Goal: Task Accomplishment & Management: Use online tool/utility

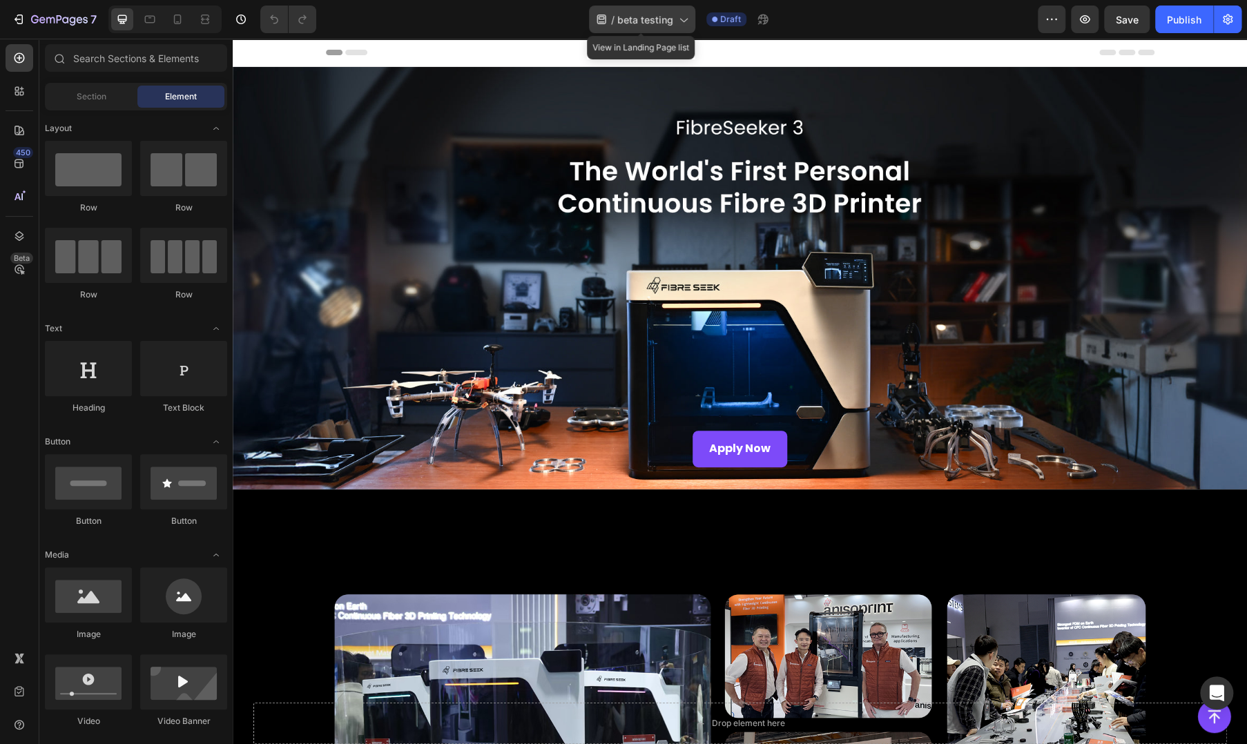
click at [657, 19] on span "beta testing" at bounding box center [645, 19] width 56 height 15
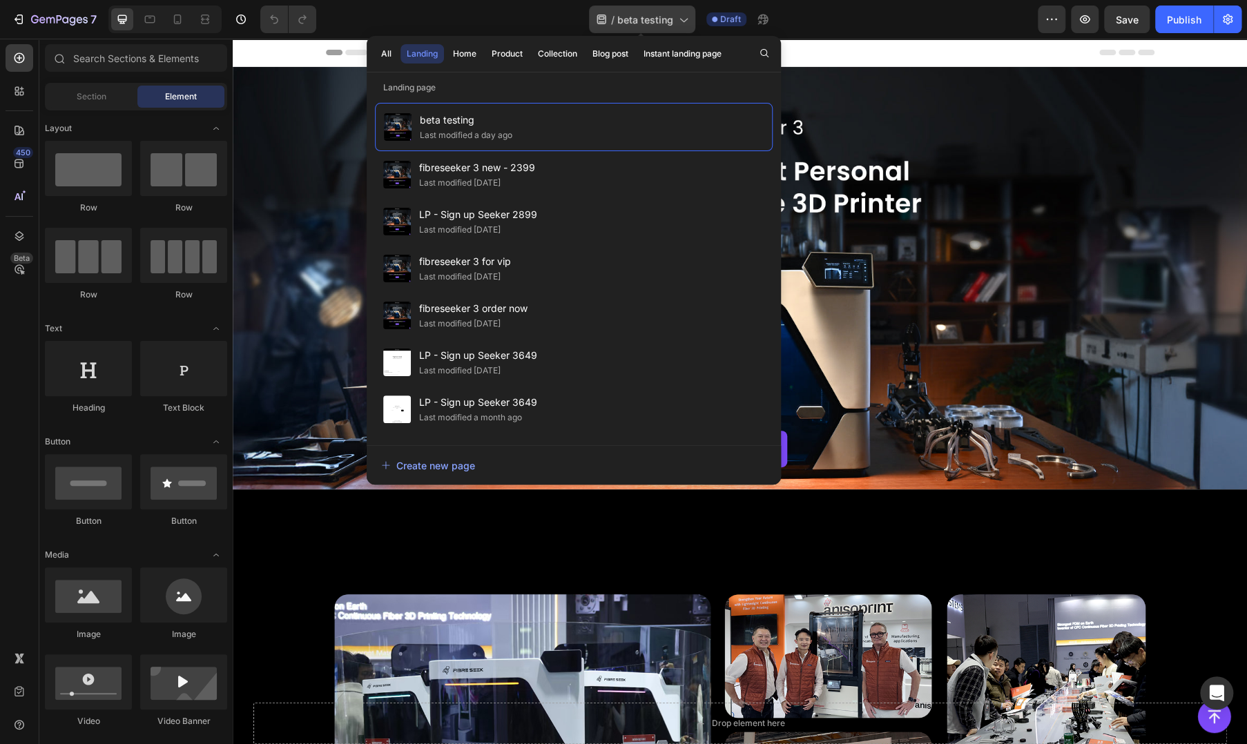
click at [657, 19] on span "beta testing" at bounding box center [645, 19] width 56 height 15
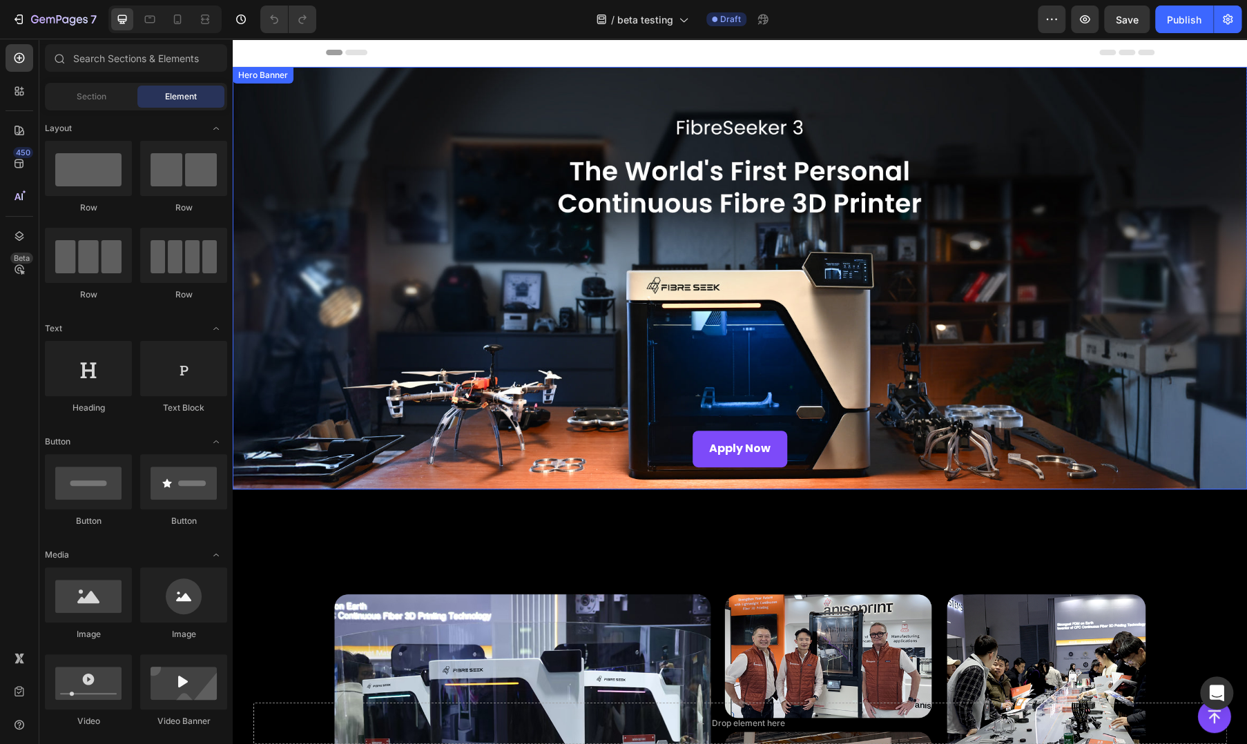
click at [490, 285] on div "Background Image" at bounding box center [740, 278] width 1015 height 423
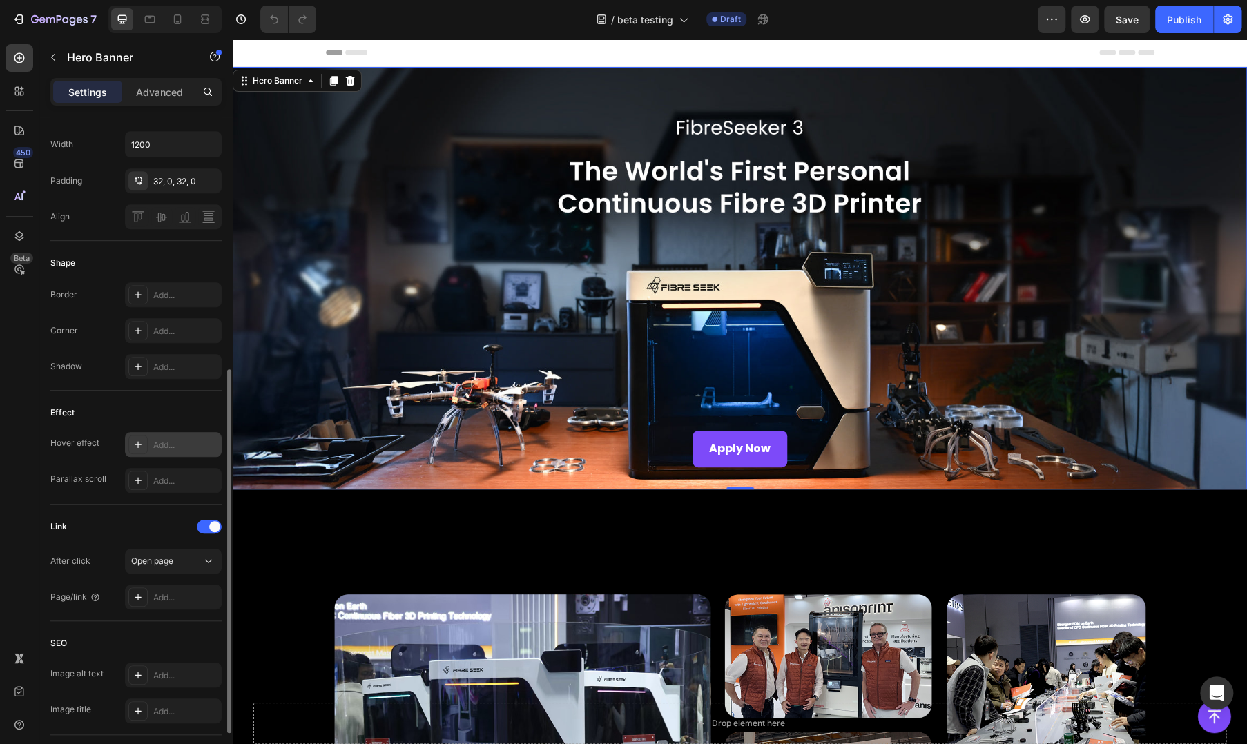
scroll to position [230, 0]
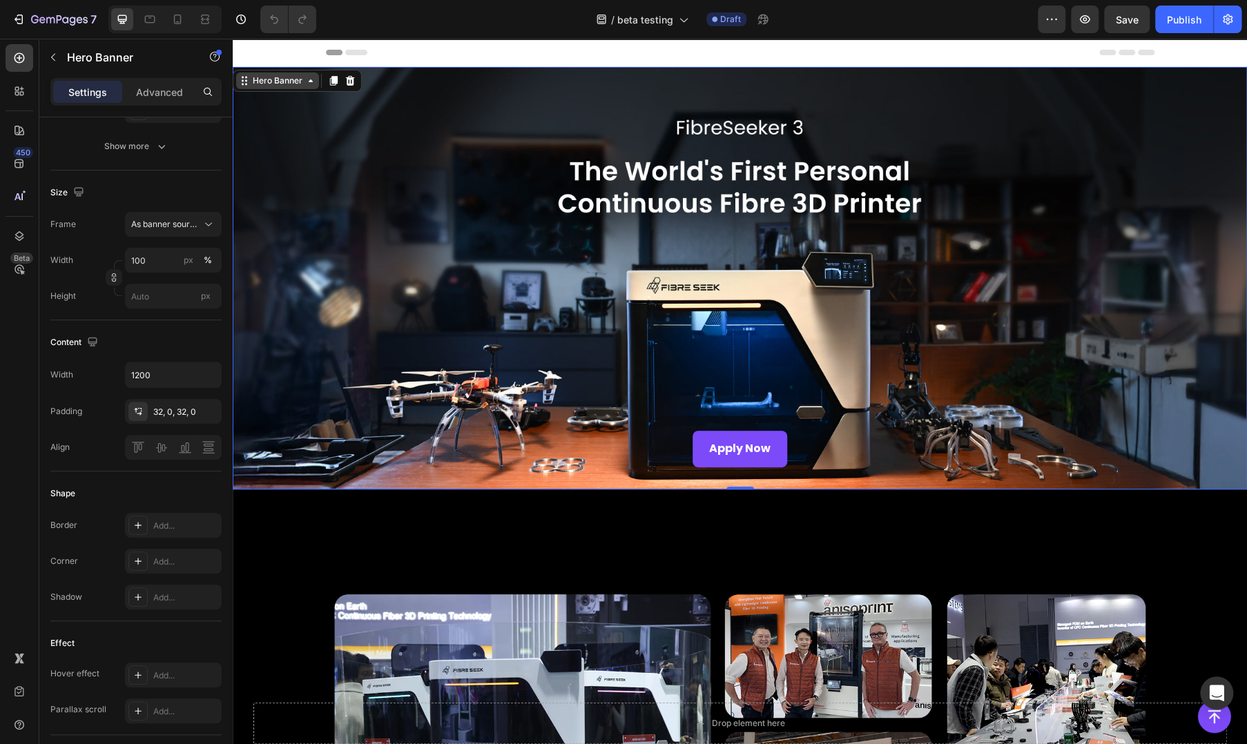
click at [258, 77] on div "Hero Banner" at bounding box center [277, 81] width 55 height 12
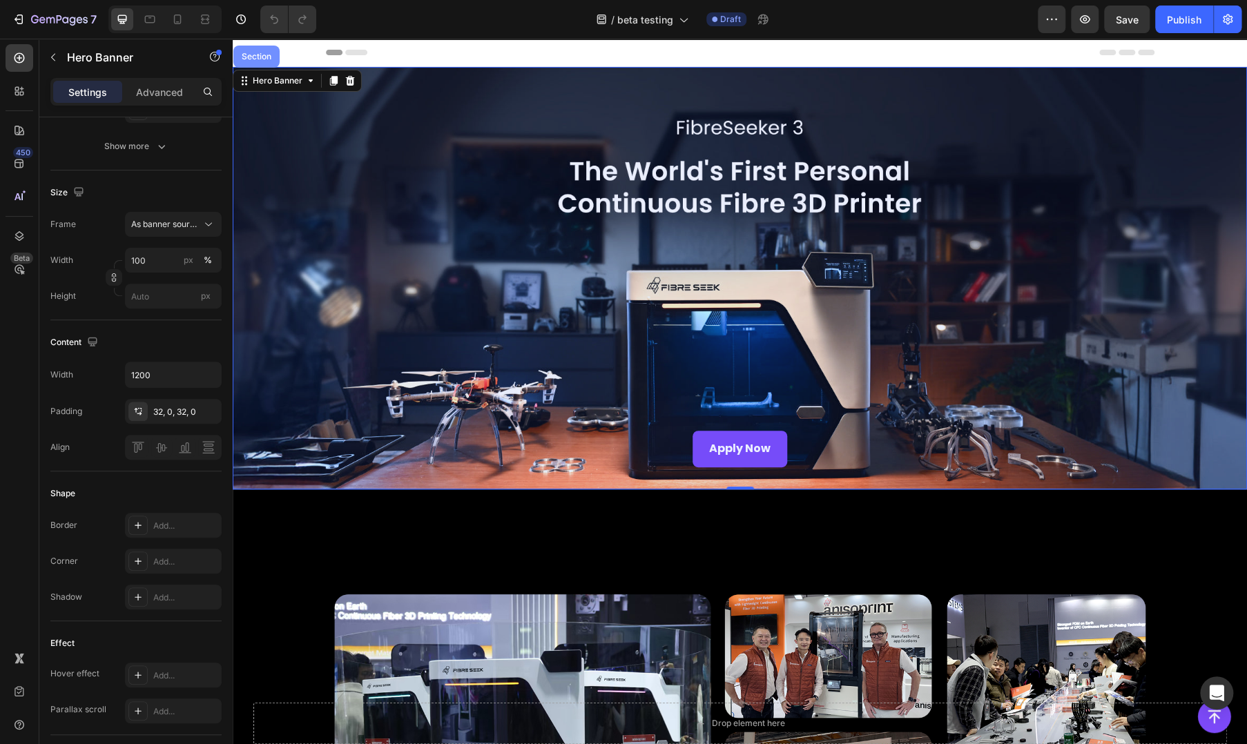
click at [258, 63] on div "Section" at bounding box center [256, 57] width 46 height 22
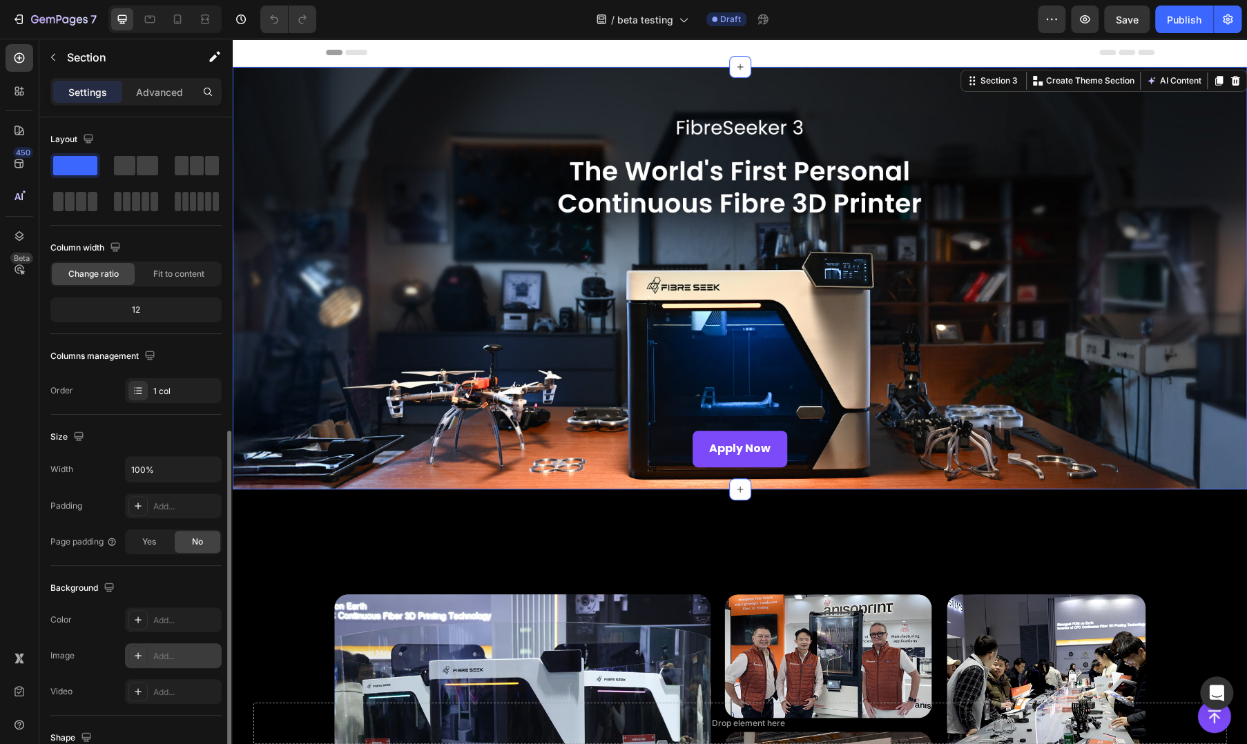
scroll to position [175, 0]
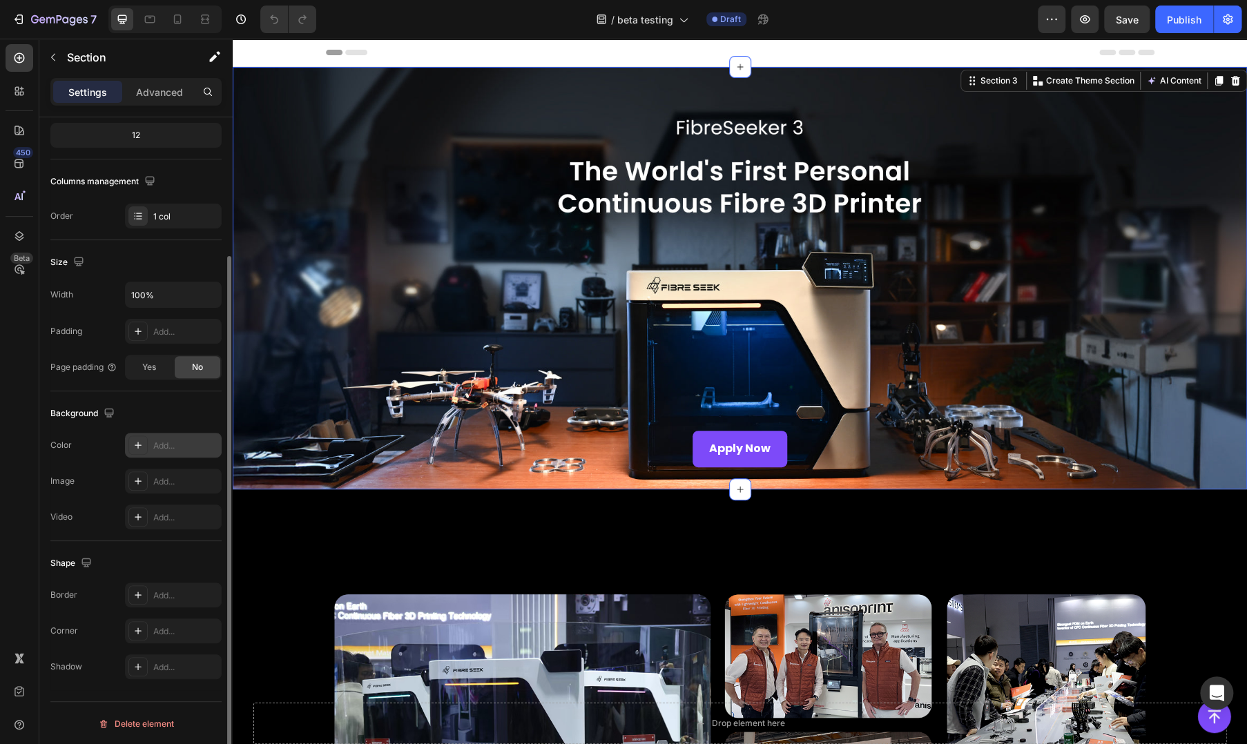
click at [154, 433] on div "Add..." at bounding box center [173, 445] width 97 height 25
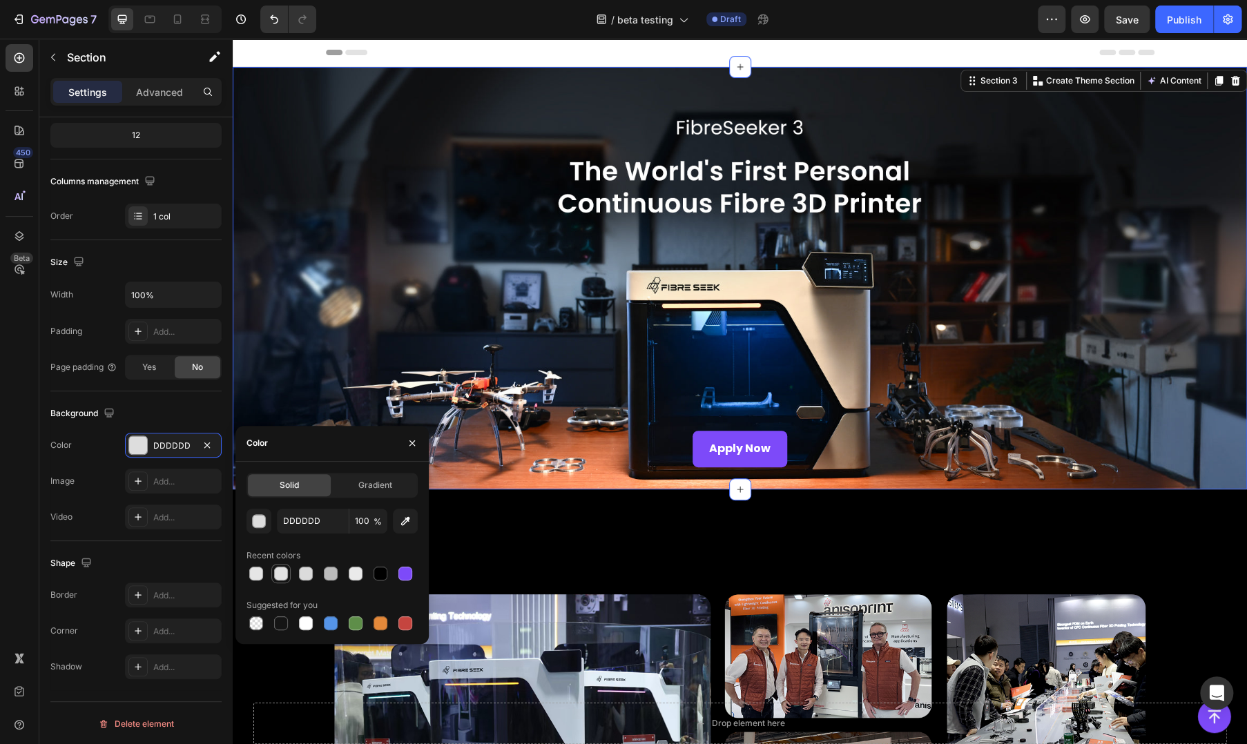
click at [279, 575] on div at bounding box center [281, 574] width 14 height 14
click at [255, 575] on div at bounding box center [256, 574] width 14 height 14
click at [302, 620] on div at bounding box center [306, 624] width 14 height 14
type input "FFFFFF"
click at [378, 412] on div "Apply Now Button" at bounding box center [740, 449] width 829 height 81
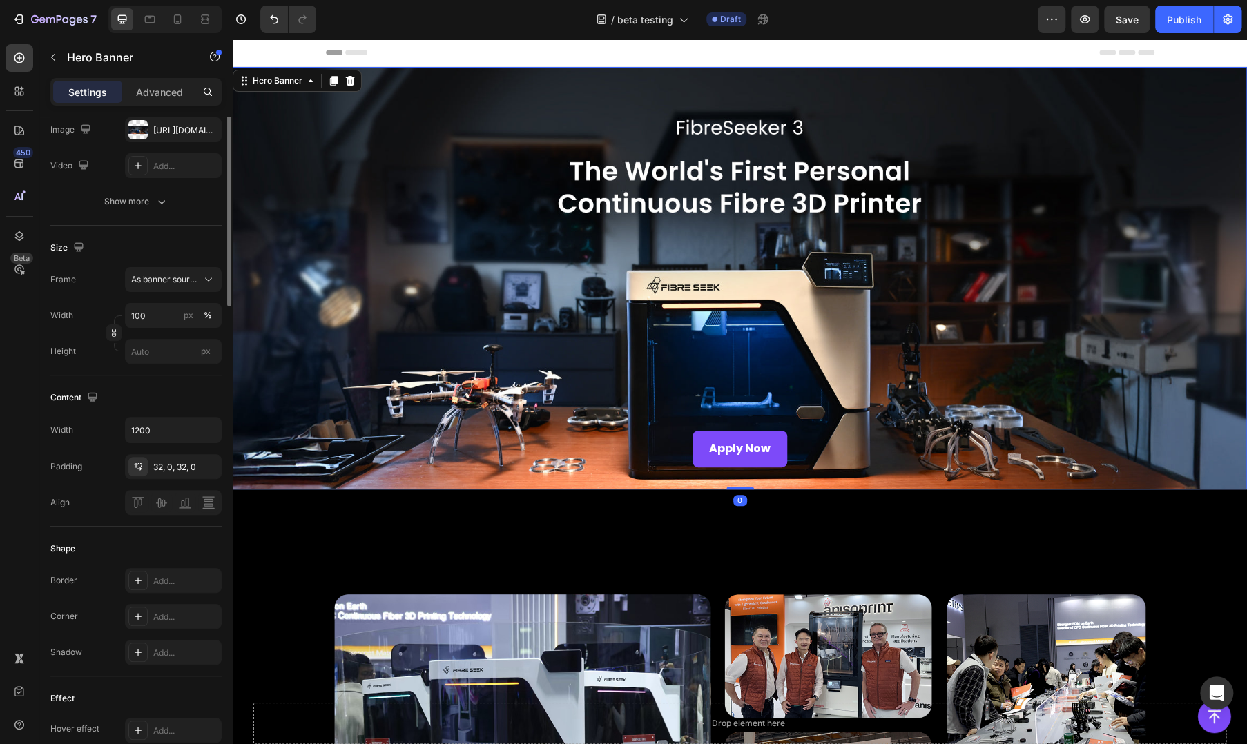
scroll to position [0, 0]
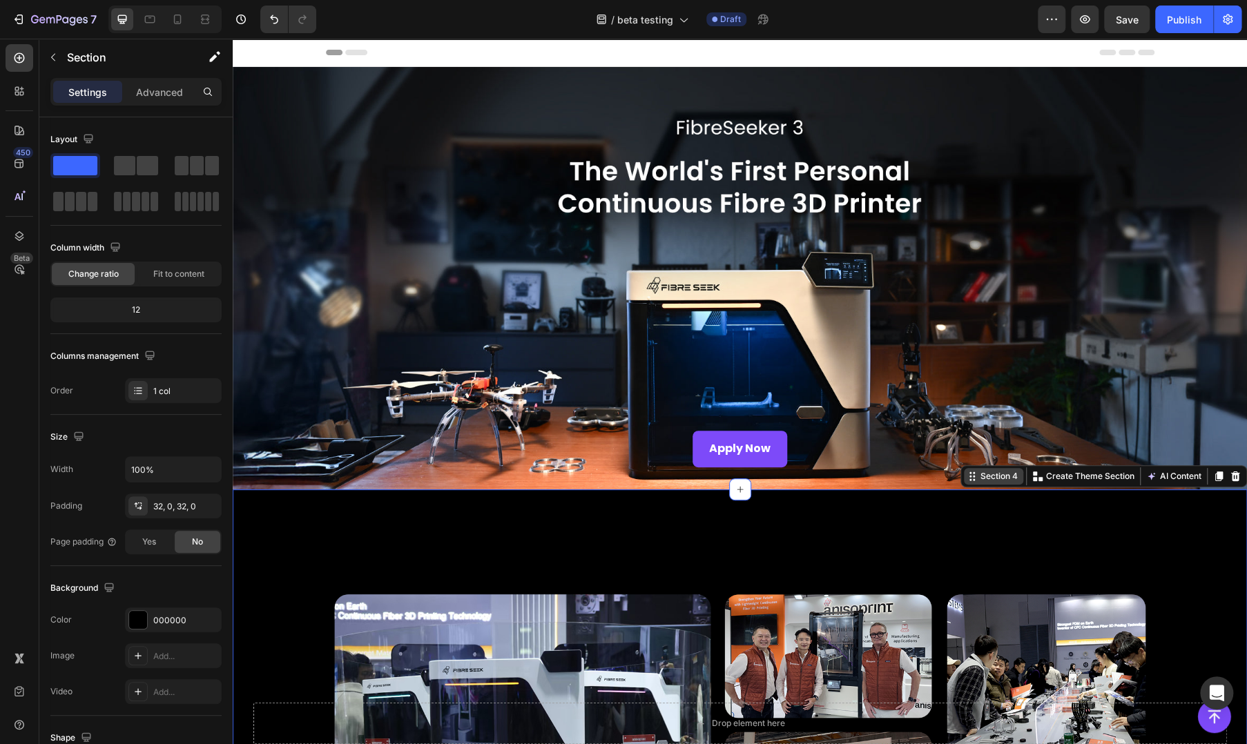
click at [980, 474] on div "Section 4" at bounding box center [999, 476] width 43 height 12
click at [171, 621] on div "000000" at bounding box center [173, 621] width 40 height 12
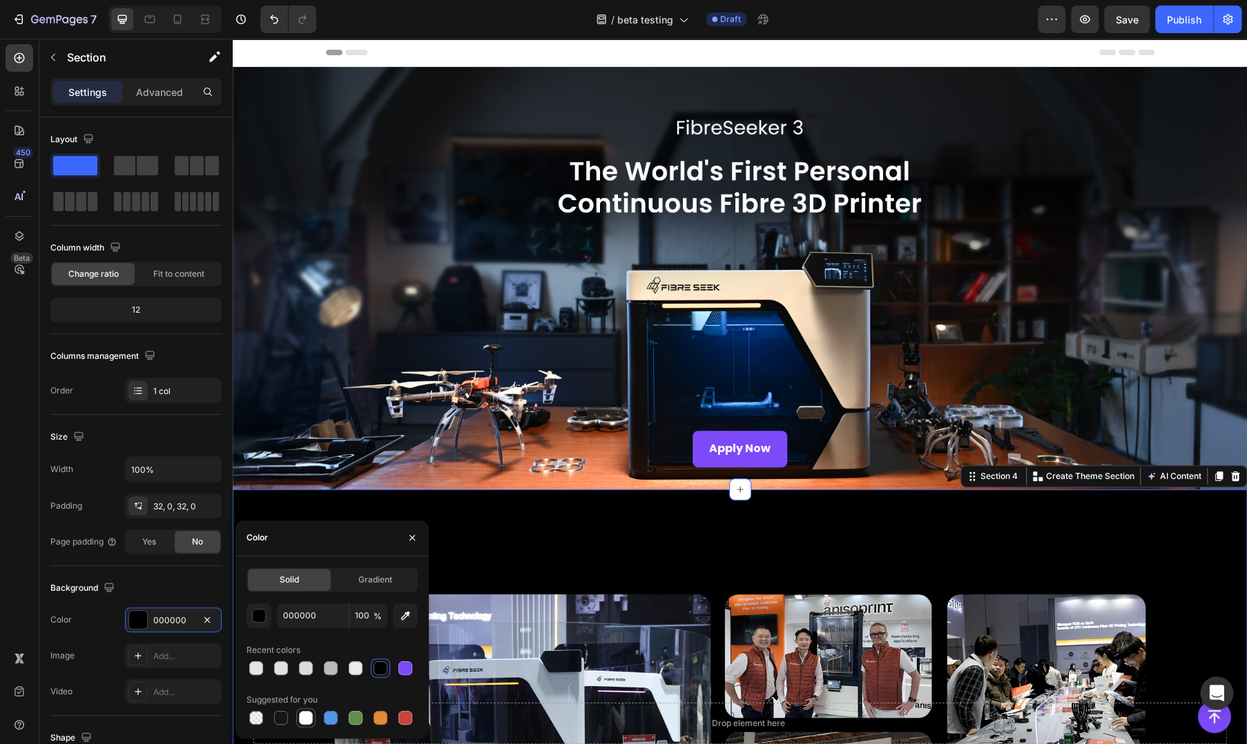
click at [309, 713] on div at bounding box center [306, 718] width 14 height 14
type input "FFFFFF"
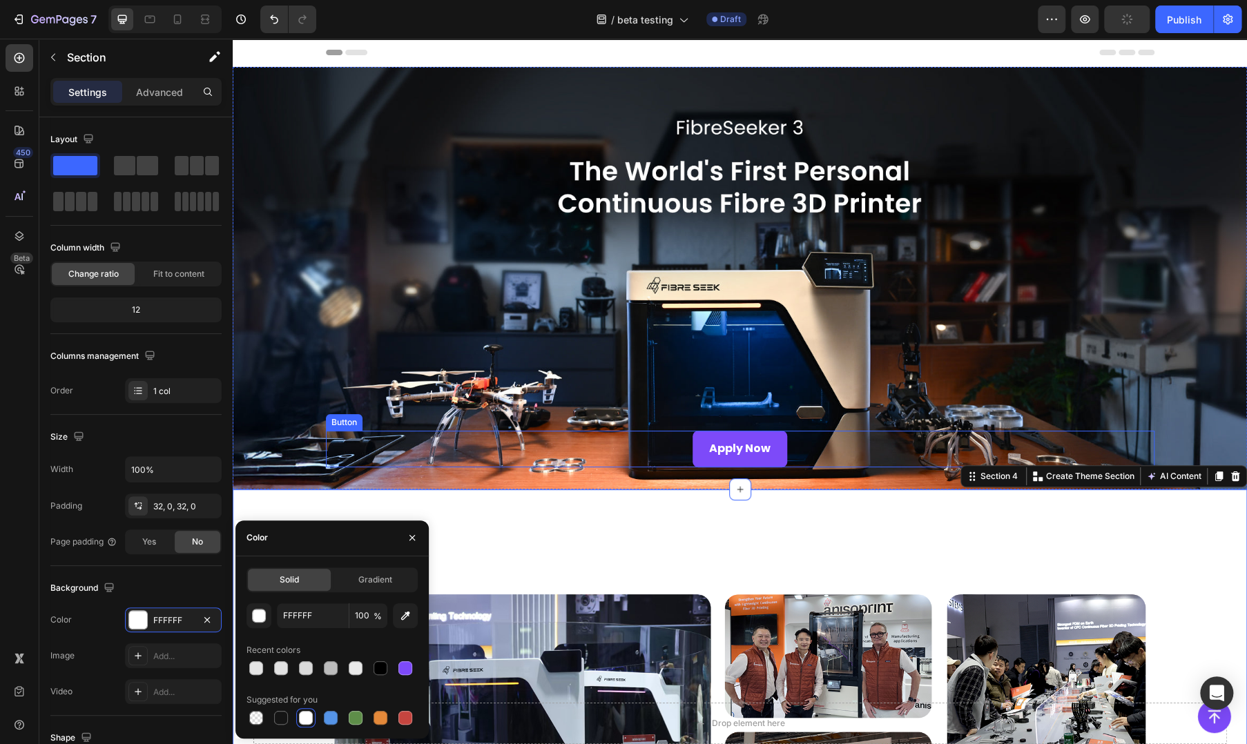
click at [526, 432] on div "Apply Now Button" at bounding box center [740, 449] width 829 height 37
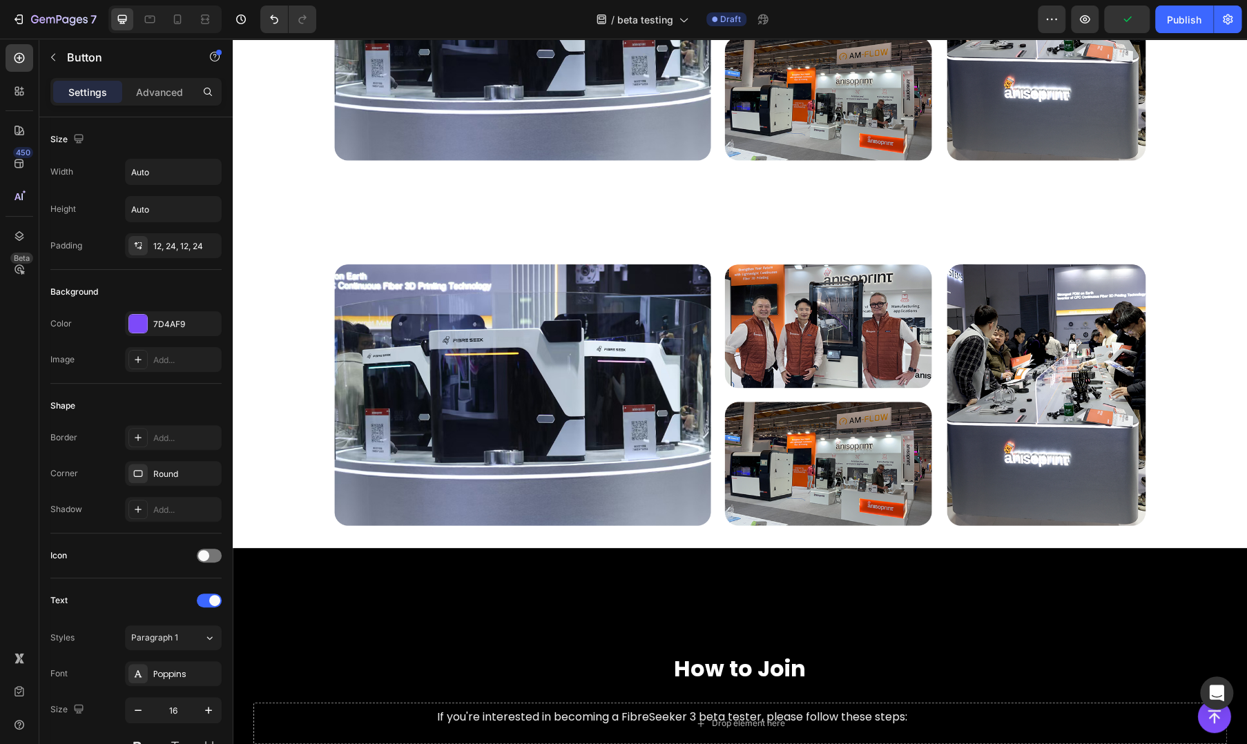
scroll to position [921, 0]
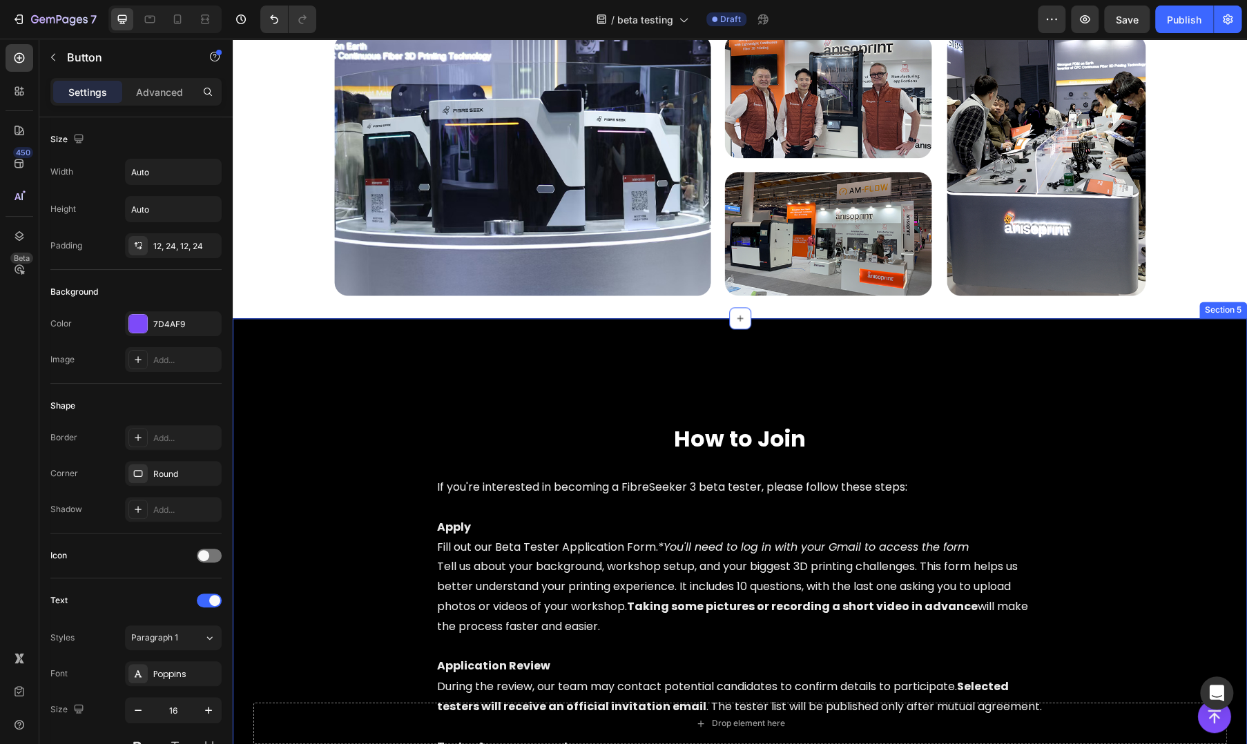
click at [551, 324] on div "How to Join Heading If you're interested in becoming a FibreSeeker 3 beta teste…" at bounding box center [740, 724] width 1015 height 813
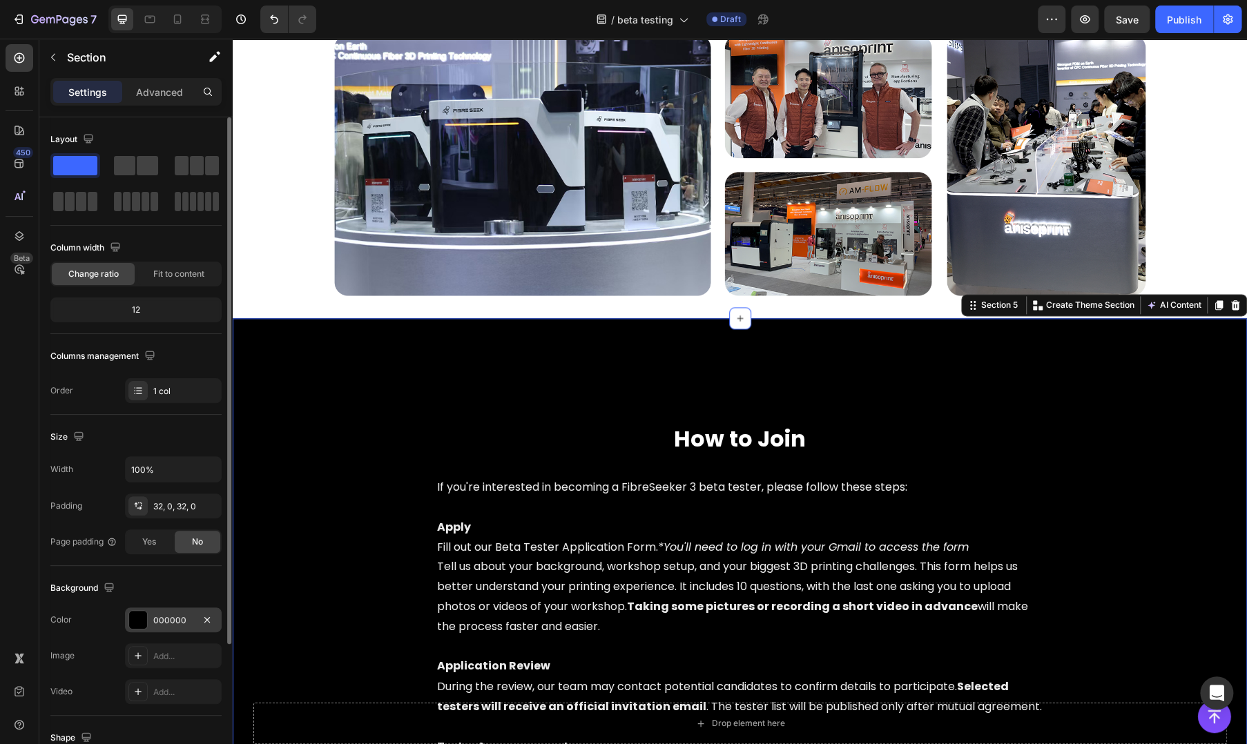
click at [138, 622] on div at bounding box center [138, 620] width 18 height 18
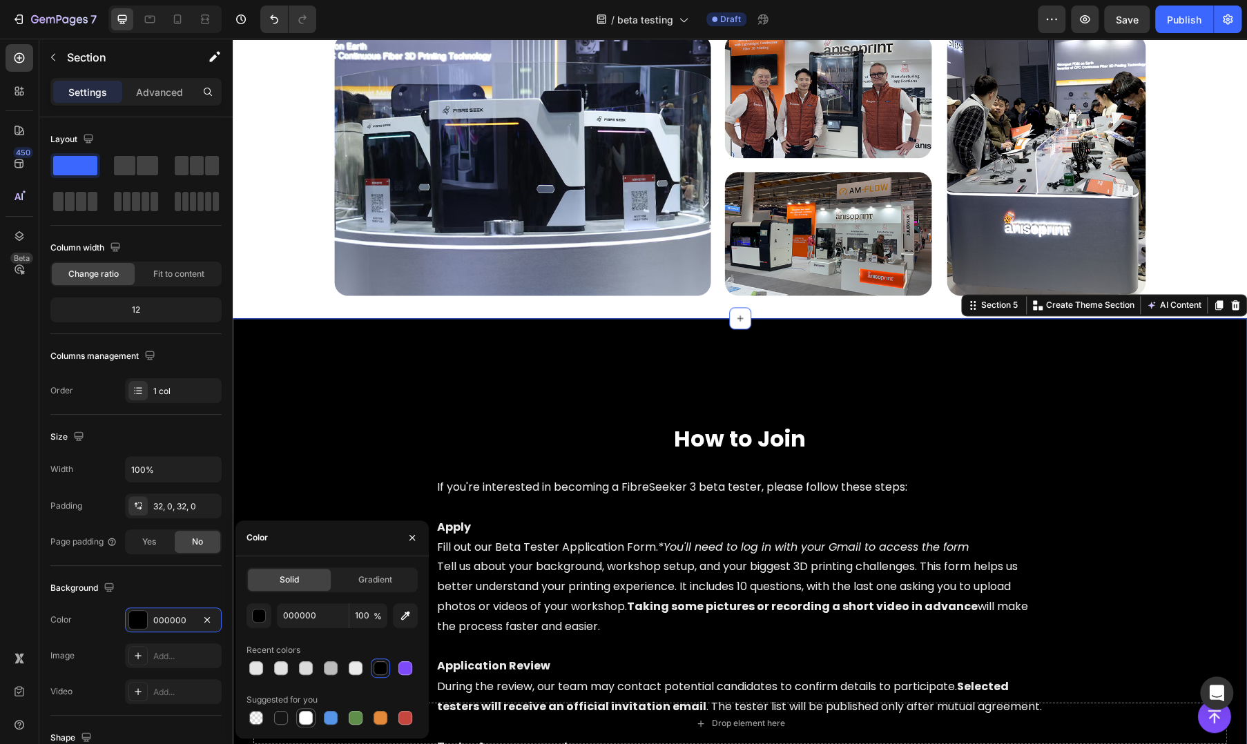
click at [310, 715] on div at bounding box center [306, 718] width 14 height 14
type input "FFFFFF"
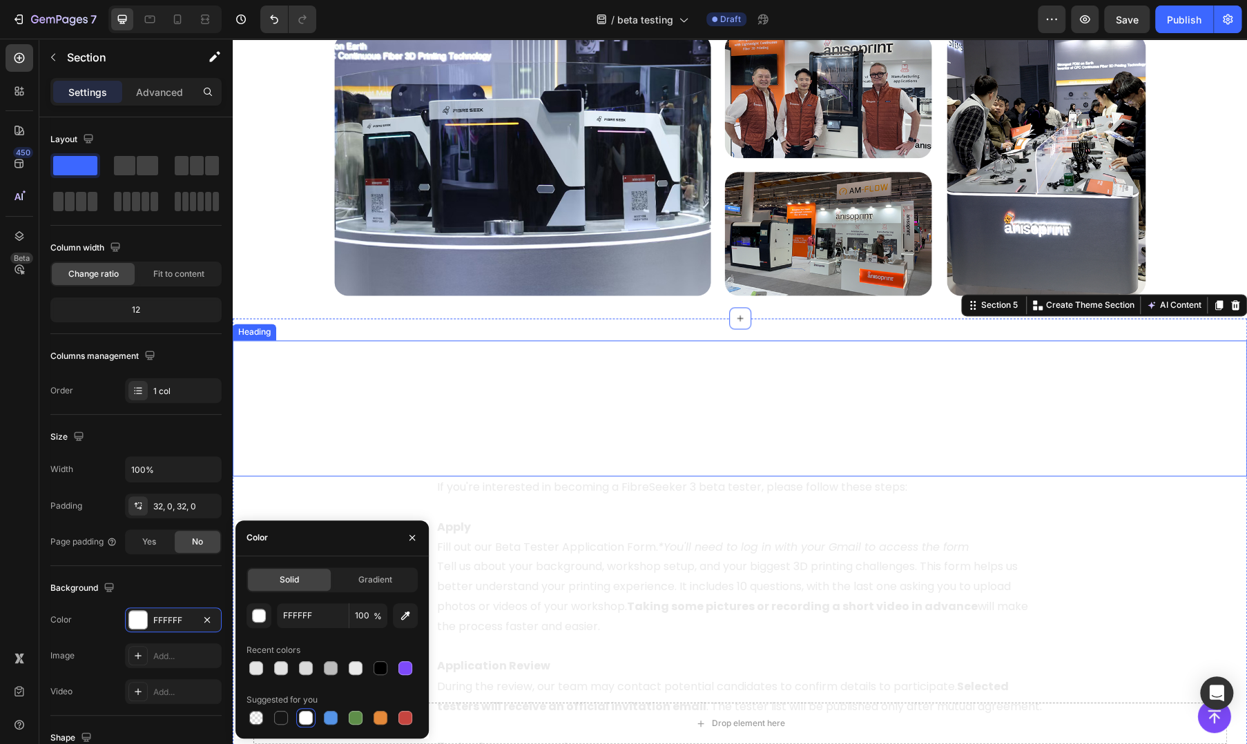
click at [432, 374] on div "How to Join Heading" at bounding box center [740, 408] width 1015 height 137
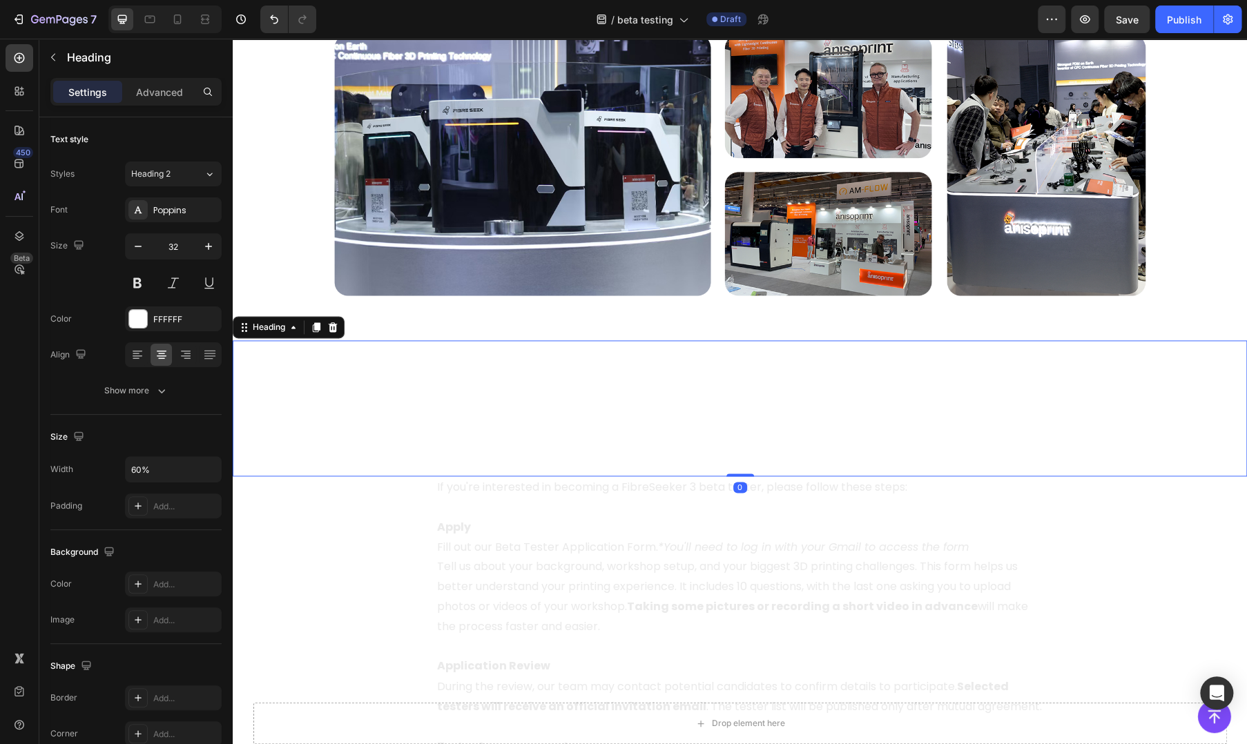
click at [570, 423] on h2 "How to Join" at bounding box center [740, 439] width 608 height 32
click at [570, 425] on p "How to Join" at bounding box center [740, 439] width 606 height 29
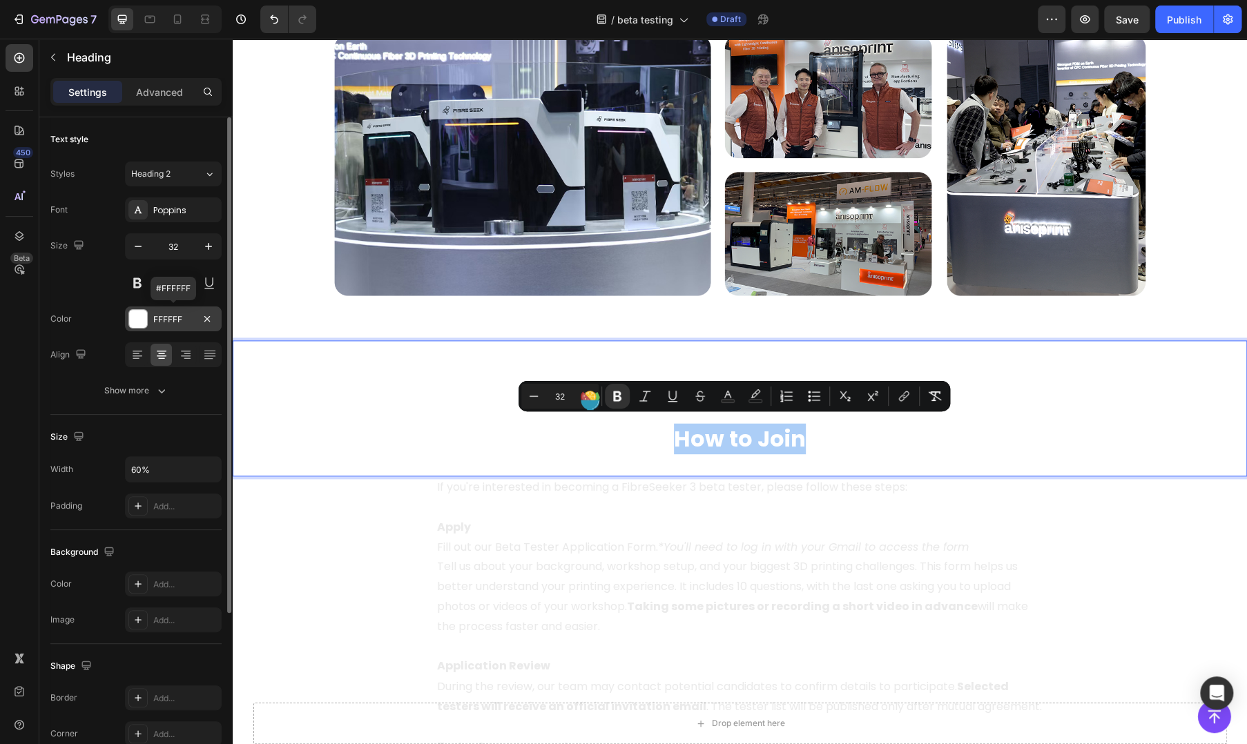
click at [168, 327] on div "FFFFFF" at bounding box center [173, 319] width 97 height 25
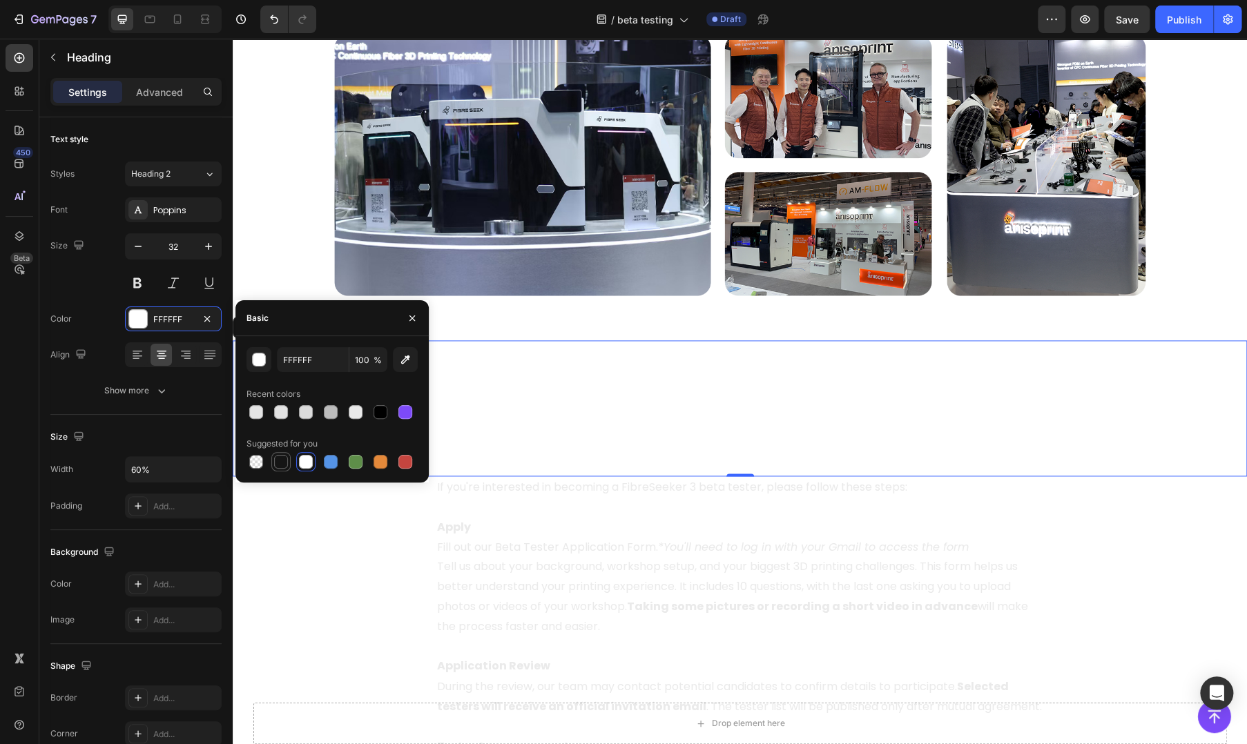
click at [277, 461] on div at bounding box center [281, 462] width 14 height 14
type input "151515"
click at [550, 518] on p "Apply" at bounding box center [740, 528] width 606 height 20
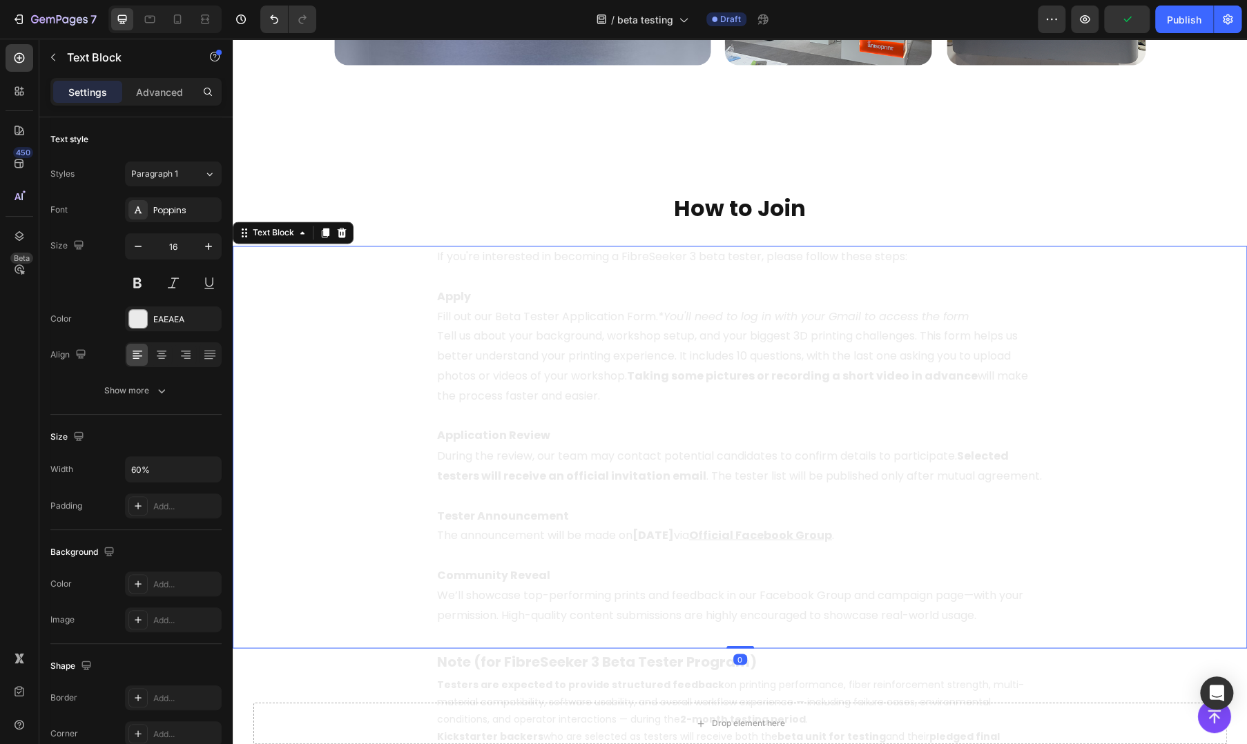
scroll to position [1151, 0]
click at [477, 318] on span "Fill out our Beta Tester Application Form. *You'll need to log in with your Gma…" at bounding box center [703, 317] width 532 height 16
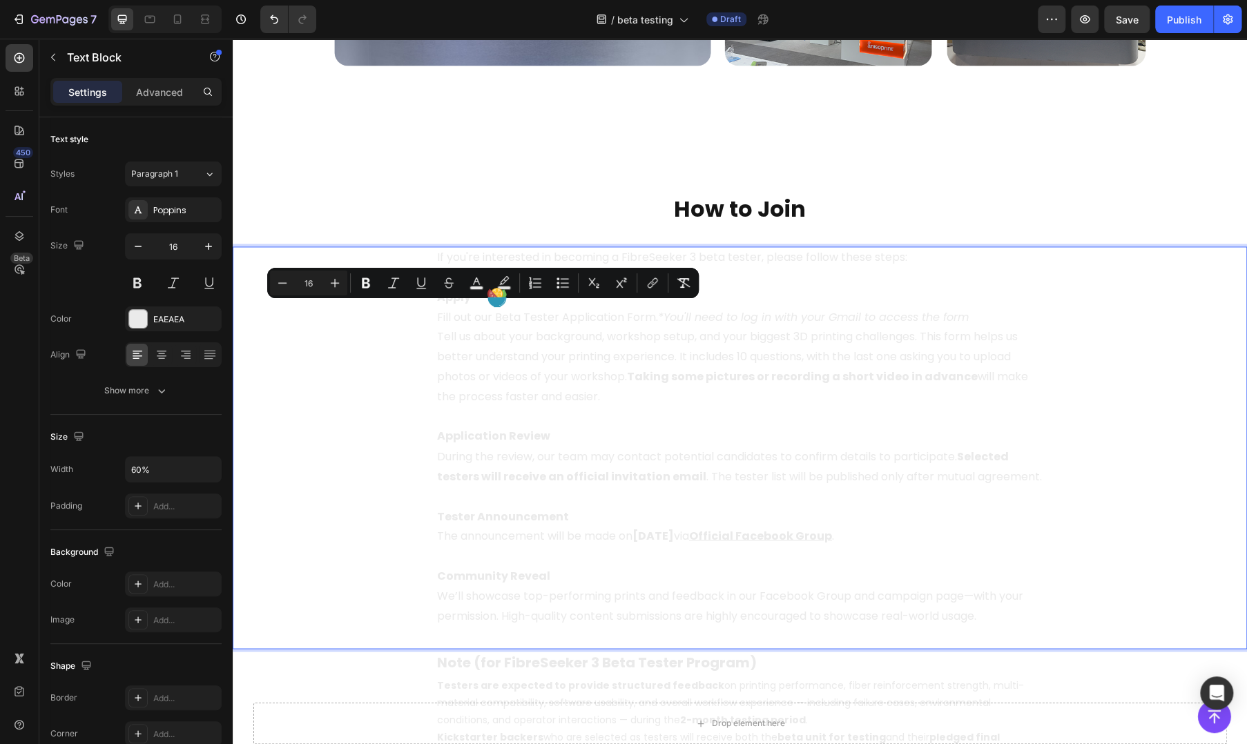
click at [534, 375] on span "Tell us about your background, workshop setup, and your biggest 3D printing cha…" at bounding box center [732, 366] width 591 height 75
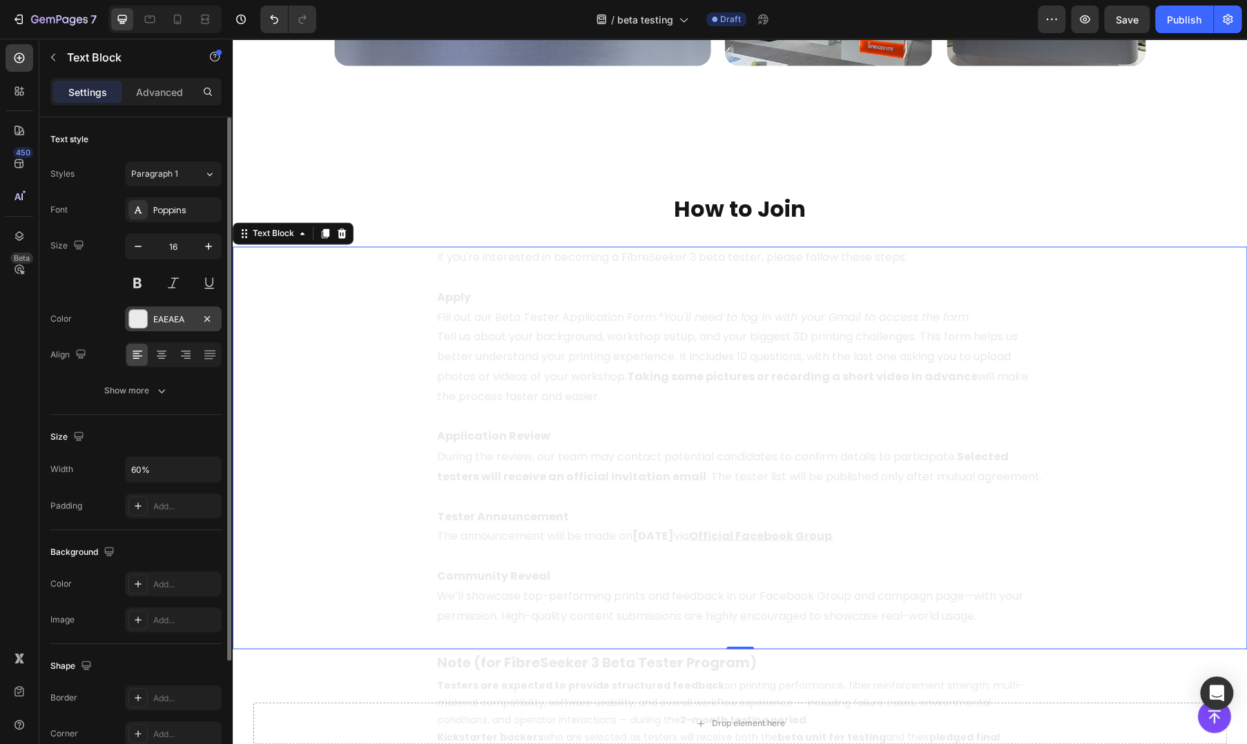
click at [179, 323] on div "EAEAEA" at bounding box center [173, 320] width 40 height 12
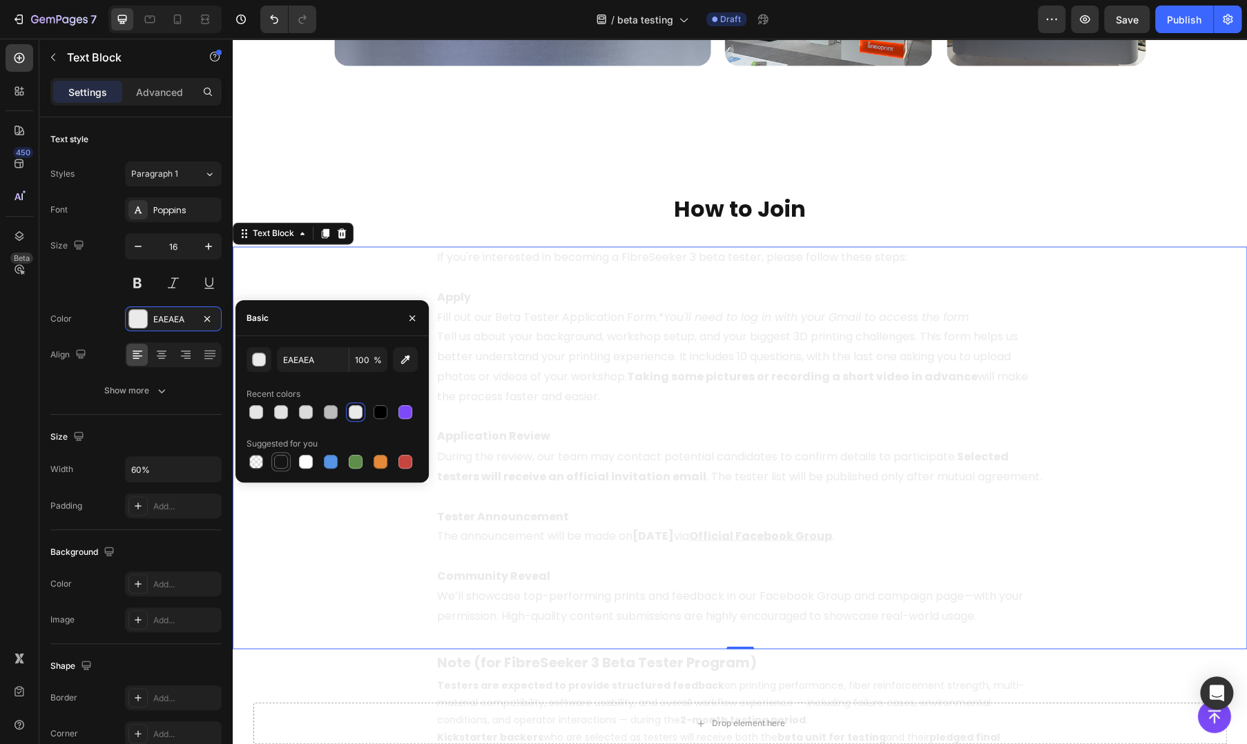
click at [285, 465] on div at bounding box center [281, 462] width 14 height 14
type input "151515"
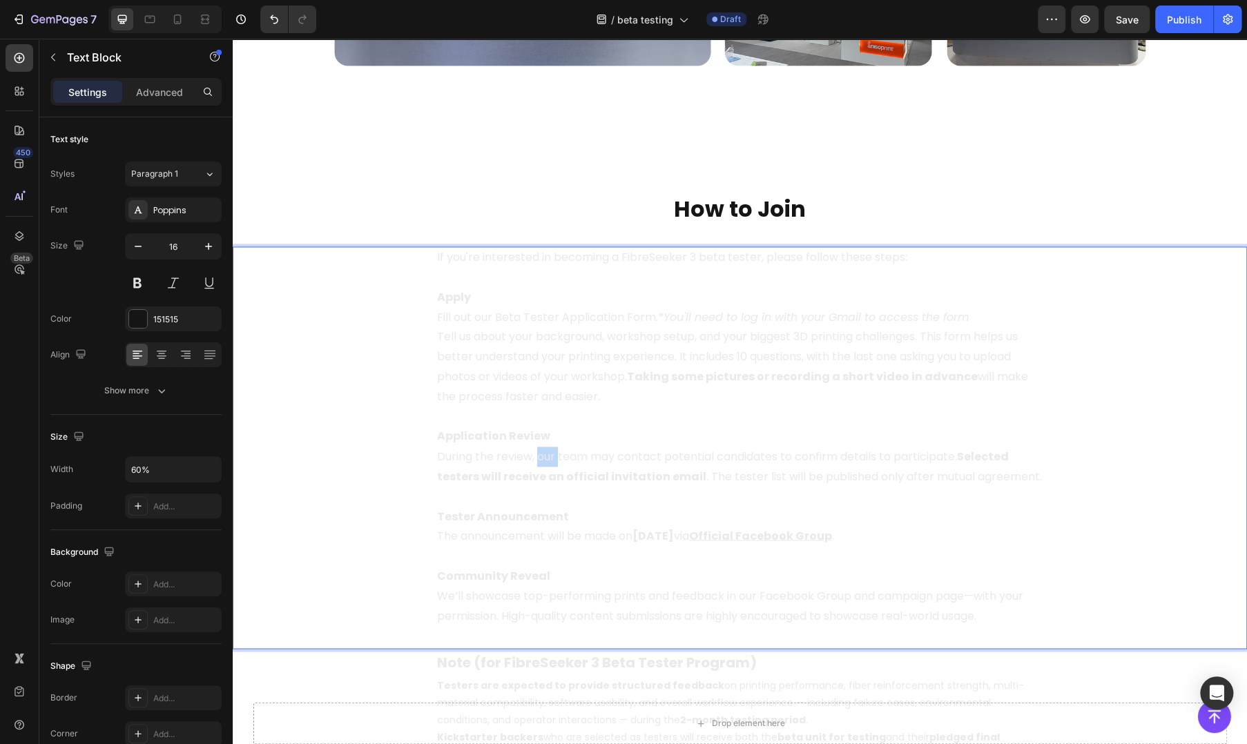
click at [548, 448] on span "During the review, our team may contact potential candidates to confirm details…" at bounding box center [739, 466] width 605 height 36
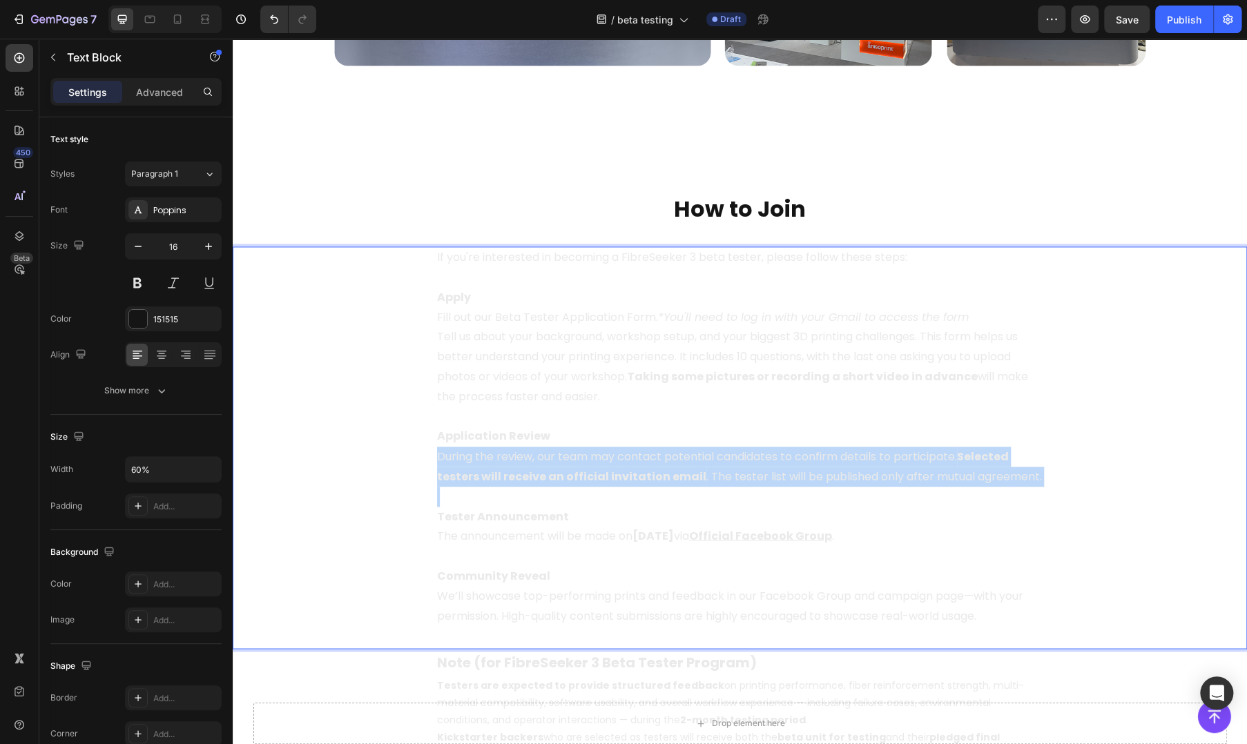
click at [548, 448] on span "During the review, our team may contact potential candidates to confirm details…" at bounding box center [739, 466] width 605 height 36
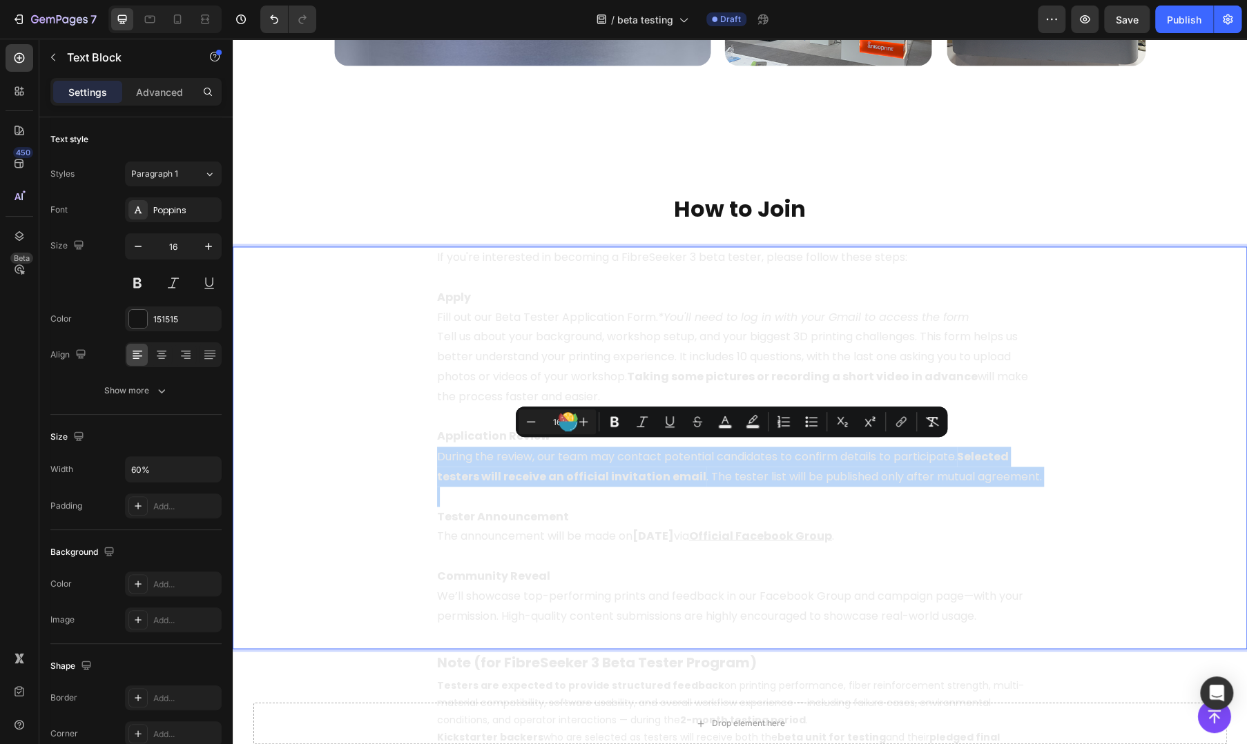
click at [389, 400] on div "If you're interested in becoming a FibreSeeker 3 beta tester, please follow the…" at bounding box center [740, 437] width 1015 height 381
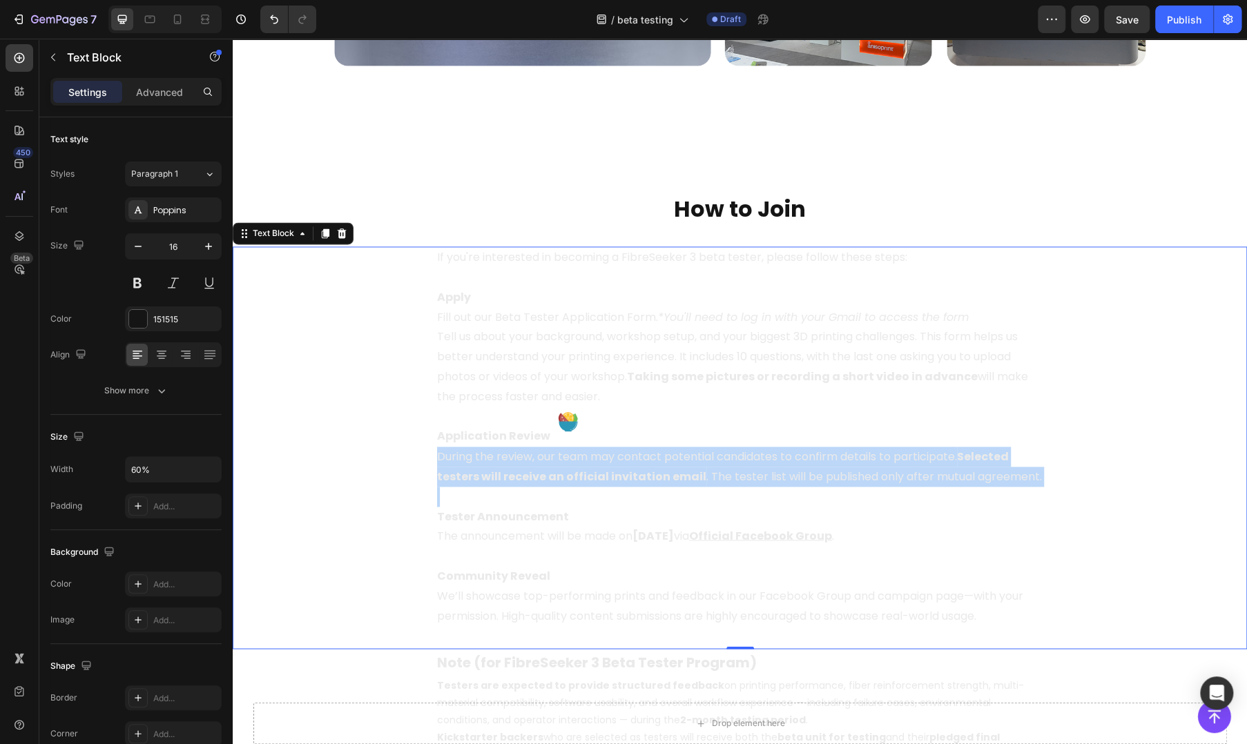
click at [393, 193] on div "⁠⁠⁠⁠⁠⁠⁠ How to Join" at bounding box center [740, 209] width 1015 height 32
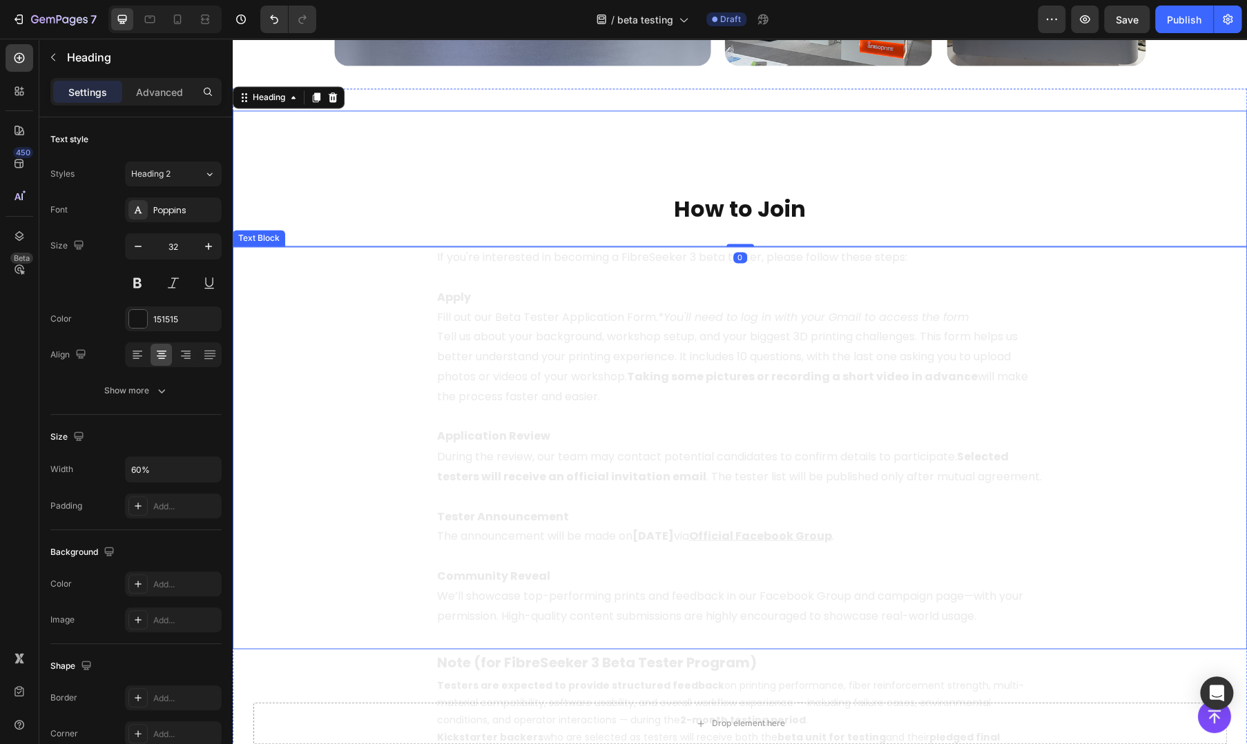
click at [392, 387] on div "If you're interested in becoming a FibreSeeker 3 beta tester, please follow the…" at bounding box center [740, 437] width 1015 height 381
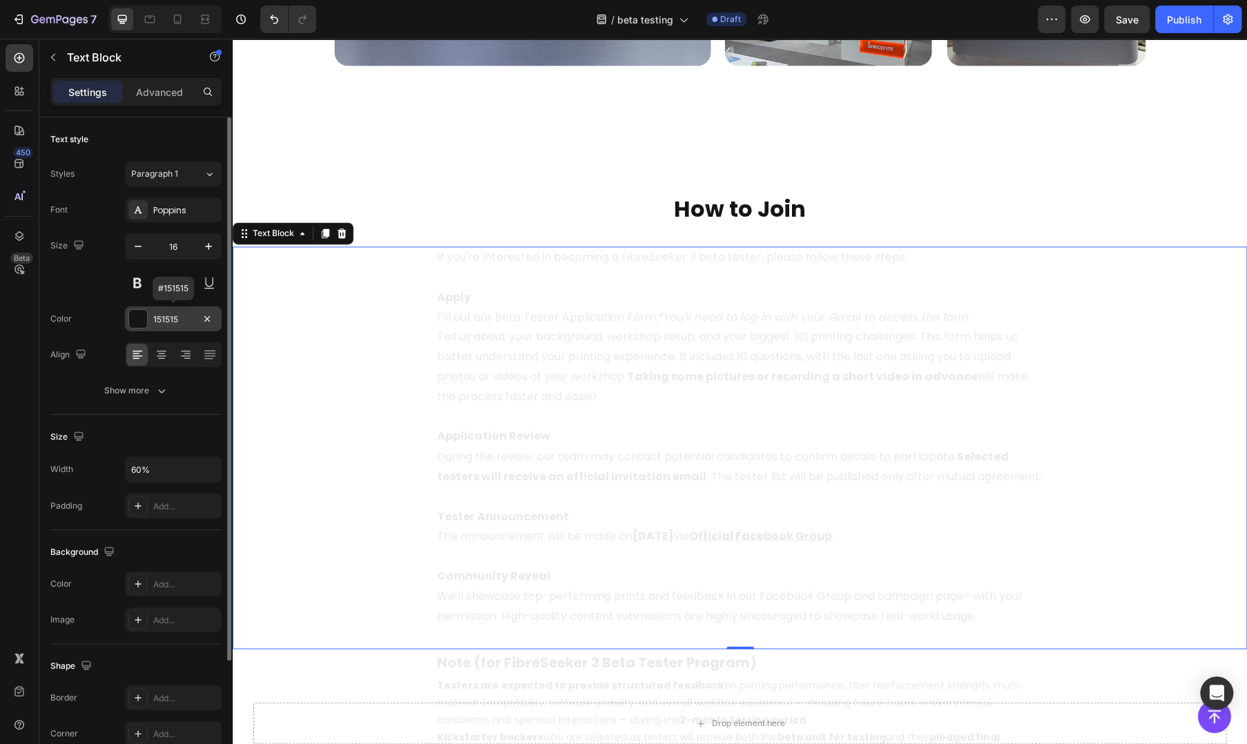
click at [198, 329] on div "151515" at bounding box center [173, 319] width 97 height 25
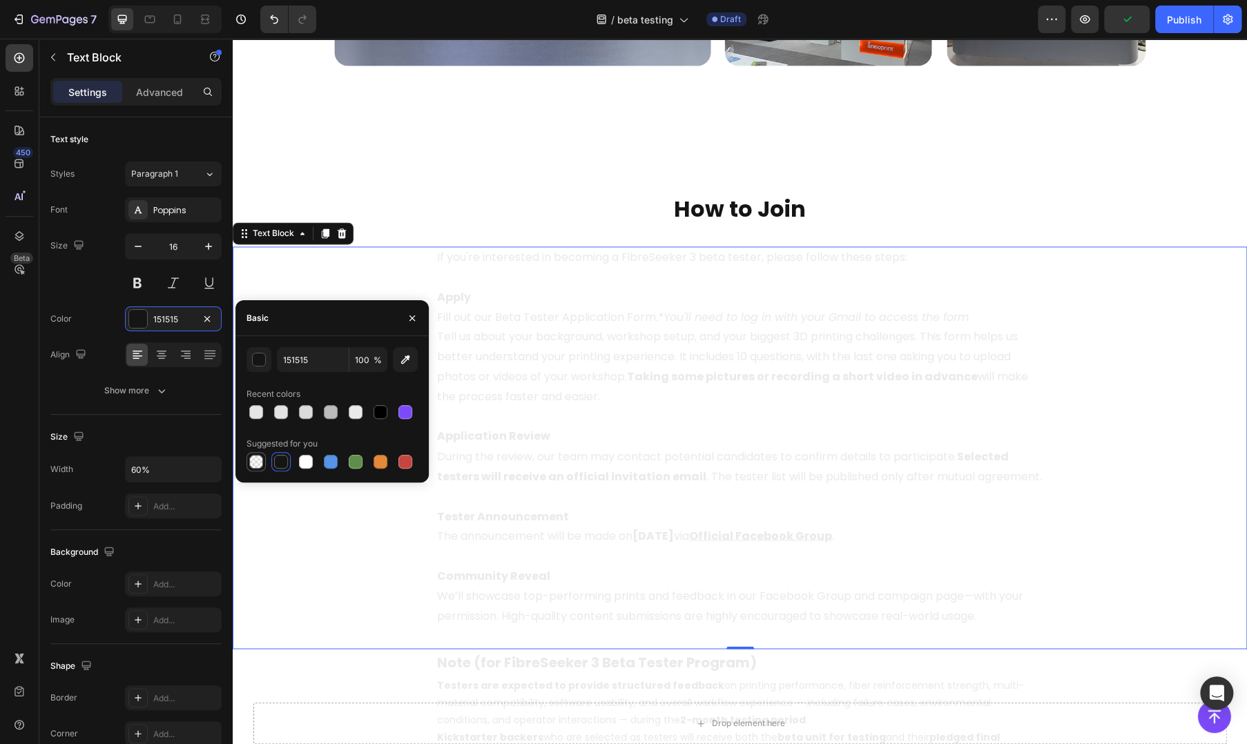
click at [256, 465] on div at bounding box center [256, 462] width 14 height 14
type input "000000"
type input "0"
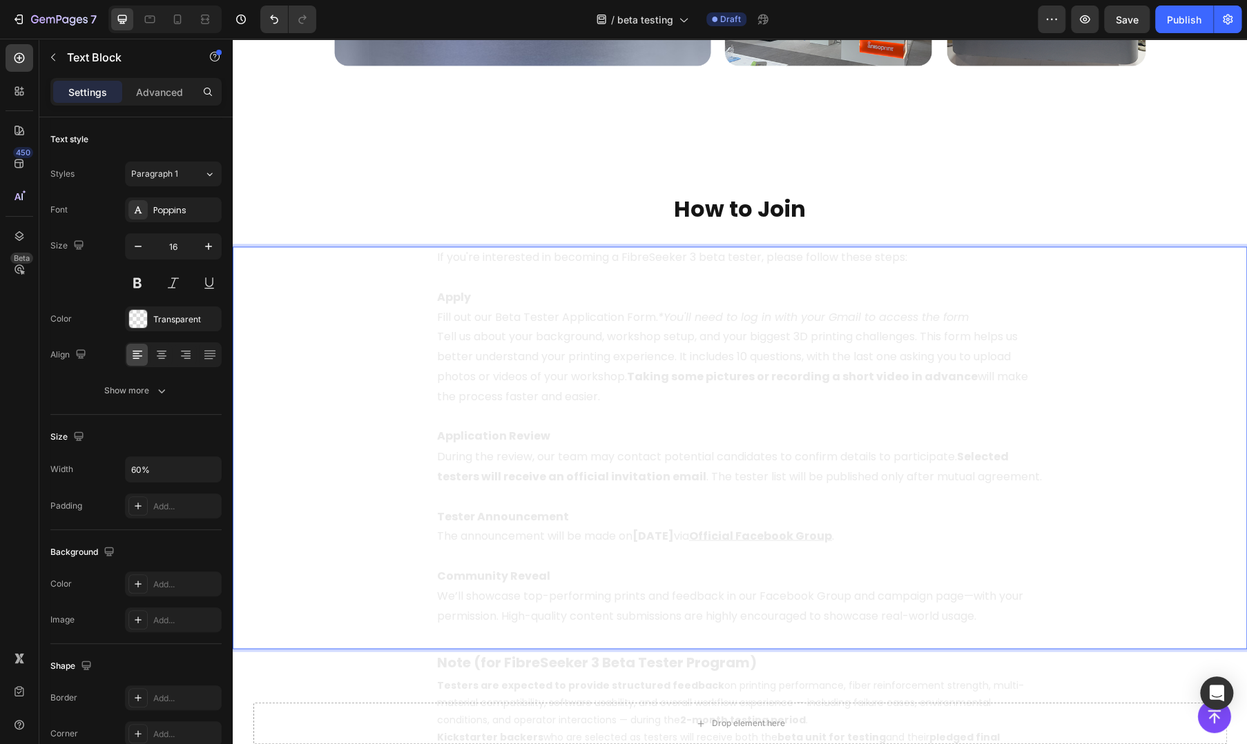
click at [524, 528] on span "The announcement will be made on [DATE] via" at bounding box center [563, 536] width 252 height 16
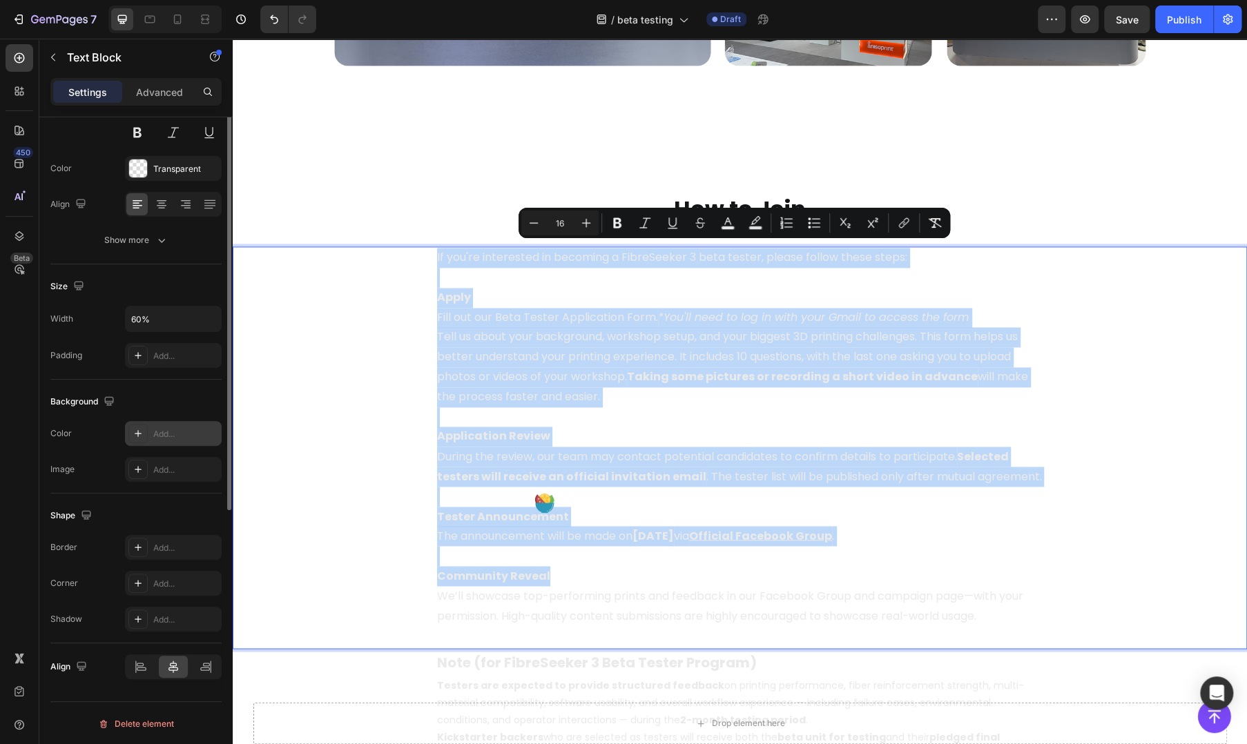
scroll to position [0, 0]
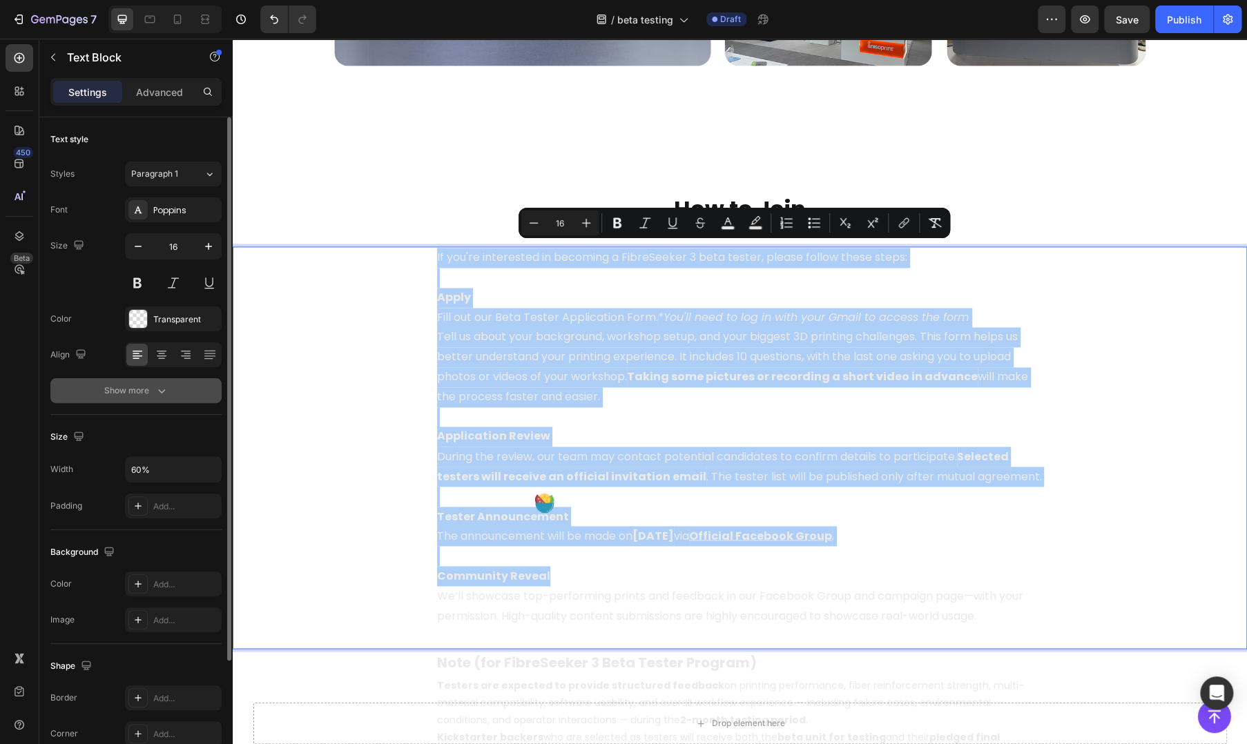
click at [130, 390] on div "Show more" at bounding box center [136, 391] width 64 height 14
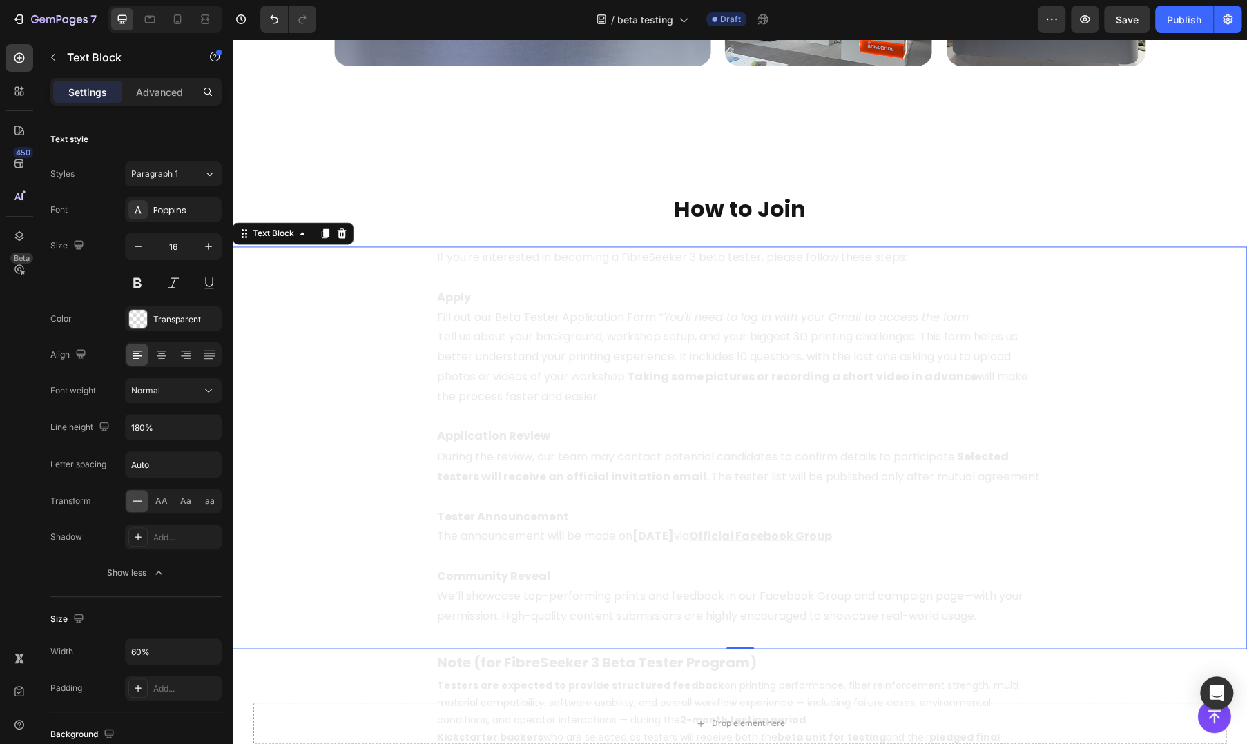
click at [313, 355] on div "If you're interested in becoming a FibreSeeker 3 beta tester, please follow the…" at bounding box center [740, 437] width 1015 height 381
click at [520, 378] on span "Tell us about your background, workshop setup, and your biggest 3D printing cha…" at bounding box center [732, 366] width 591 height 75
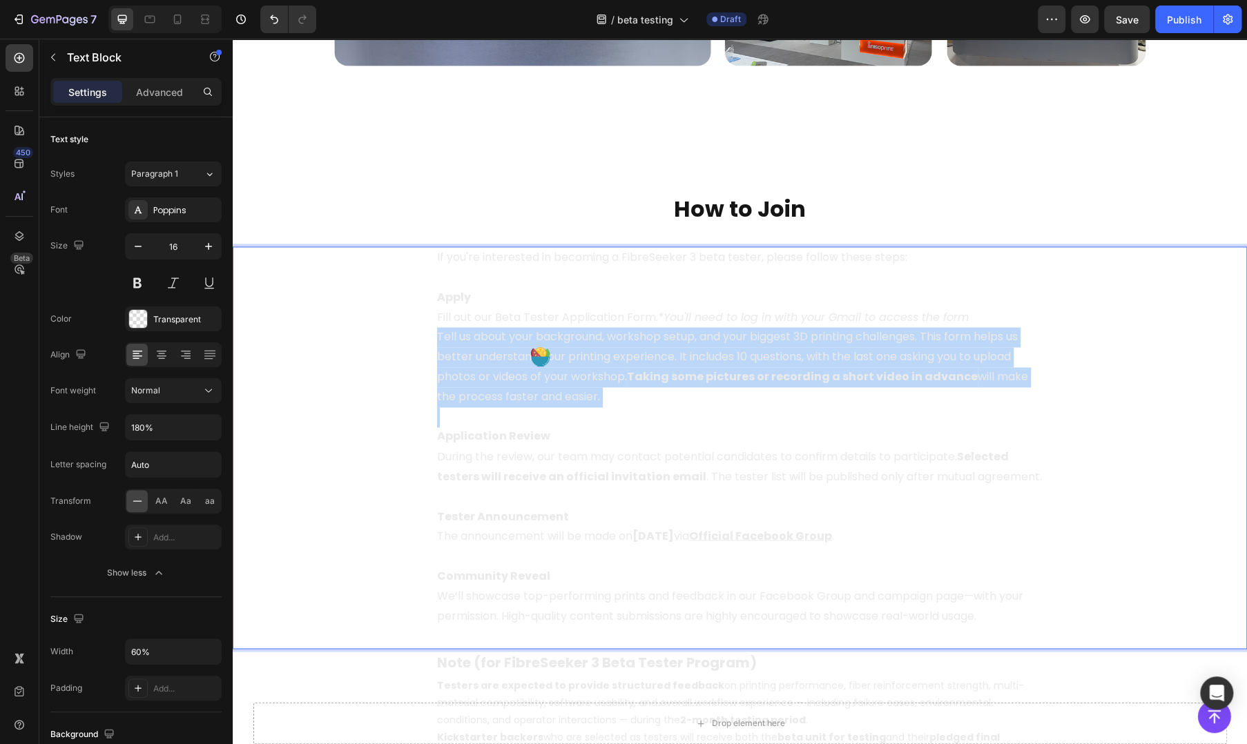
click at [520, 378] on span "Tell us about your background, workshop setup, and your biggest 3D printing cha…" at bounding box center [732, 366] width 591 height 75
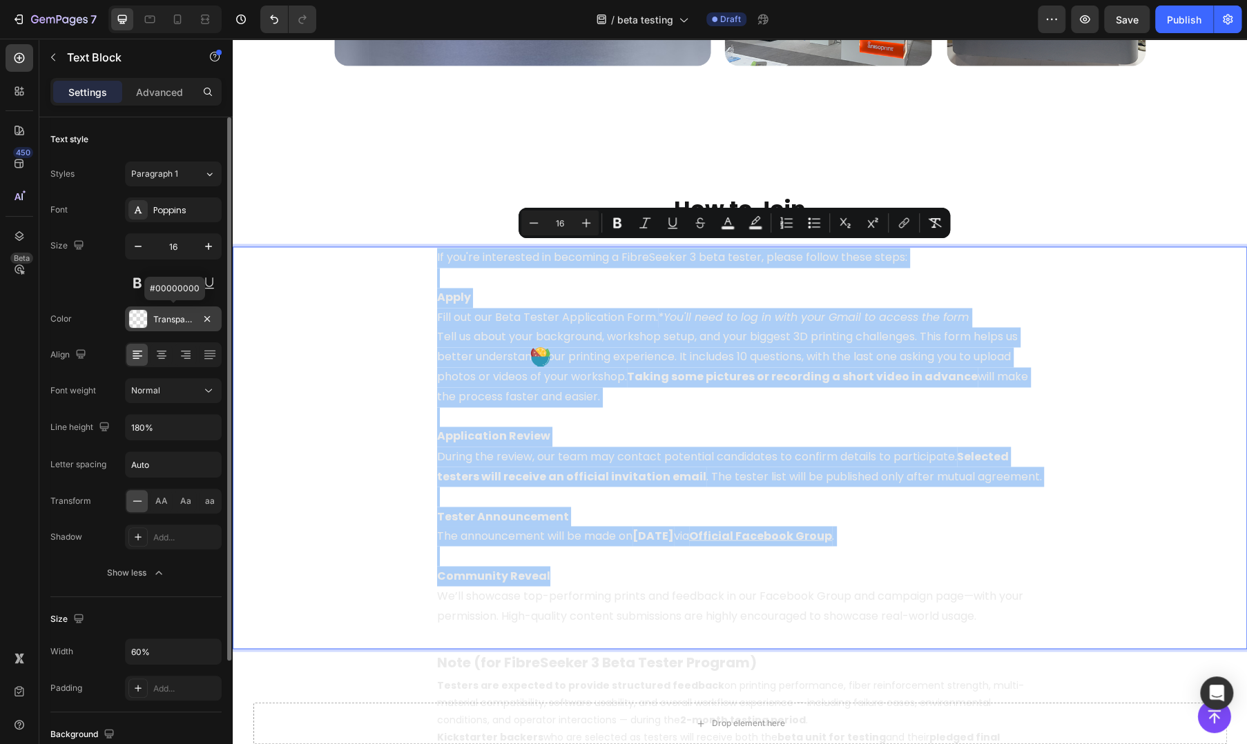
click at [152, 320] on div "Transparent" at bounding box center [173, 319] width 97 height 25
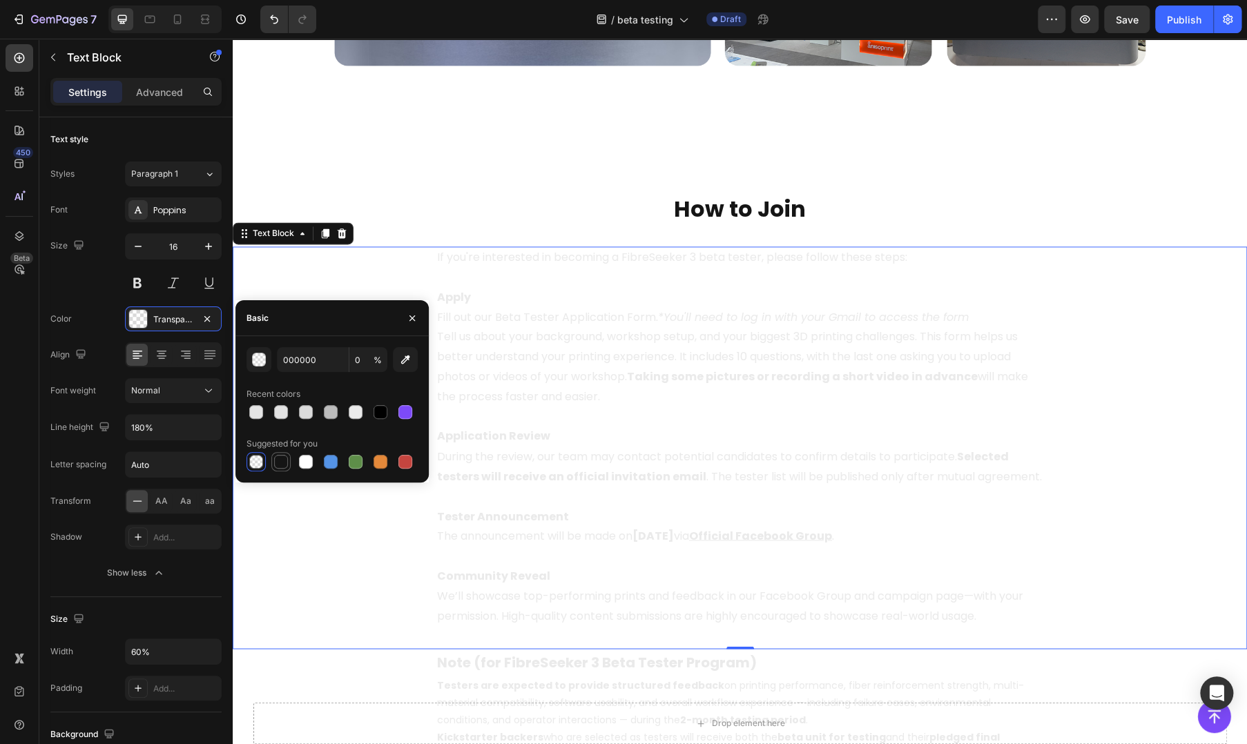
click at [279, 462] on div at bounding box center [281, 462] width 14 height 14
type input "151515"
type input "100"
click at [247, 467] on div at bounding box center [256, 461] width 19 height 19
type input "000000"
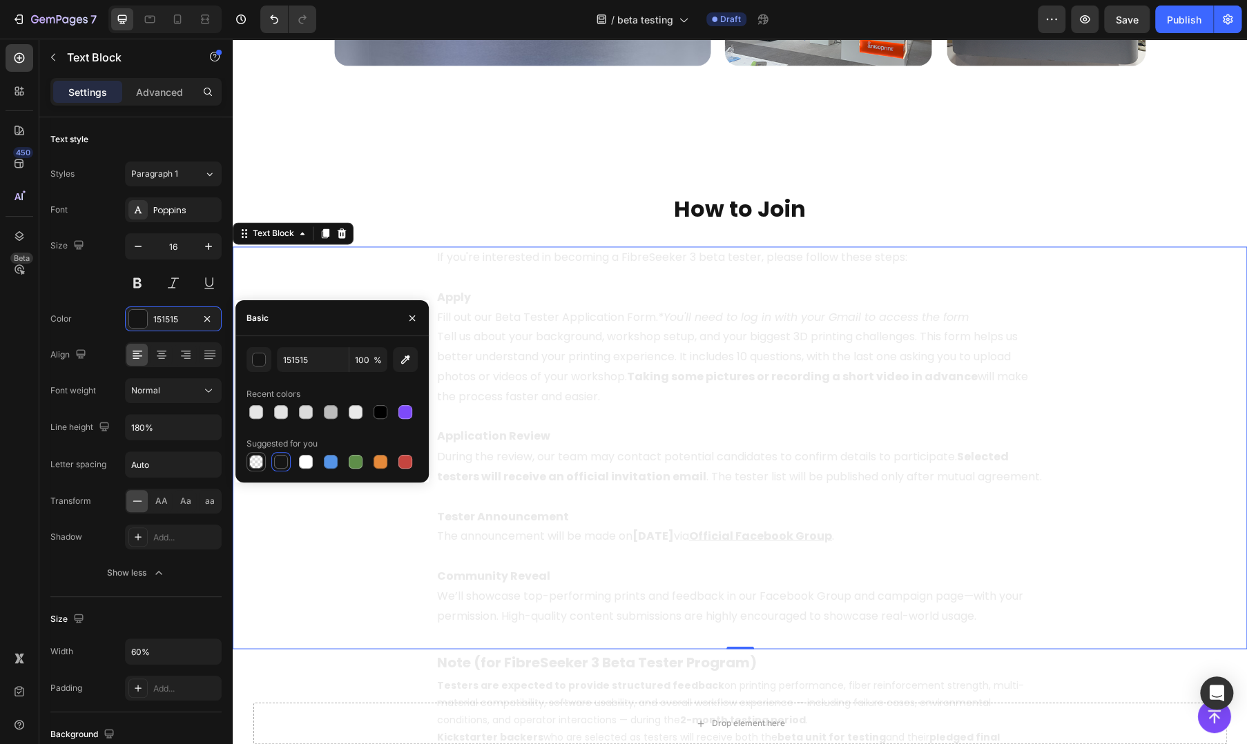
type input "0"
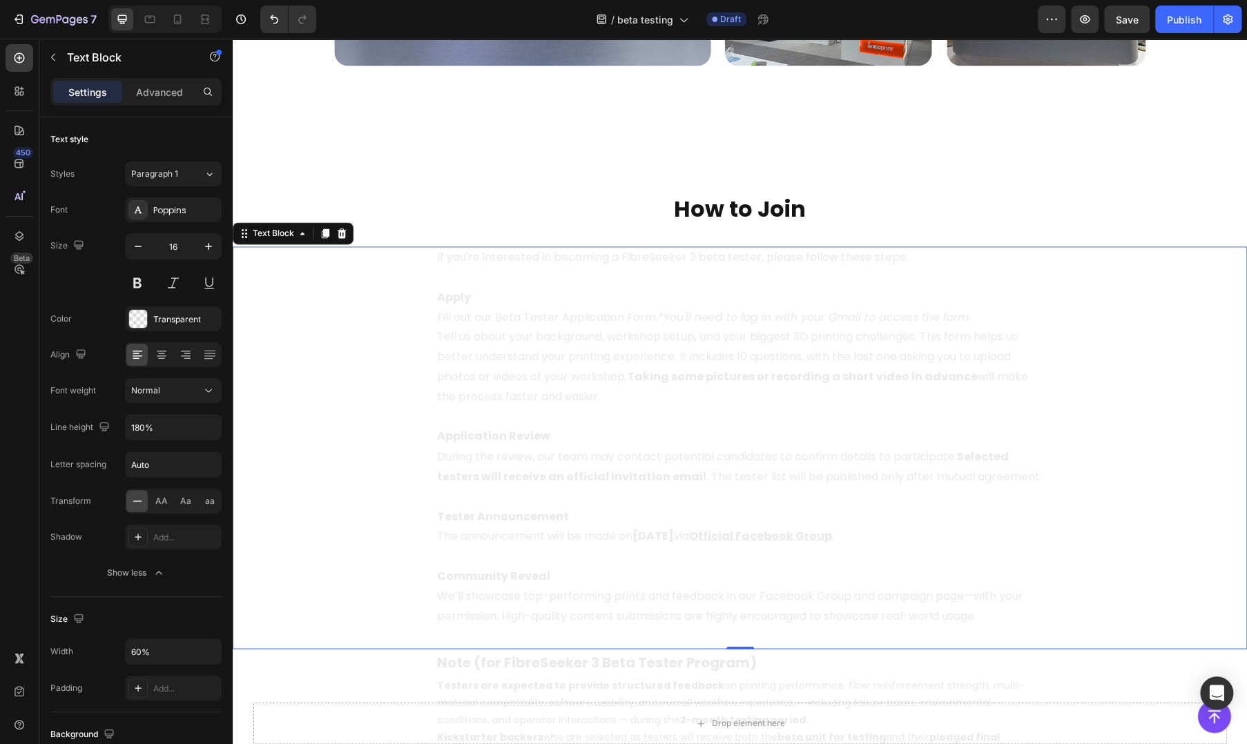
click at [152, 104] on div "Settings Advanced" at bounding box center [135, 92] width 171 height 28
click at [155, 97] on p "Advanced" at bounding box center [159, 92] width 47 height 15
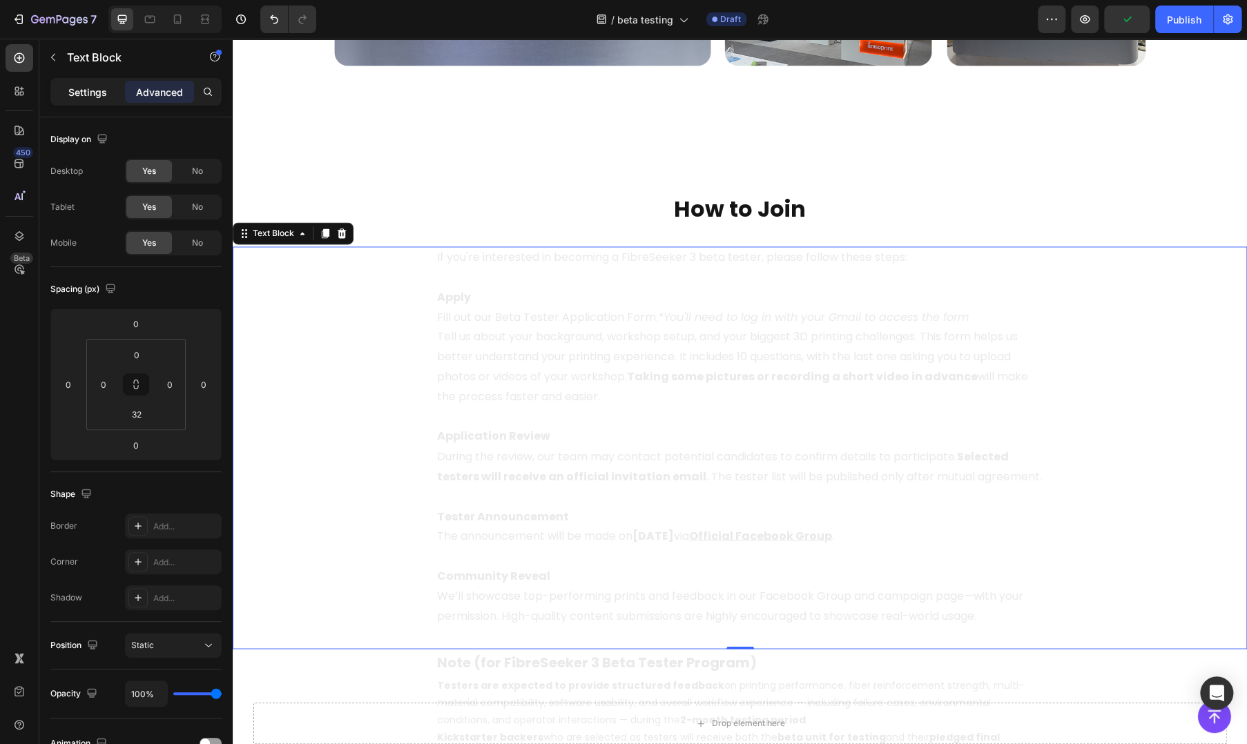
click at [82, 96] on p "Settings" at bounding box center [87, 92] width 39 height 15
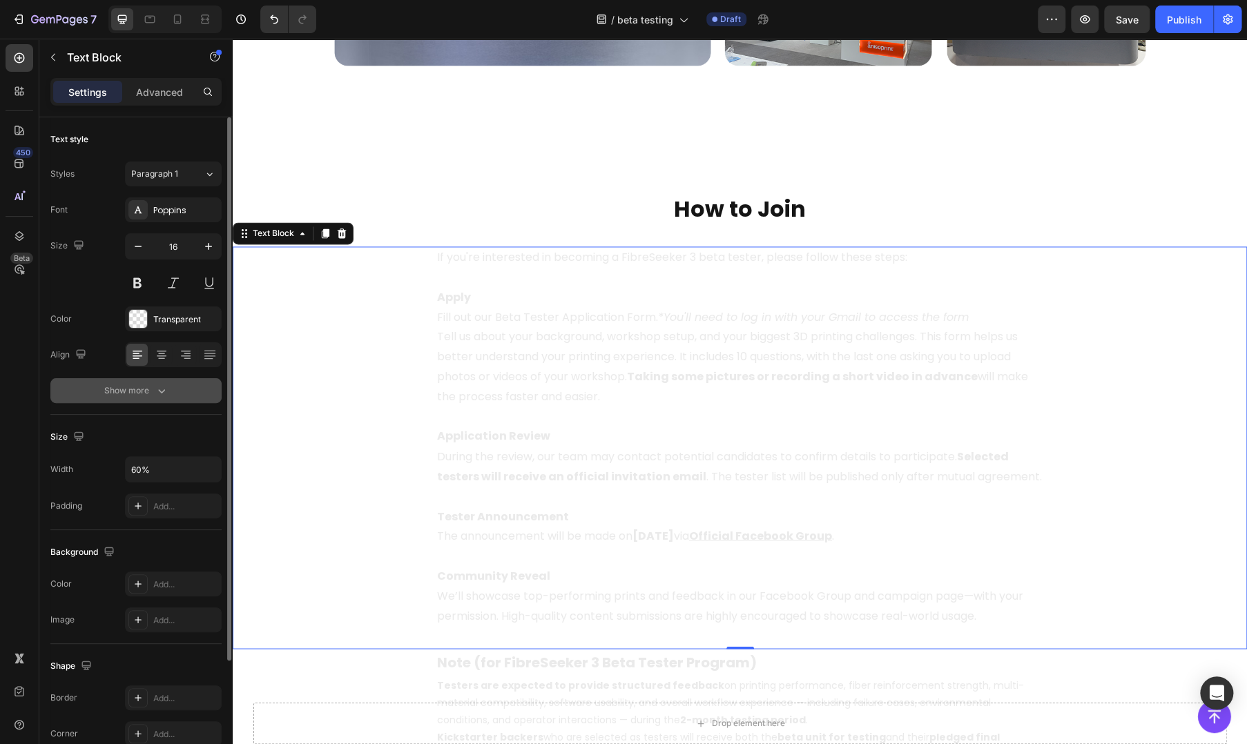
click at [146, 390] on div "Show more" at bounding box center [136, 391] width 64 height 14
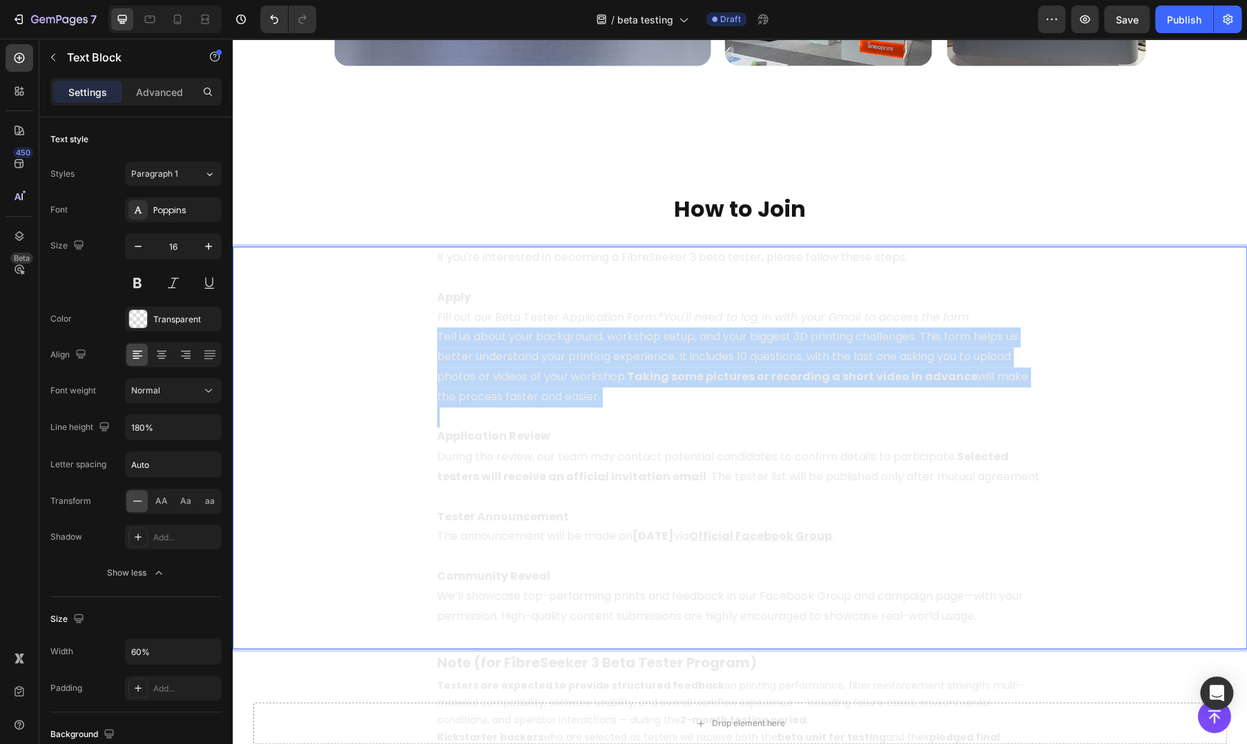
click at [481, 383] on span "Tell us about your background, workshop setup, and your biggest 3D printing cha…" at bounding box center [732, 366] width 591 height 75
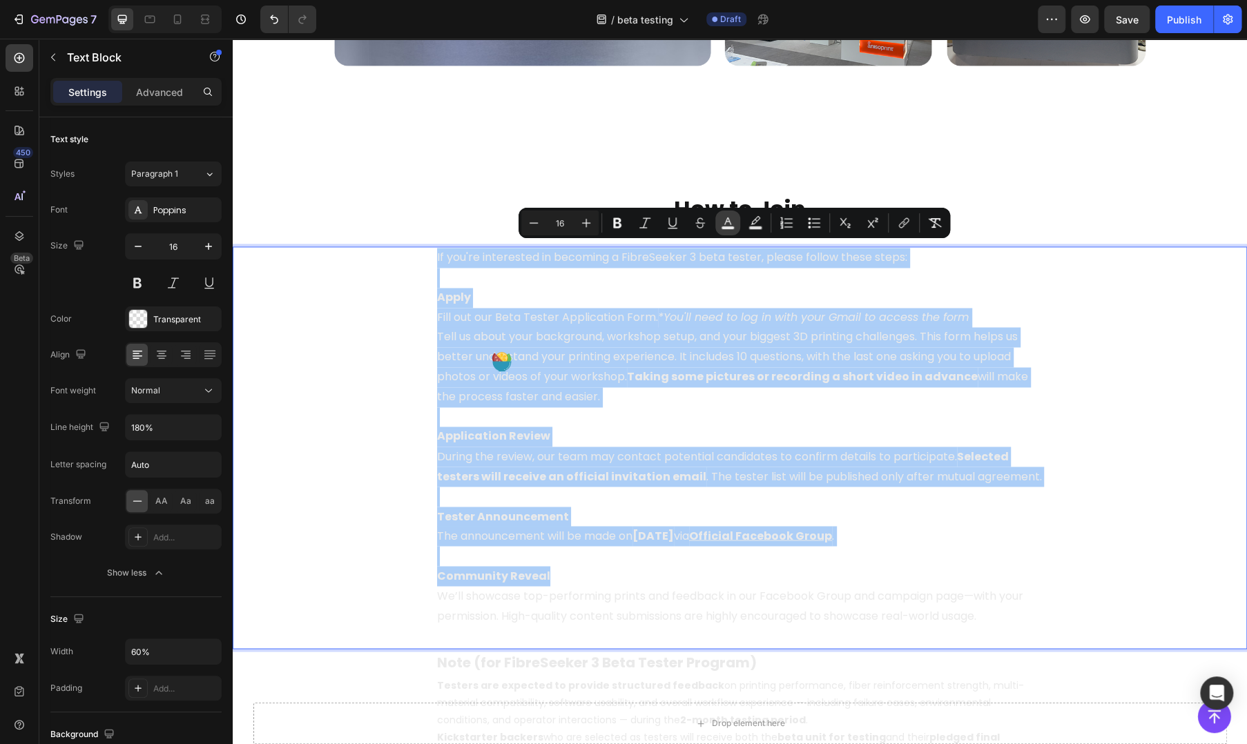
click at [734, 224] on icon "Editor contextual toolbar" at bounding box center [728, 223] width 14 height 14
type input "EAEAEA"
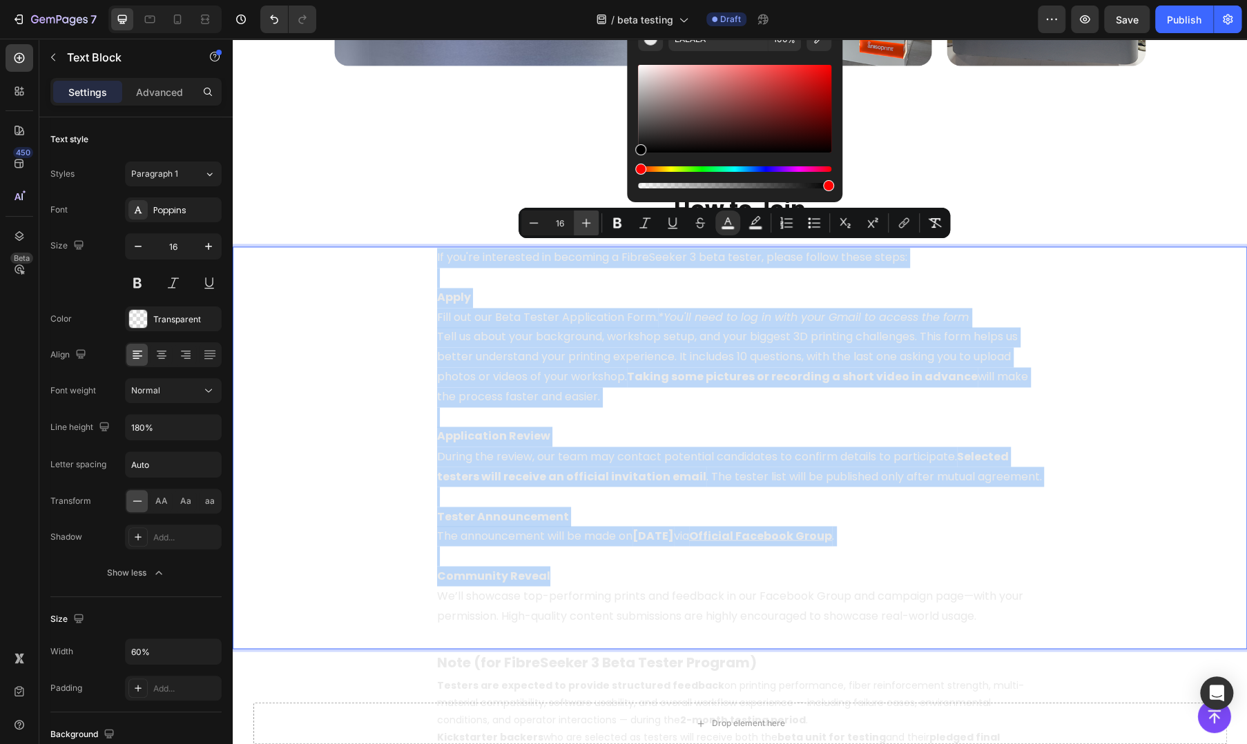
drag, startPoint x: 657, startPoint y: 129, endPoint x: 323, endPoint y: 262, distance: 359.9
click at [573, 234] on div "Minus 16 Plus Bold Italic Underline Strikethrough color Text Background Color N…" at bounding box center [735, 223] width 432 height 30
type input "000000"
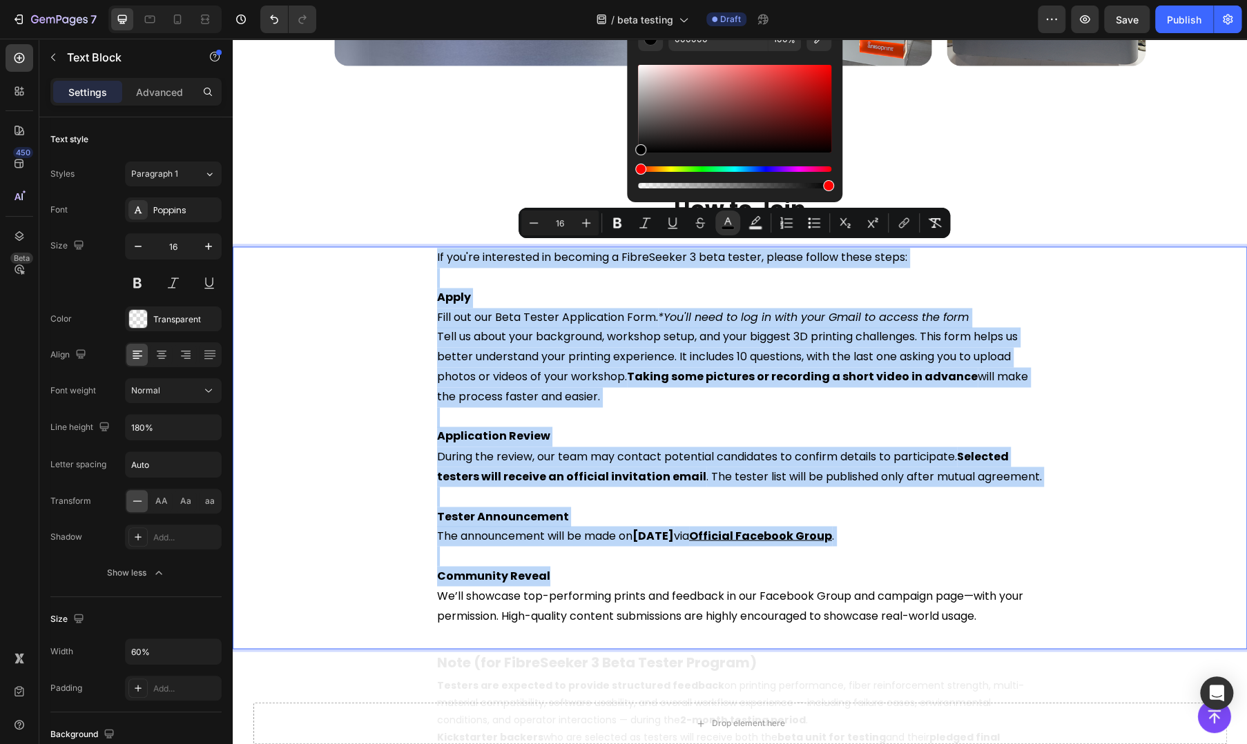
click at [556, 352] on span "Tell us about your background, workshop setup, and your biggest 3D printing cha…" at bounding box center [732, 366] width 591 height 75
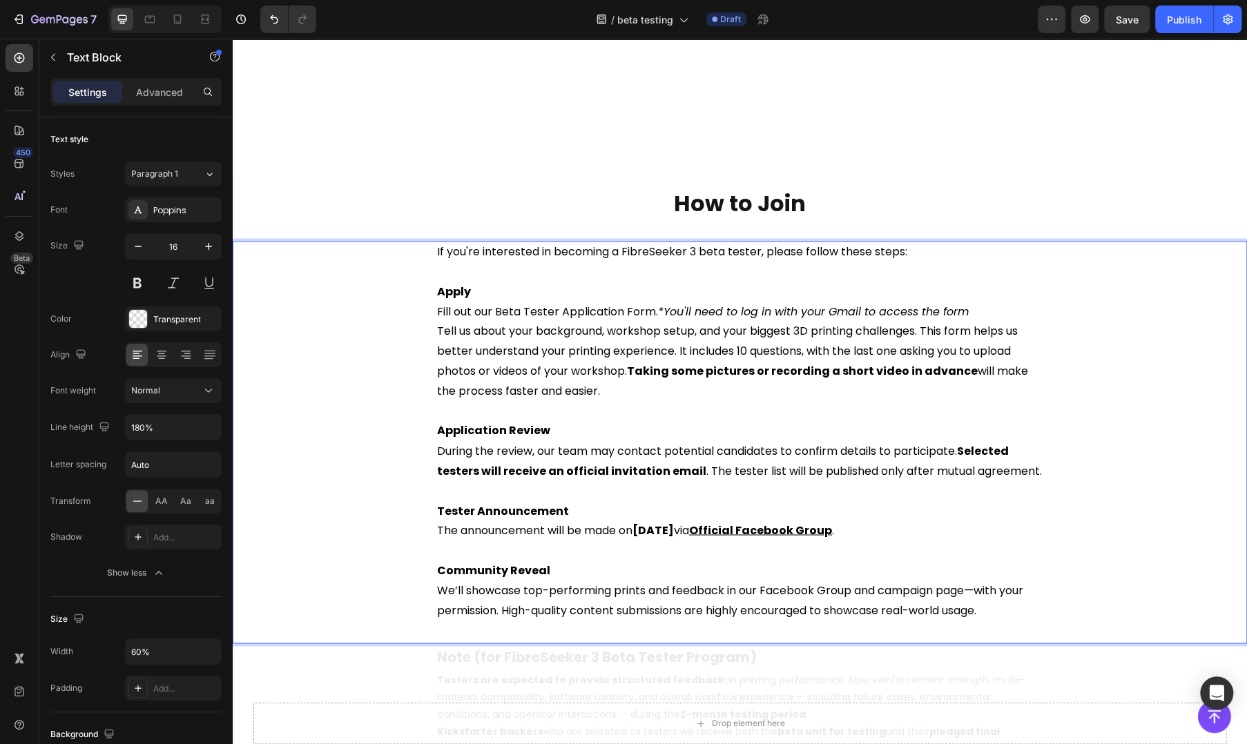
scroll to position [1611, 0]
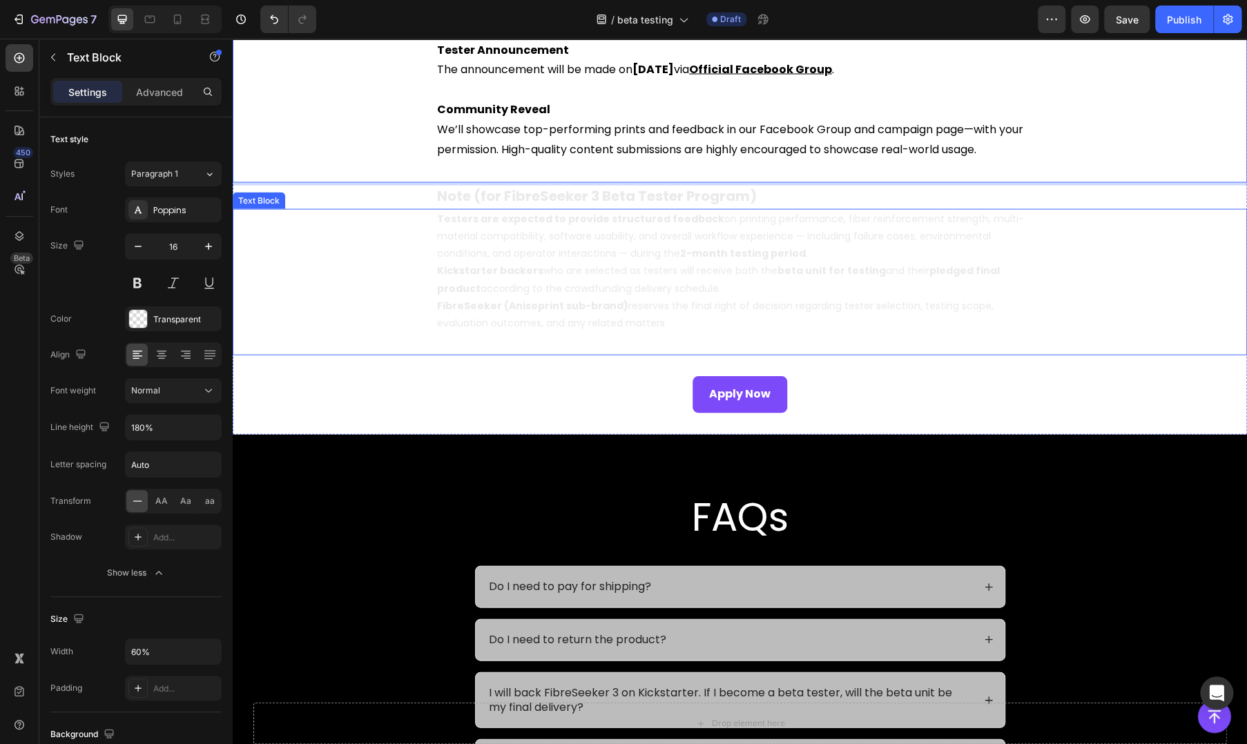
click at [575, 267] on span "Kickstarter backers who are selected as testers will receive both the beta unit…" at bounding box center [718, 279] width 563 height 31
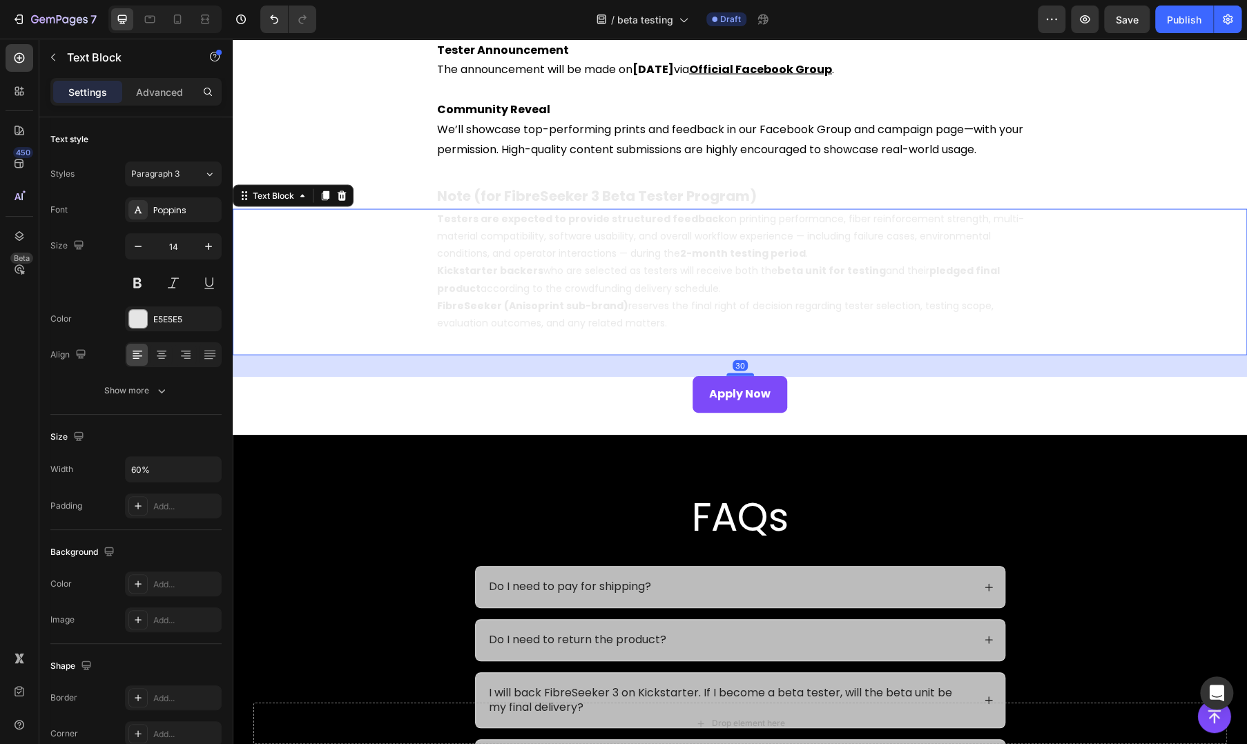
click at [575, 267] on span "Kickstarter backers who are selected as testers will receive both the beta unit…" at bounding box center [718, 279] width 563 height 31
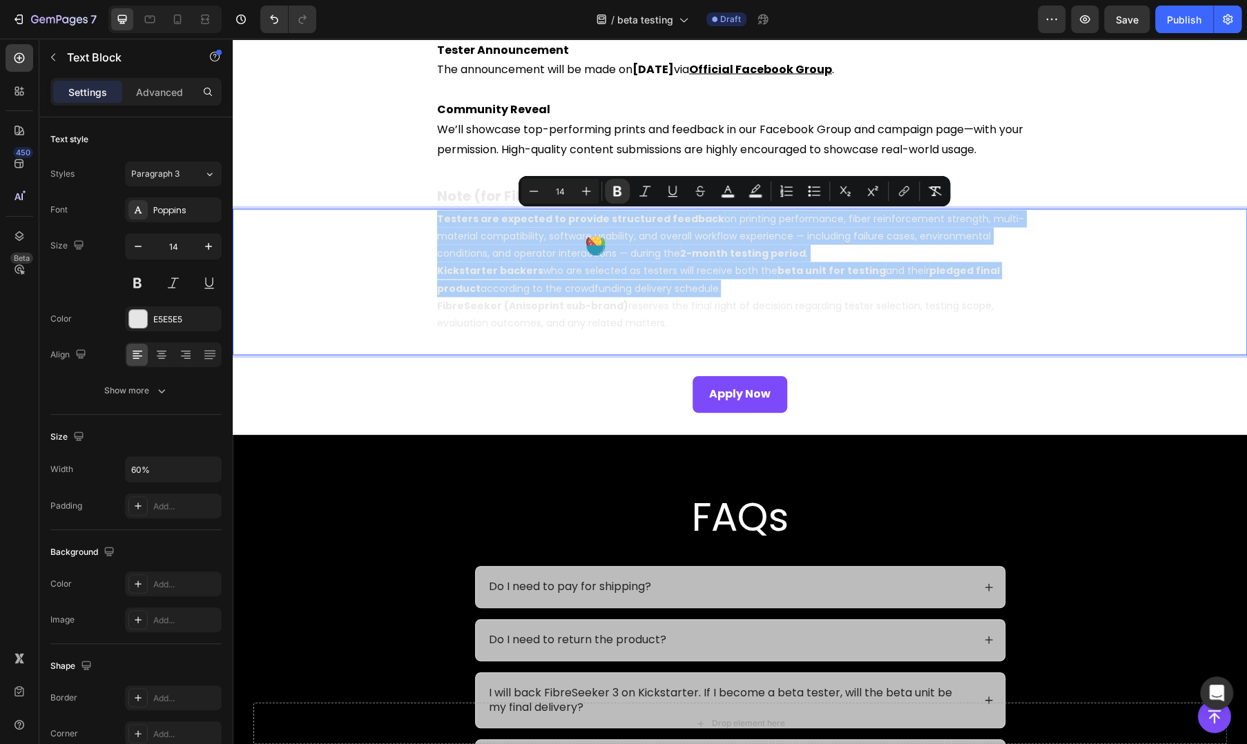
drag, startPoint x: 732, startPoint y: 196, endPoint x: 721, endPoint y: 205, distance: 14.2
click at [732, 196] on rect "Editor contextual toolbar" at bounding box center [728, 196] width 13 height 3
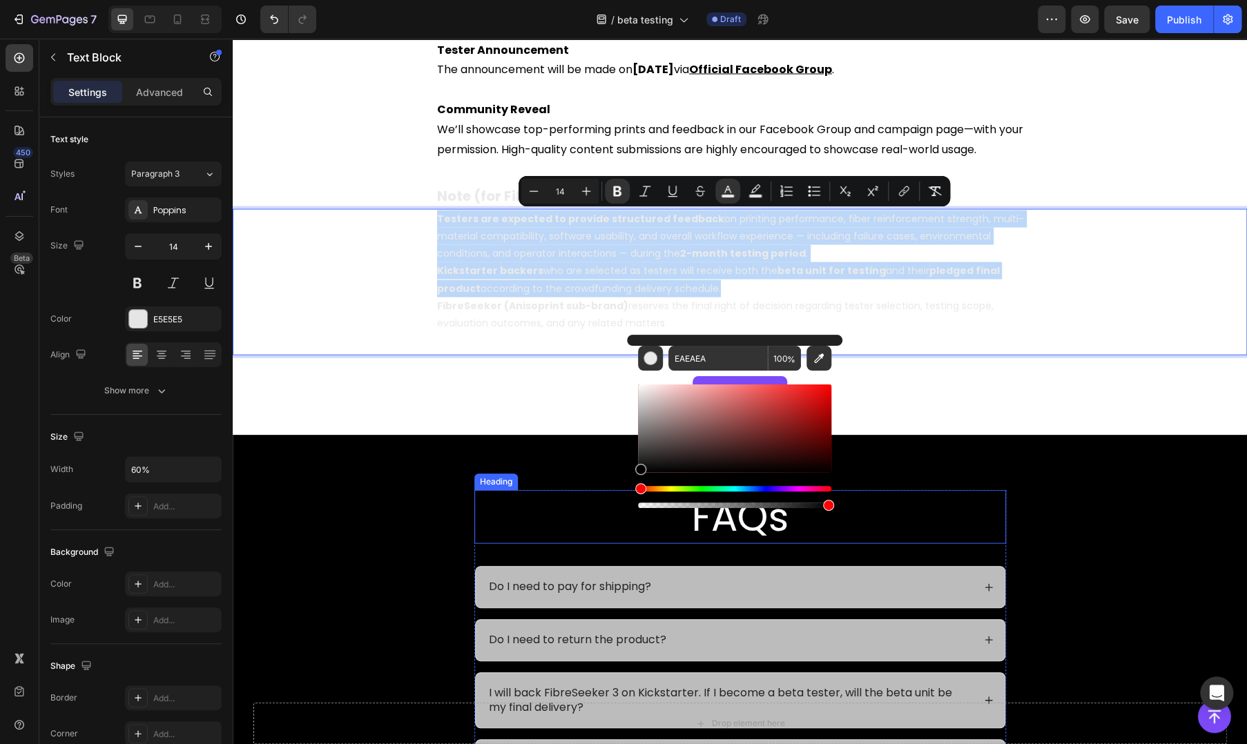
type input "000000"
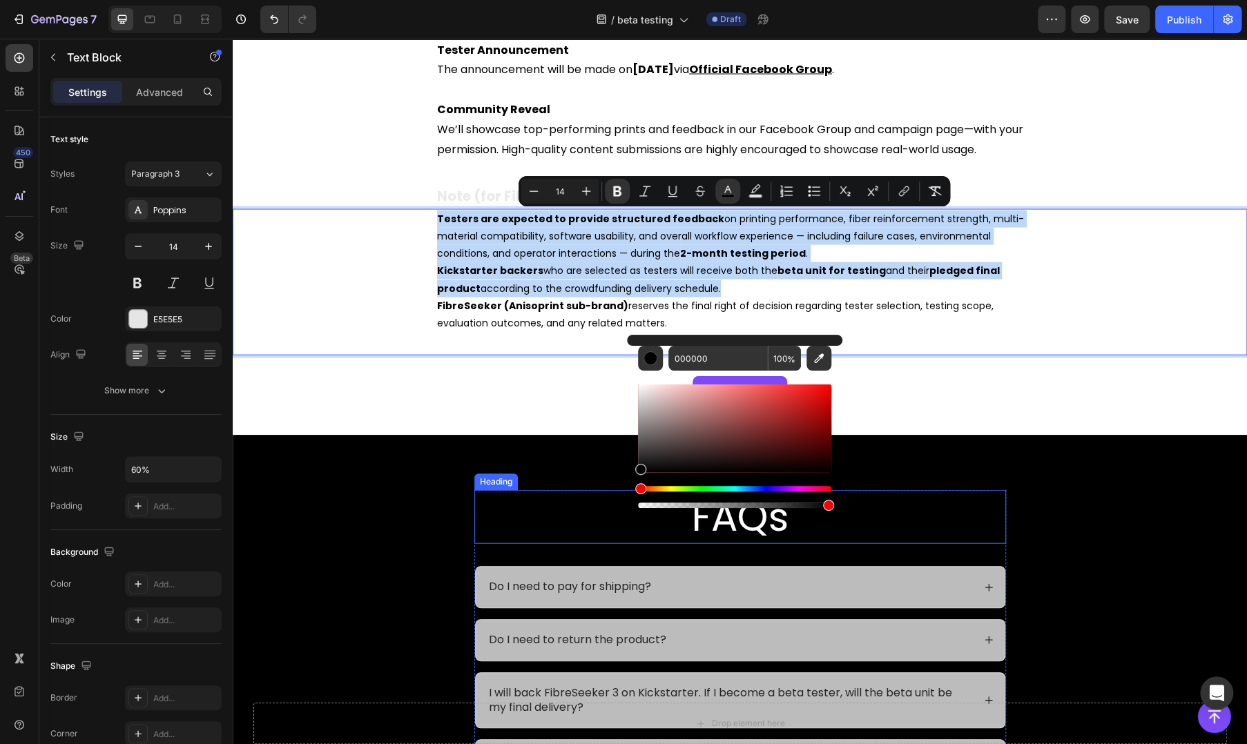
drag, startPoint x: 919, startPoint y: 440, endPoint x: 602, endPoint y: 528, distance: 328.9
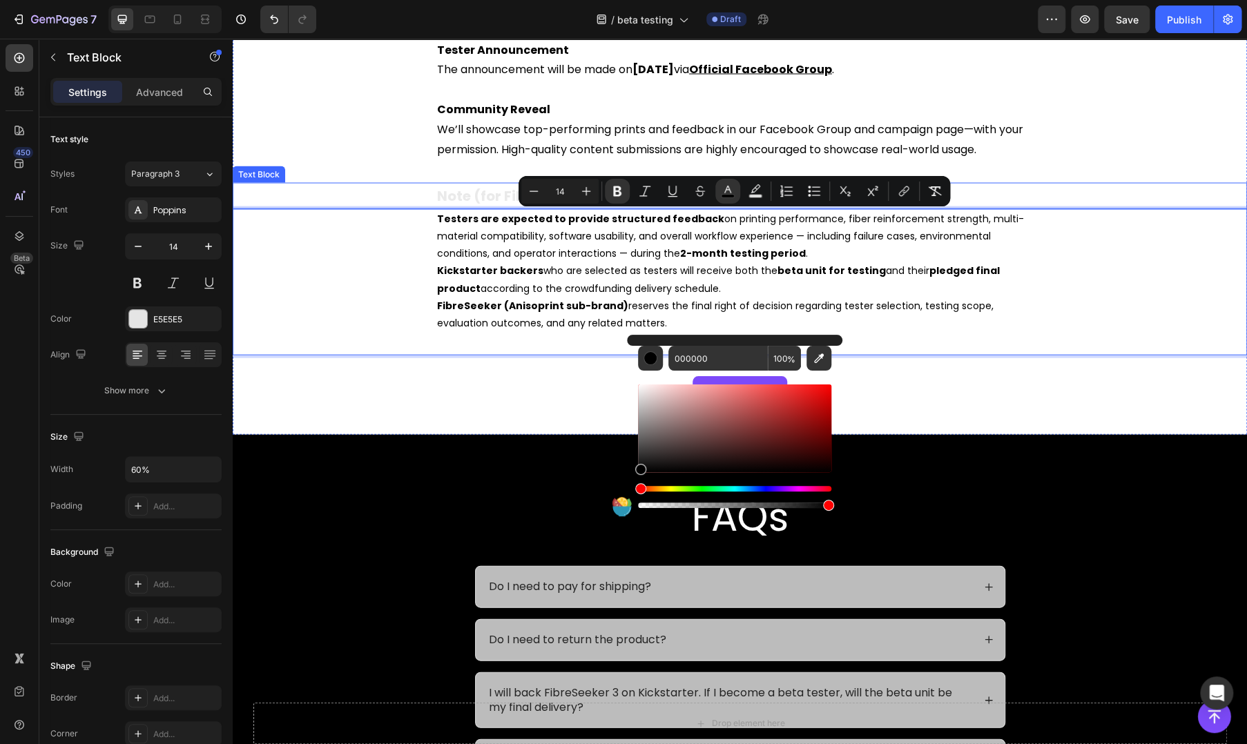
click at [457, 200] on strong "Note (for FibreSeeker 3 Beta Tester Program)" at bounding box center [597, 195] width 320 height 19
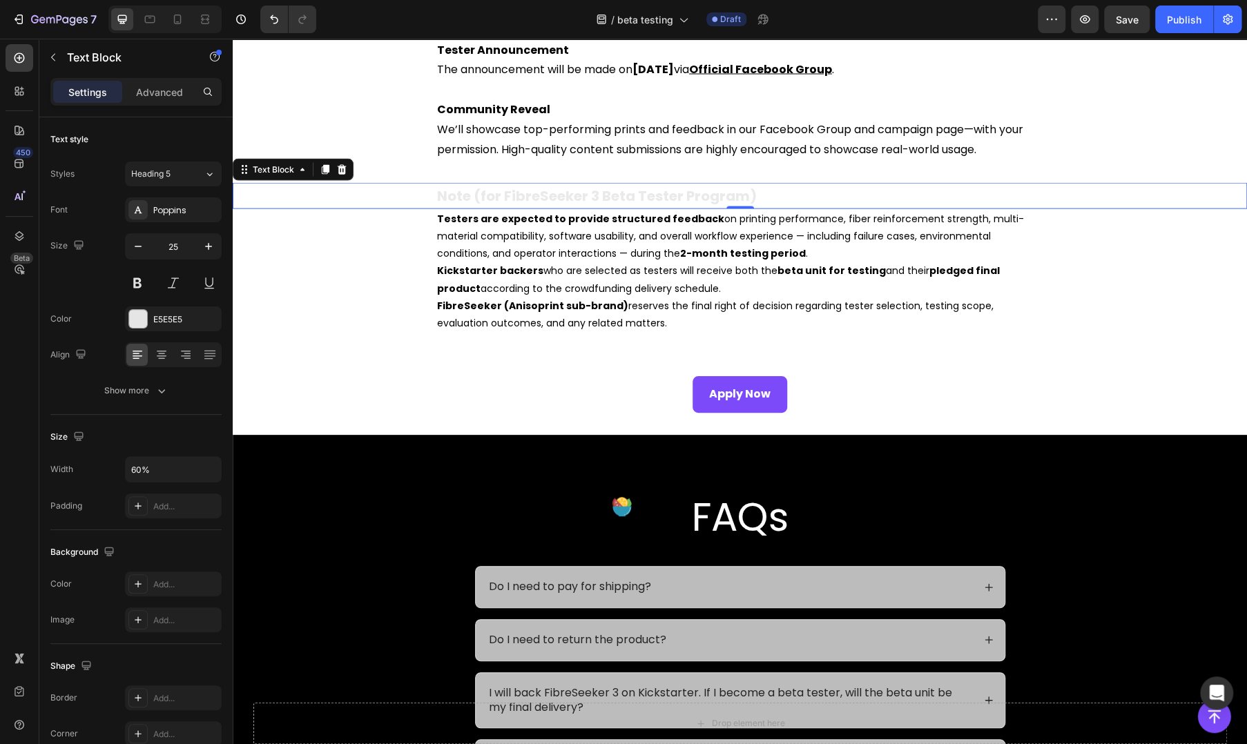
click at [457, 200] on strong "Note (for FibreSeeker 3 Beta Tester Program)" at bounding box center [597, 195] width 320 height 19
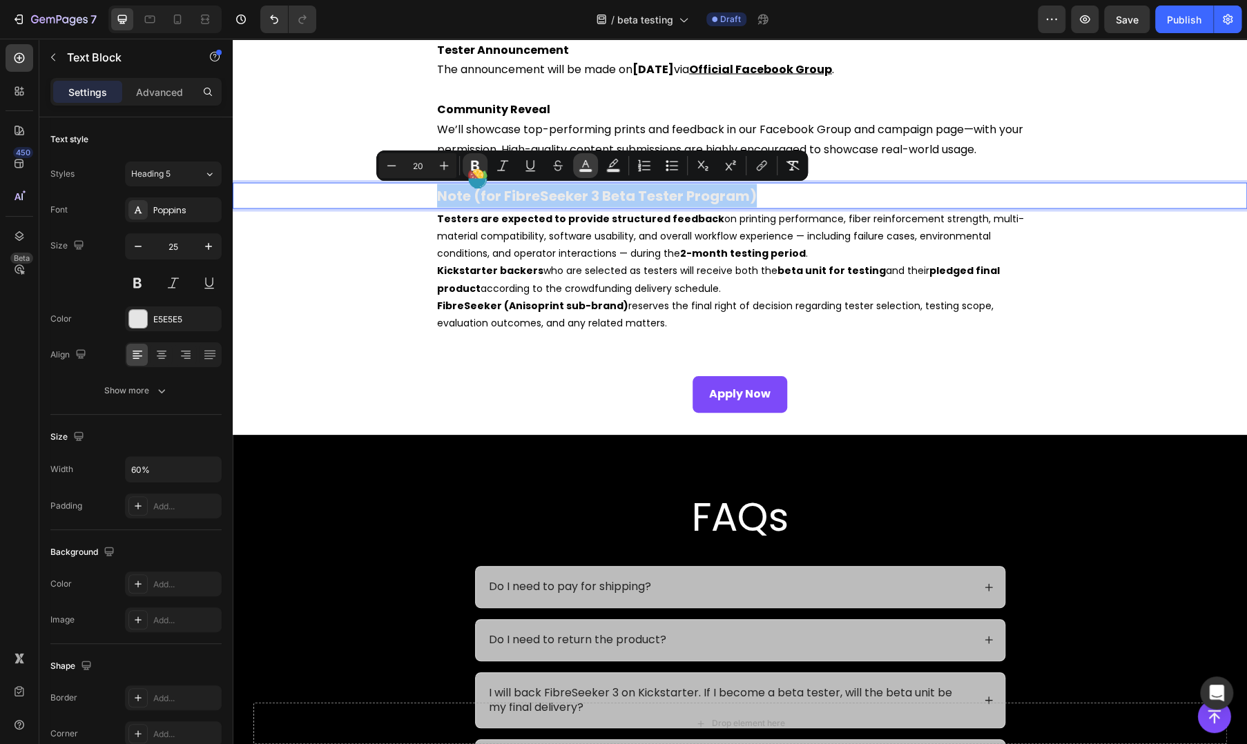
click at [588, 169] on rect "Editor contextual toolbar" at bounding box center [585, 170] width 13 height 3
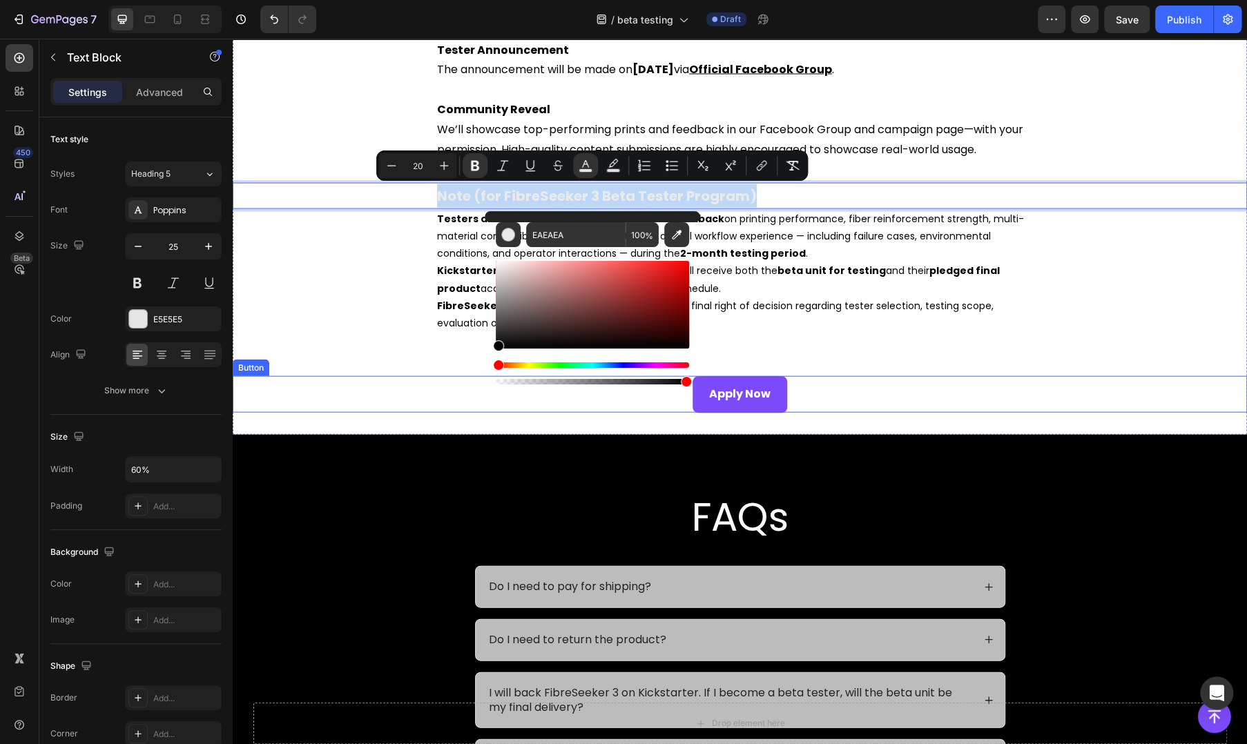
type input "000000"
drag, startPoint x: 787, startPoint y: 338, endPoint x: 368, endPoint y: 380, distance: 421.3
click at [323, 371] on div "⁠⁠⁠⁠⁠⁠⁠ How to Join Heading If you're interested in becoming a FibreSeeker 3 be…" at bounding box center [740, 28] width 1015 height 769
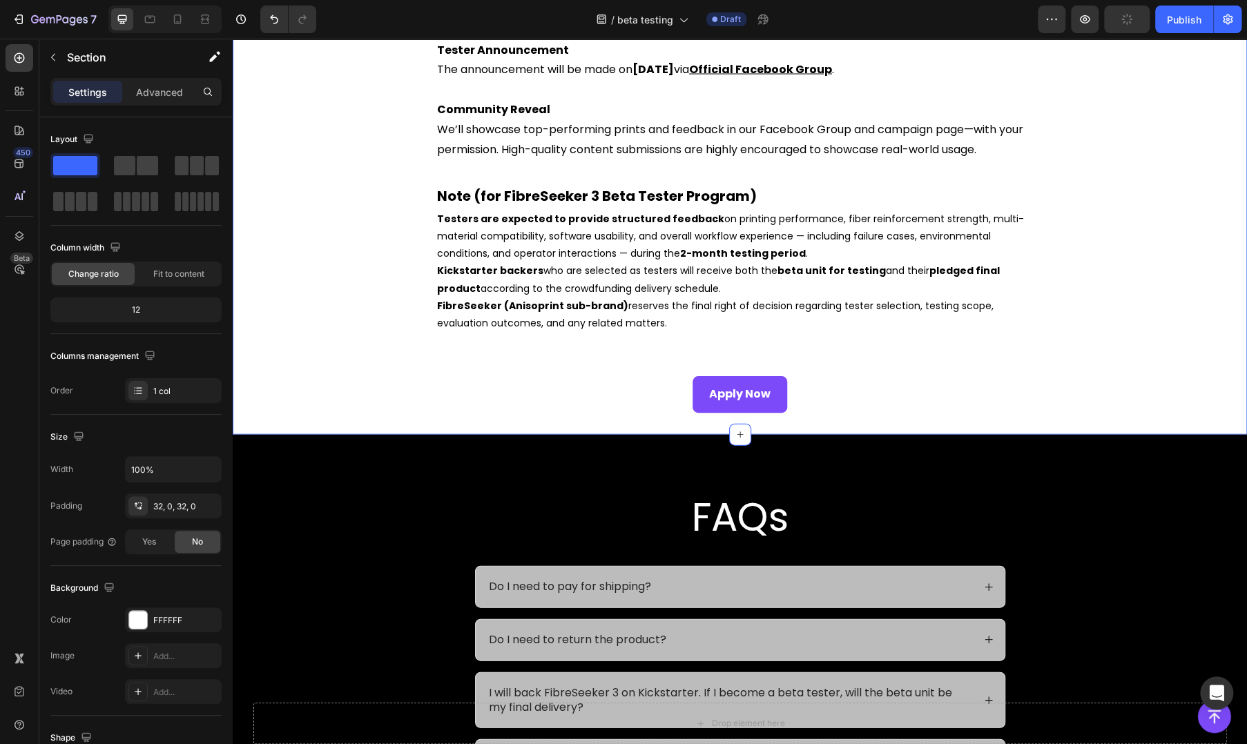
scroll to position [1841, 0]
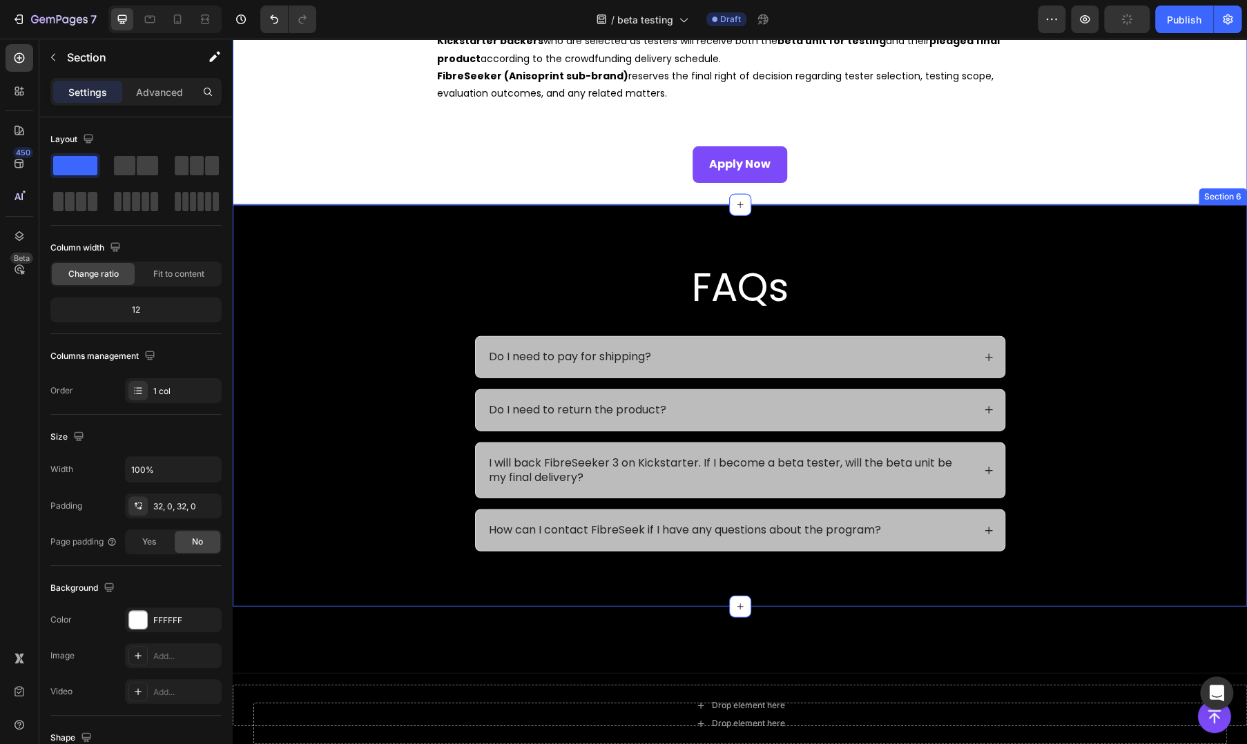
click at [339, 247] on div "FAQs Heading Do I need to pay for shipping? Do I need to return the product? I …" at bounding box center [740, 406] width 1015 height 402
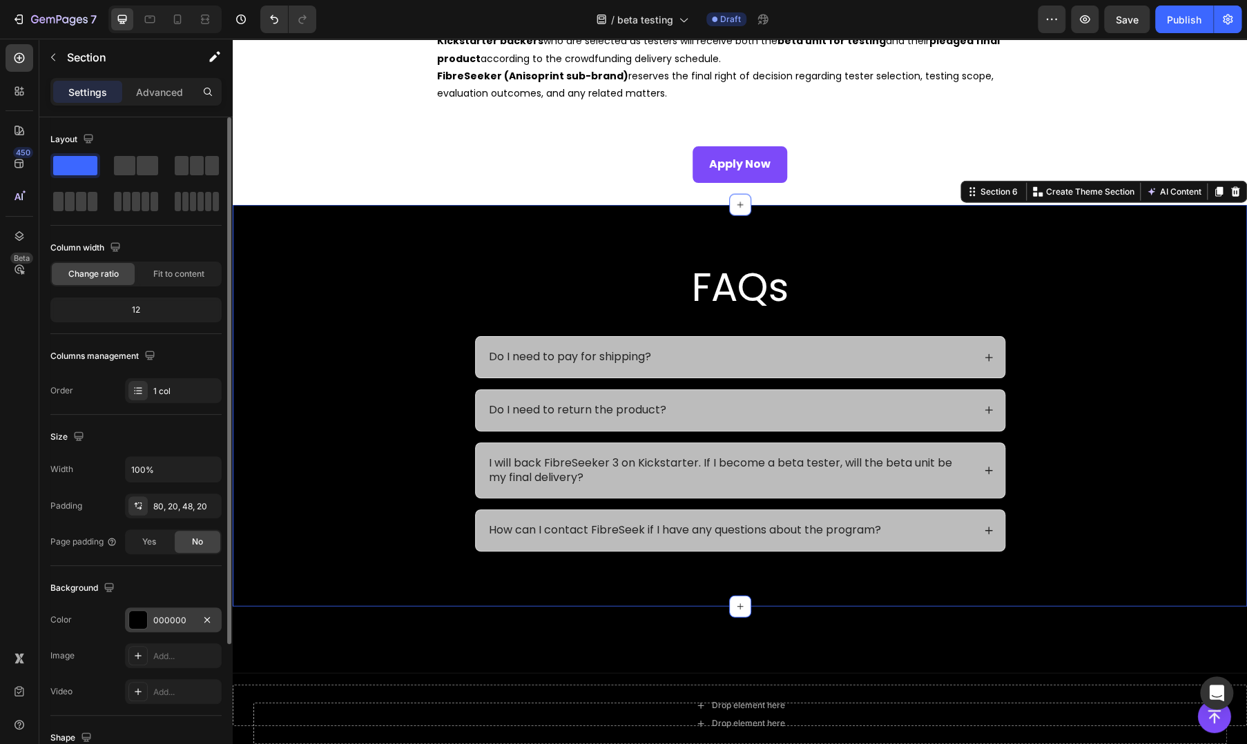
click at [169, 625] on div "000000" at bounding box center [173, 621] width 40 height 12
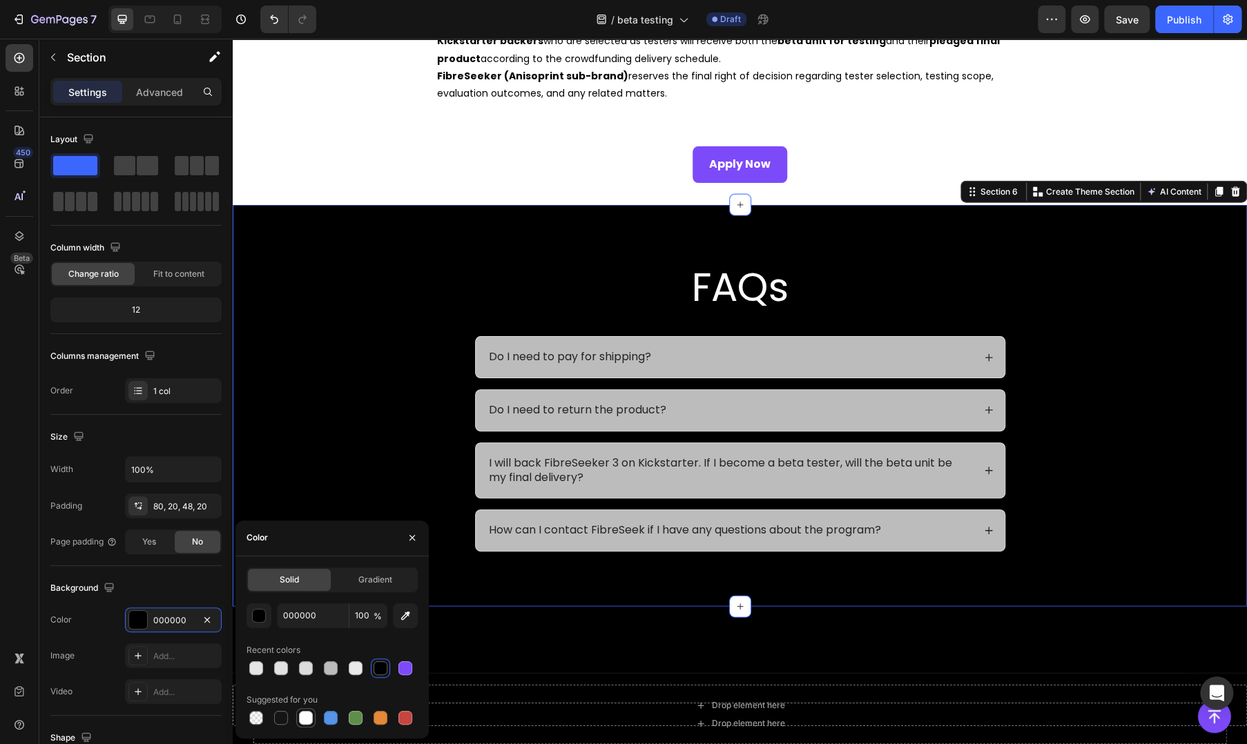
click at [309, 721] on div at bounding box center [306, 718] width 14 height 14
type input "FFFFFF"
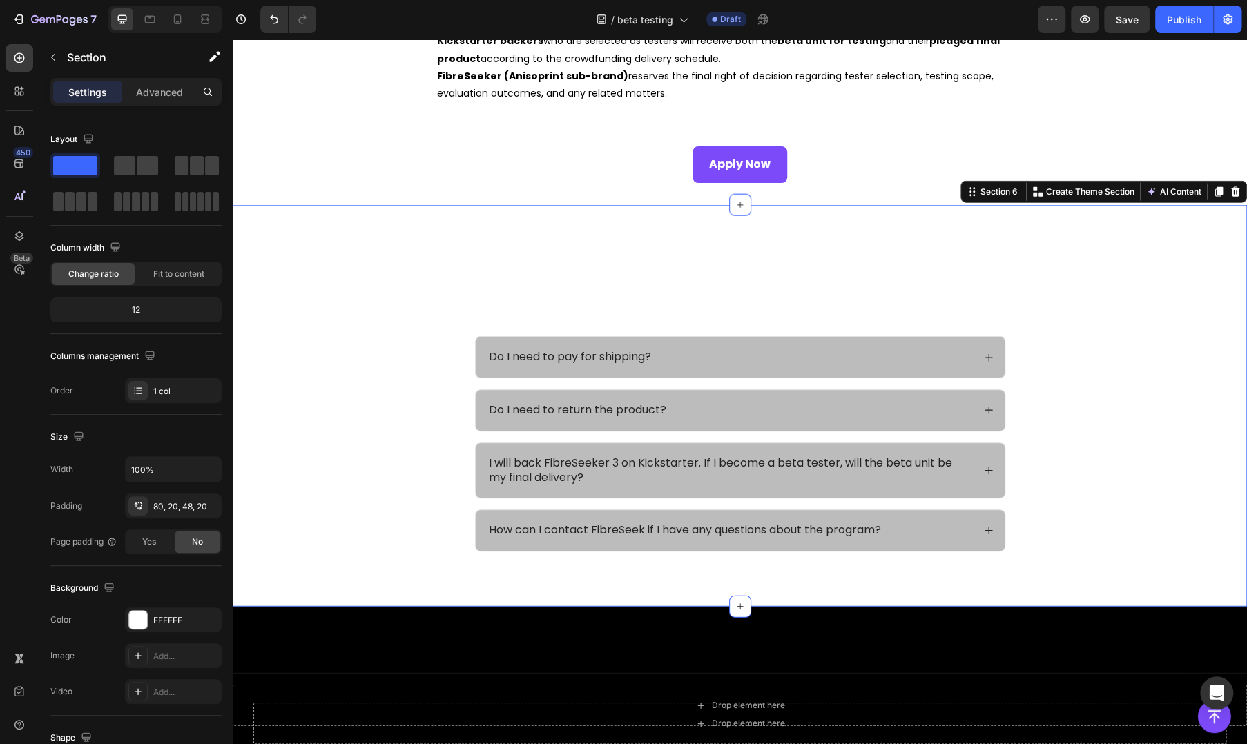
click at [325, 422] on div "FAQs Heading Do I need to pay for shipping? Do I need to return the product? I …" at bounding box center [740, 417] width 987 height 314
click at [11, 131] on div at bounding box center [20, 131] width 28 height 28
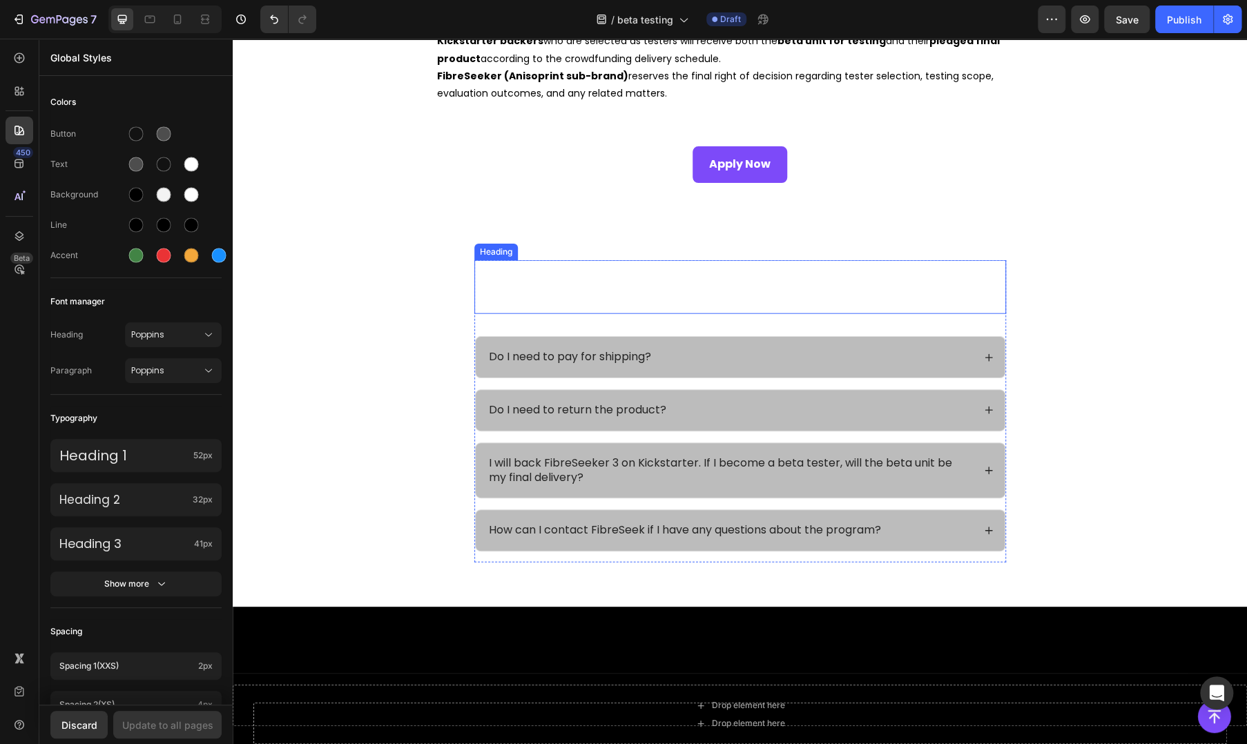
click at [588, 289] on h2 "FAQs" at bounding box center [740, 287] width 532 height 54
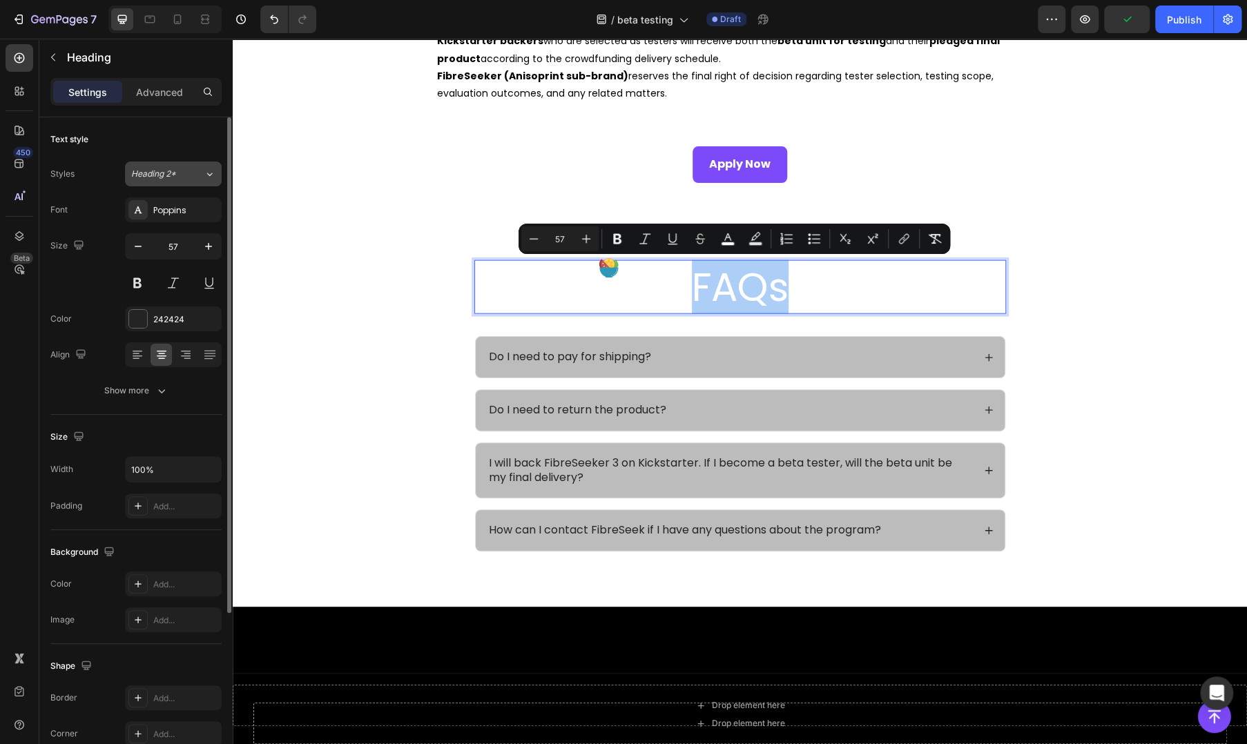
click at [157, 169] on span "Heading 2*" at bounding box center [153, 174] width 45 height 12
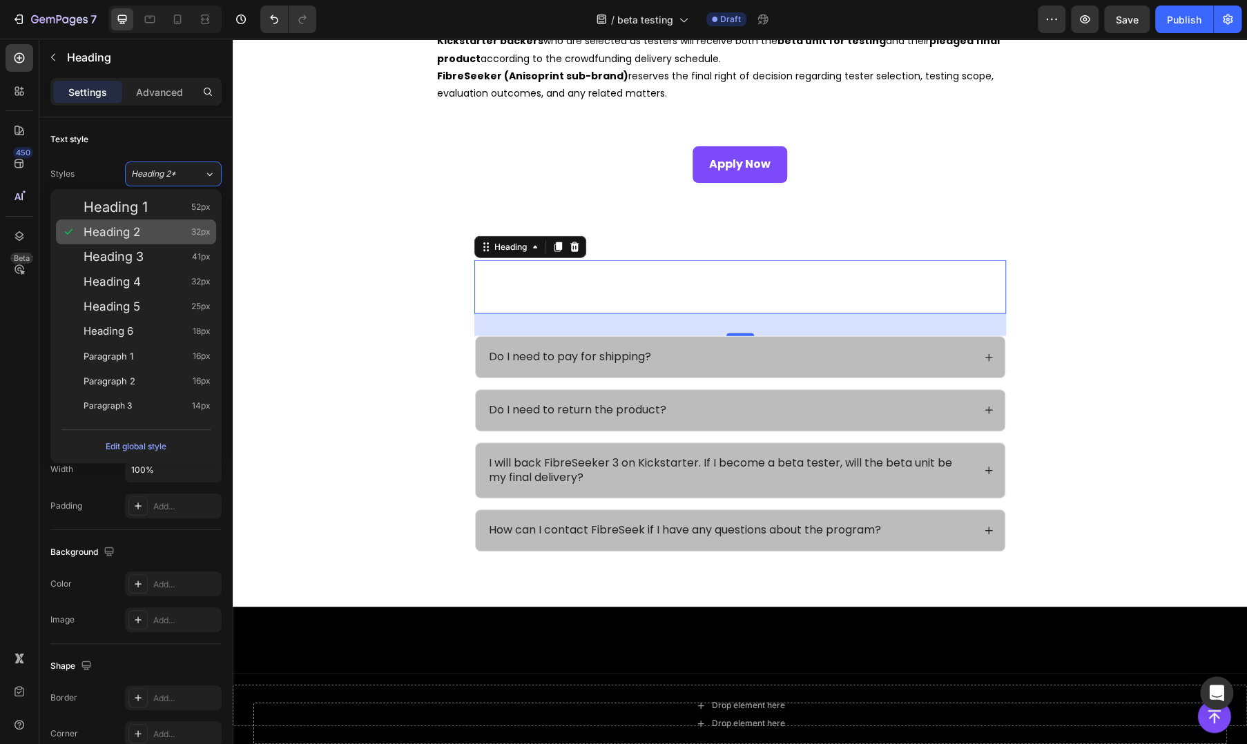
click at [180, 229] on div "Heading 2 32px" at bounding box center [147, 232] width 127 height 14
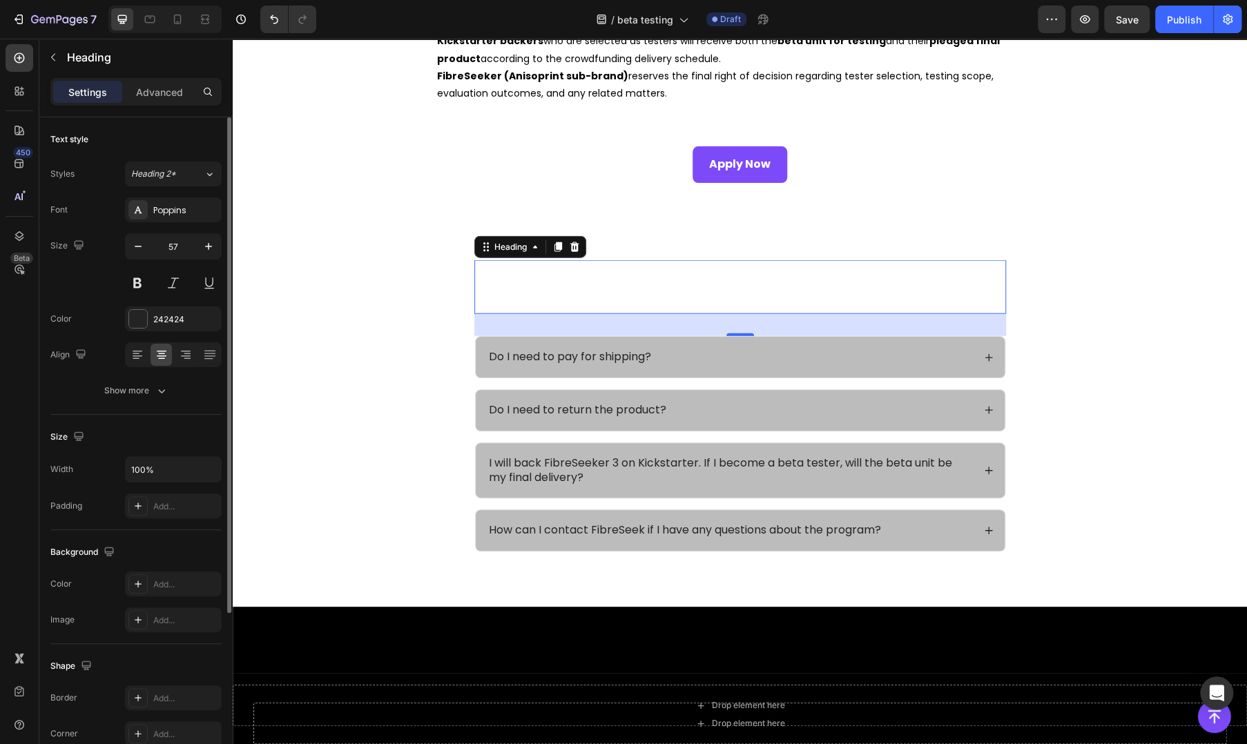
click at [191, 186] on div "Styles Heading 2* Font Poppins Size 57 Color 242424 Align Show more" at bounding box center [135, 283] width 171 height 242
click at [200, 172] on div "Heading 2*" at bounding box center [167, 174] width 73 height 12
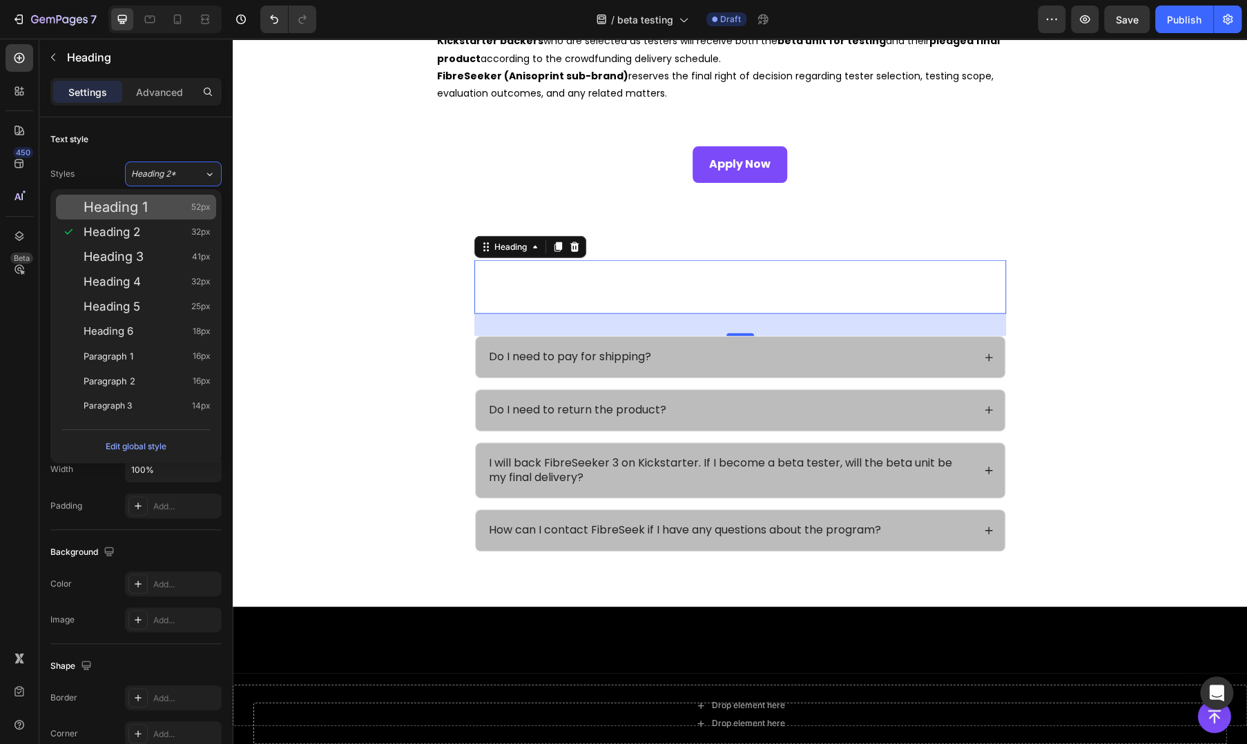
click at [183, 211] on div "Heading 1 52px" at bounding box center [147, 207] width 127 height 14
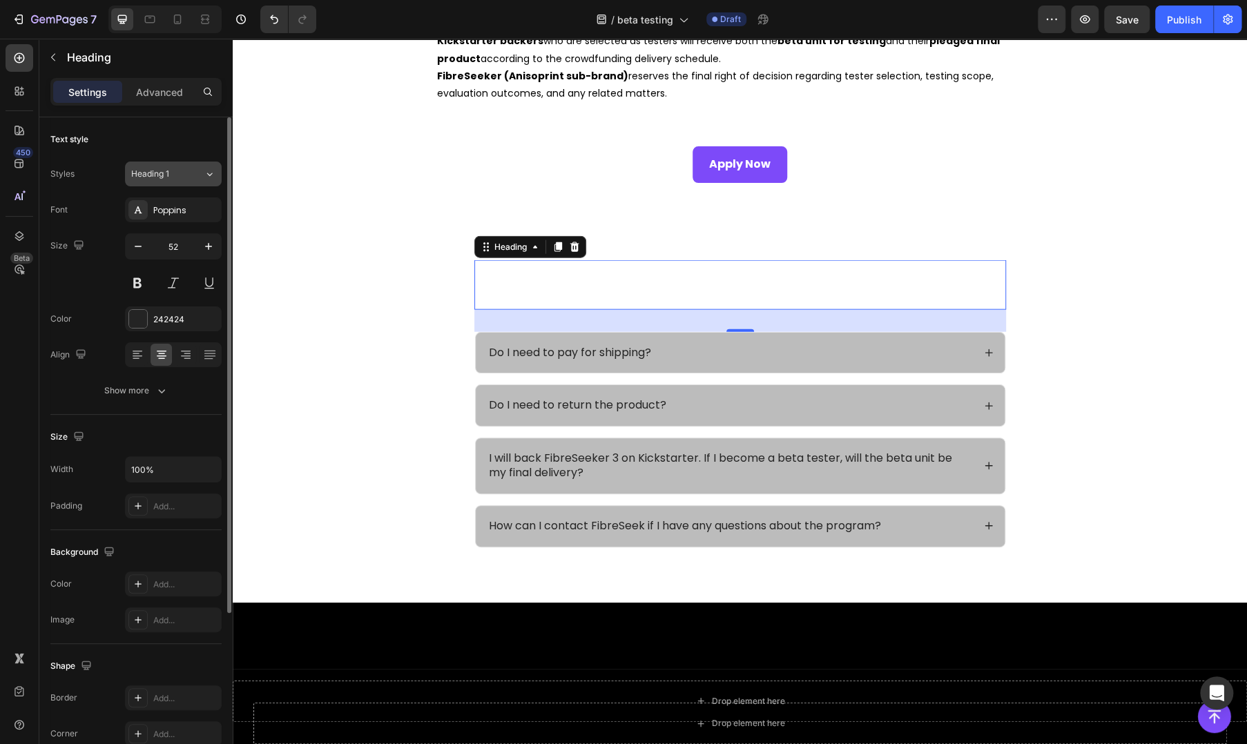
click at [193, 176] on div "Heading 1" at bounding box center [167, 174] width 73 height 12
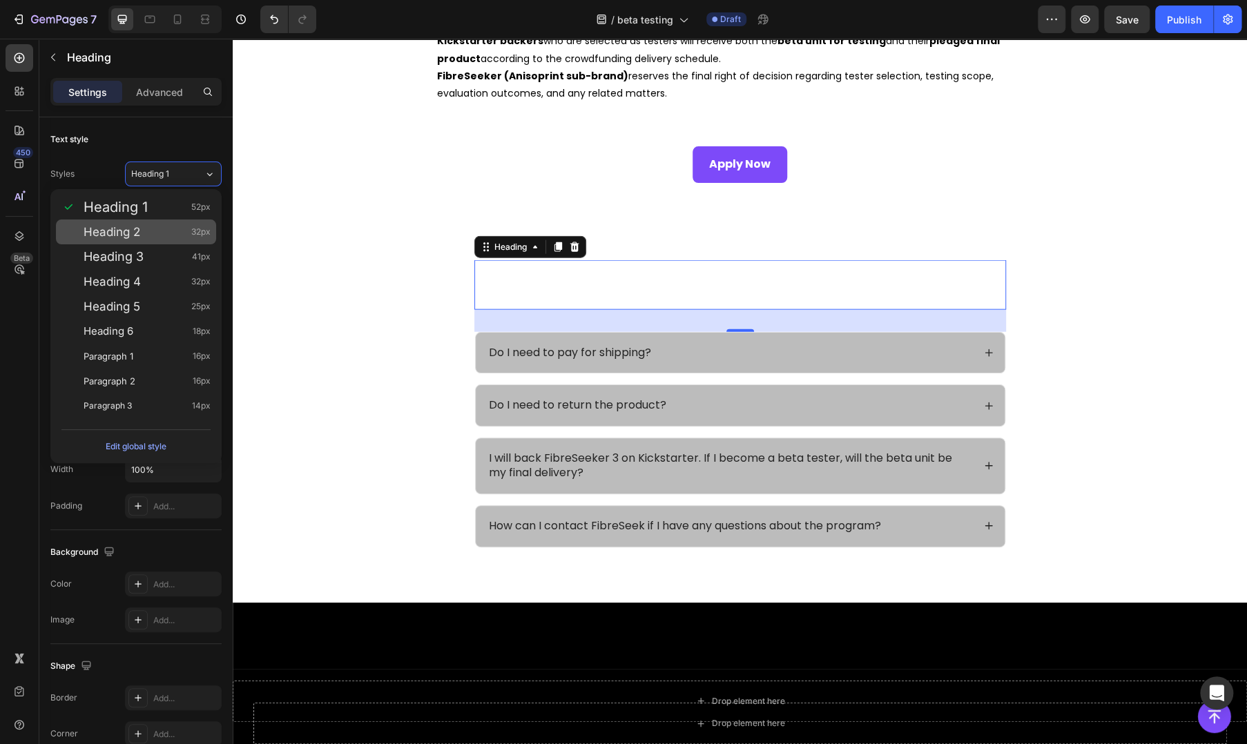
click at [171, 232] on div "Heading 2 32px" at bounding box center [147, 232] width 127 height 14
type input "32"
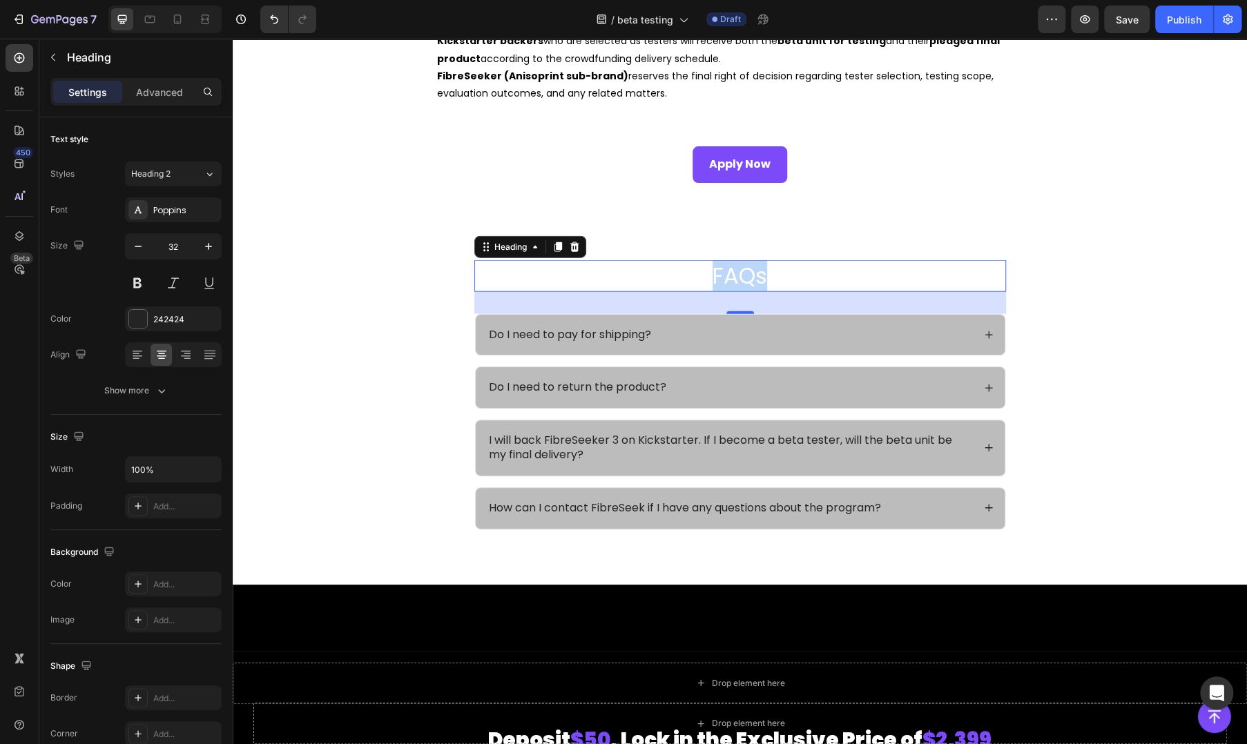
click at [671, 277] on p "FAQs" at bounding box center [740, 276] width 529 height 29
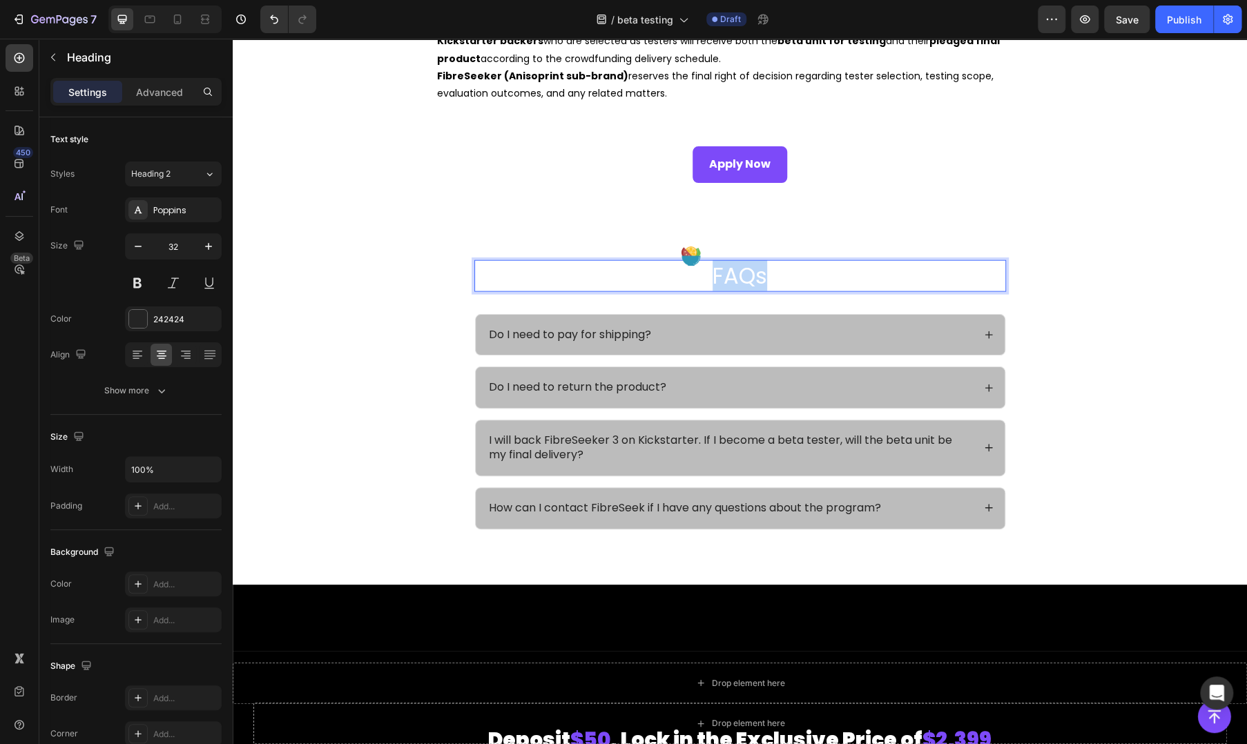
click at [671, 277] on p "FAQs" at bounding box center [740, 276] width 529 height 29
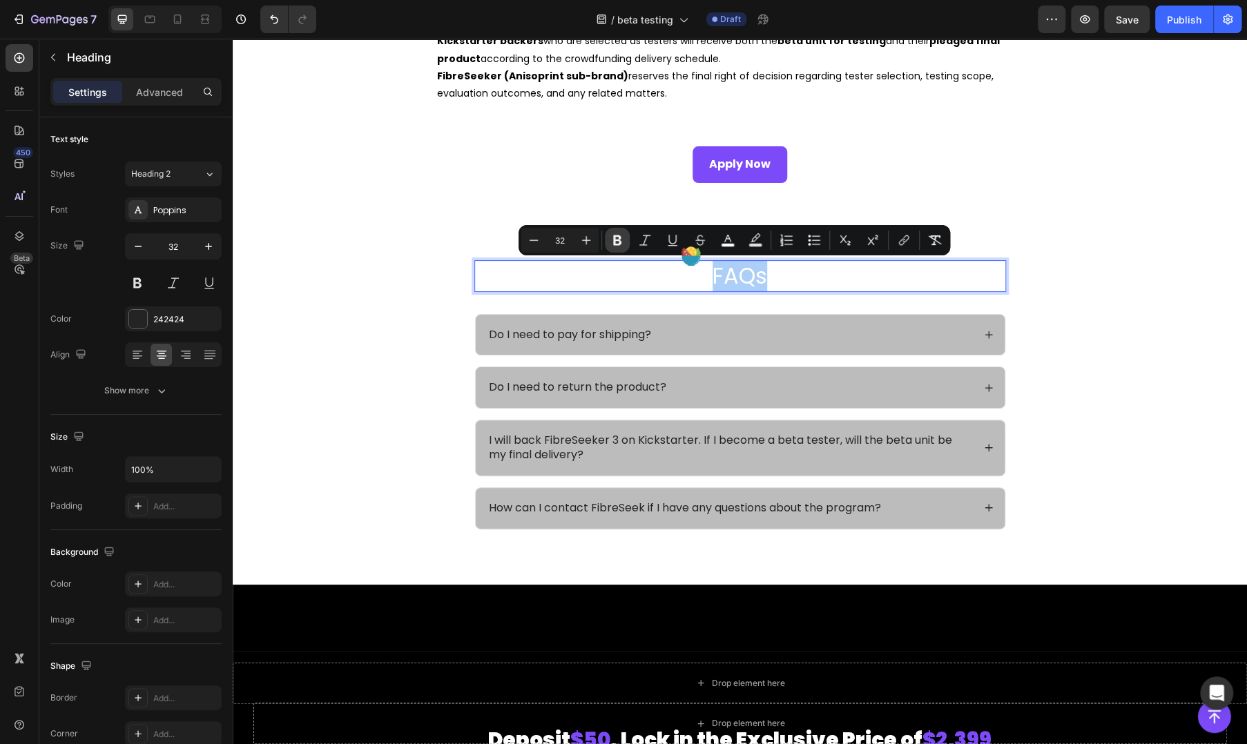
click at [613, 240] on icon "Editor contextual toolbar" at bounding box center [618, 240] width 14 height 14
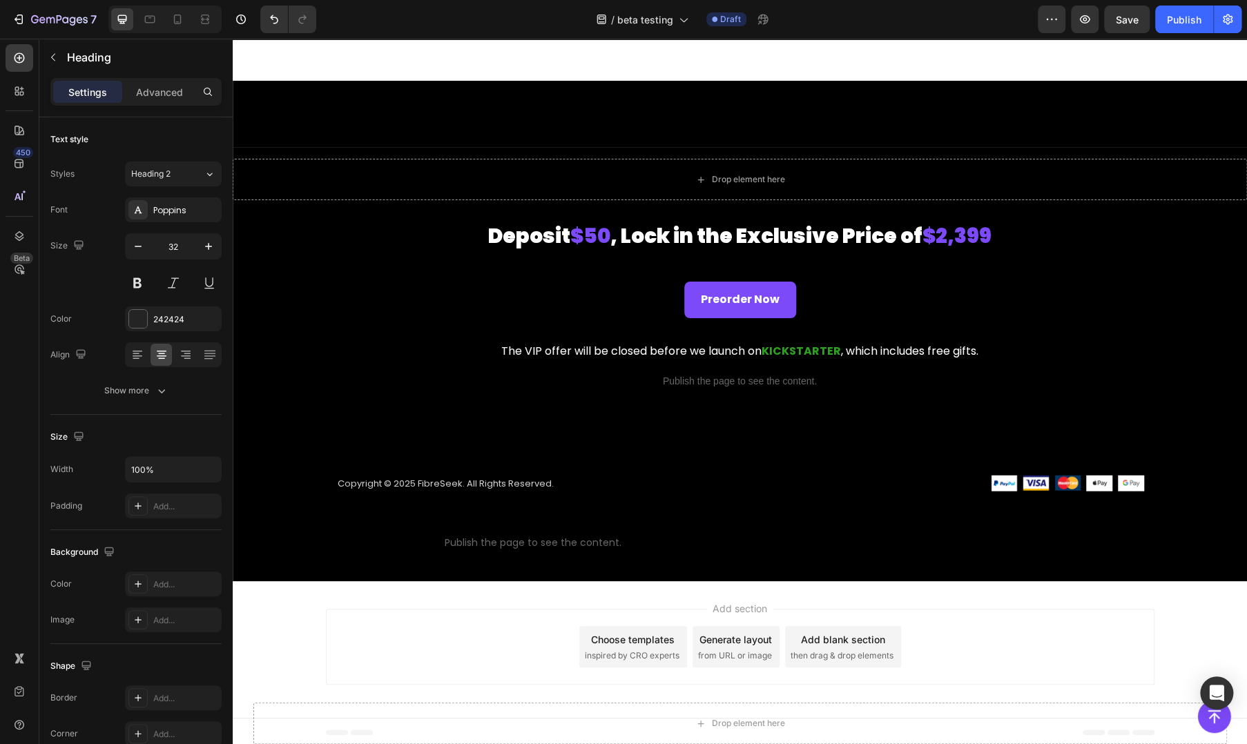
scroll to position [1369, 0]
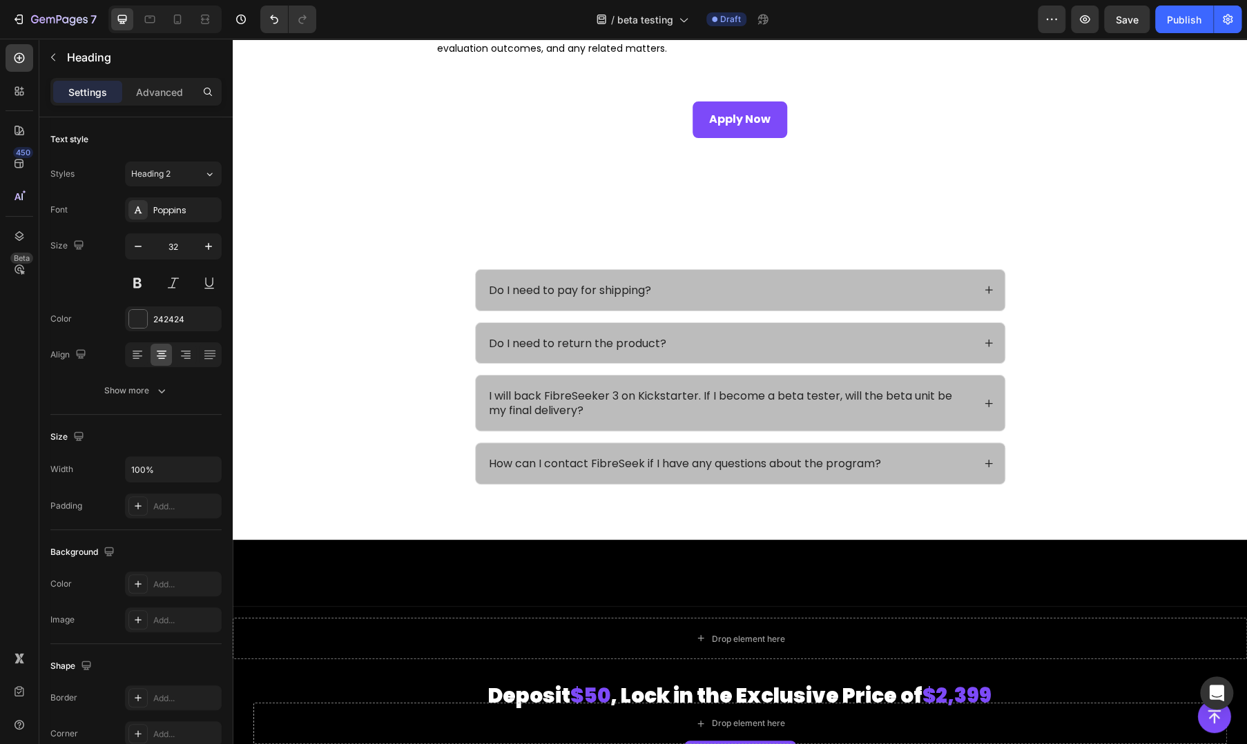
click at [635, 246] on h2 "FAQs" at bounding box center [740, 231] width 532 height 32
click at [611, 243] on p "FAQs" at bounding box center [740, 231] width 529 height 29
click at [728, 238] on strong "FAQs" at bounding box center [740, 230] width 58 height 31
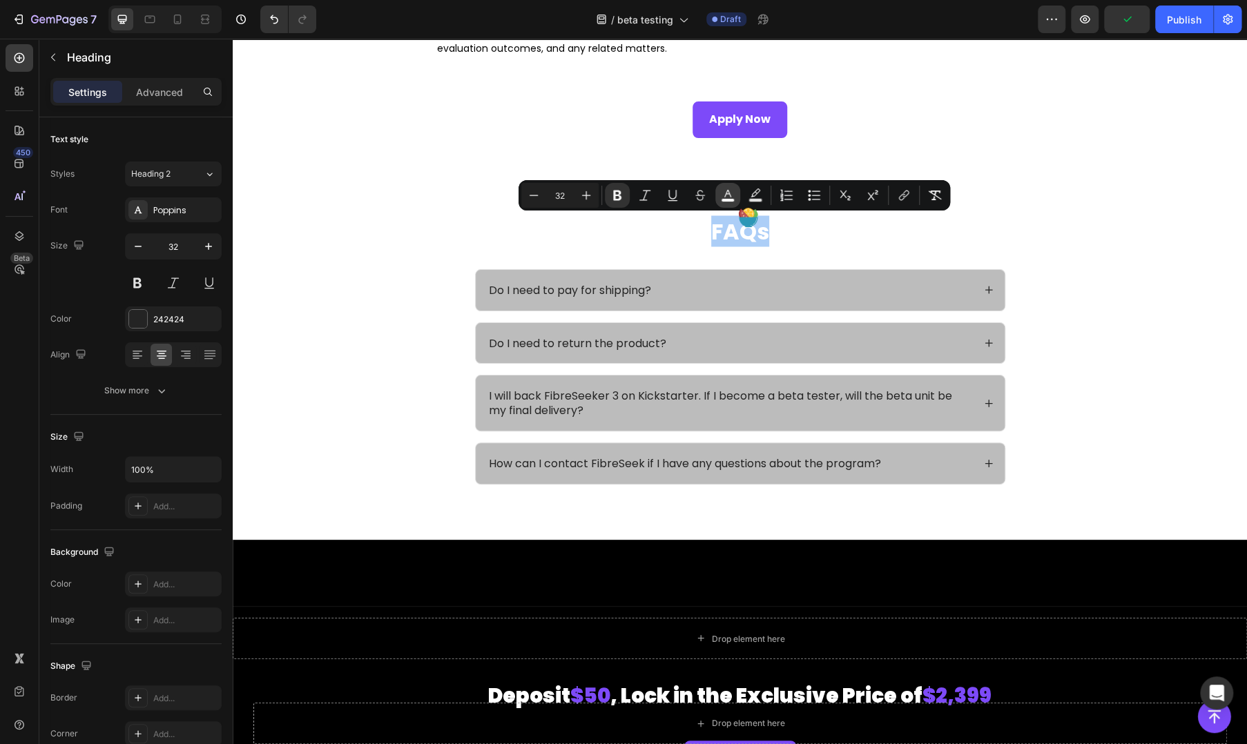
click at [724, 194] on icon "Editor contextual toolbar" at bounding box center [728, 196] width 14 height 14
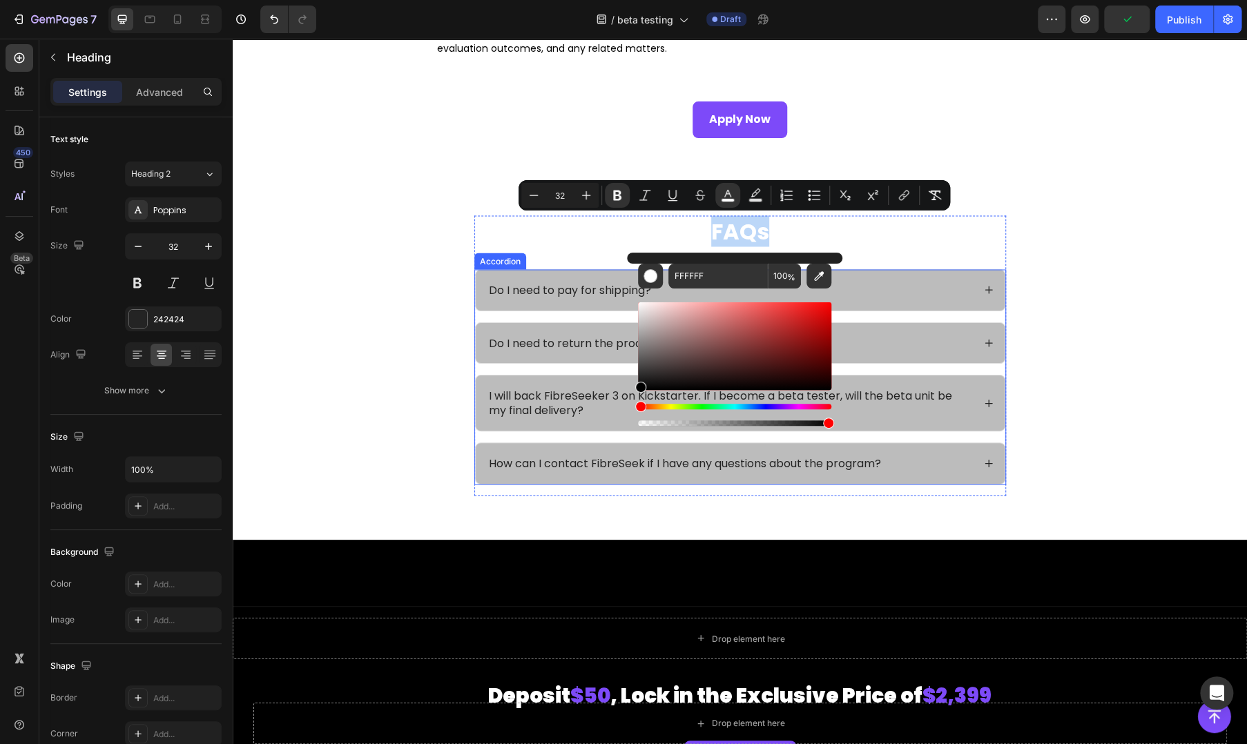
drag, startPoint x: 901, startPoint y: 367, endPoint x: 622, endPoint y: 428, distance: 286.1
type input "000000"
click at [561, 288] on p "Do I need to pay for shipping?" at bounding box center [570, 290] width 162 height 15
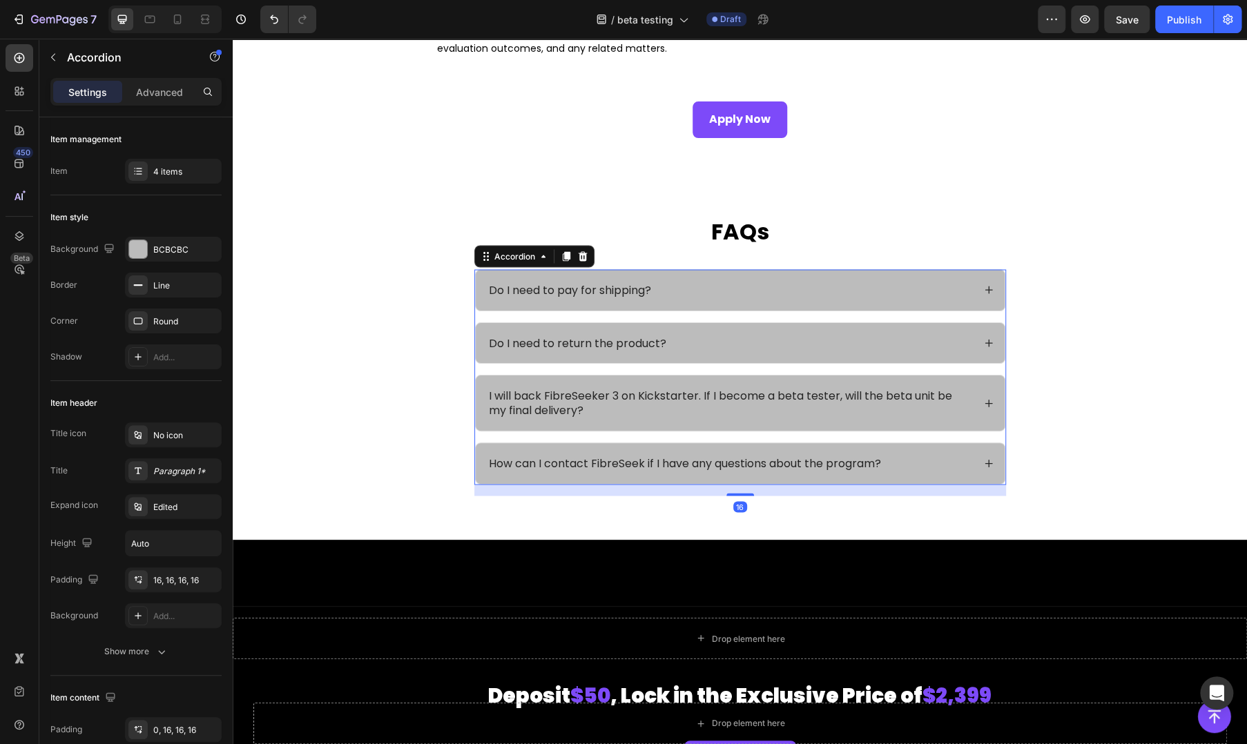
click at [686, 279] on div "Do I need to pay for shipping?" at bounding box center [740, 290] width 529 height 41
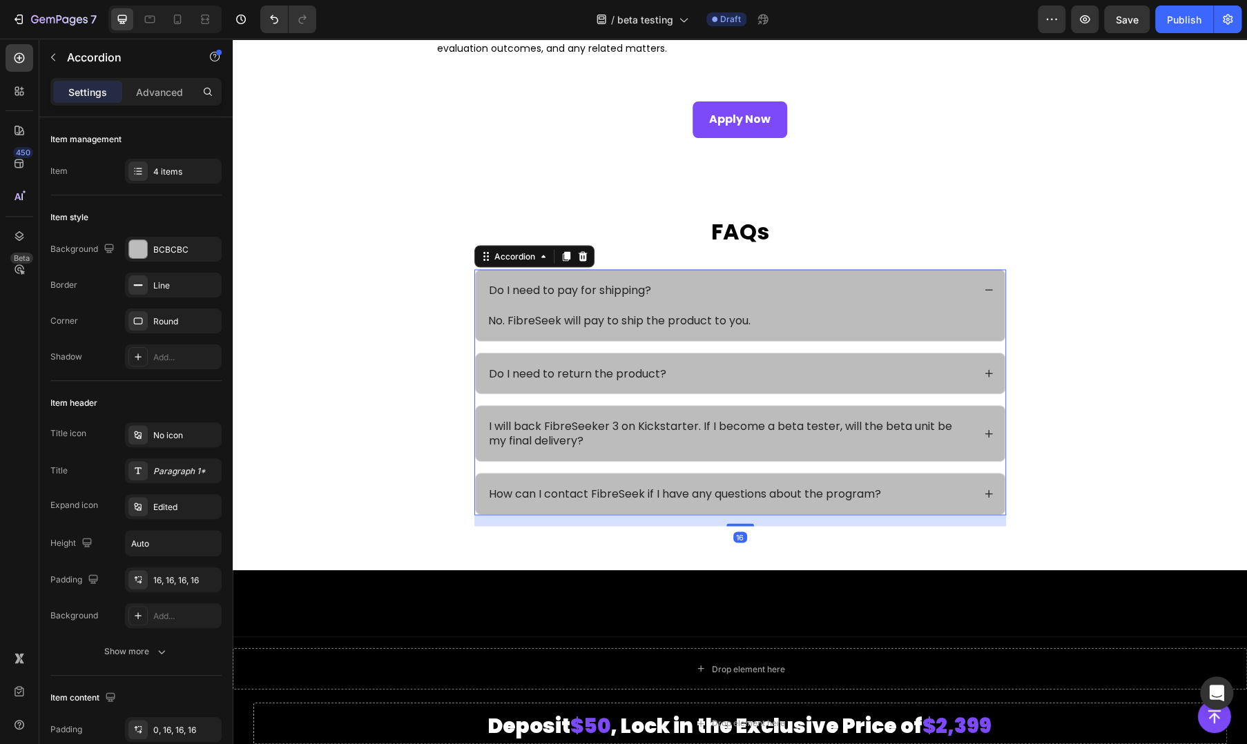
click at [439, 280] on div "⁠⁠⁠⁠⁠⁠⁠ FAQs Heading Do I need to pay for shipping? No. FibreSeek will pay to s…" at bounding box center [740, 376] width 987 height 322
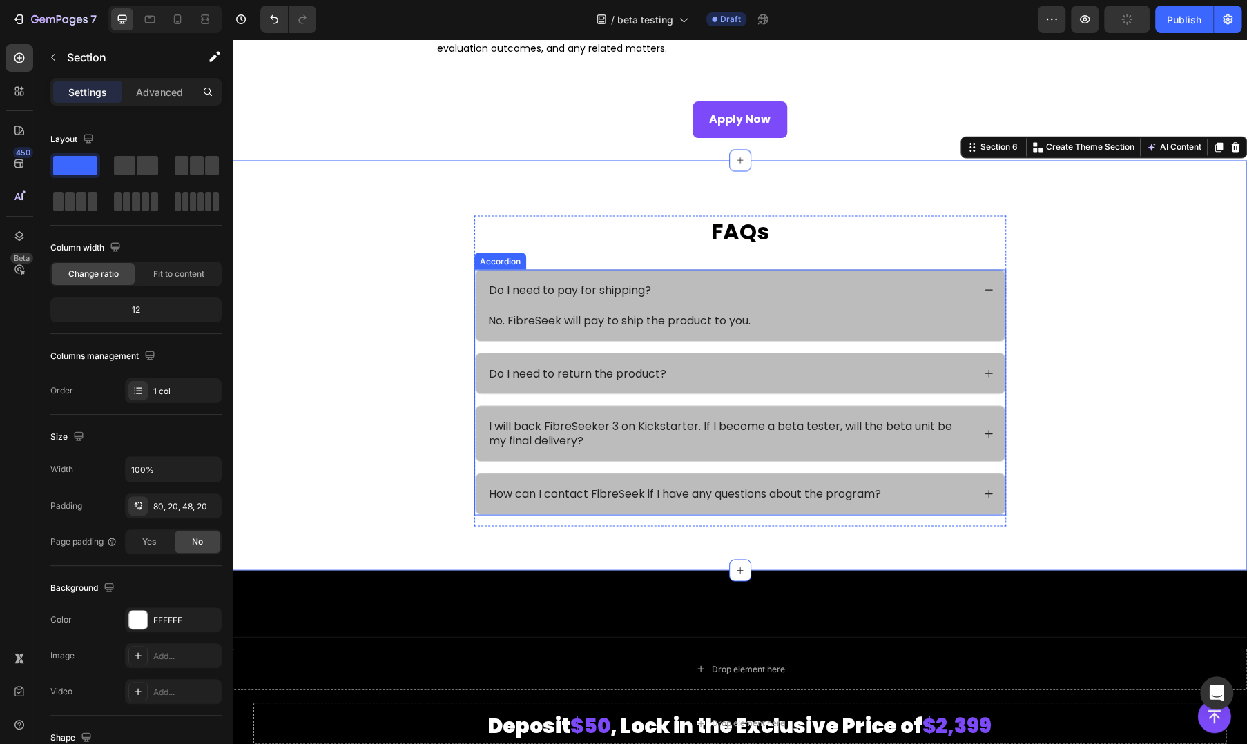
click at [988, 282] on div "Do I need to pay for shipping?" at bounding box center [740, 290] width 529 height 41
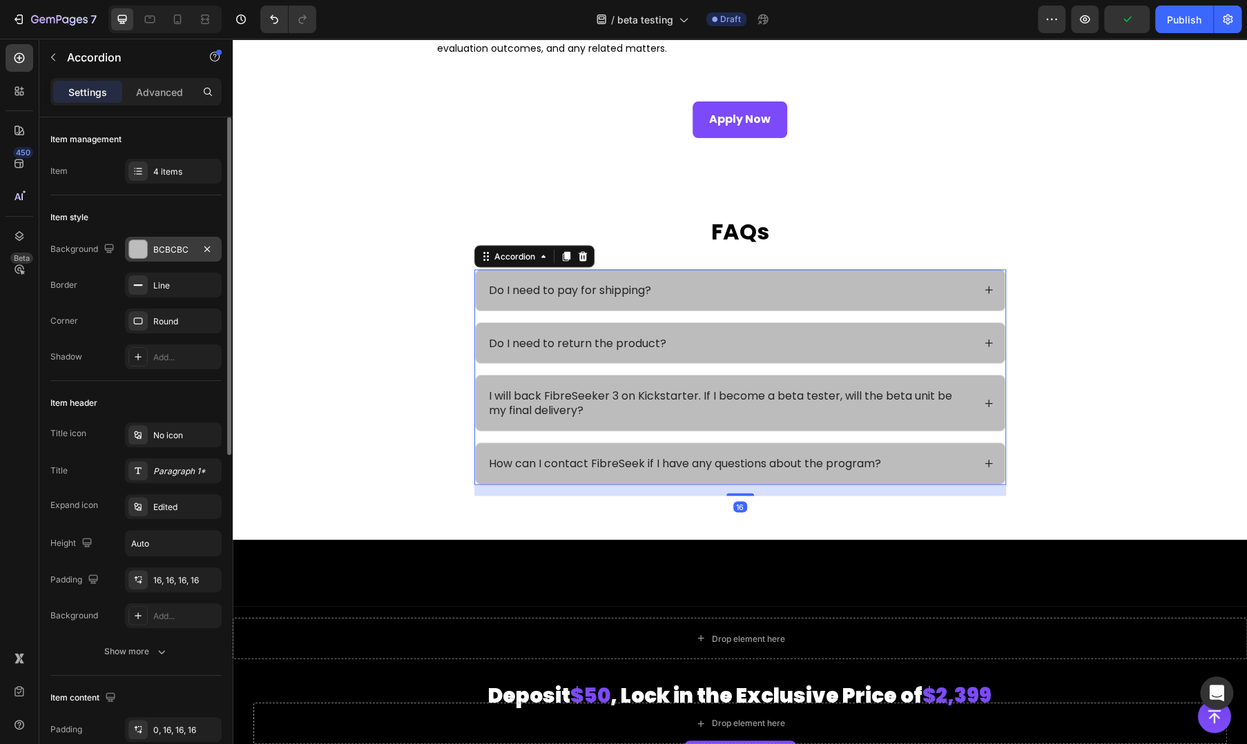
click at [153, 256] on div "BCBCBC" at bounding box center [173, 249] width 97 height 25
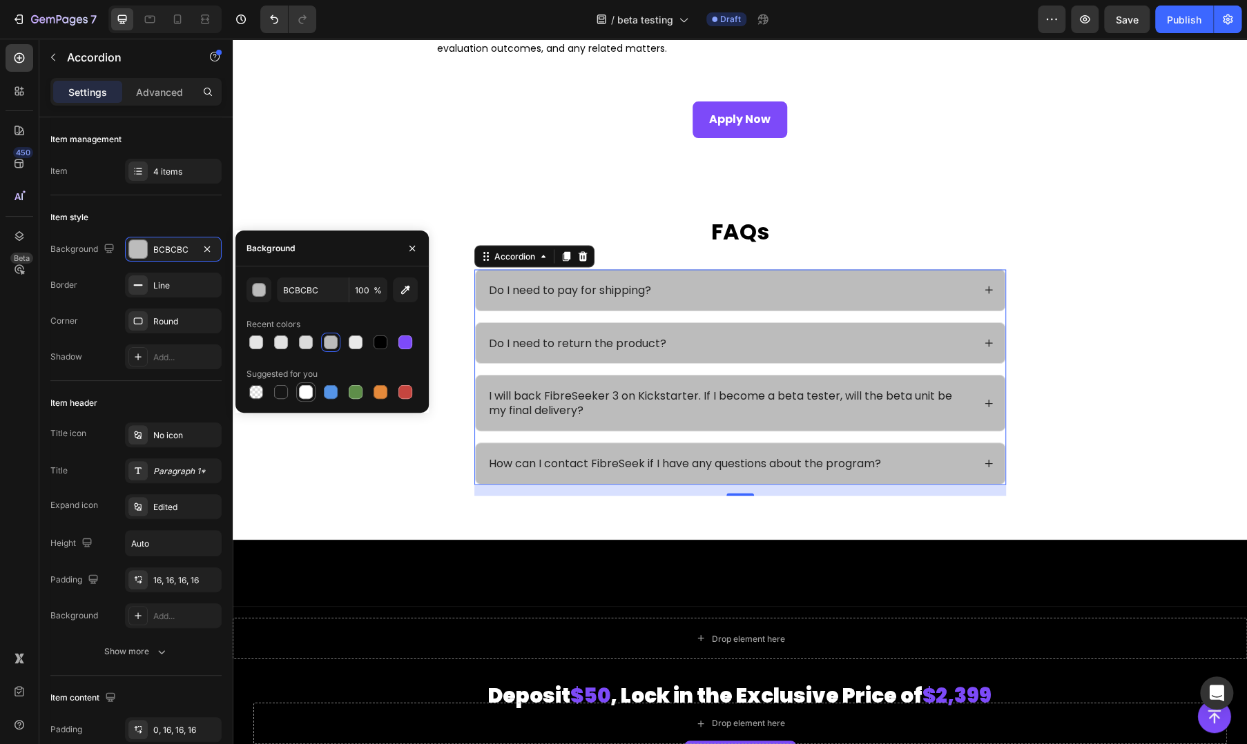
click at [305, 396] on div at bounding box center [306, 392] width 14 height 14
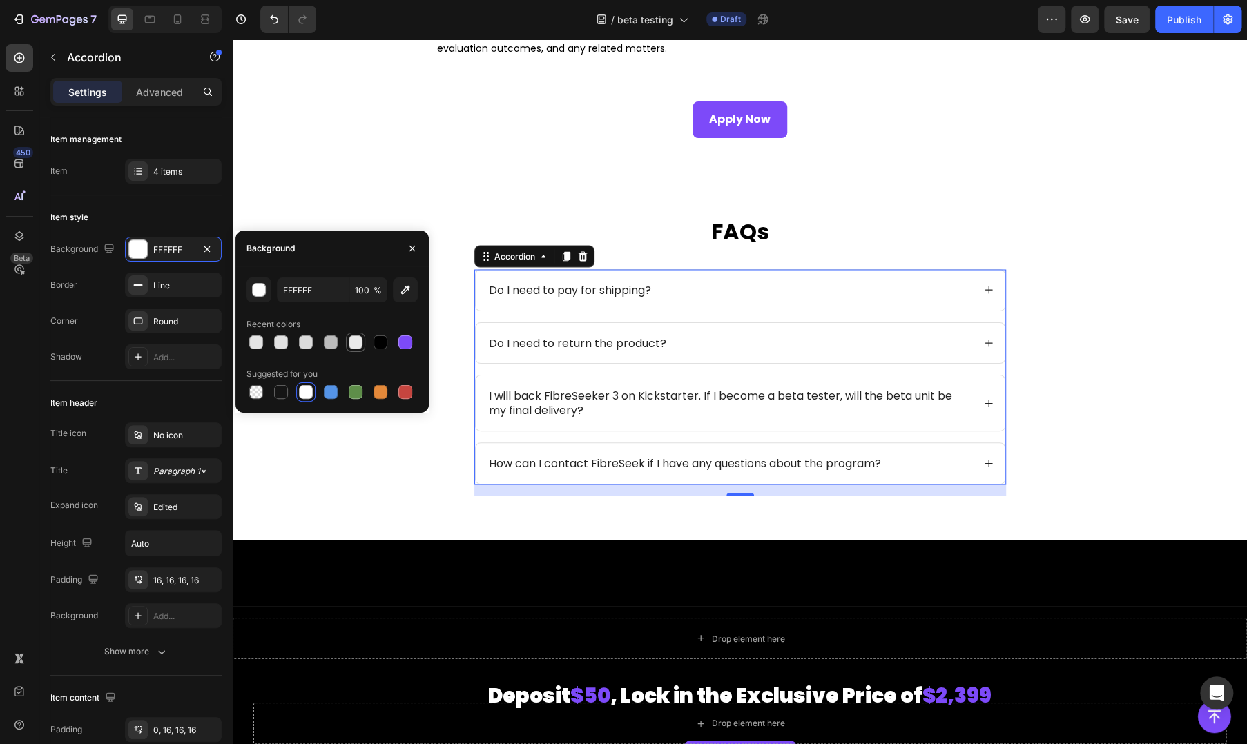
click at [356, 347] on div at bounding box center [356, 343] width 14 height 14
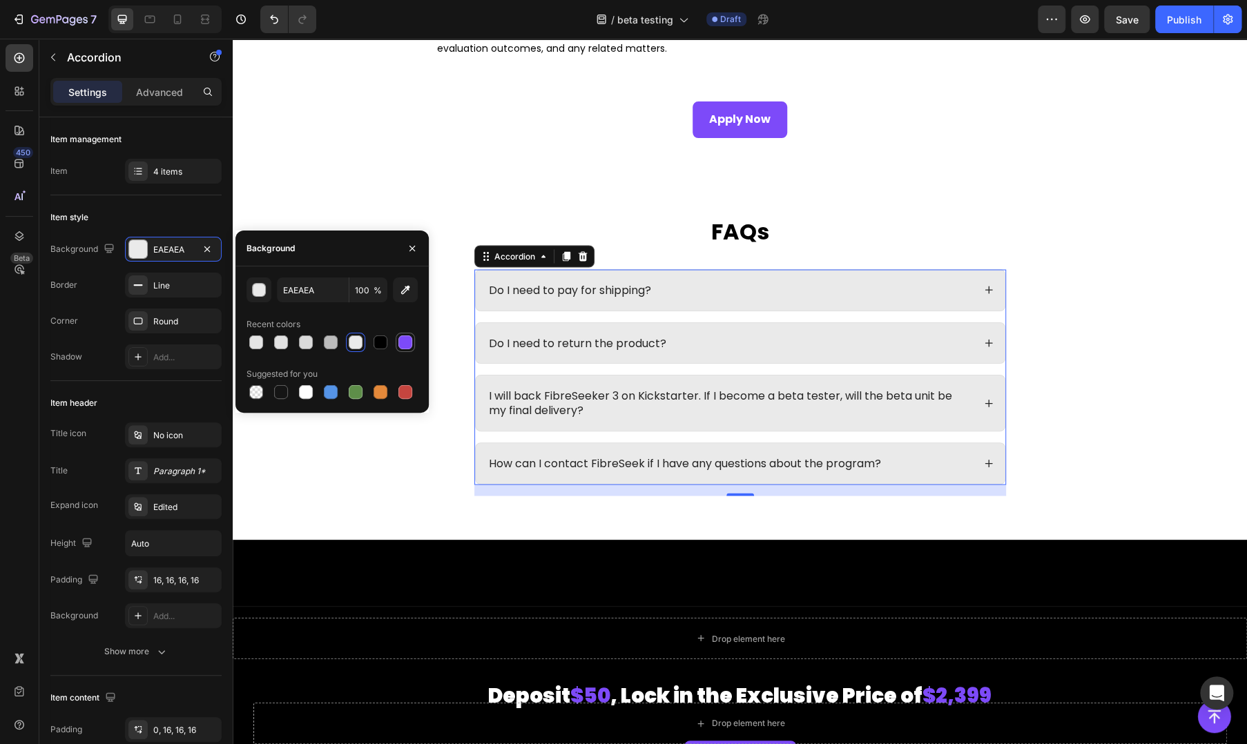
click at [405, 343] on div at bounding box center [405, 343] width 14 height 14
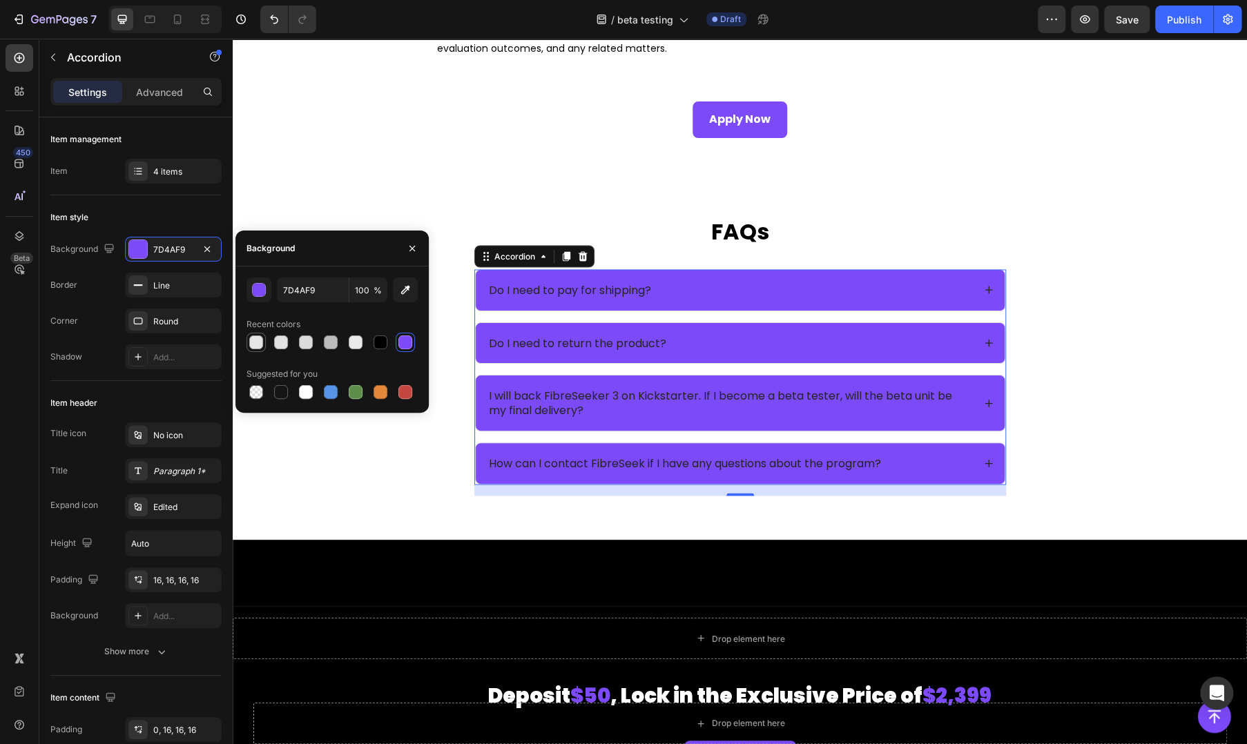
click at [256, 347] on div at bounding box center [256, 343] width 14 height 14
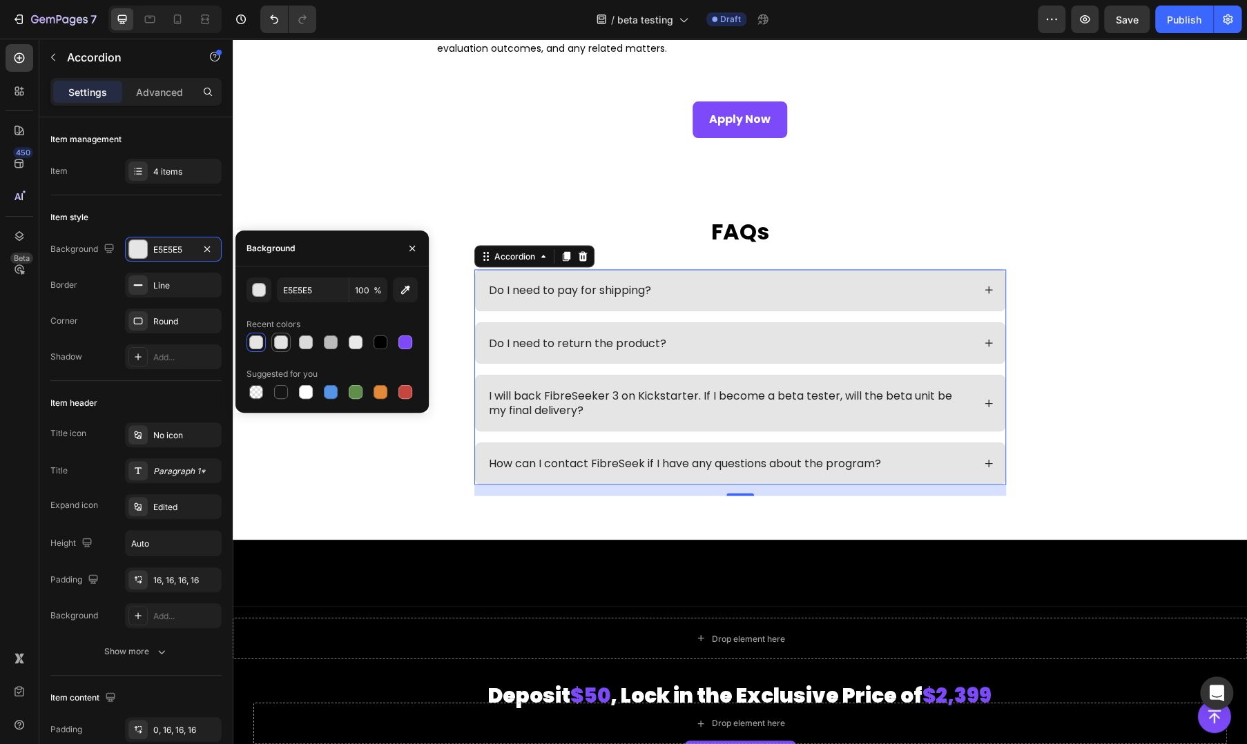
click at [285, 340] on div at bounding box center [281, 343] width 14 height 14
click at [300, 345] on div at bounding box center [306, 343] width 14 height 14
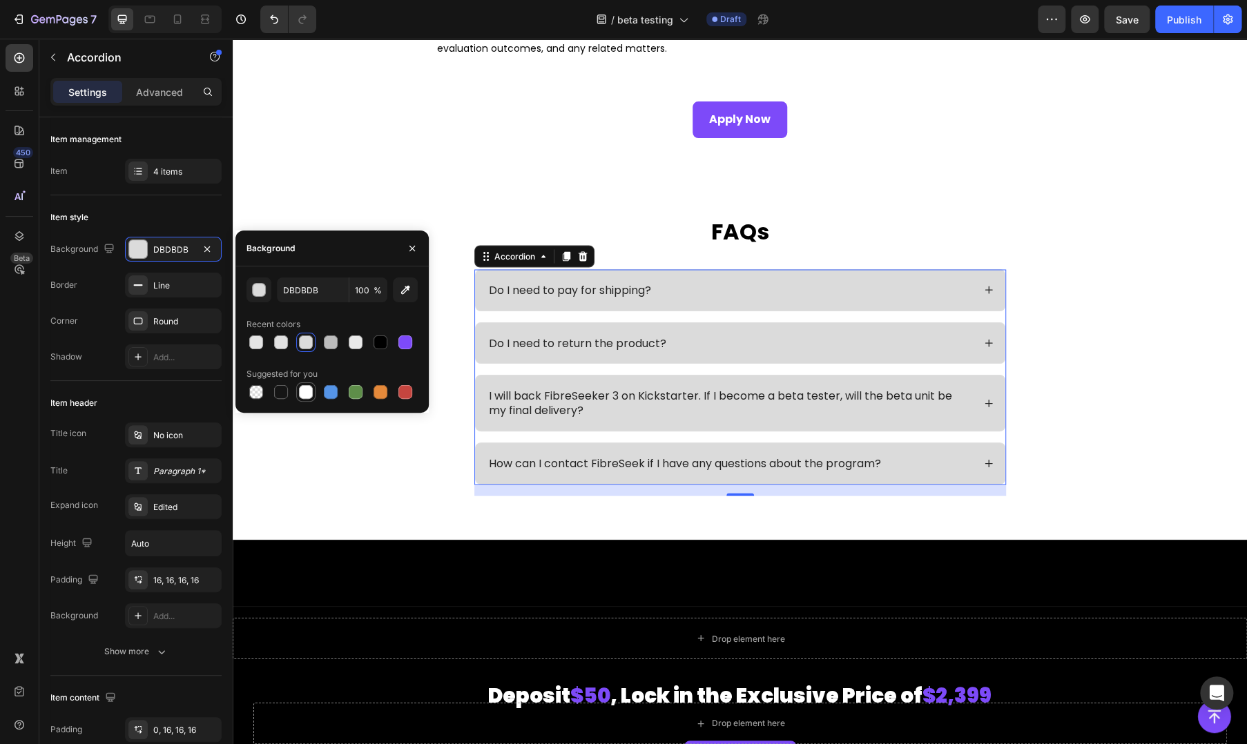
click at [302, 398] on div at bounding box center [306, 392] width 14 height 14
type input "FFFFFF"
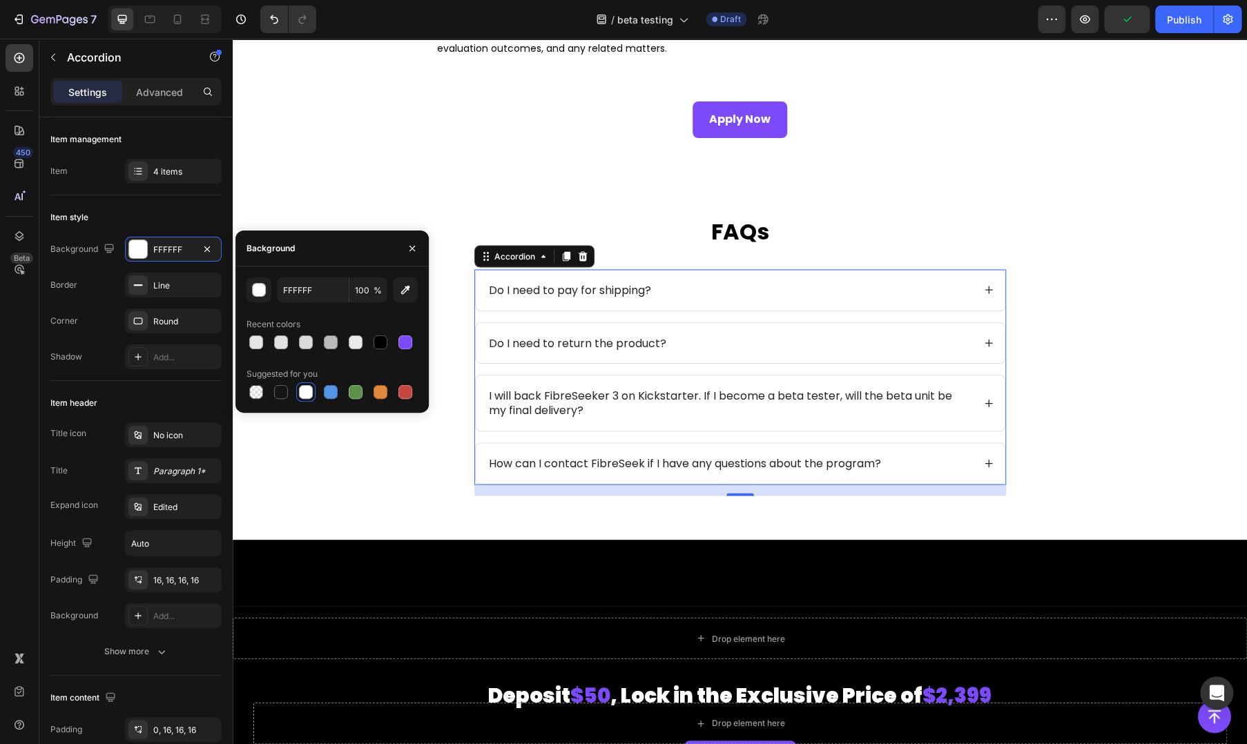
click at [1102, 363] on div "⁠⁠⁠⁠⁠⁠⁠ FAQs Heading Do I need to pay for shipping? Do I need to return the pro…" at bounding box center [740, 360] width 987 height 291
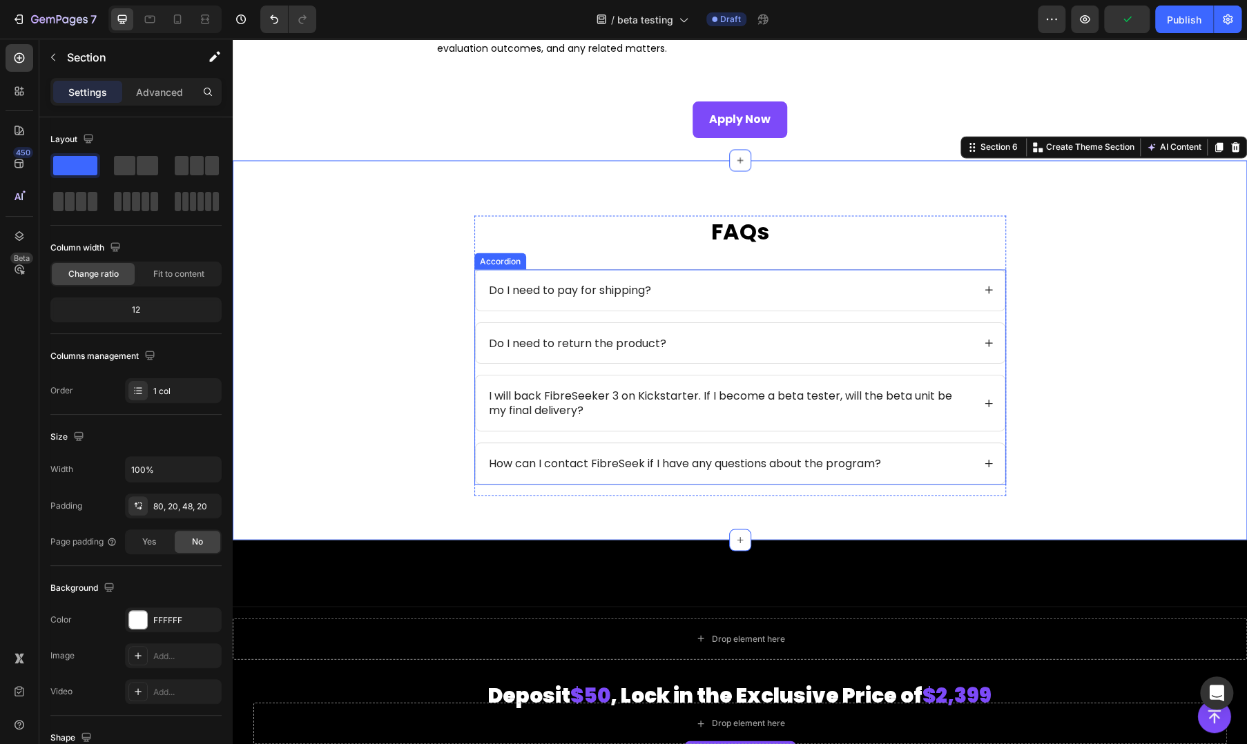
click at [849, 305] on div "Do I need to pay for shipping?" at bounding box center [740, 290] width 529 height 41
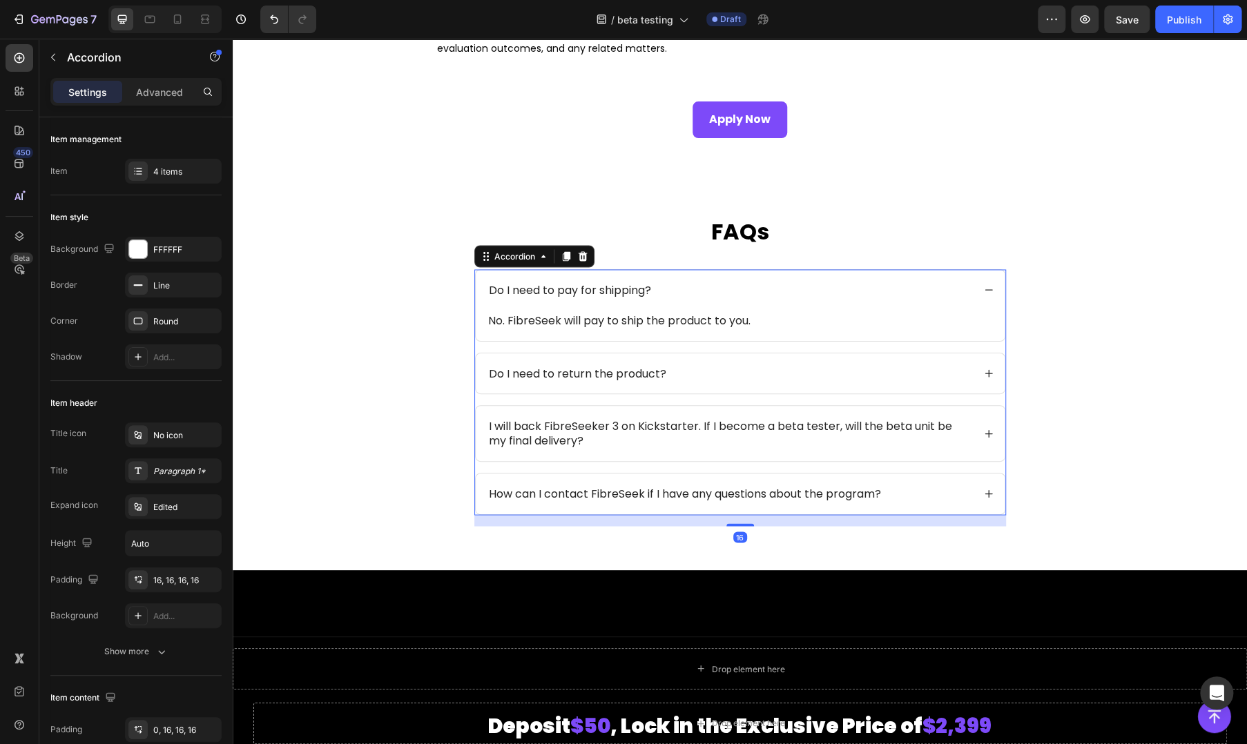
click at [861, 294] on div "Do I need to pay for shipping?" at bounding box center [730, 290] width 486 height 19
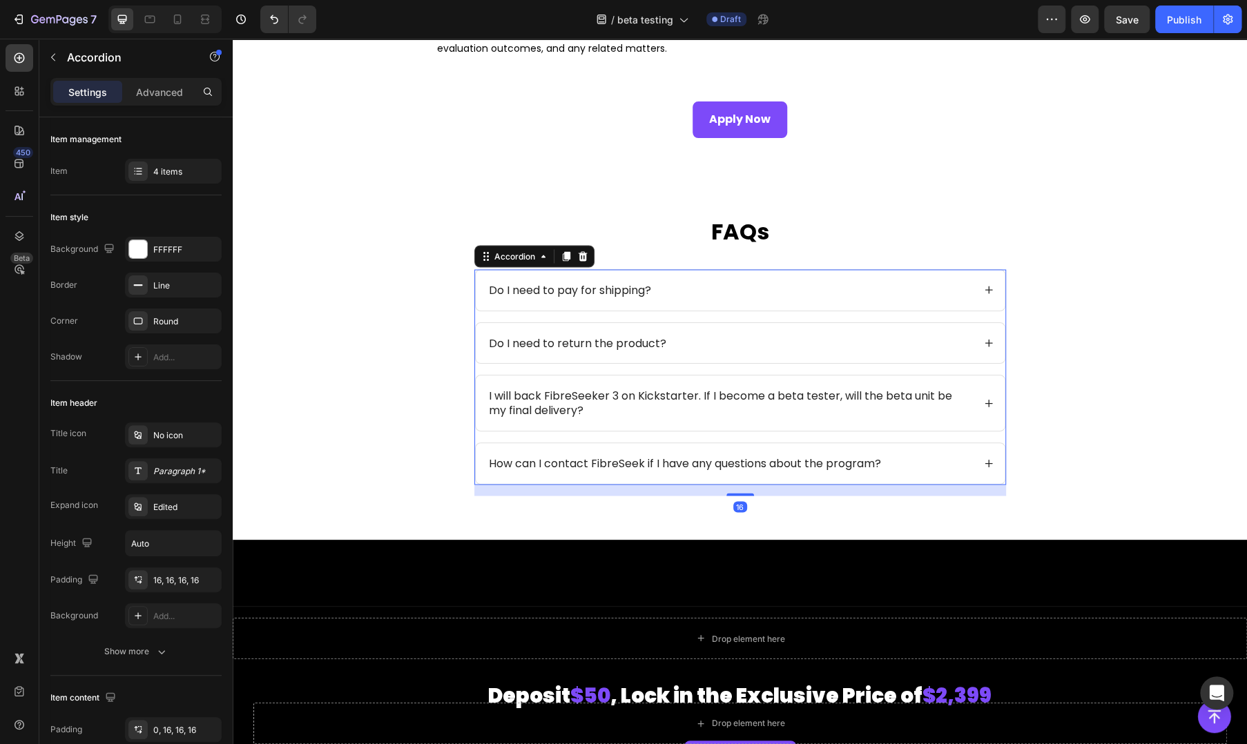
click at [833, 341] on div "Do I need to return the product?" at bounding box center [730, 343] width 486 height 19
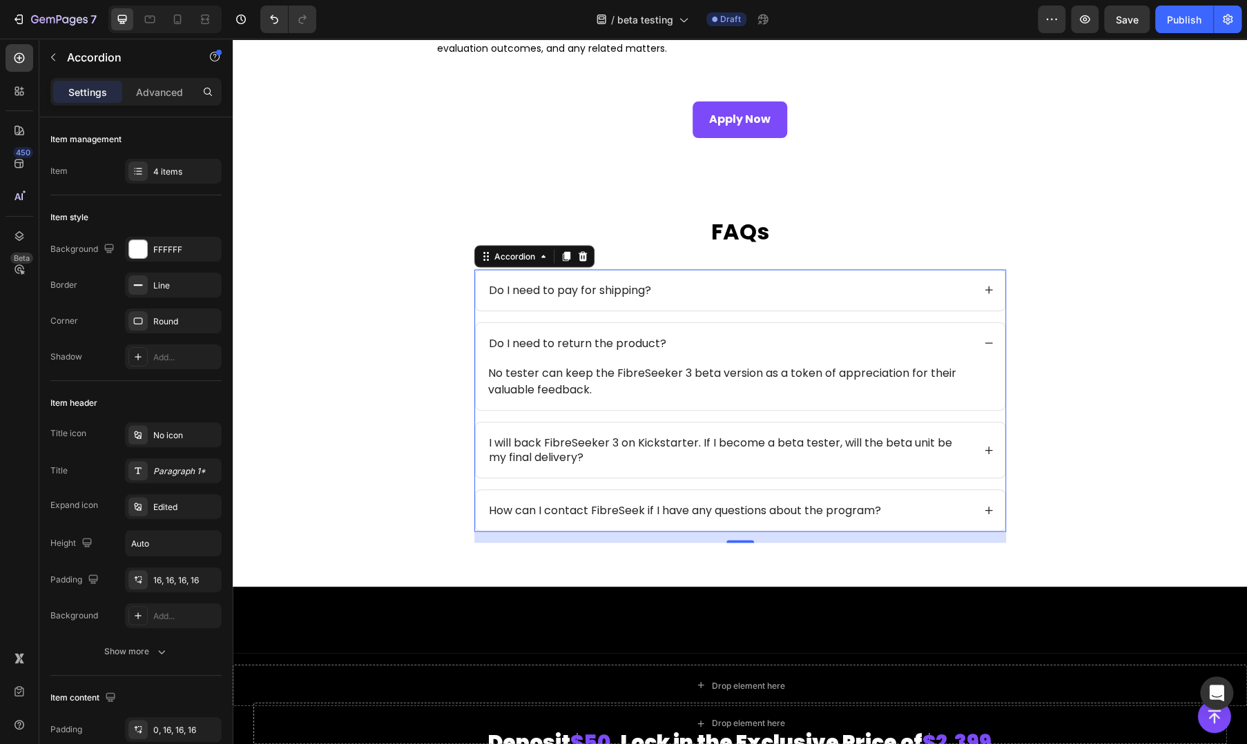
click at [838, 436] on p "I will back FibreSeeker 3 on Kickstarter. If I become a beta tester, will the b…" at bounding box center [730, 450] width 482 height 29
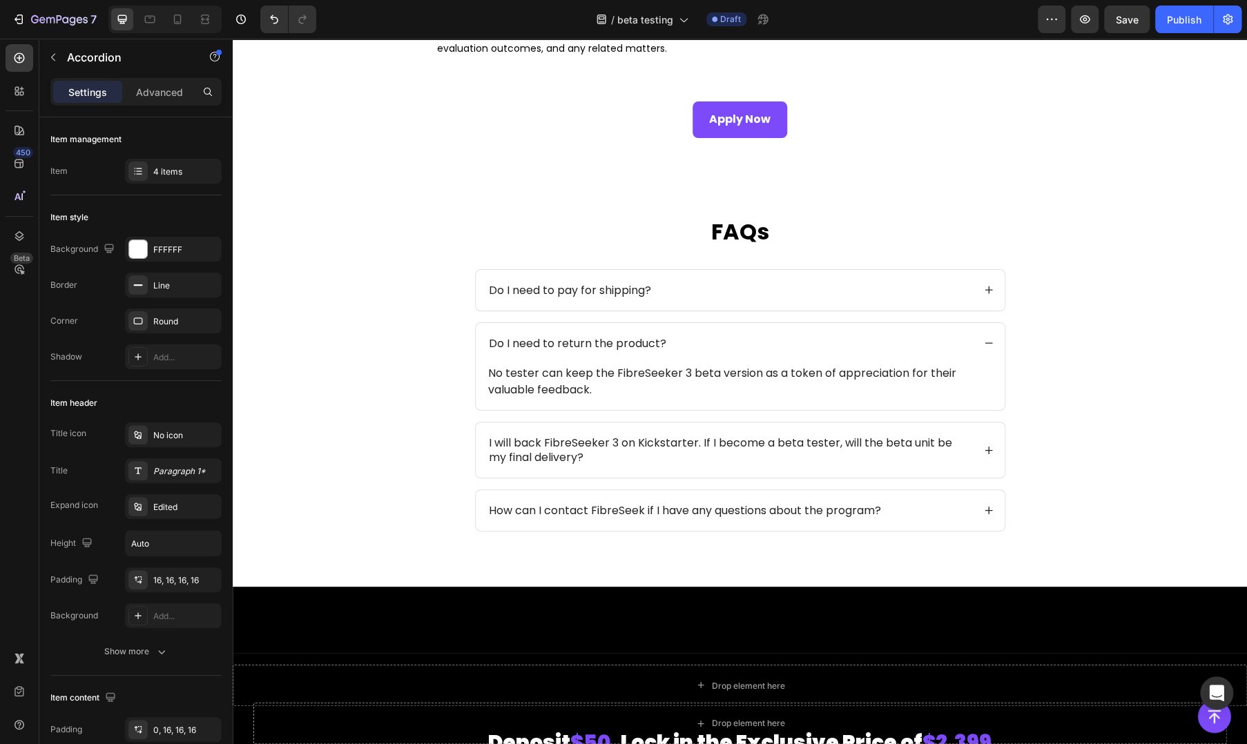
click at [976, 454] on div "I will back FibreSeeker 3 on Kickstarter. If I become a beta tester, will the b…" at bounding box center [740, 450] width 529 height 55
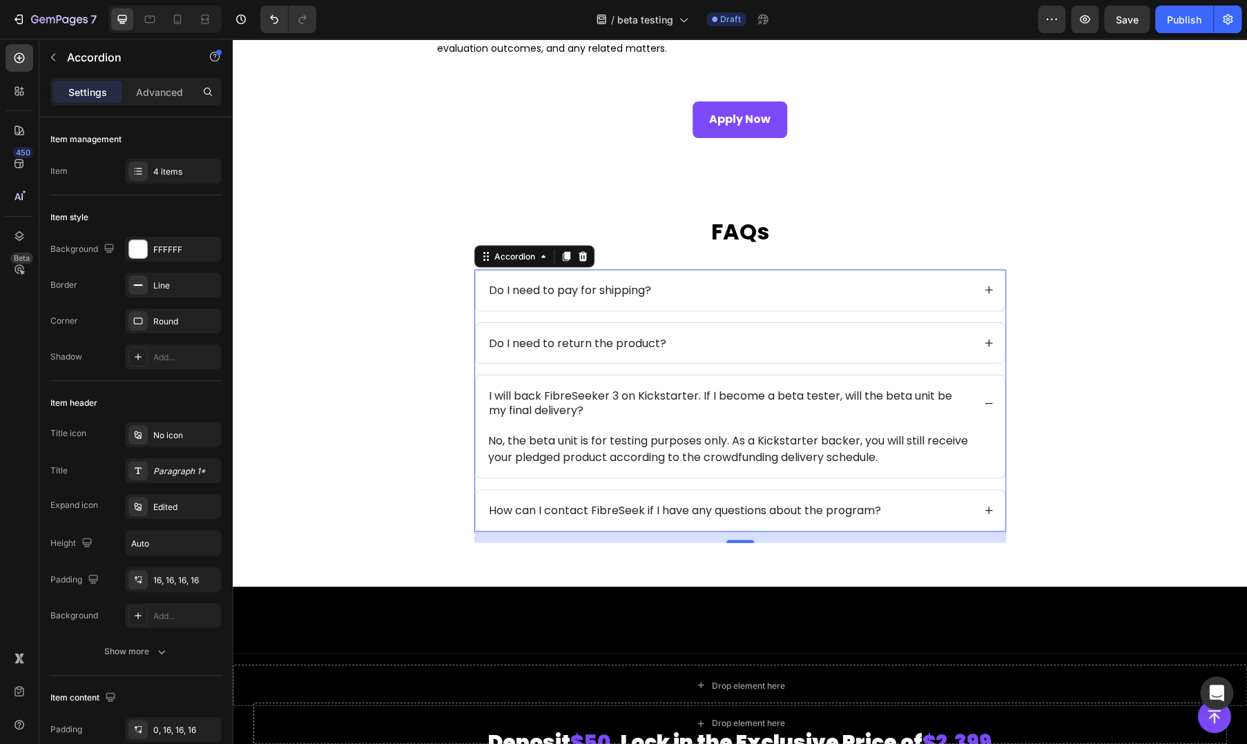
click at [977, 510] on div "How can I contact FibreSeek if I have any questions about the program?" at bounding box center [740, 510] width 529 height 41
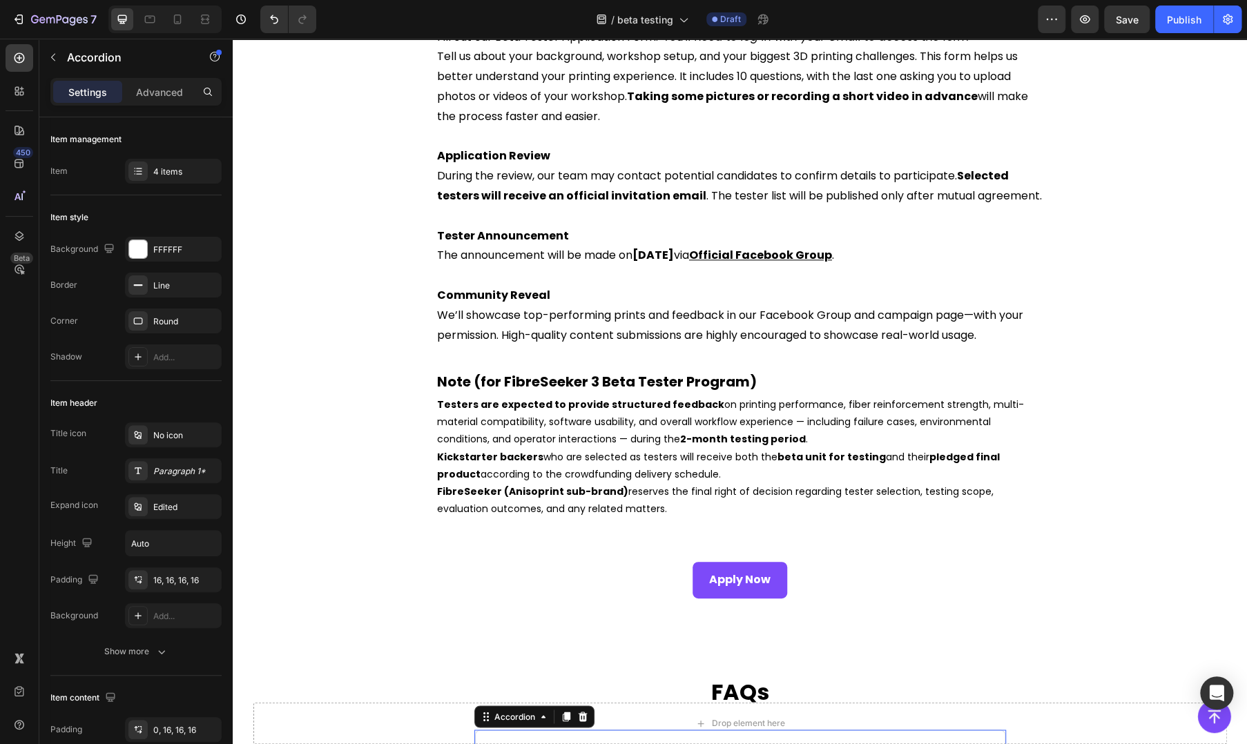
scroll to position [678, 0]
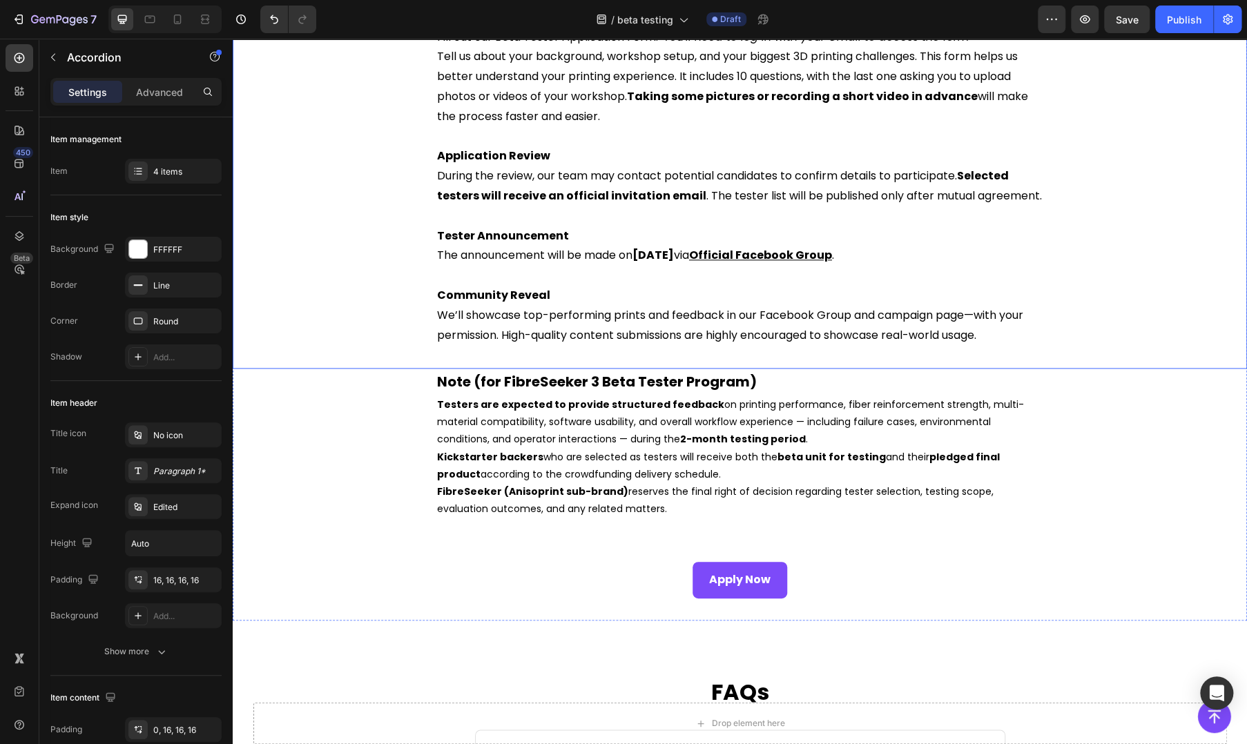
click at [744, 445] on p "Testers are expected to provide structured feedback on printing performance, fi…" at bounding box center [740, 422] width 606 height 52
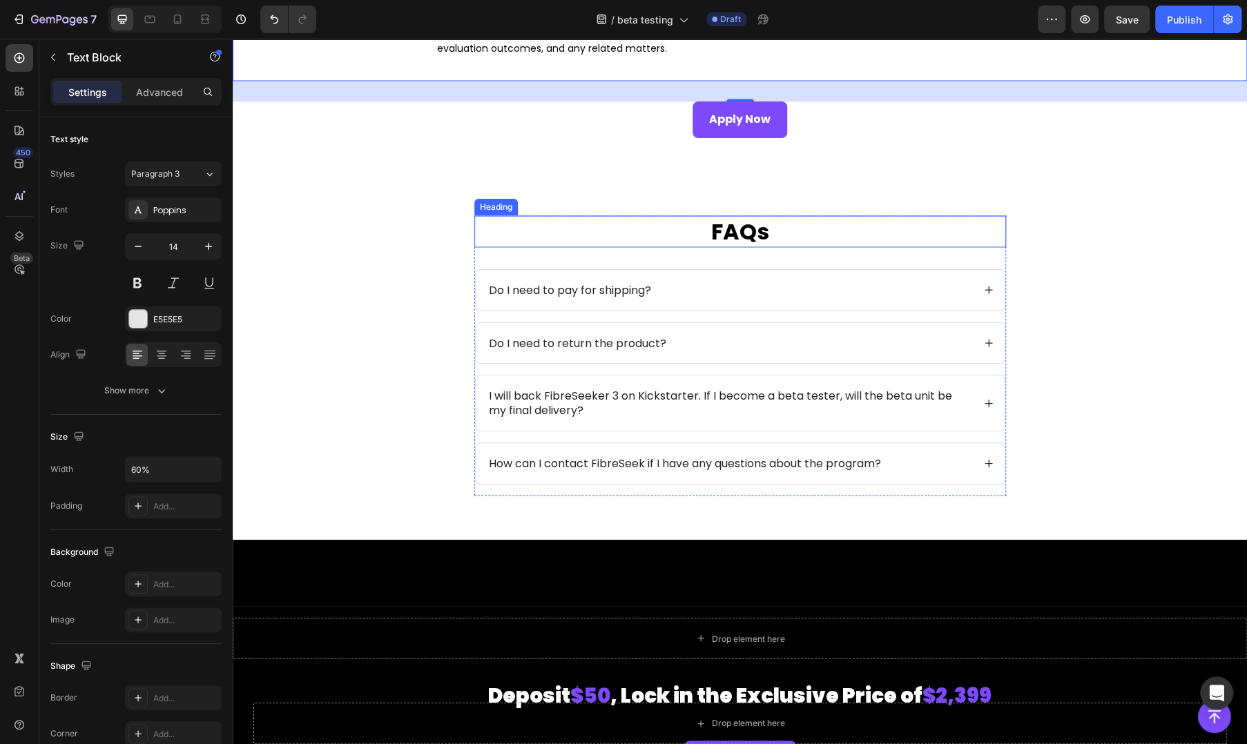
scroll to position [1138, 0]
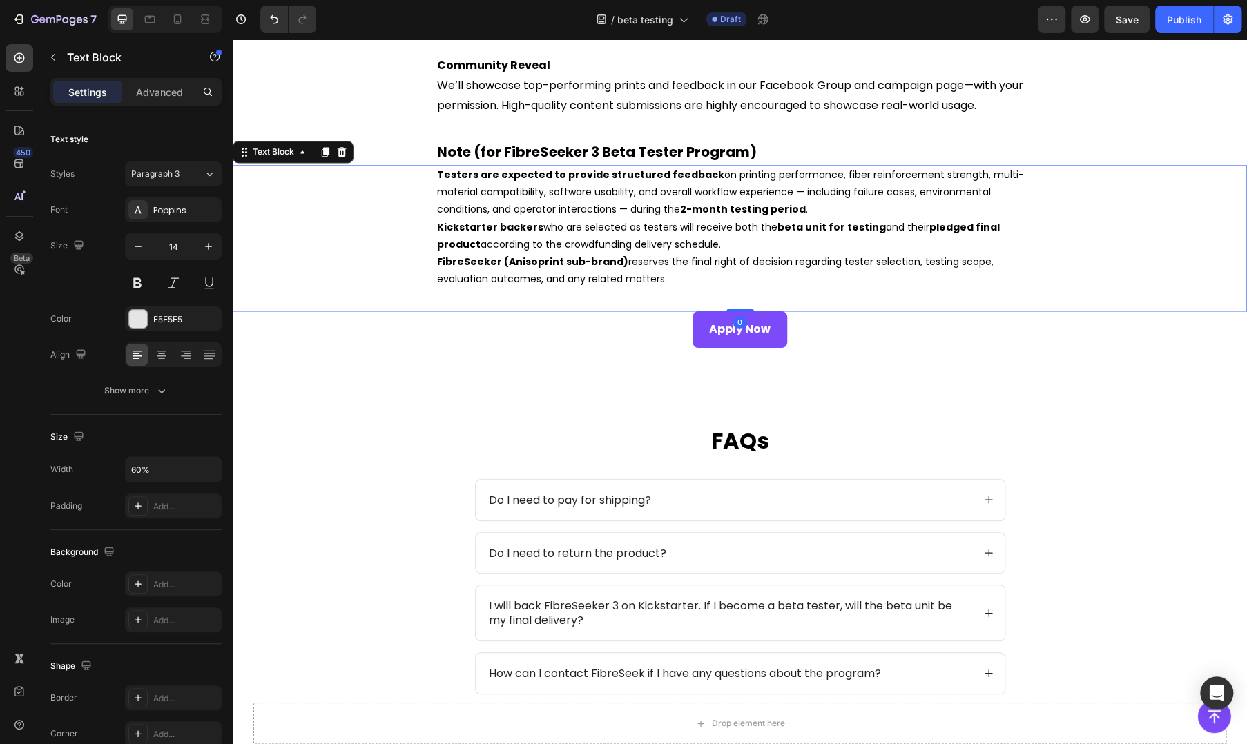
drag, startPoint x: 741, startPoint y: 332, endPoint x: 750, endPoint y: 275, distance: 57.3
click at [750, 275] on div "Testers are expected to provide structured feedback on printing performance, fi…" at bounding box center [740, 238] width 1015 height 146
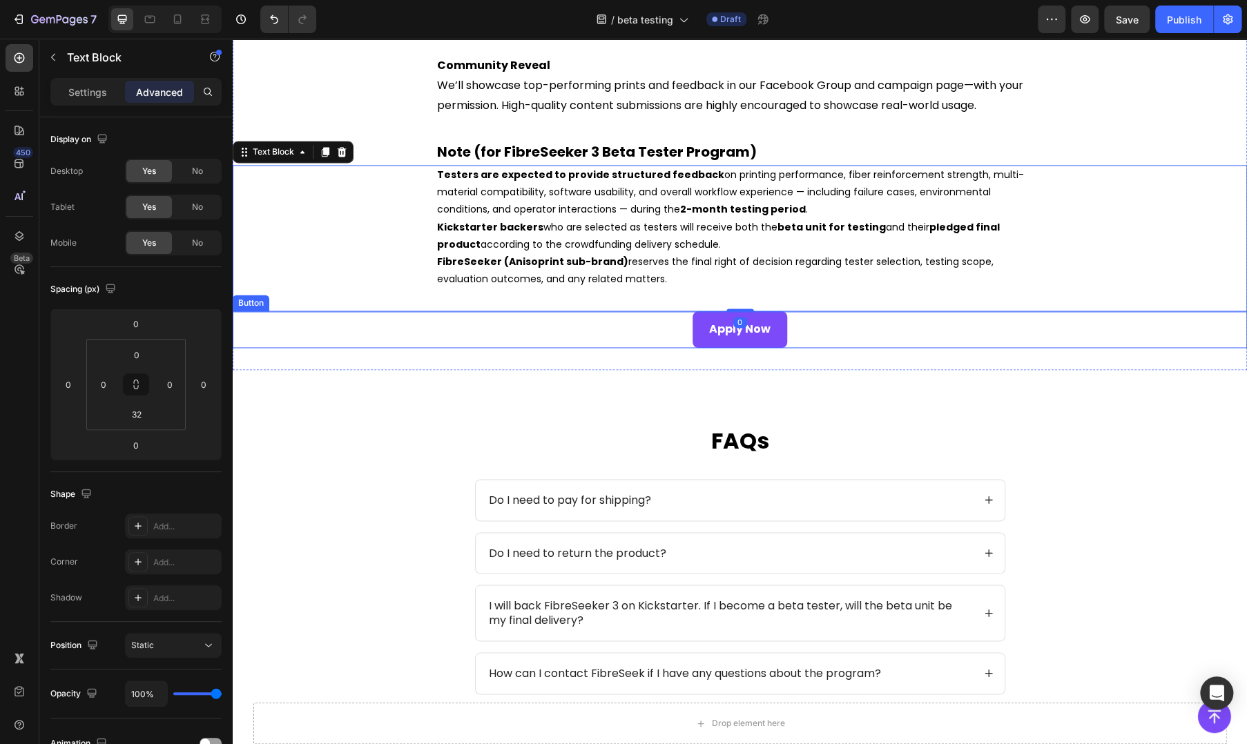
click at [924, 380] on div "FAQs Heading Do I need to pay for shipping? Do I need to return the product? I …" at bounding box center [740, 560] width 1015 height 380
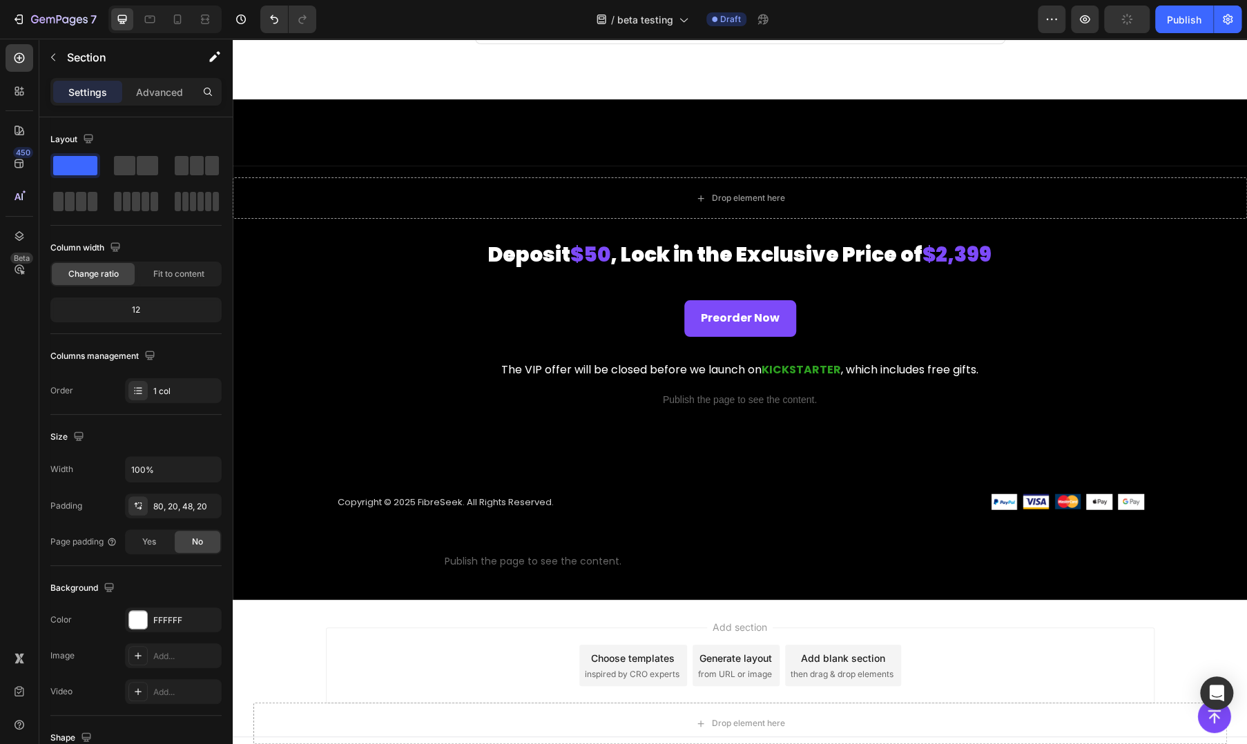
scroll to position [1808, 0]
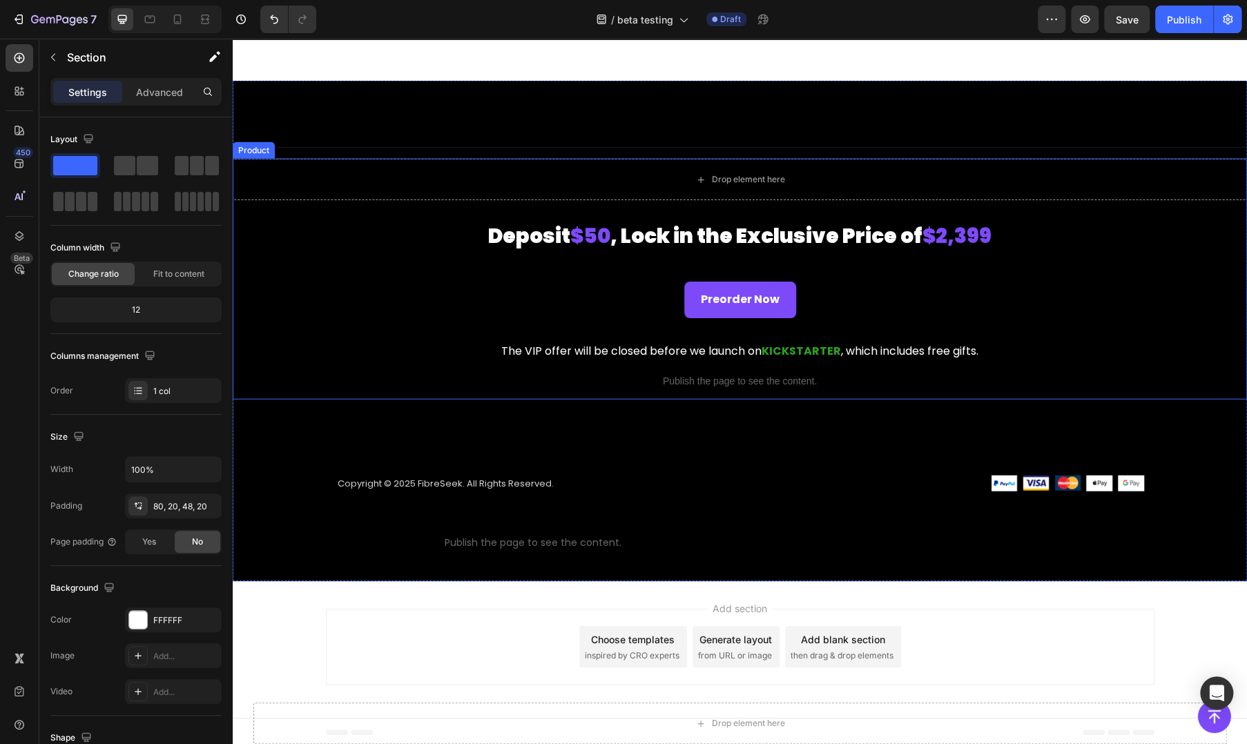
click at [378, 333] on div "Deposit $50 , Lock in the Exclusive Price of $2,399 Product Description Preorde…" at bounding box center [740, 310] width 1015 height 177
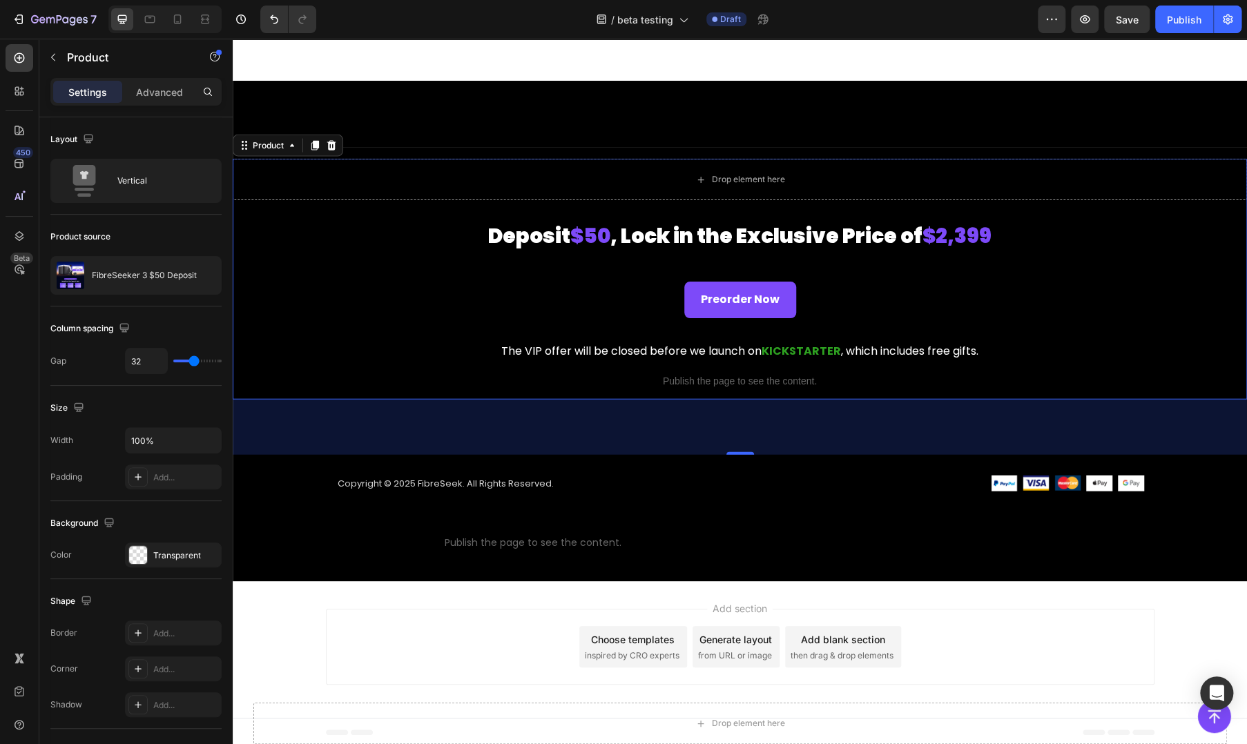
click at [513, 614] on div "Add section Choose templates inspired by CRO experts Generate layout from URL o…" at bounding box center [740, 647] width 829 height 76
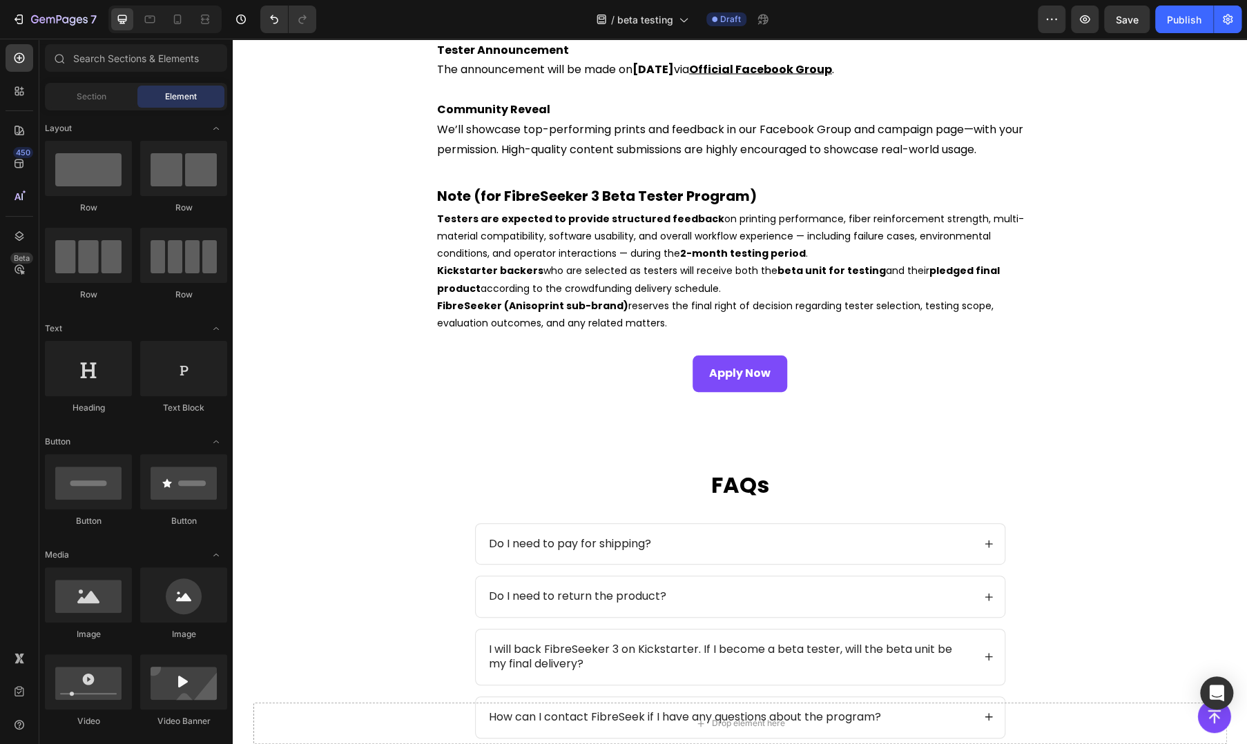
scroll to position [2302, 0]
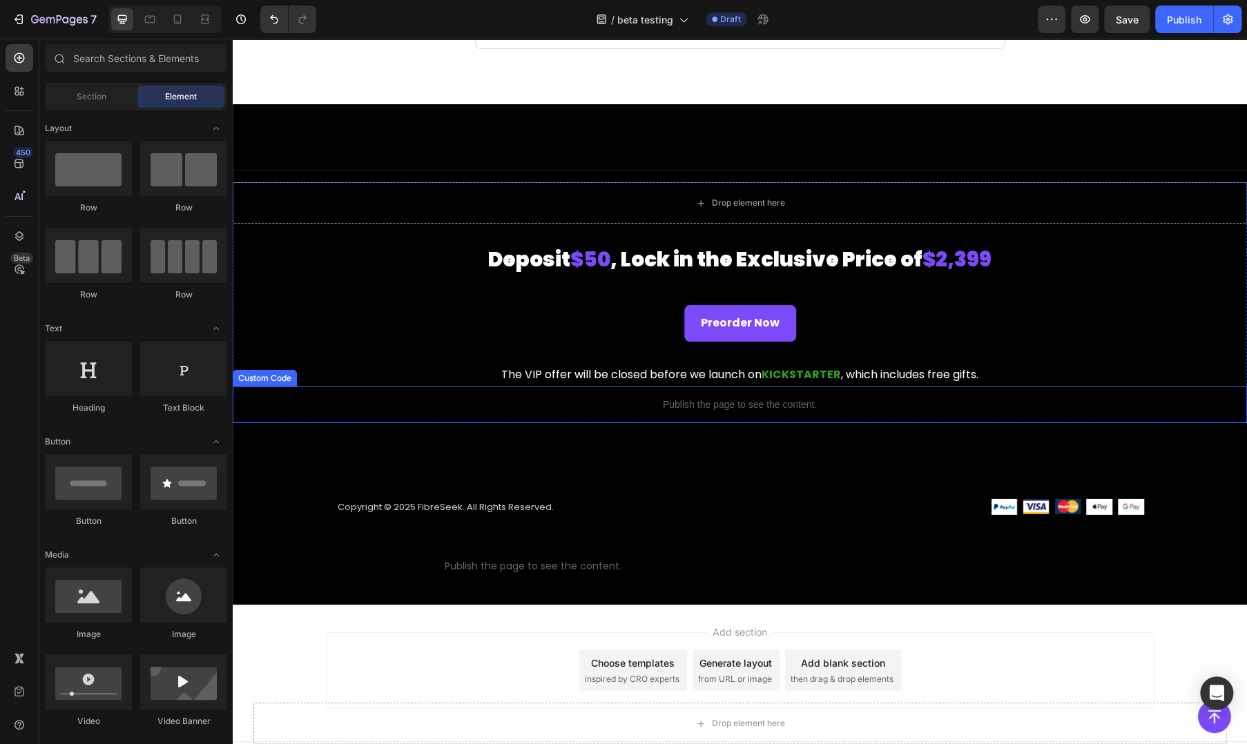
click at [270, 408] on p "Publish the page to see the content." at bounding box center [740, 405] width 1015 height 15
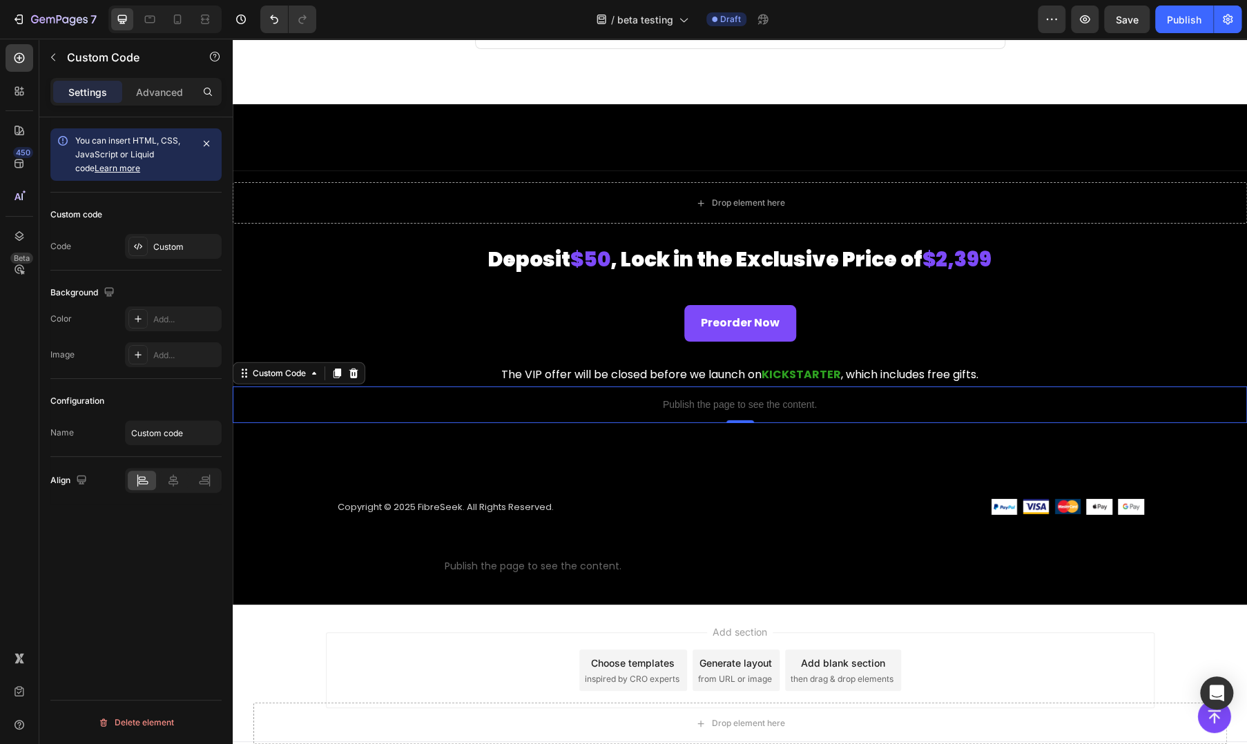
click at [445, 666] on div "Add section Choose templates inspired by CRO experts Generate layout from URL o…" at bounding box center [740, 671] width 829 height 76
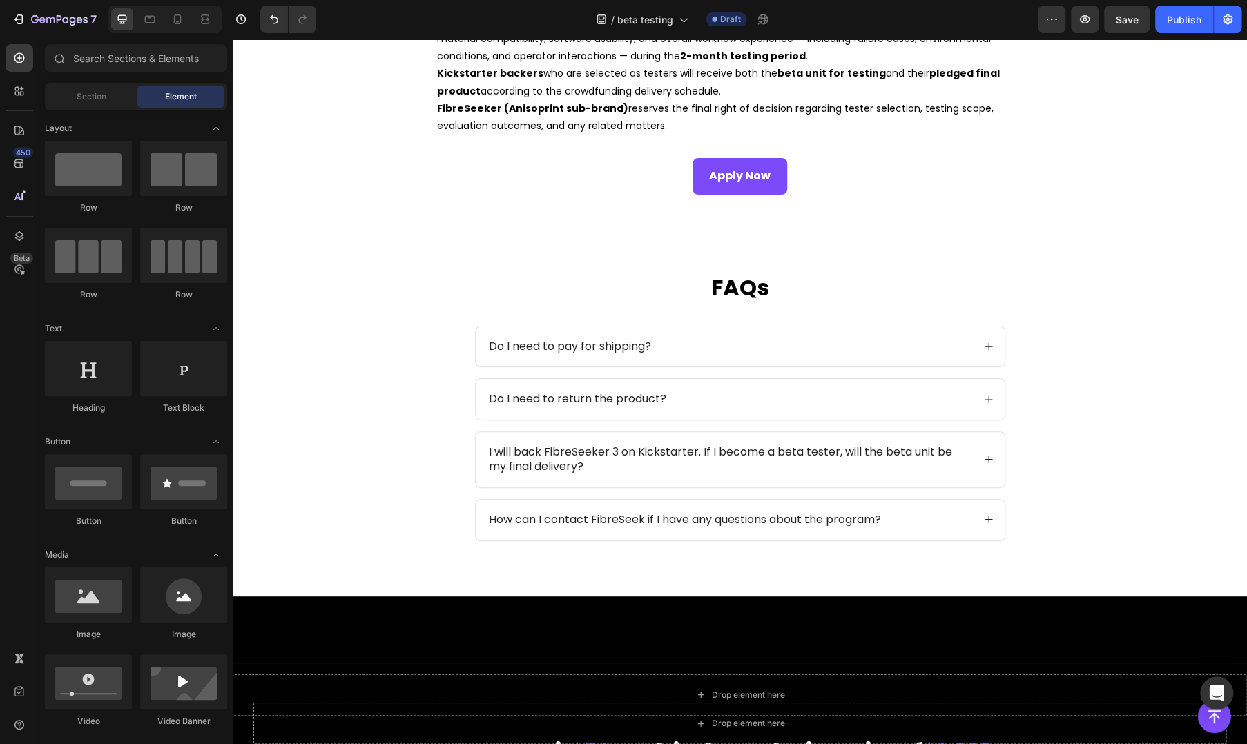
scroll to position [1808, 0]
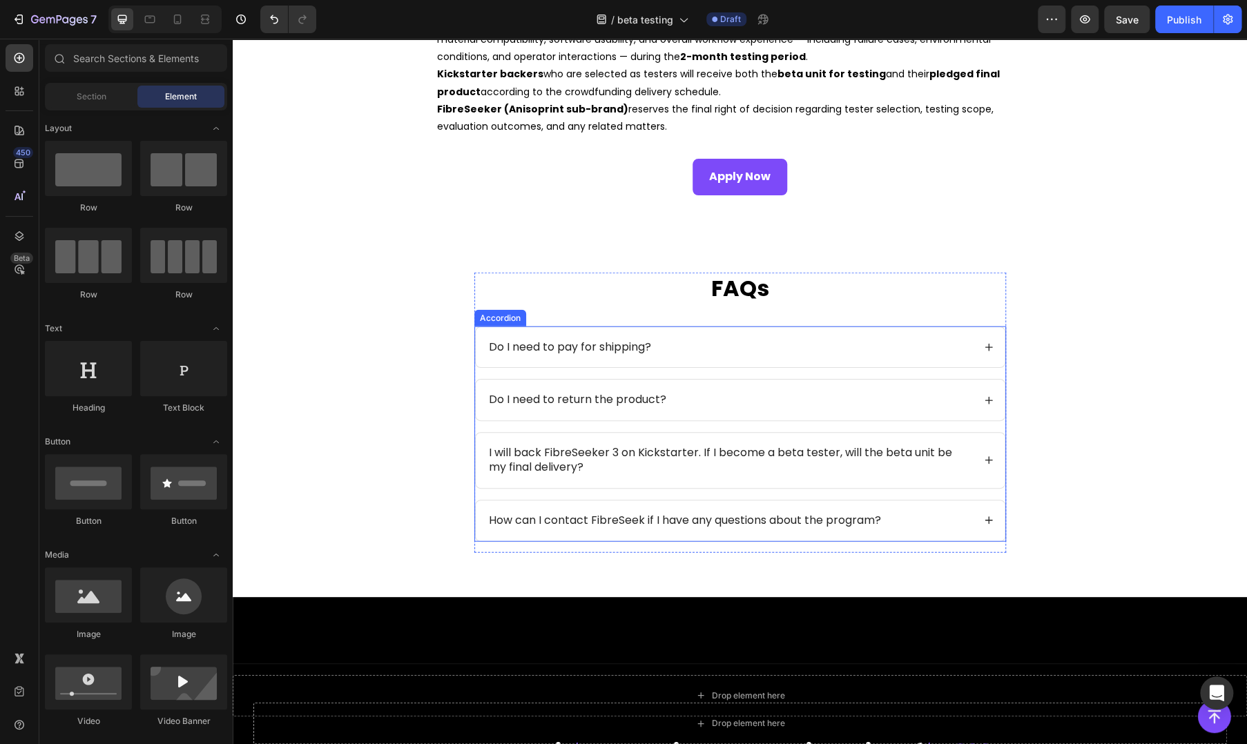
click at [580, 334] on div "Do I need to pay for shipping?" at bounding box center [740, 347] width 529 height 41
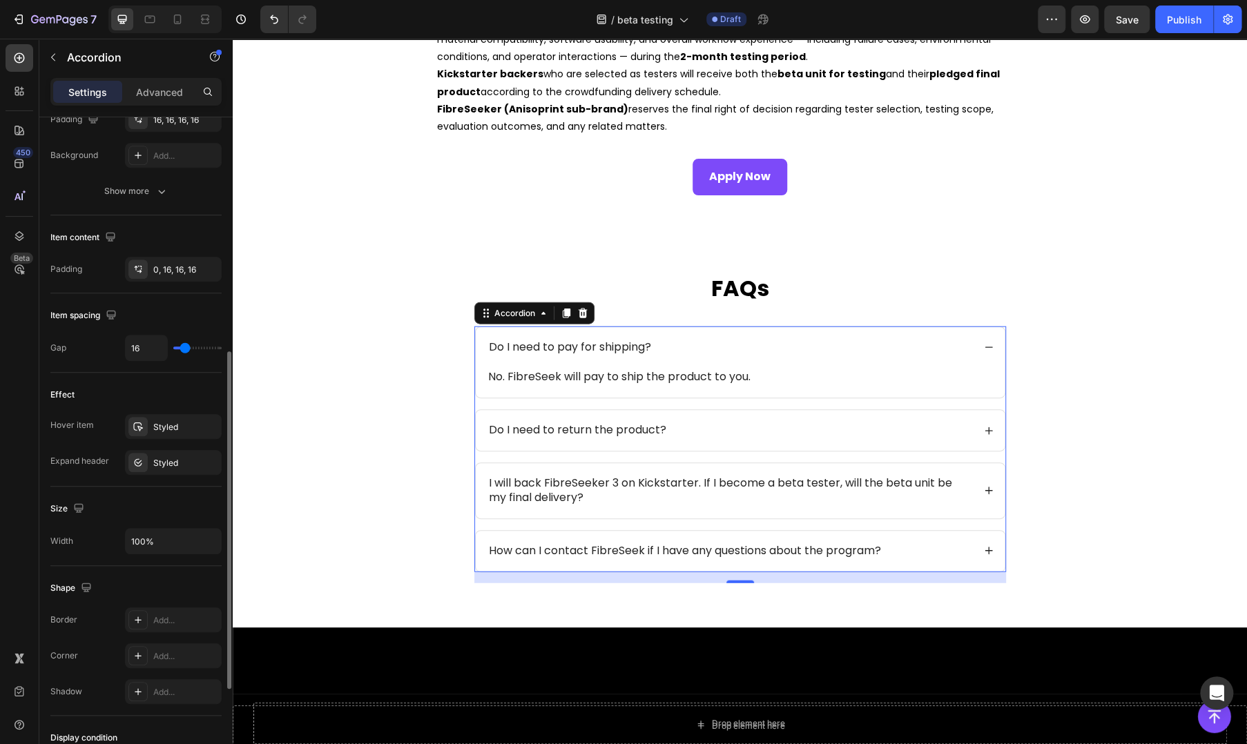
scroll to position [0, 0]
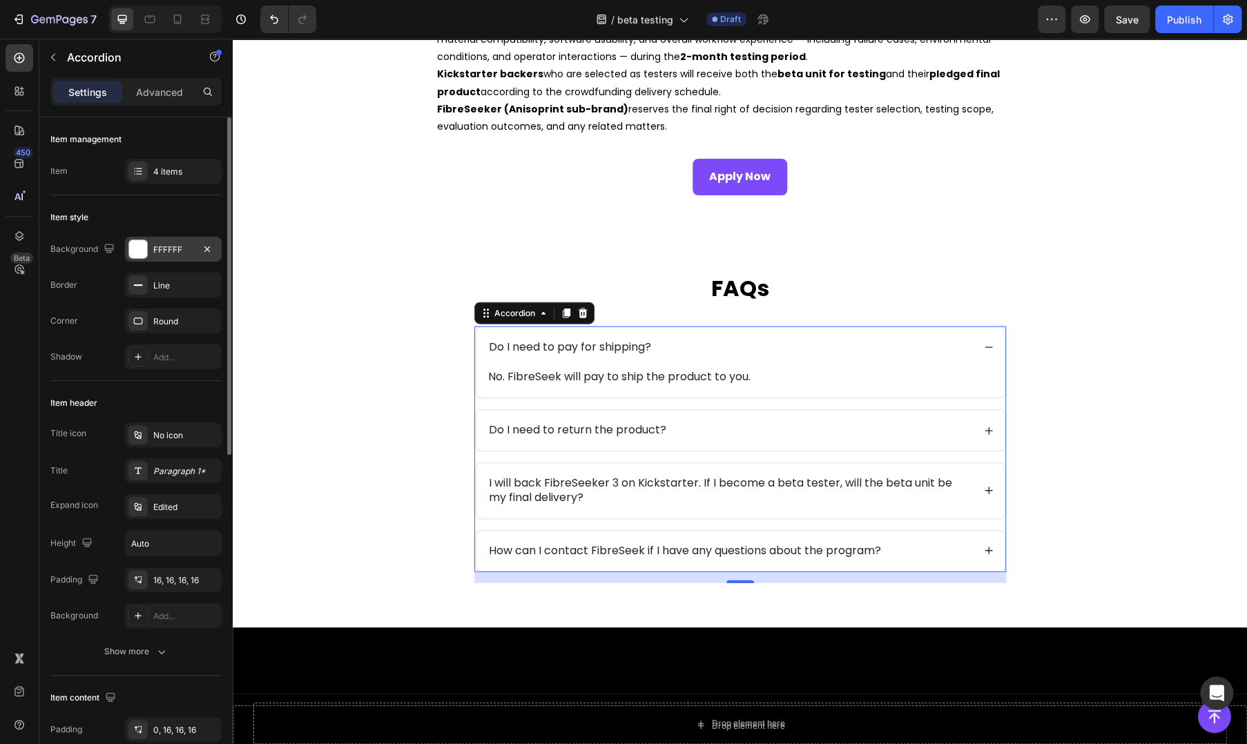
click at [161, 241] on div "FFFFFF" at bounding box center [173, 249] width 97 height 25
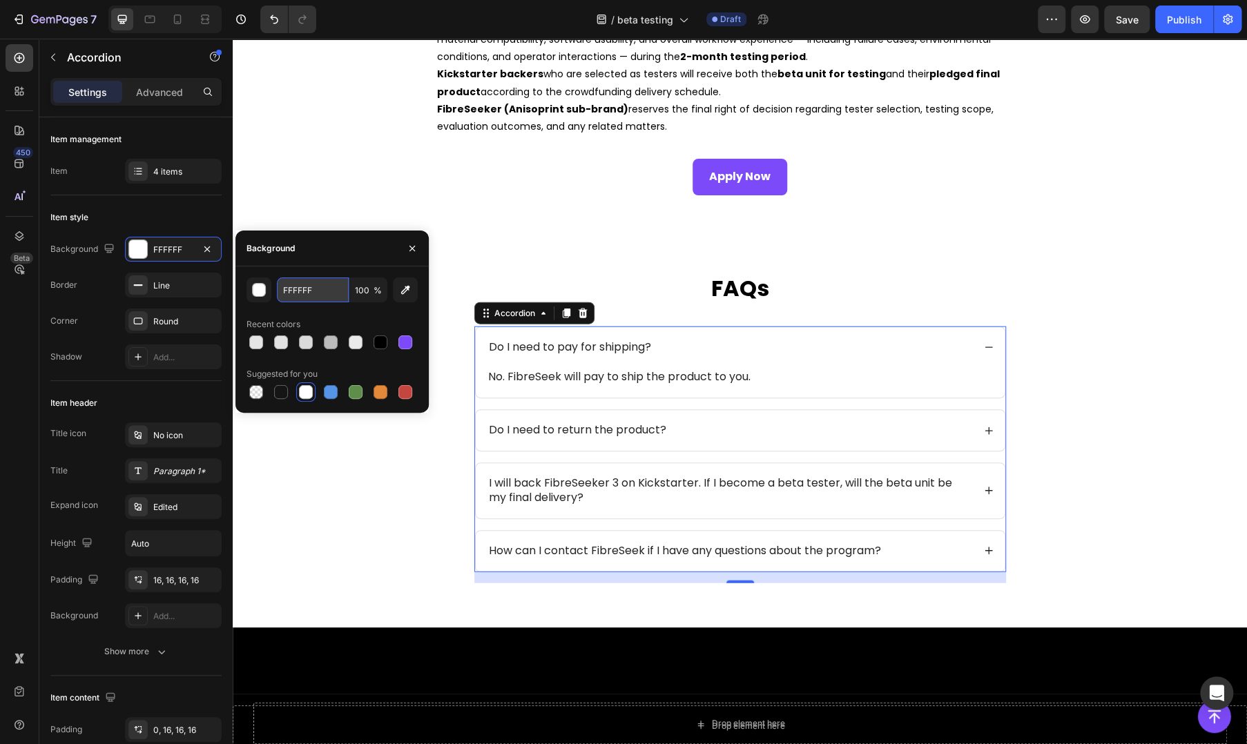
click at [305, 294] on input "FFFFFF" at bounding box center [313, 290] width 72 height 25
paste input "#F6F6F6"
type input "#F6F6F6"
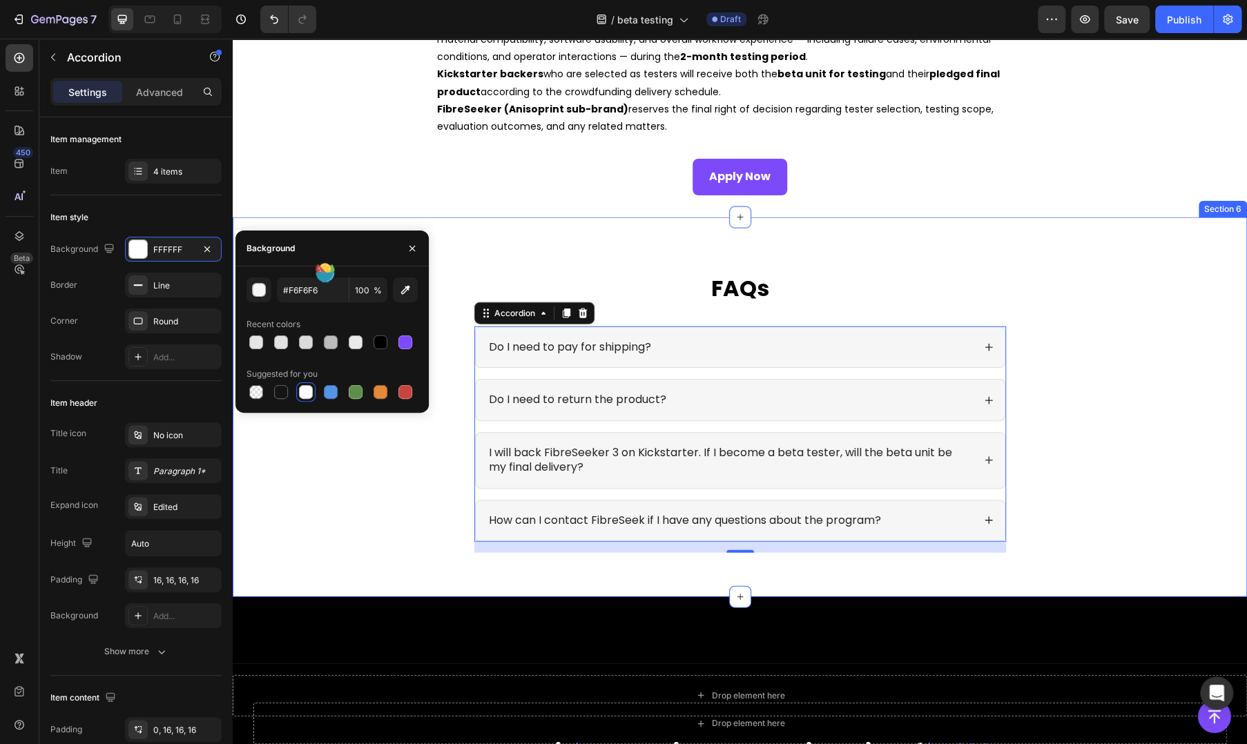
click at [500, 220] on div "FAQs Heading Do I need to pay for shipping? Do I need to return the product? I …" at bounding box center [740, 408] width 1015 height 380
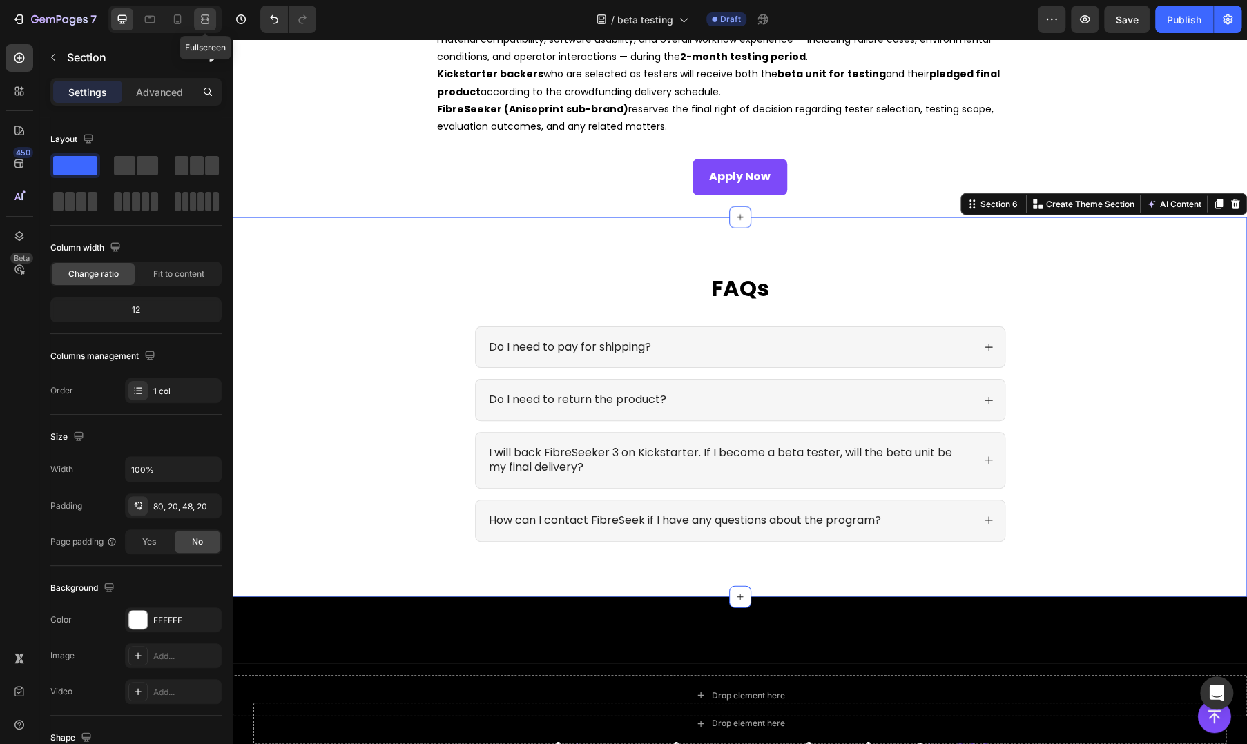
click at [210, 28] on div at bounding box center [205, 19] width 22 height 22
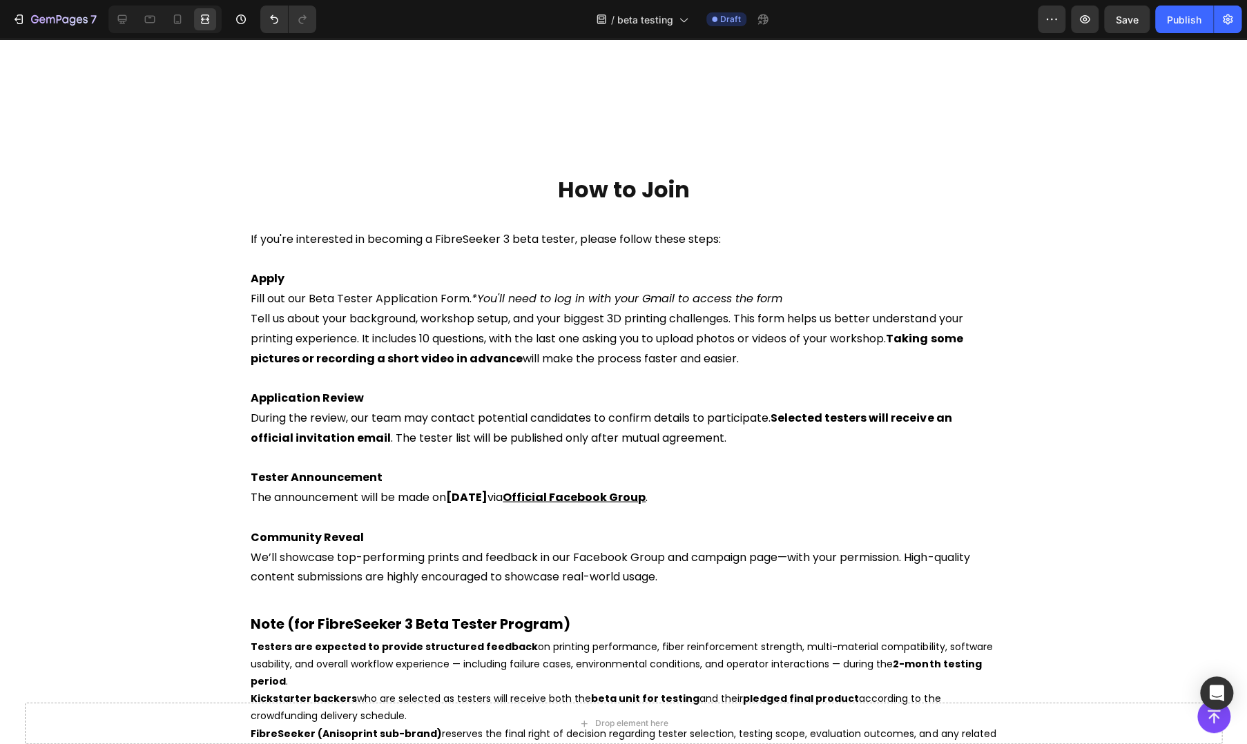
scroll to position [2072, 0]
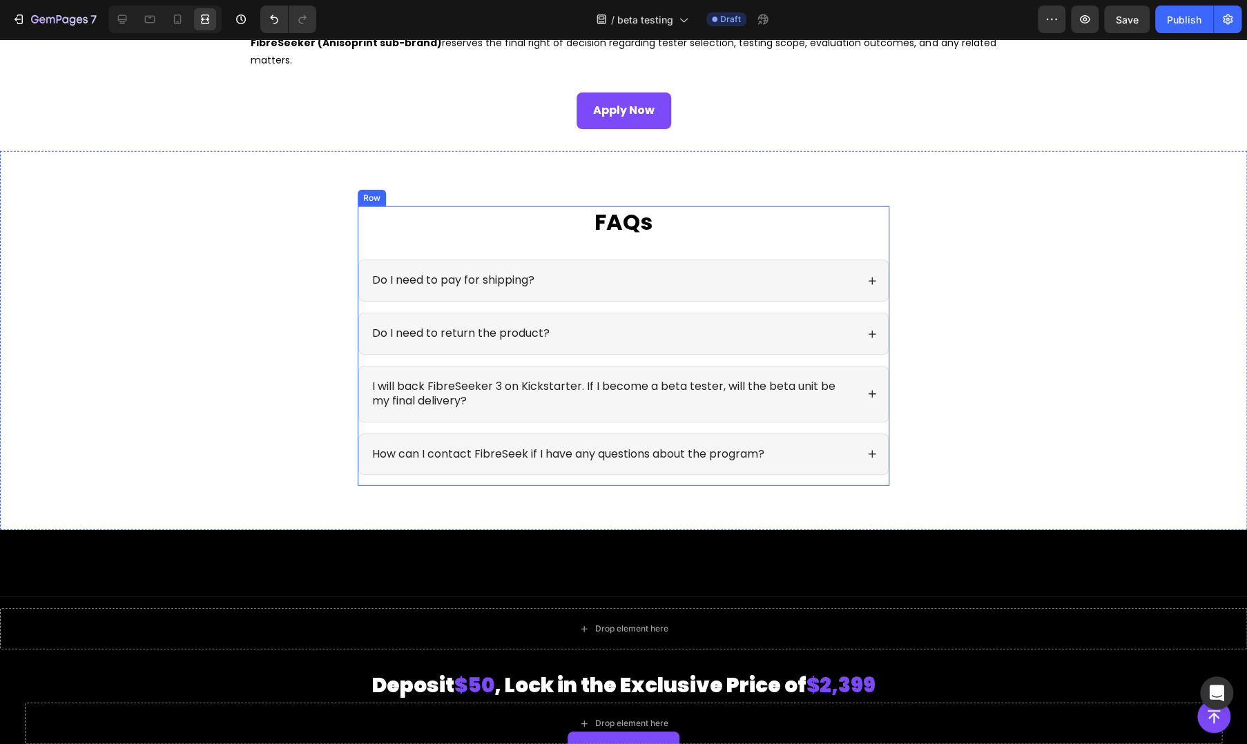
click at [437, 255] on div "FAQs Heading Do I need to pay for shipping? Do I need to return the product? I …" at bounding box center [624, 346] width 532 height 280
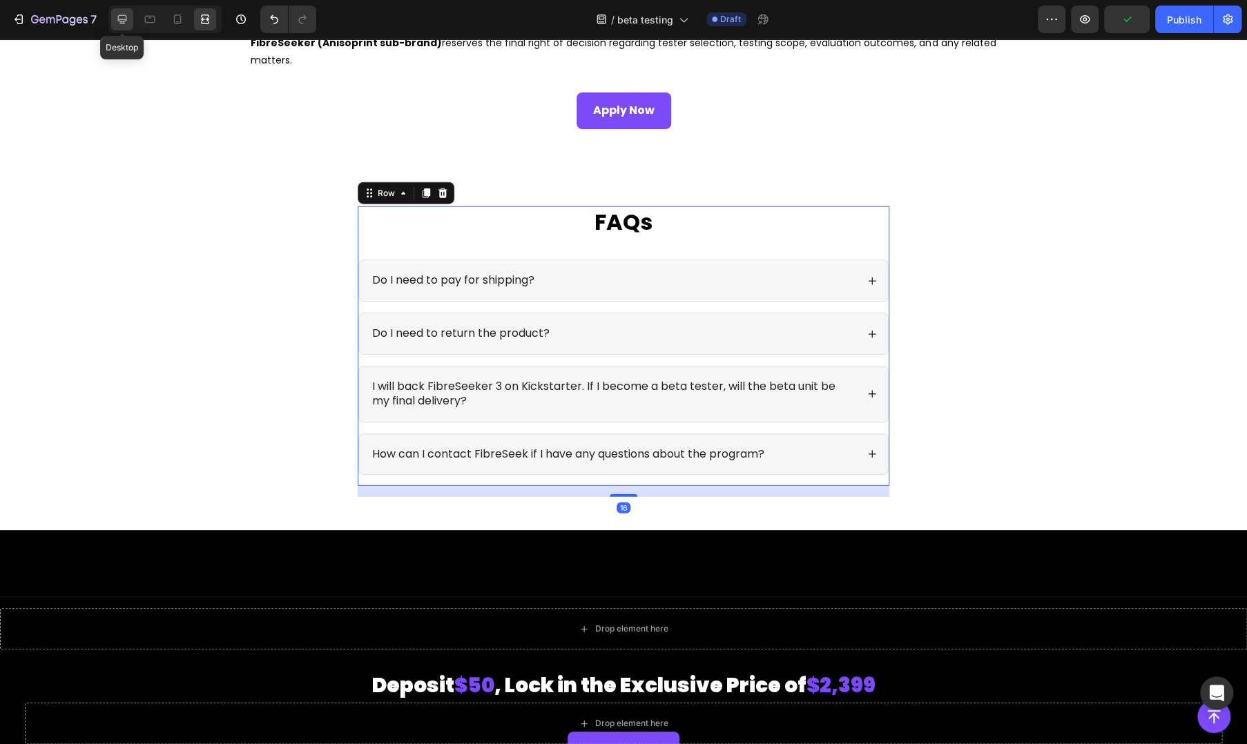
click at [120, 20] on icon at bounding box center [122, 19] width 14 height 14
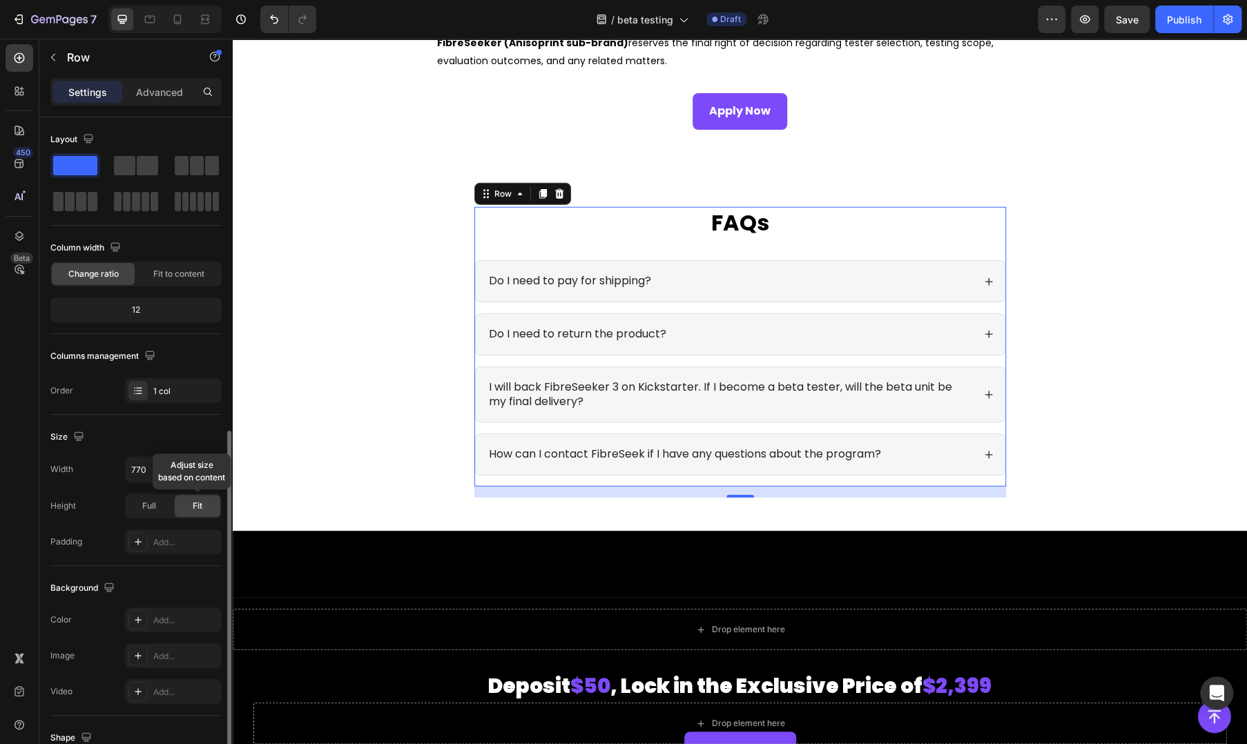
scroll to position [175, 0]
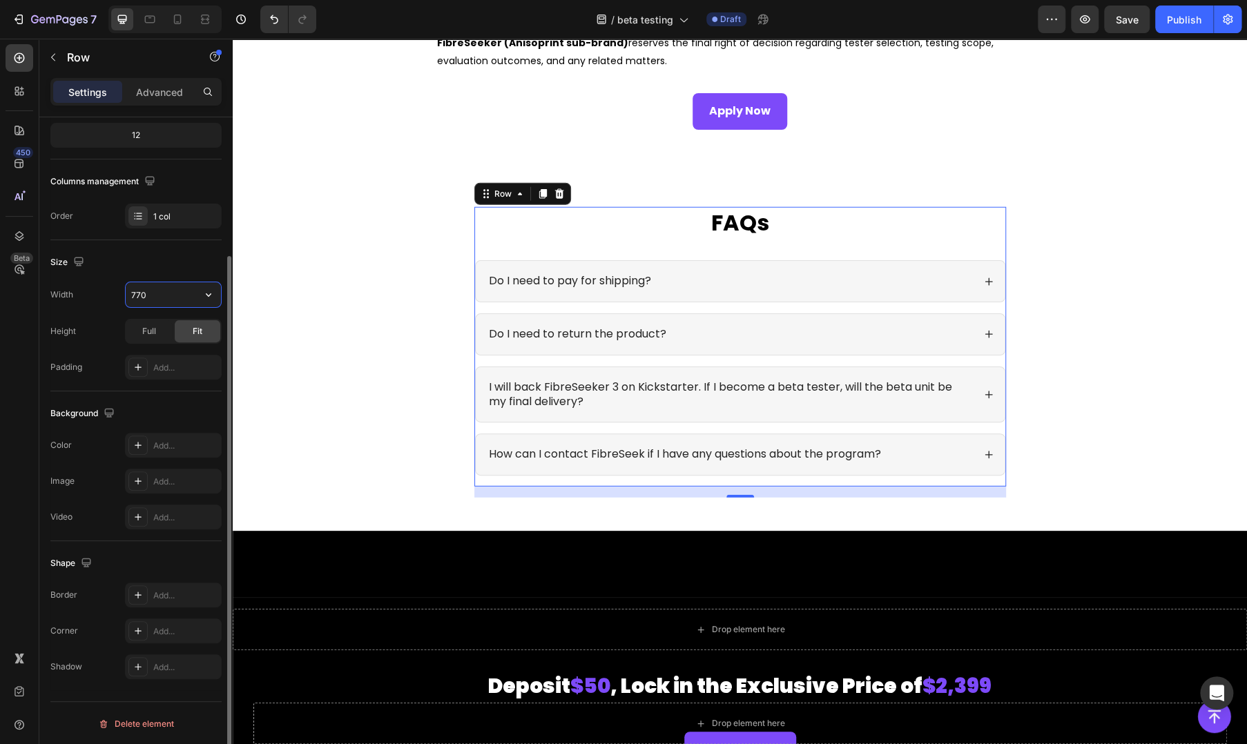
click at [157, 296] on input "770" at bounding box center [173, 294] width 95 height 25
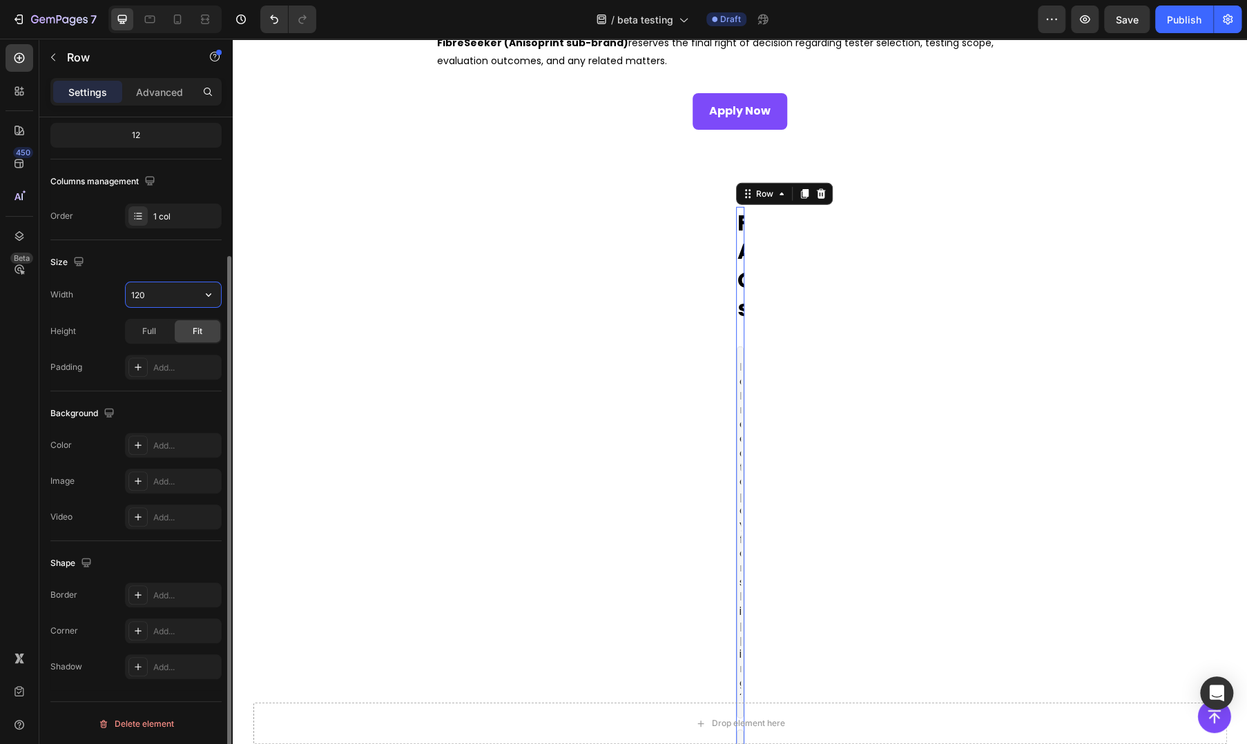
type input "1200"
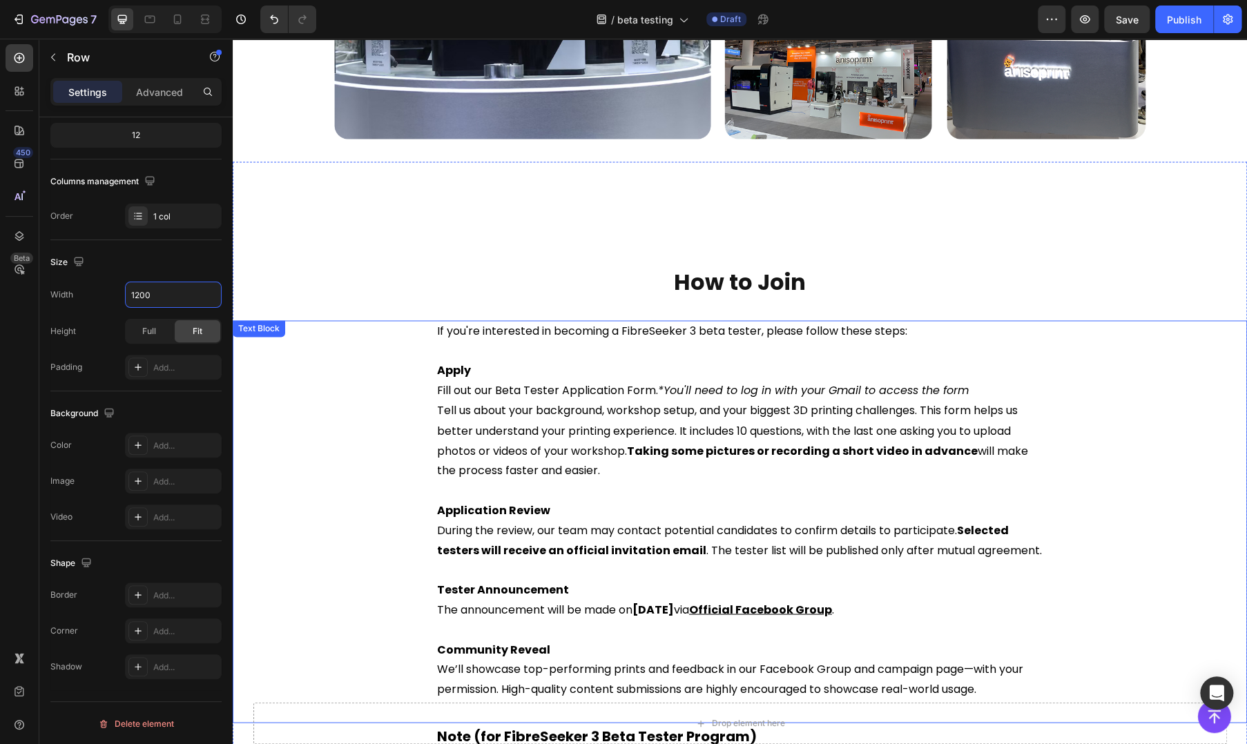
scroll to position [1171, 0]
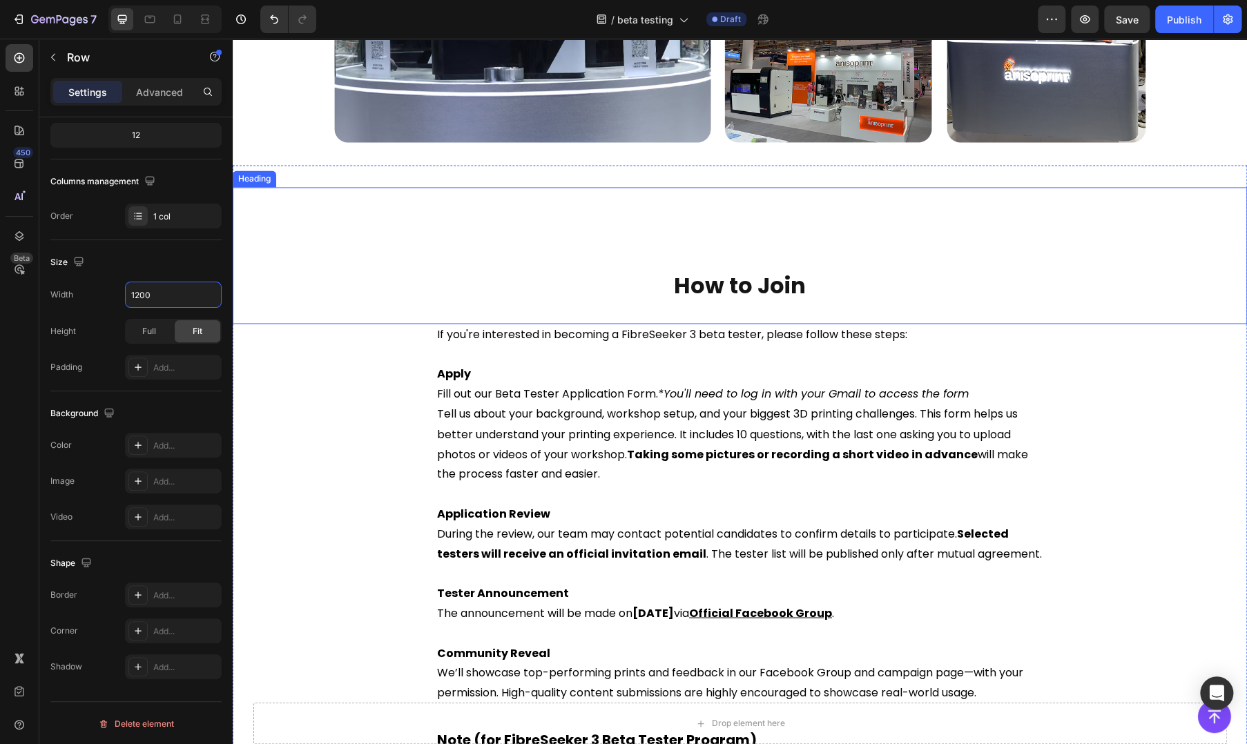
click at [505, 232] on div "How to Join Heading" at bounding box center [740, 255] width 1015 height 137
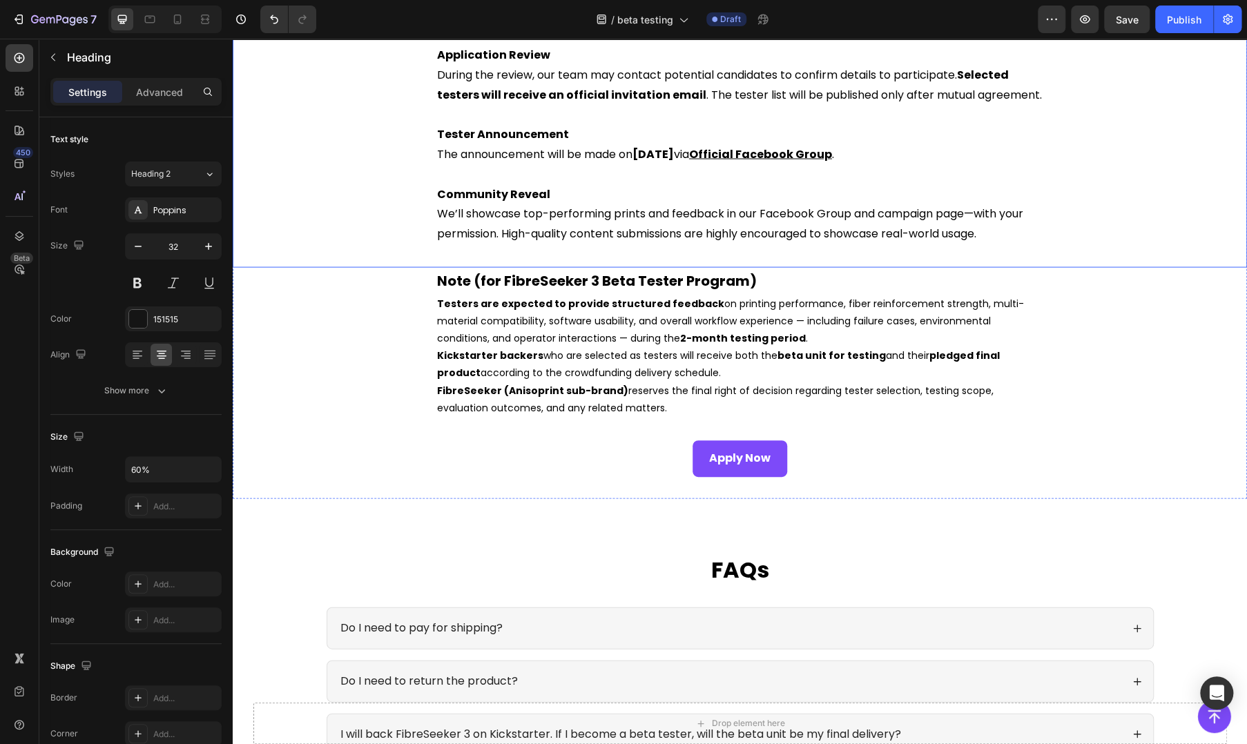
scroll to position [1631, 0]
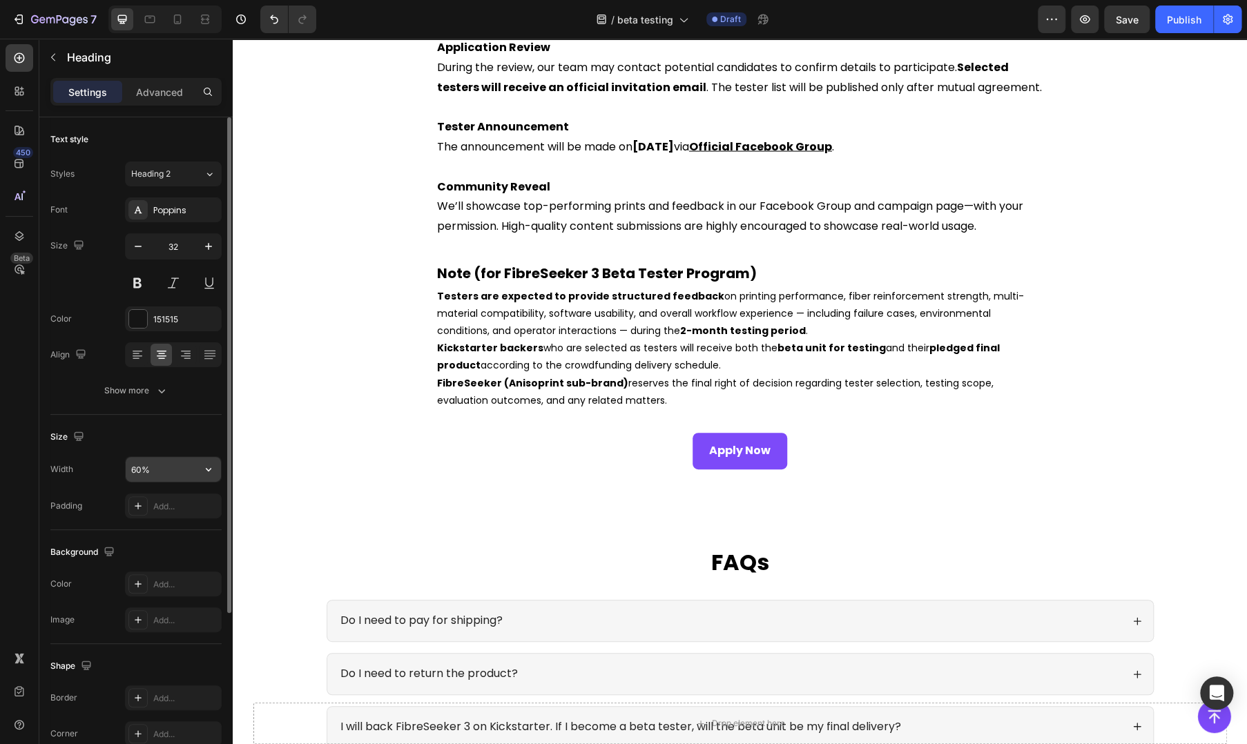
click at [173, 468] on input "60%" at bounding box center [173, 469] width 95 height 25
type input "1200"
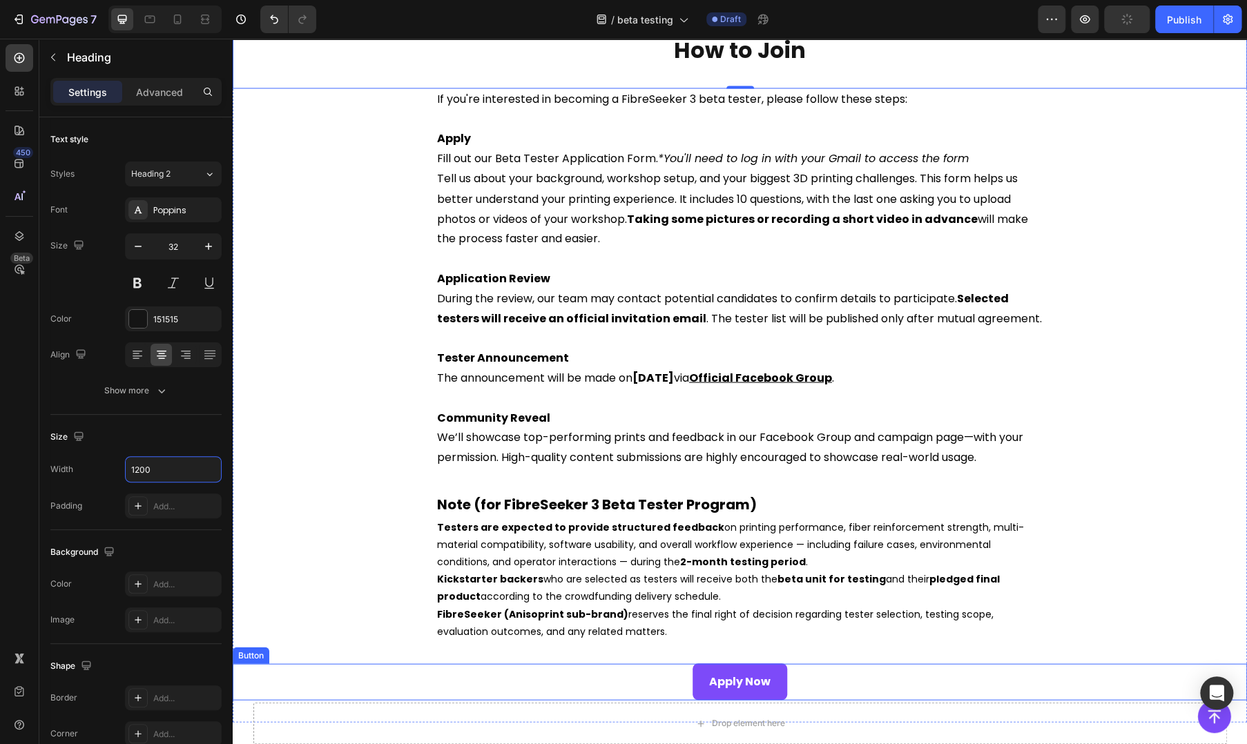
scroll to position [1171, 0]
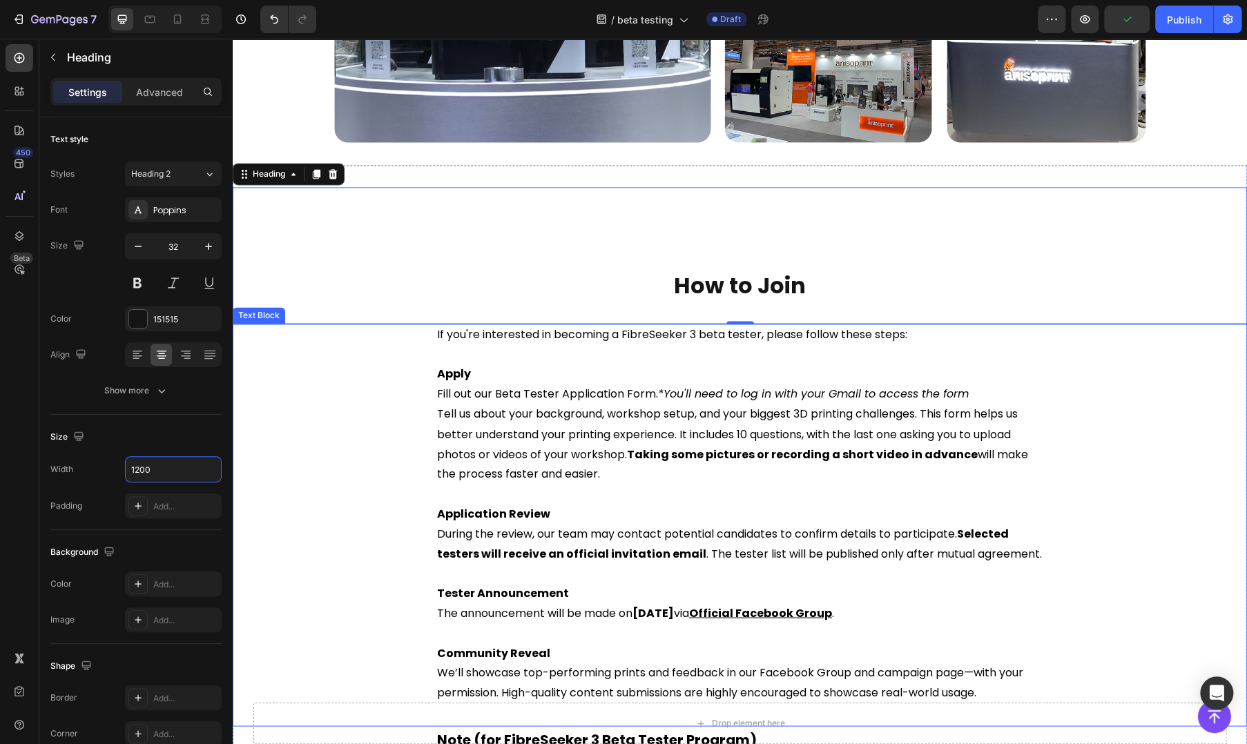
click at [586, 416] on p "Tell us about your background, workshop setup, and your biggest 3D printing cha…" at bounding box center [740, 444] width 606 height 79
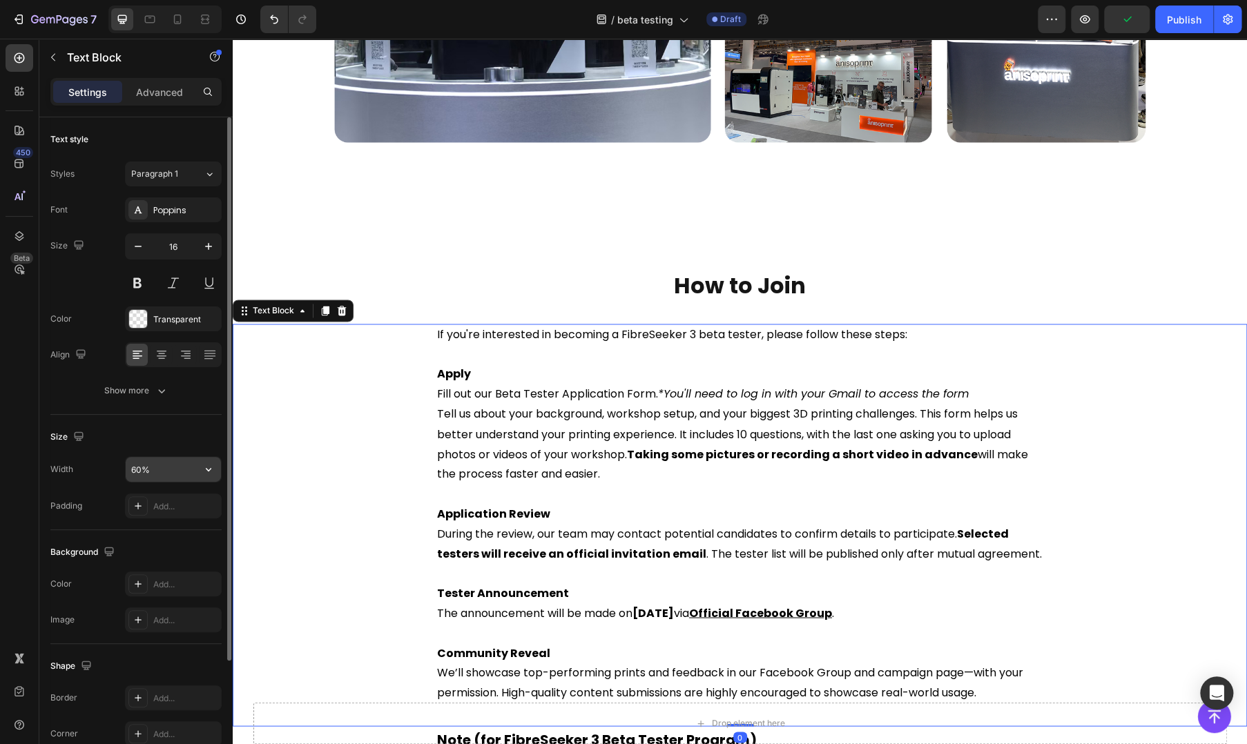
click at [165, 474] on input "60%" at bounding box center [173, 469] width 95 height 25
paste input "1200"
type input "1200"
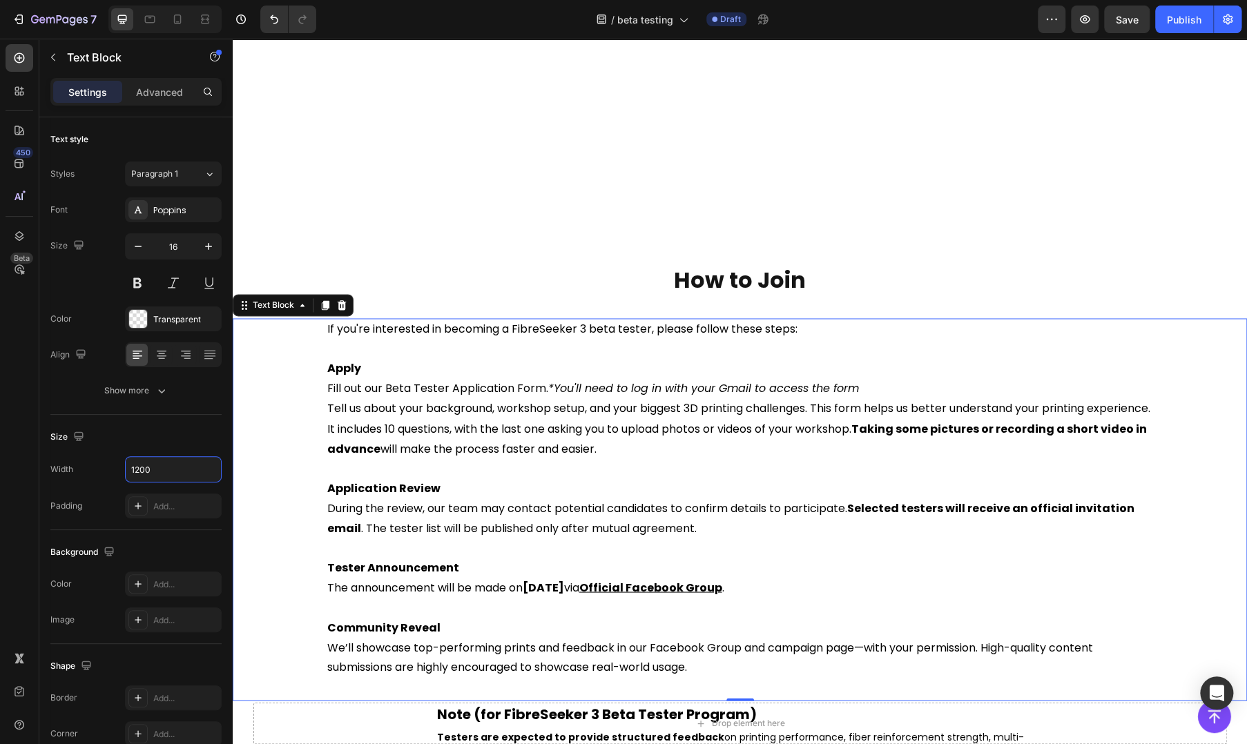
scroll to position [1401, 0]
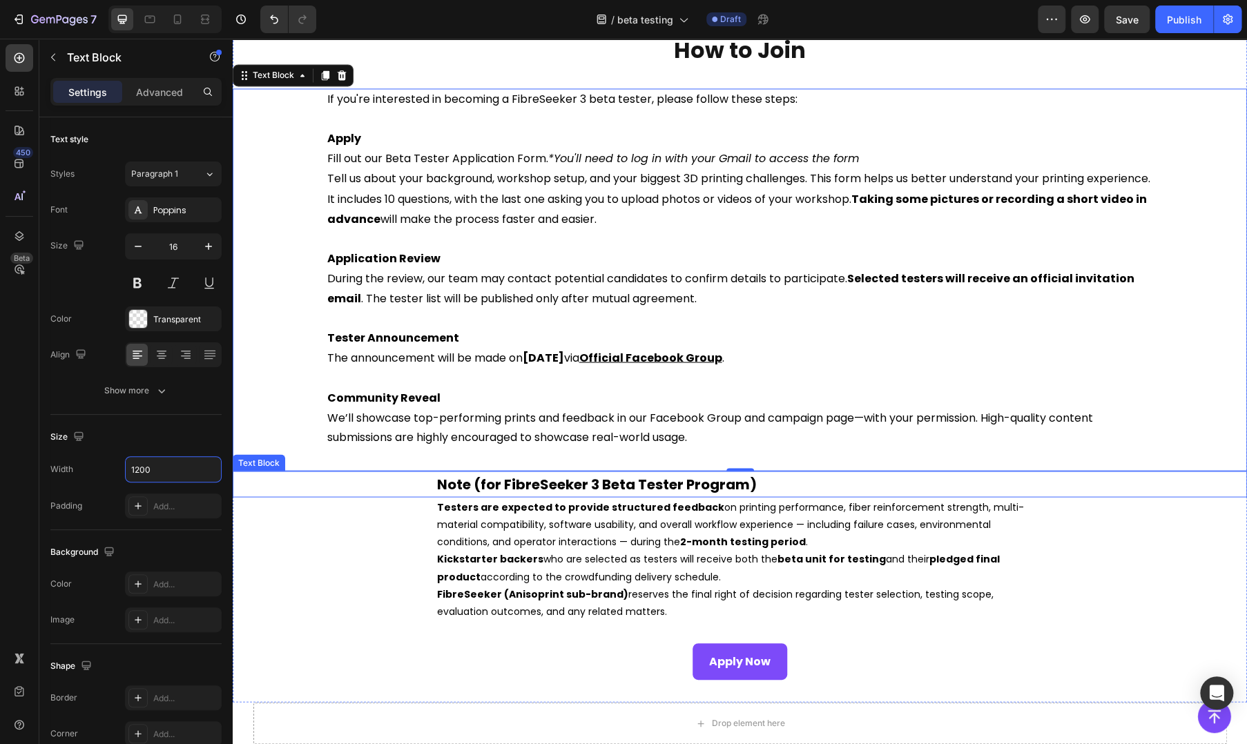
click at [490, 497] on div "Testers are expected to provide structured feedback on printing performance, fi…" at bounding box center [740, 559] width 608 height 124
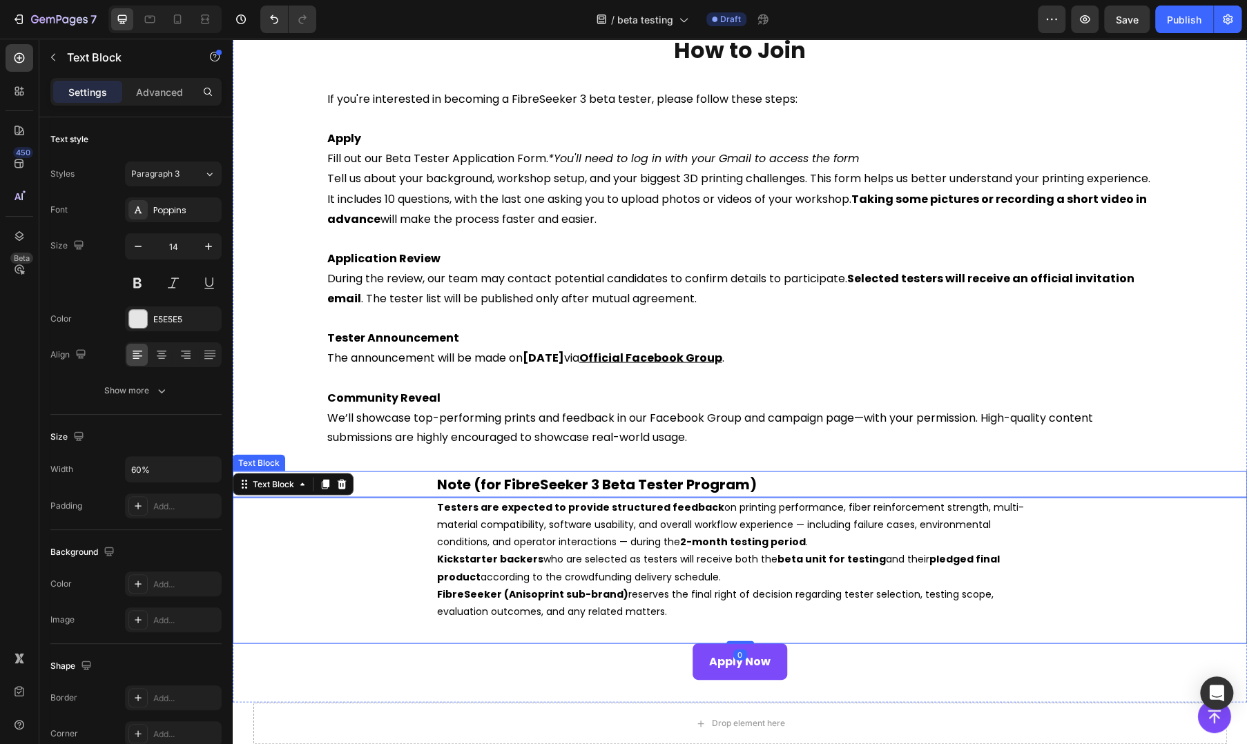
click at [366, 476] on div "Note (for FibreSeeker 3 Beta Tester Program)" at bounding box center [740, 484] width 1015 height 26
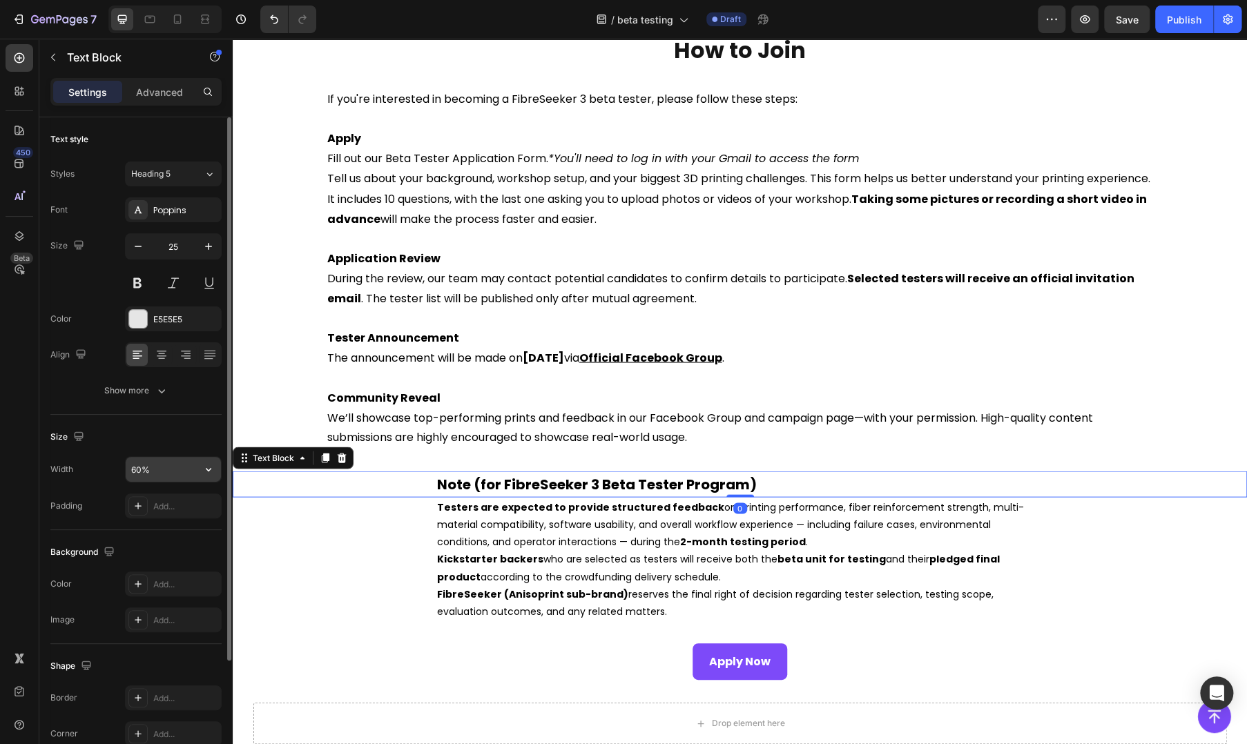
click at [157, 472] on input "60%" at bounding box center [173, 469] width 95 height 25
paste input "1200"
type input "1200"
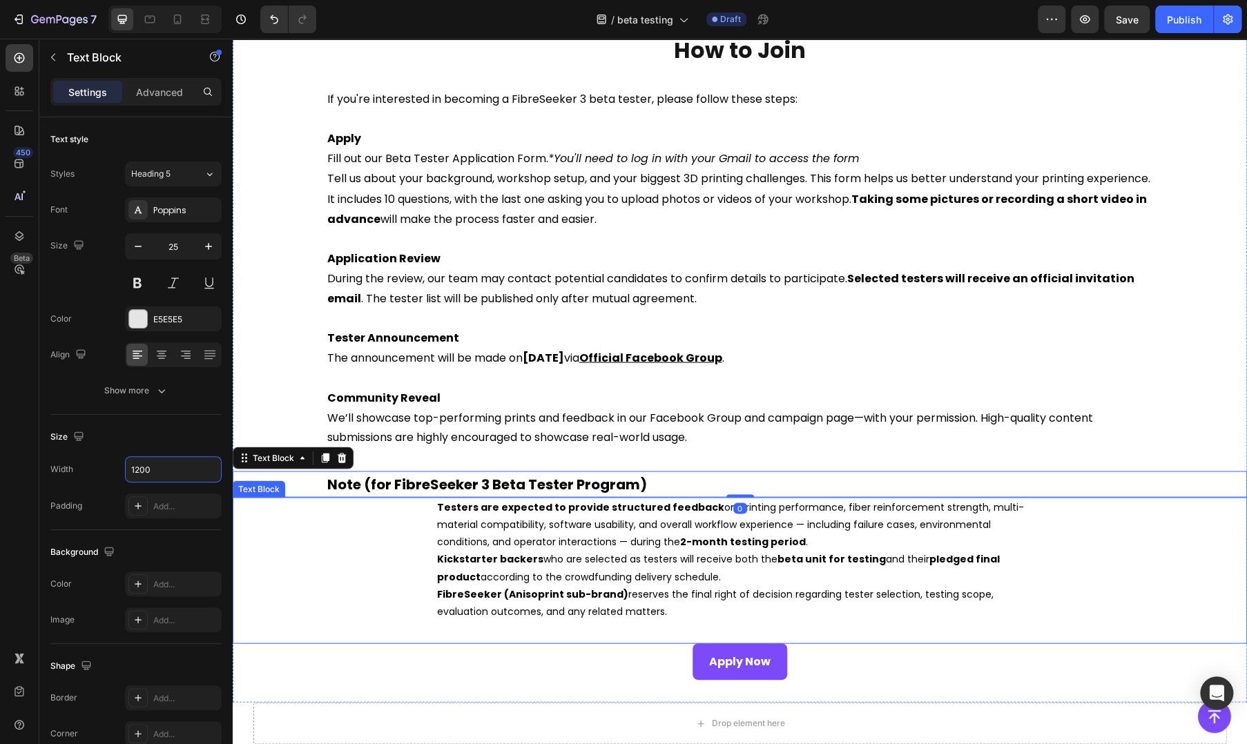
click at [474, 532] on p "Testers are expected to provide structured feedback on printing performance, fi…" at bounding box center [740, 525] width 606 height 52
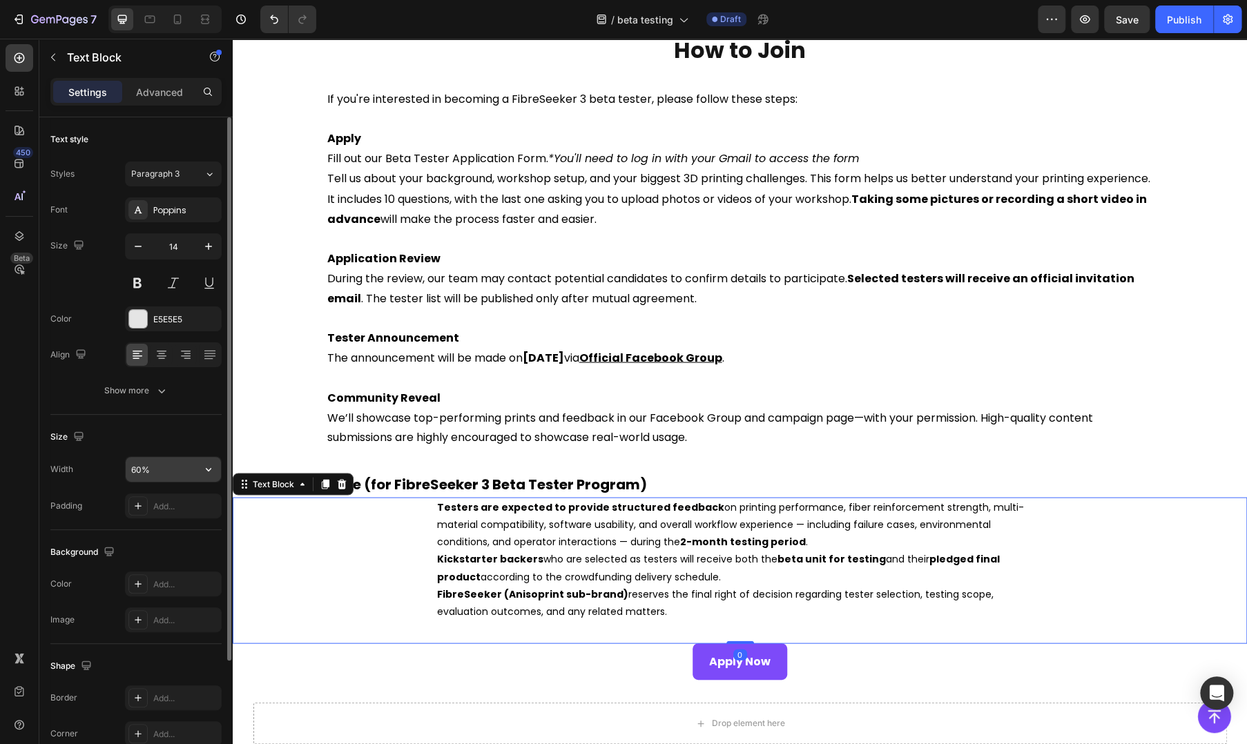
click at [166, 469] on input "60%" at bounding box center [173, 469] width 95 height 25
paste input "1200"
type input "1200"
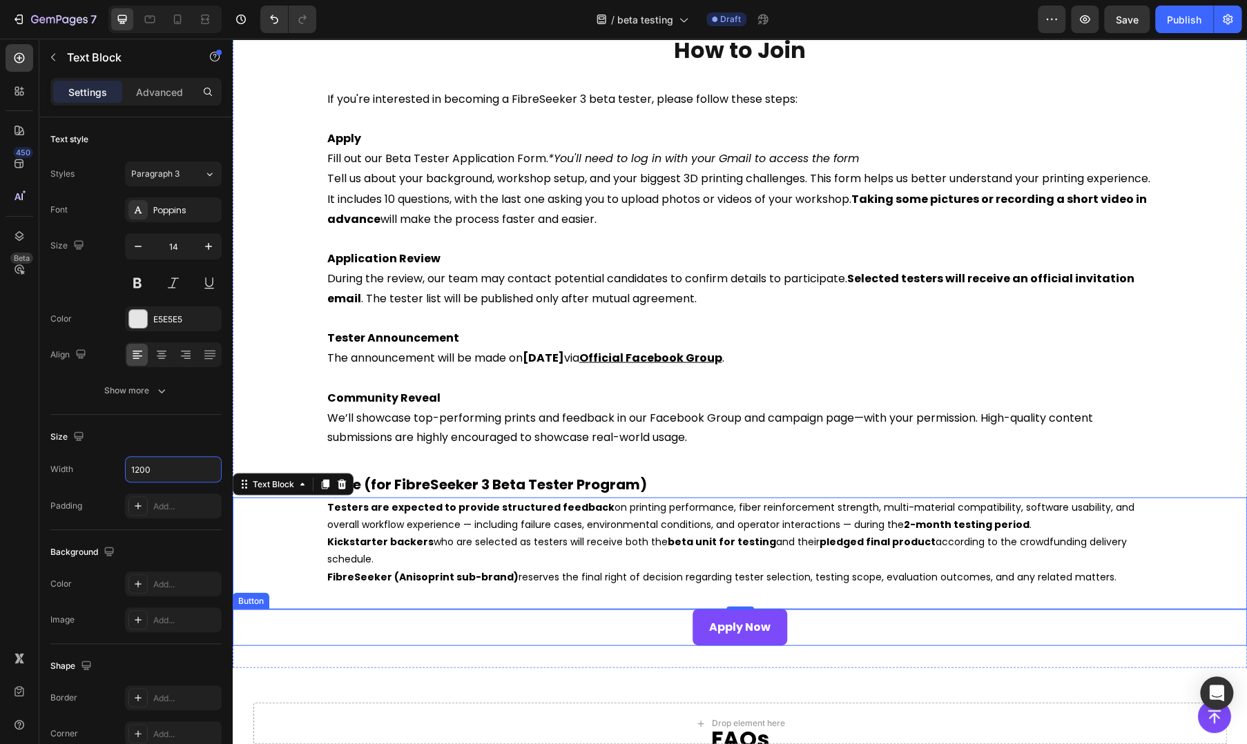
click at [502, 619] on div "Apply Now Button" at bounding box center [740, 627] width 1015 height 37
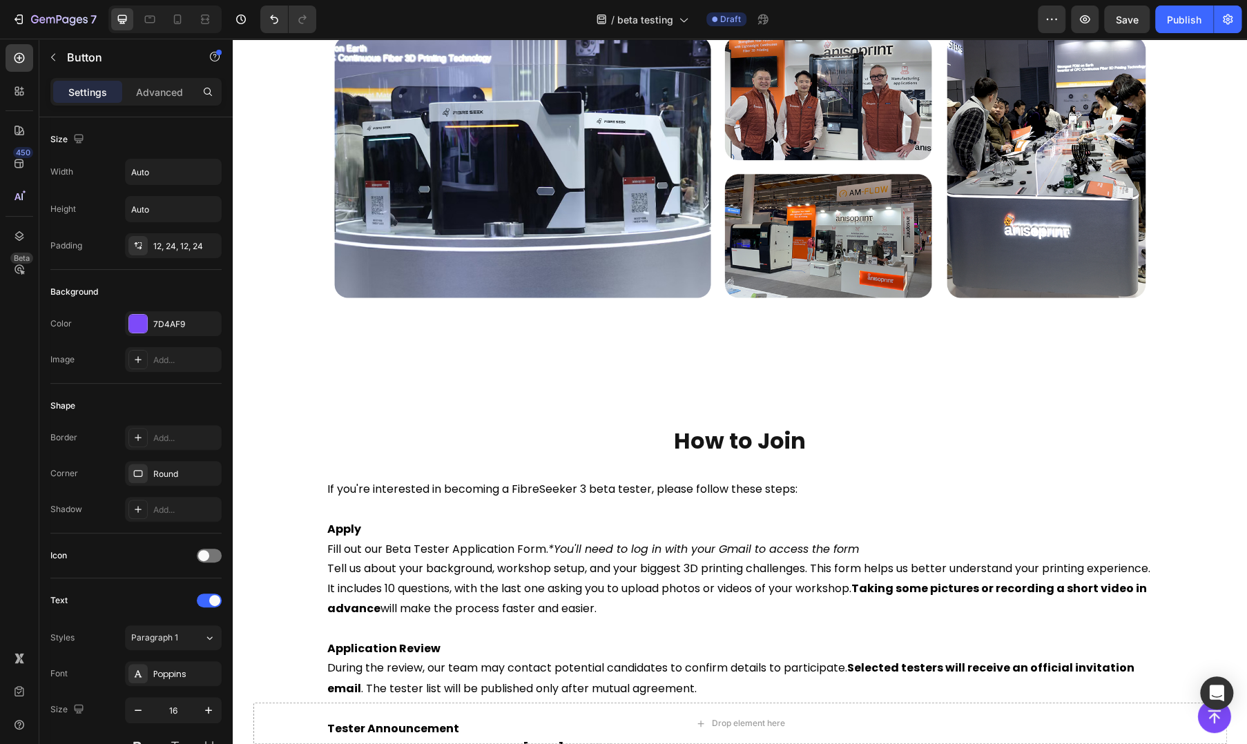
scroll to position [921, 0]
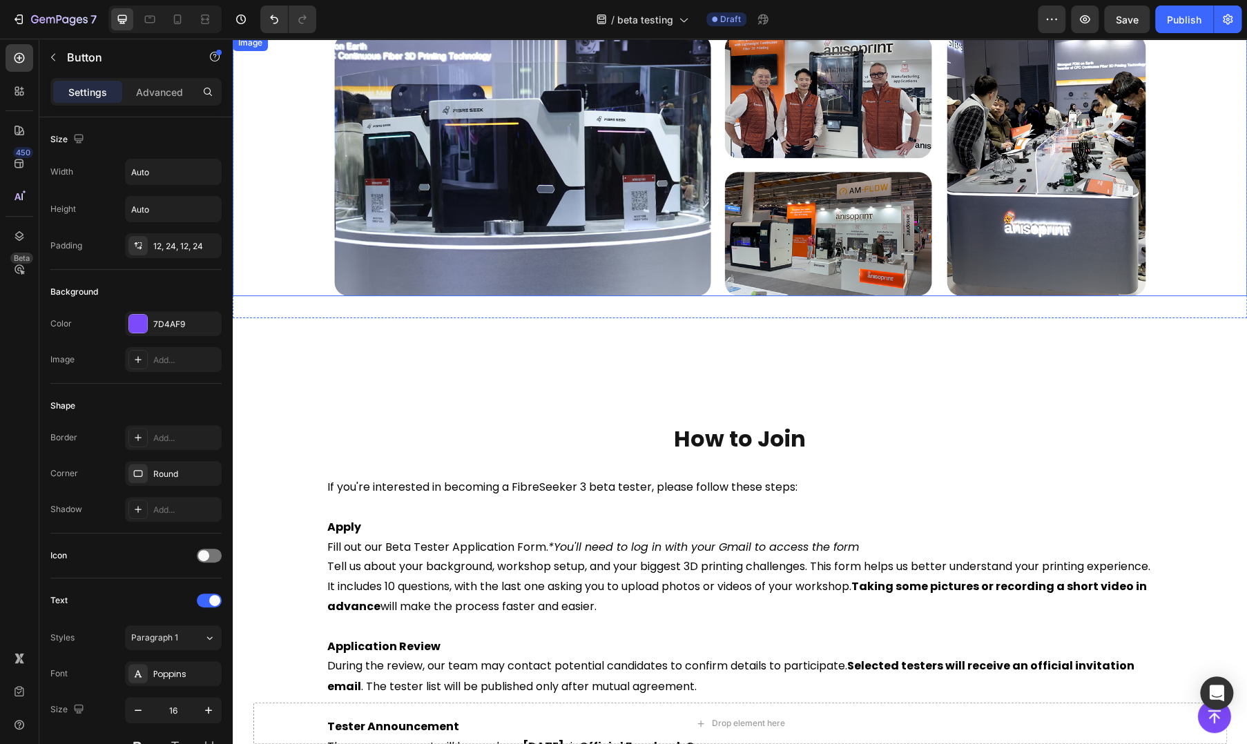
click at [501, 278] on img at bounding box center [739, 165] width 811 height 261
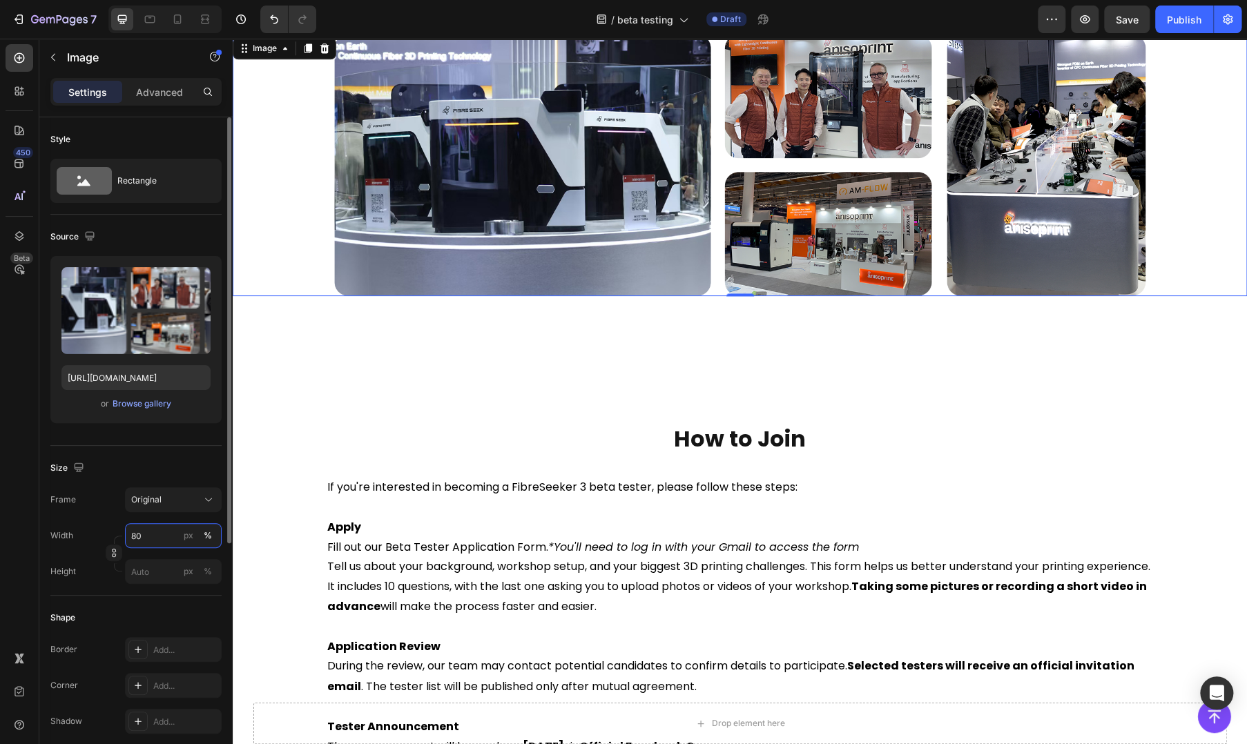
click at [161, 532] on input "80" at bounding box center [173, 535] width 97 height 25
paste input "120"
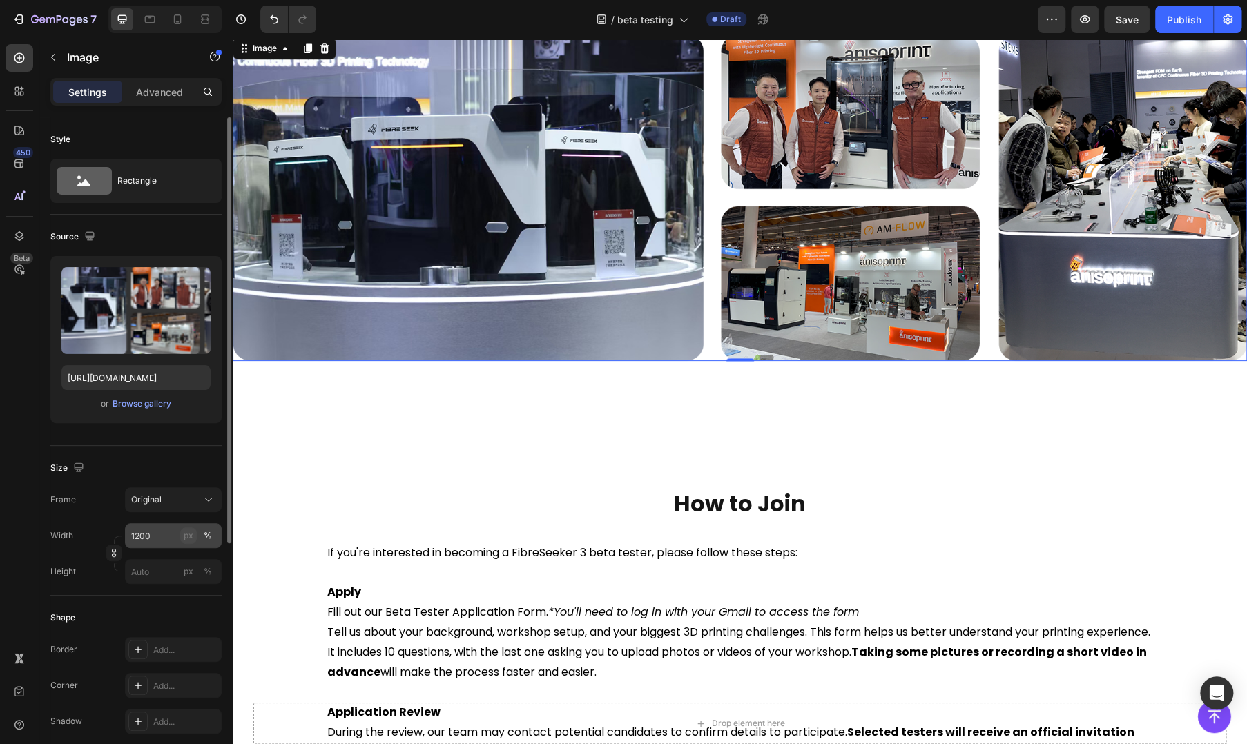
click at [189, 537] on div "px" at bounding box center [189, 536] width 10 height 12
click at [208, 20] on icon at bounding box center [207, 18] width 4 height 3
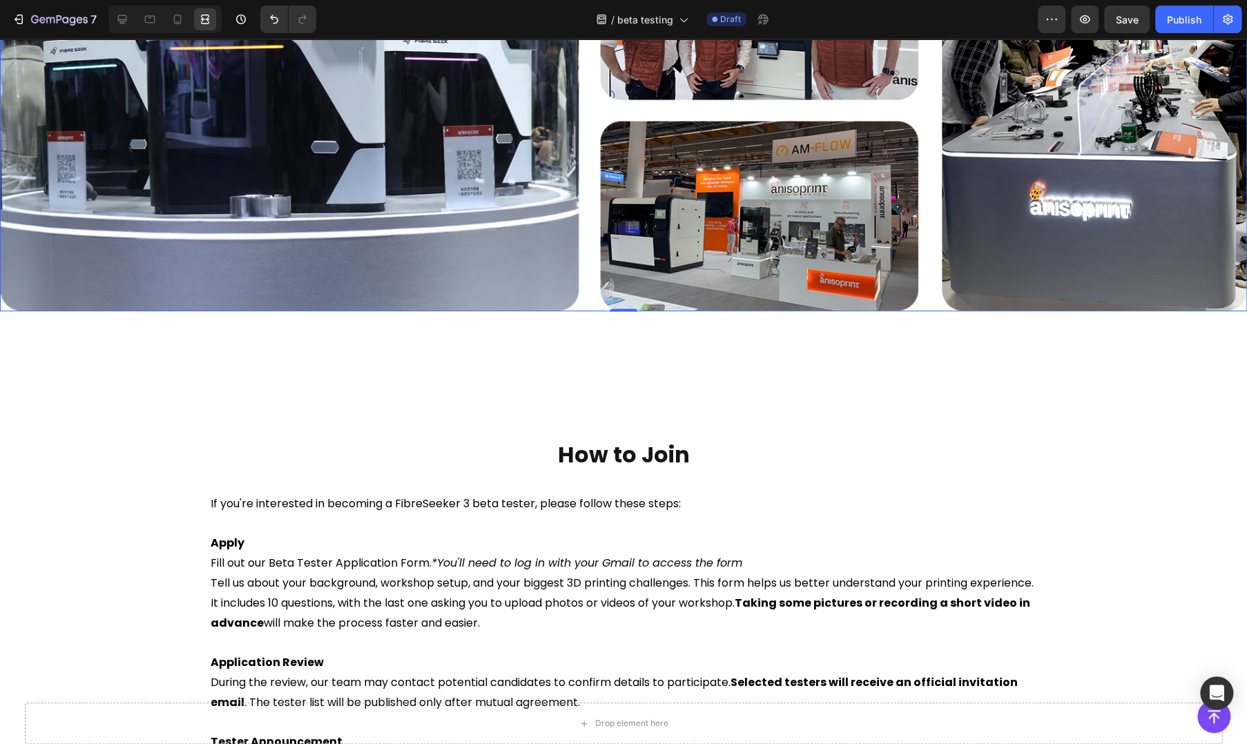
scroll to position [1210, 0]
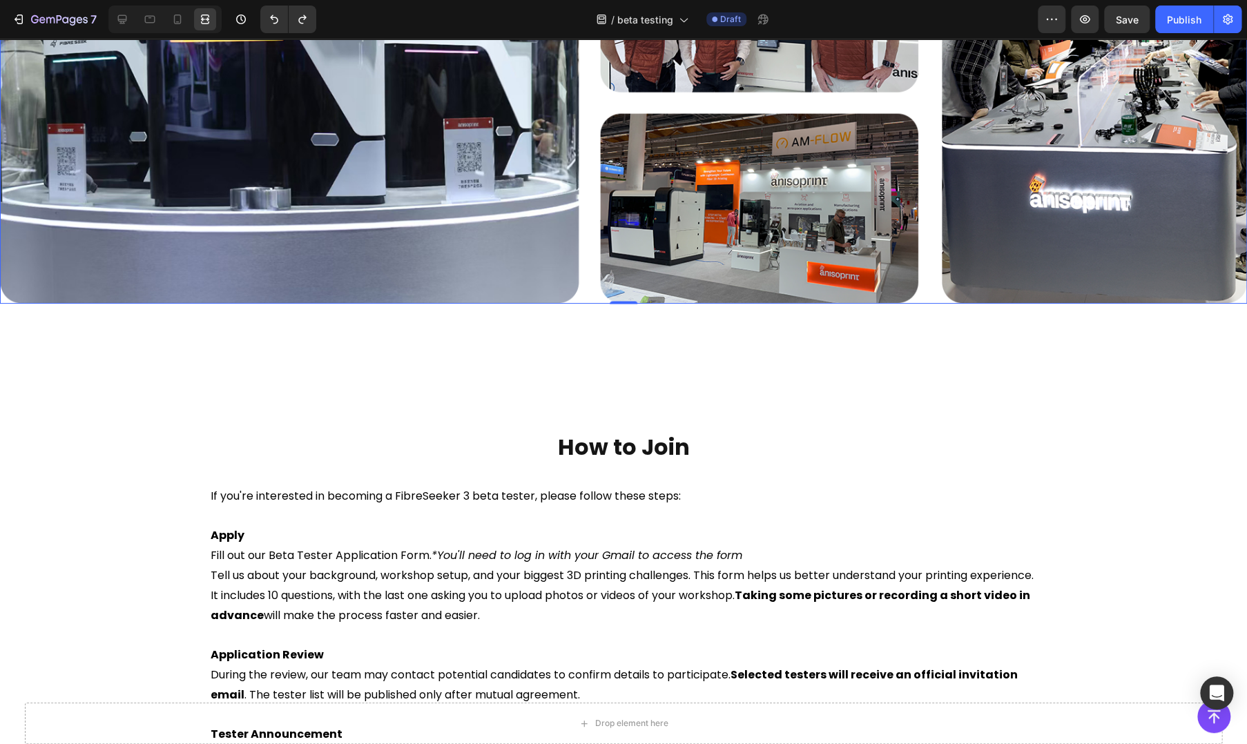
type input "1200"
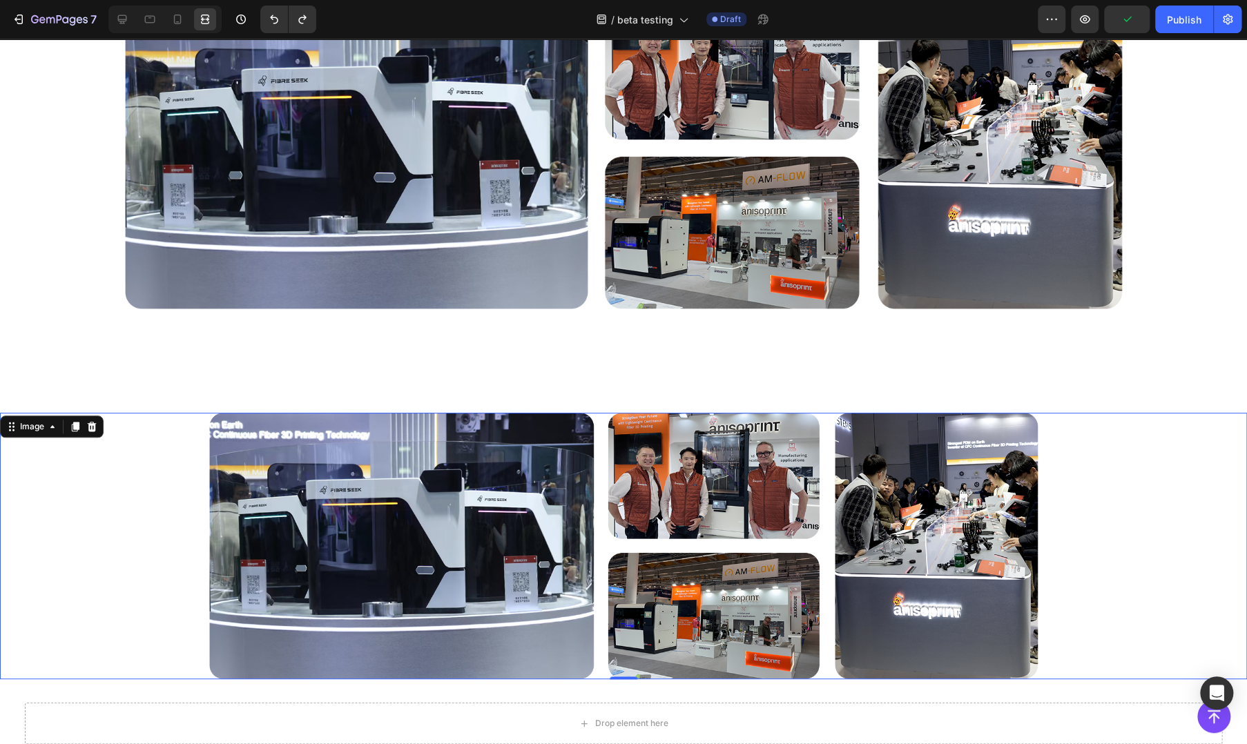
scroll to position [691, 0]
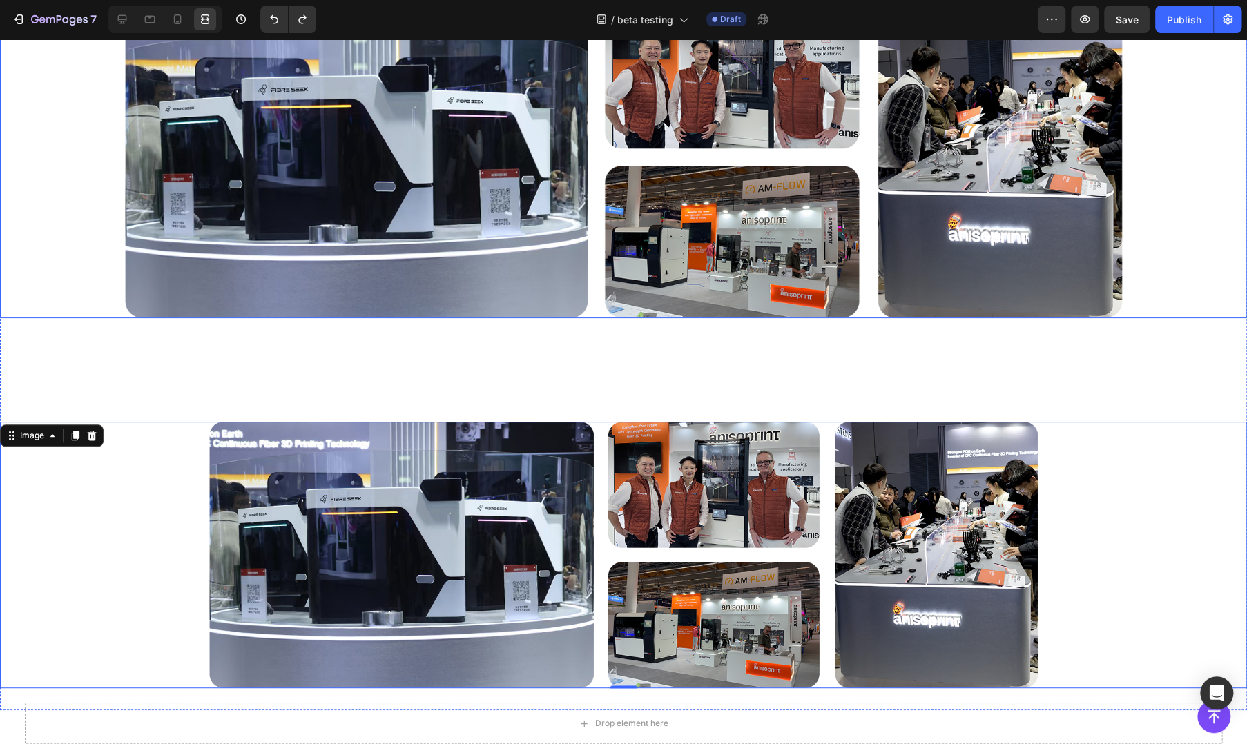
click at [323, 274] on img at bounding box center [624, 157] width 998 height 321
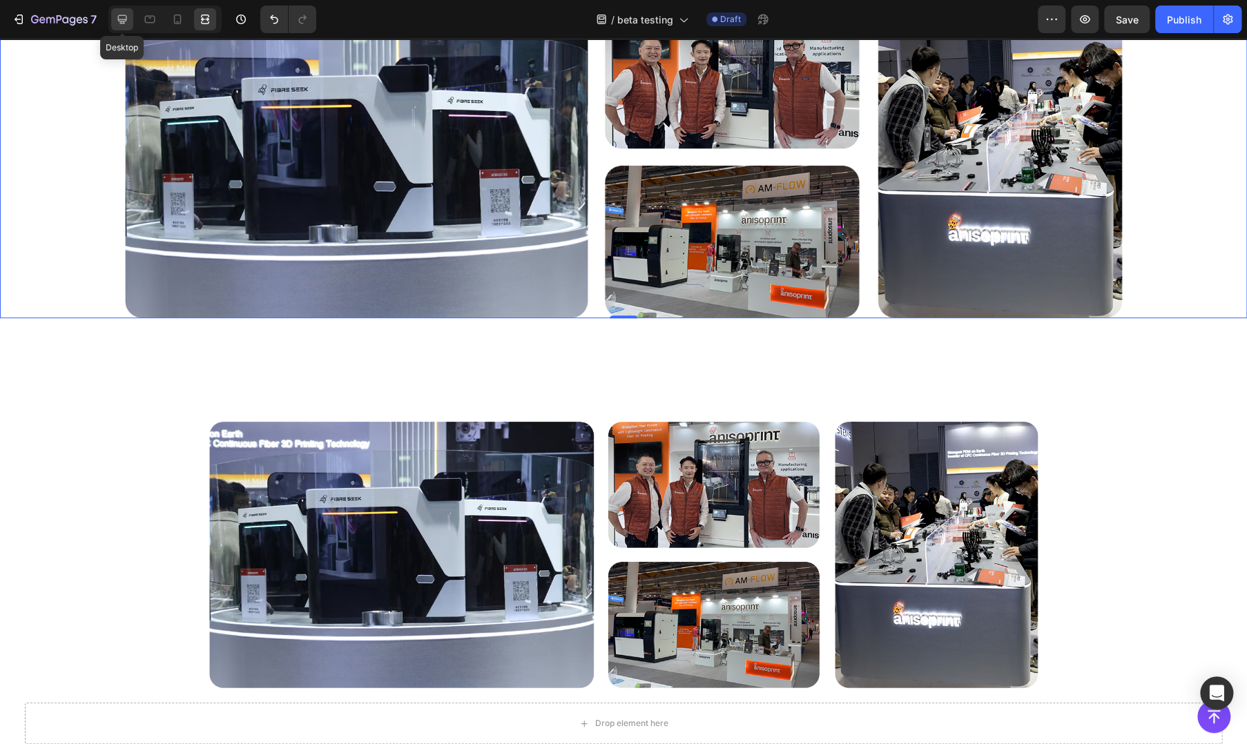
click at [132, 28] on div at bounding box center [122, 19] width 22 height 22
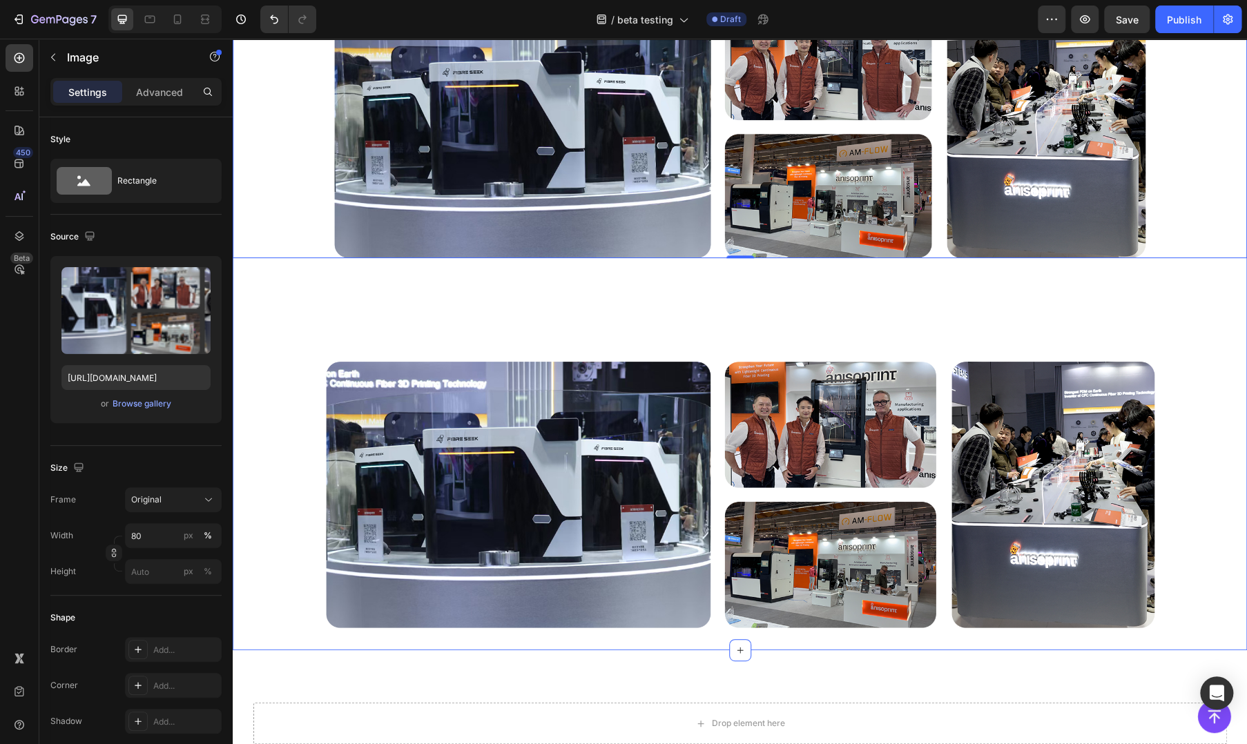
click at [367, 316] on div "Image 0 Image" at bounding box center [740, 271] width 1015 height 715
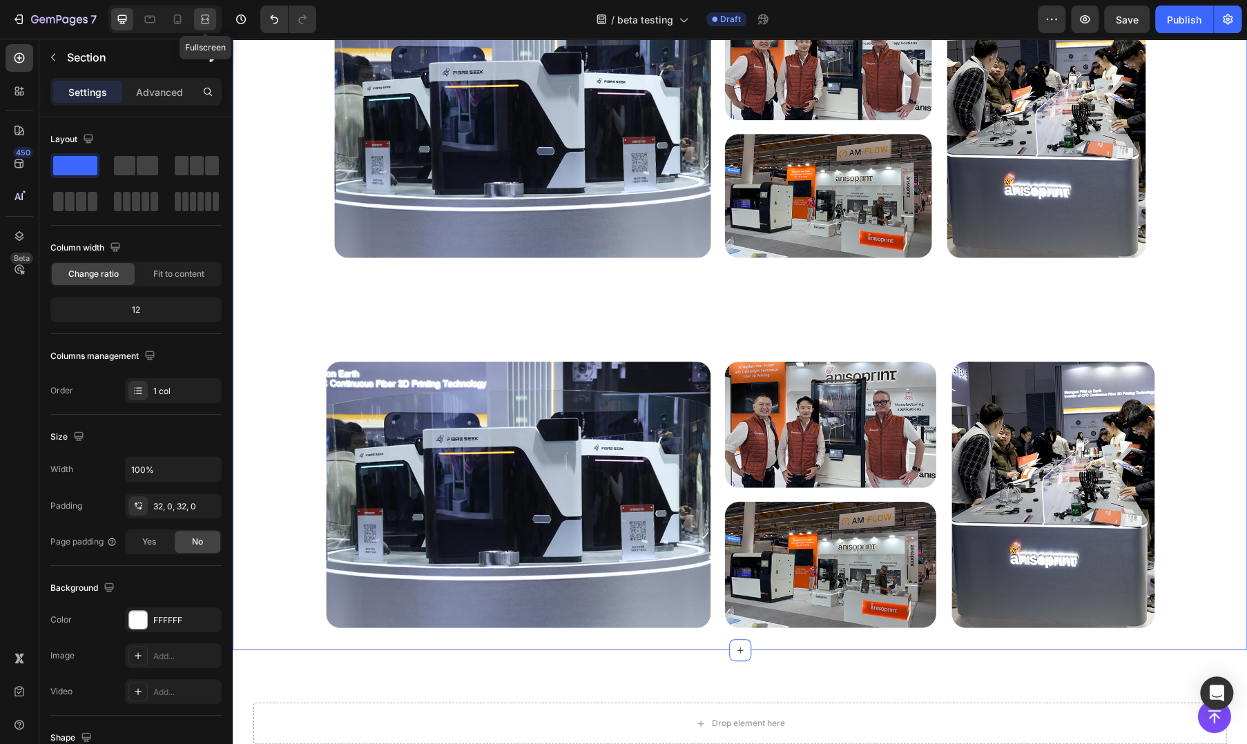
click at [197, 15] on div at bounding box center [205, 19] width 22 height 22
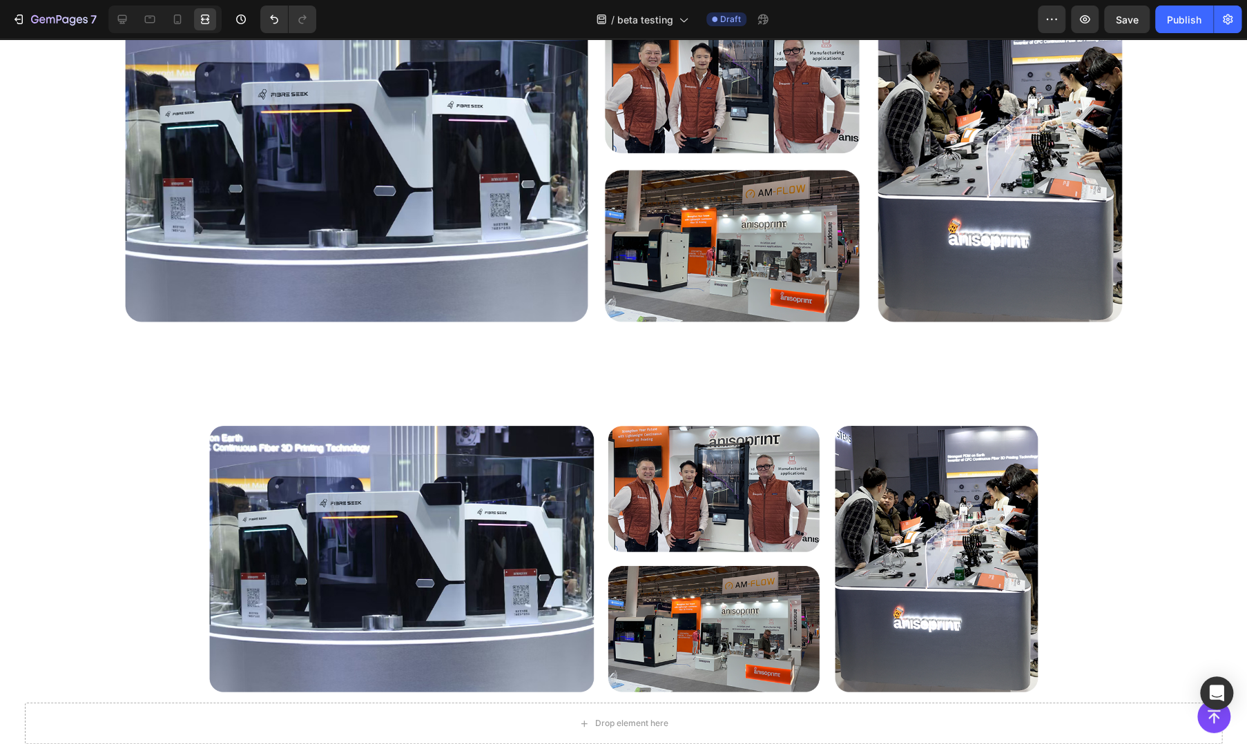
scroll to position [460, 0]
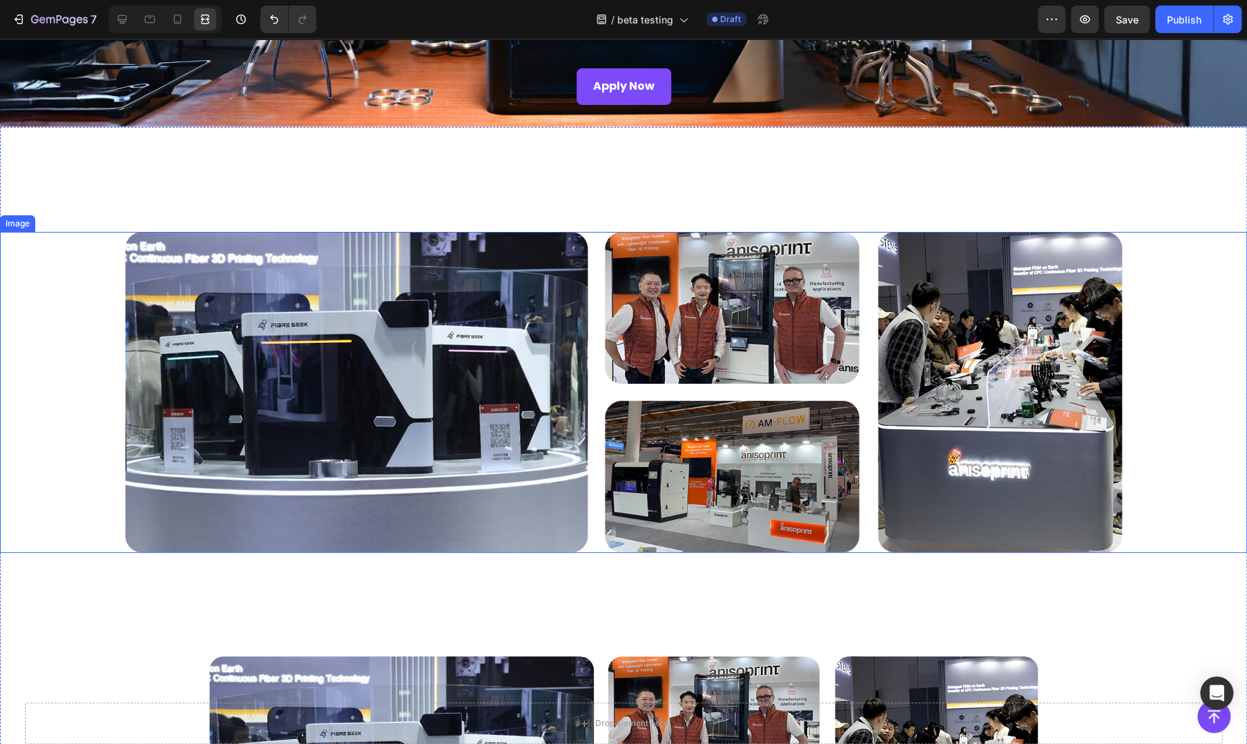
click at [381, 293] on img at bounding box center [624, 392] width 998 height 321
click at [122, 19] on icon at bounding box center [122, 19] width 9 height 9
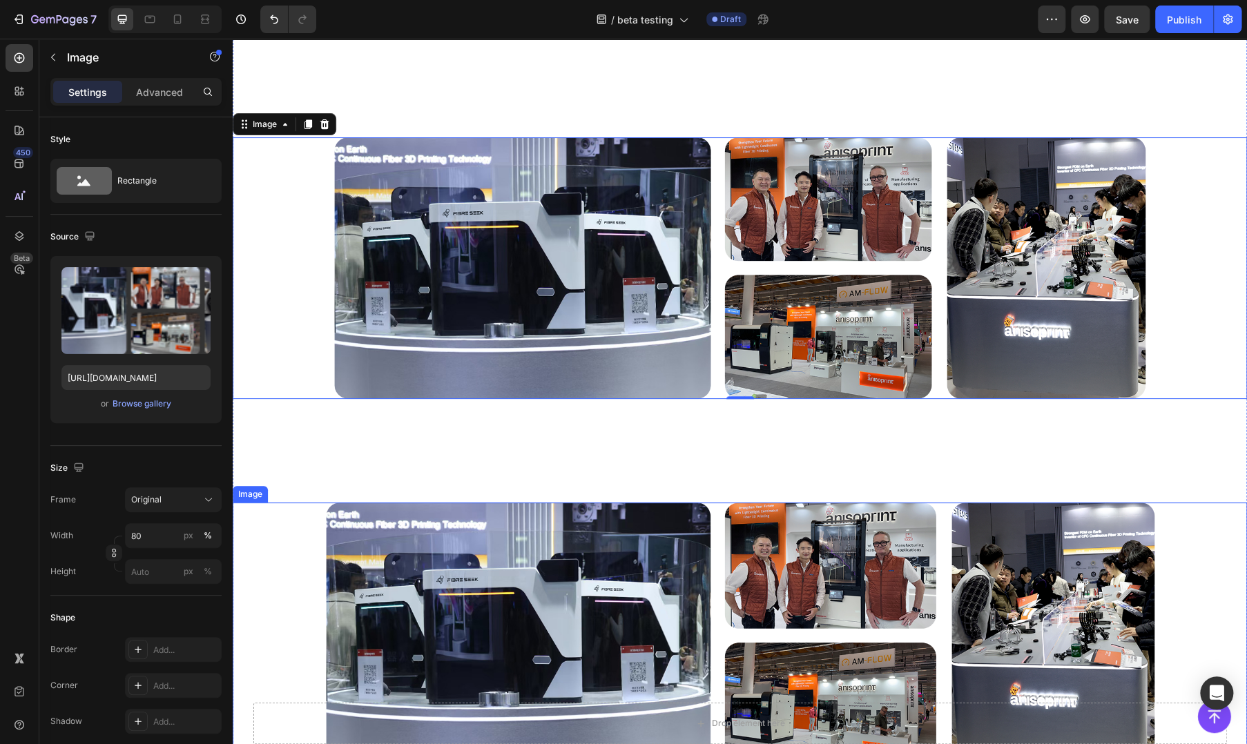
click at [410, 529] on img at bounding box center [740, 636] width 829 height 267
click at [474, 336] on img at bounding box center [739, 267] width 811 height 261
click at [174, 541] on input "80" at bounding box center [173, 535] width 97 height 25
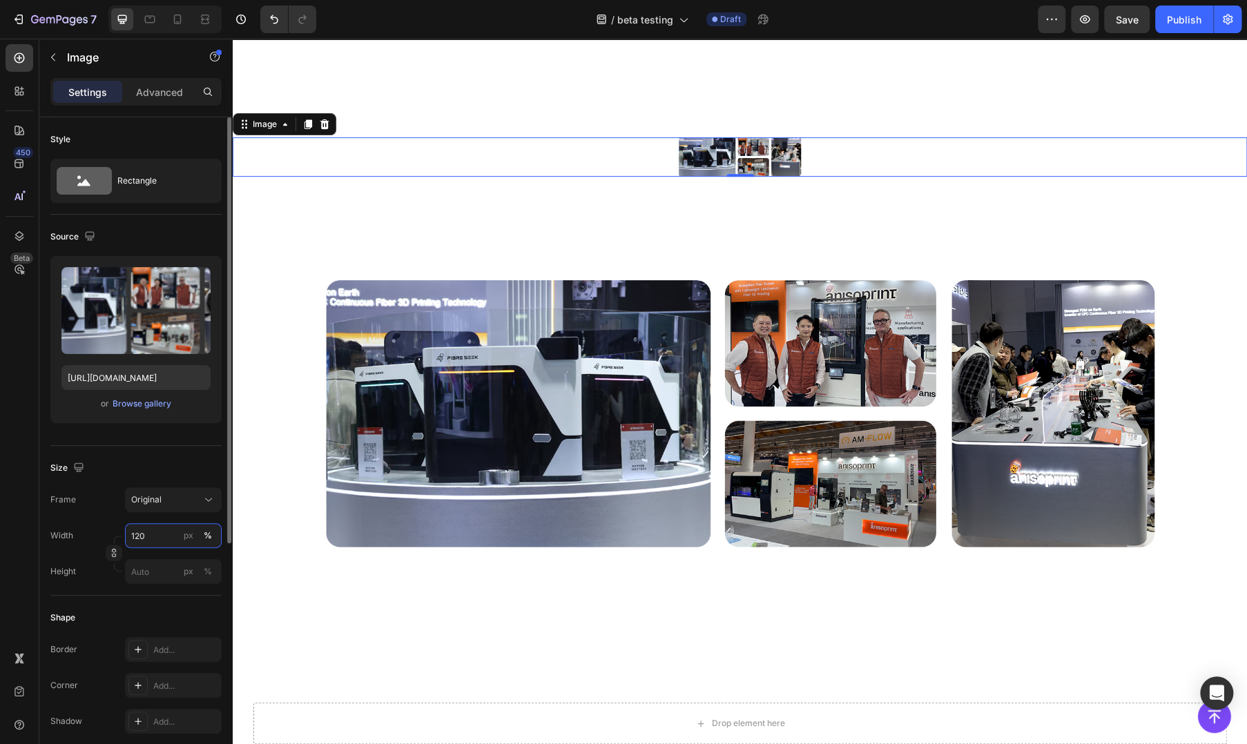
type input "1200"
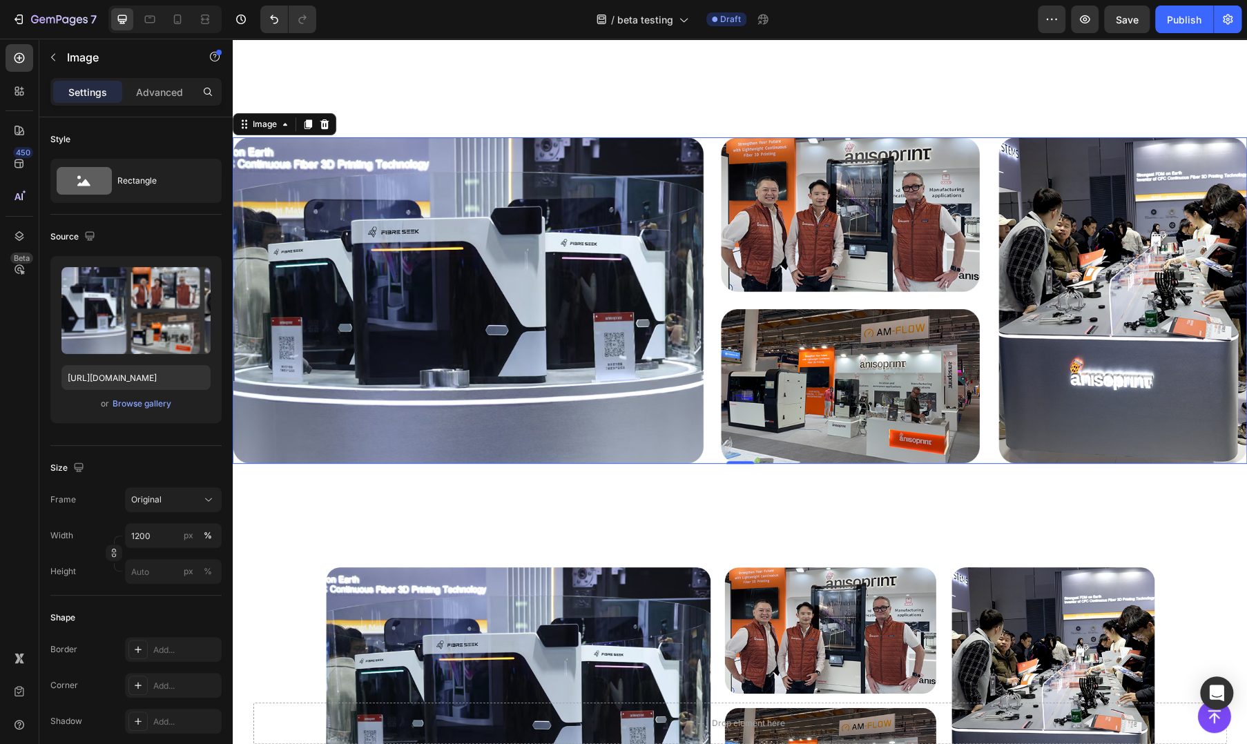
click at [457, 533] on div "Image 0 Image" at bounding box center [740, 445] width 1015 height 780
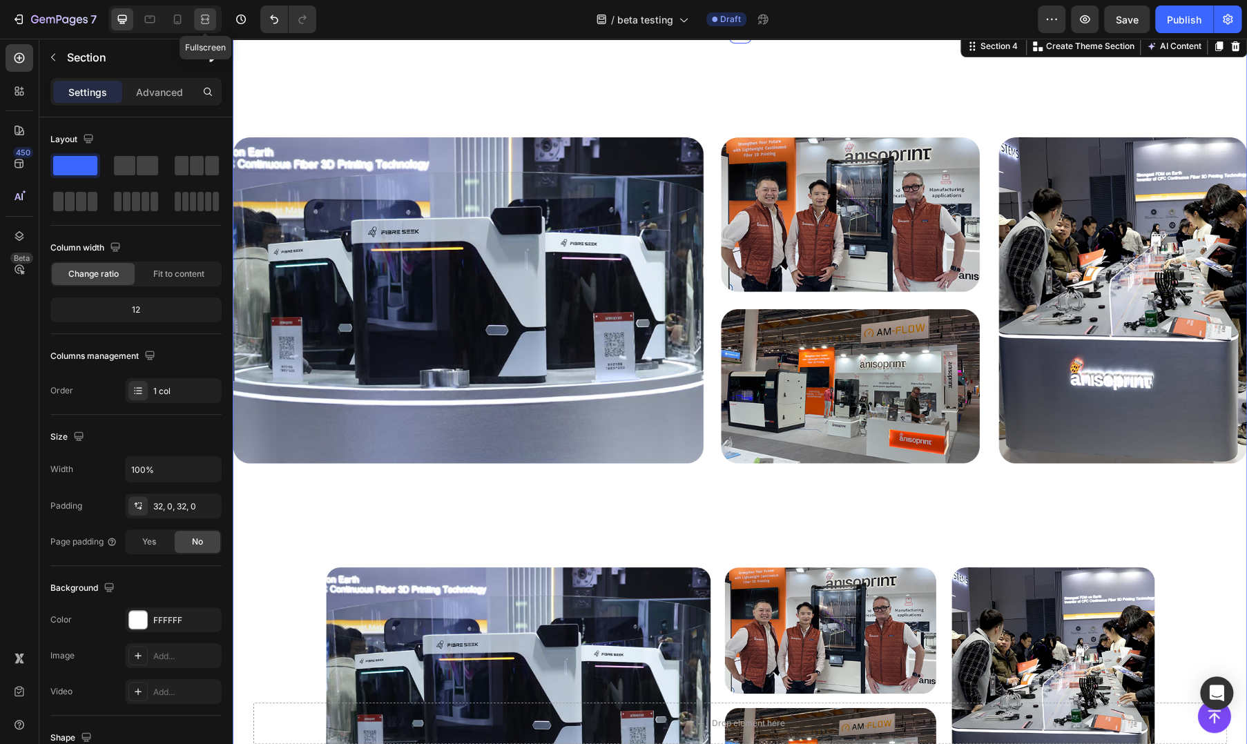
click at [204, 17] on icon at bounding box center [205, 19] width 14 height 14
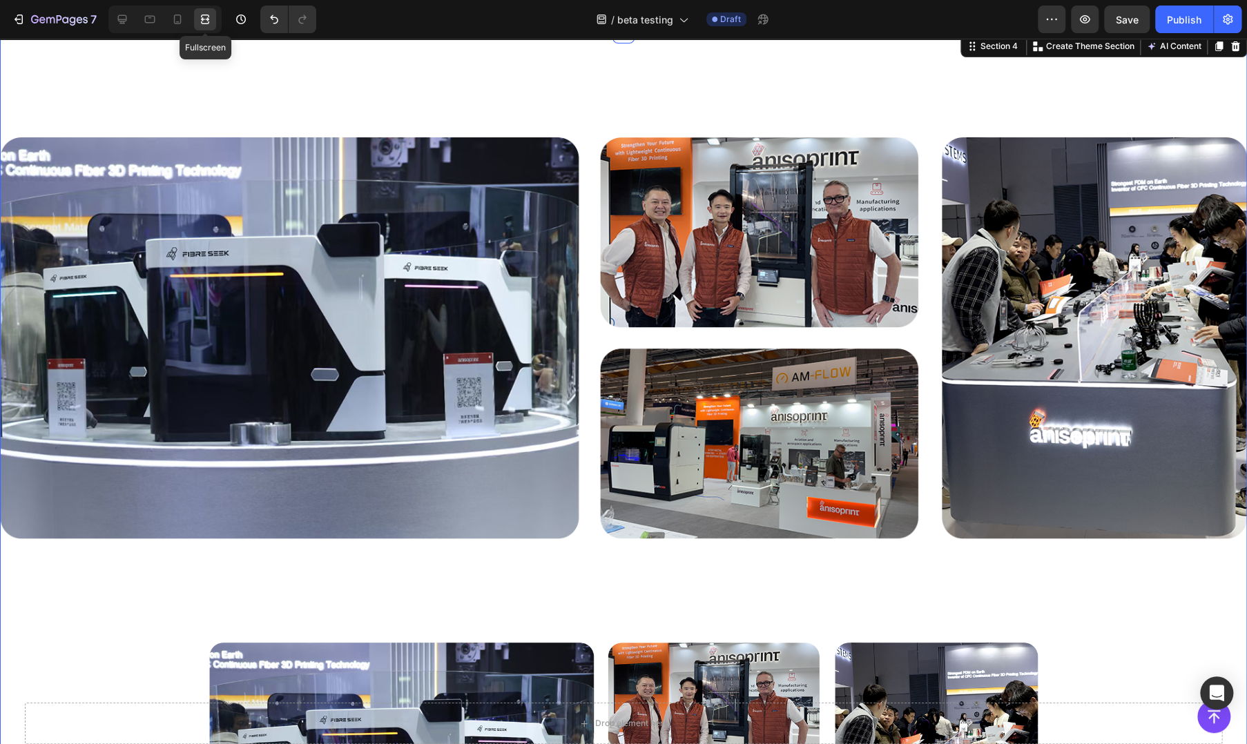
click at [204, 17] on icon at bounding box center [205, 19] width 14 height 14
click at [127, 17] on icon at bounding box center [122, 19] width 14 height 14
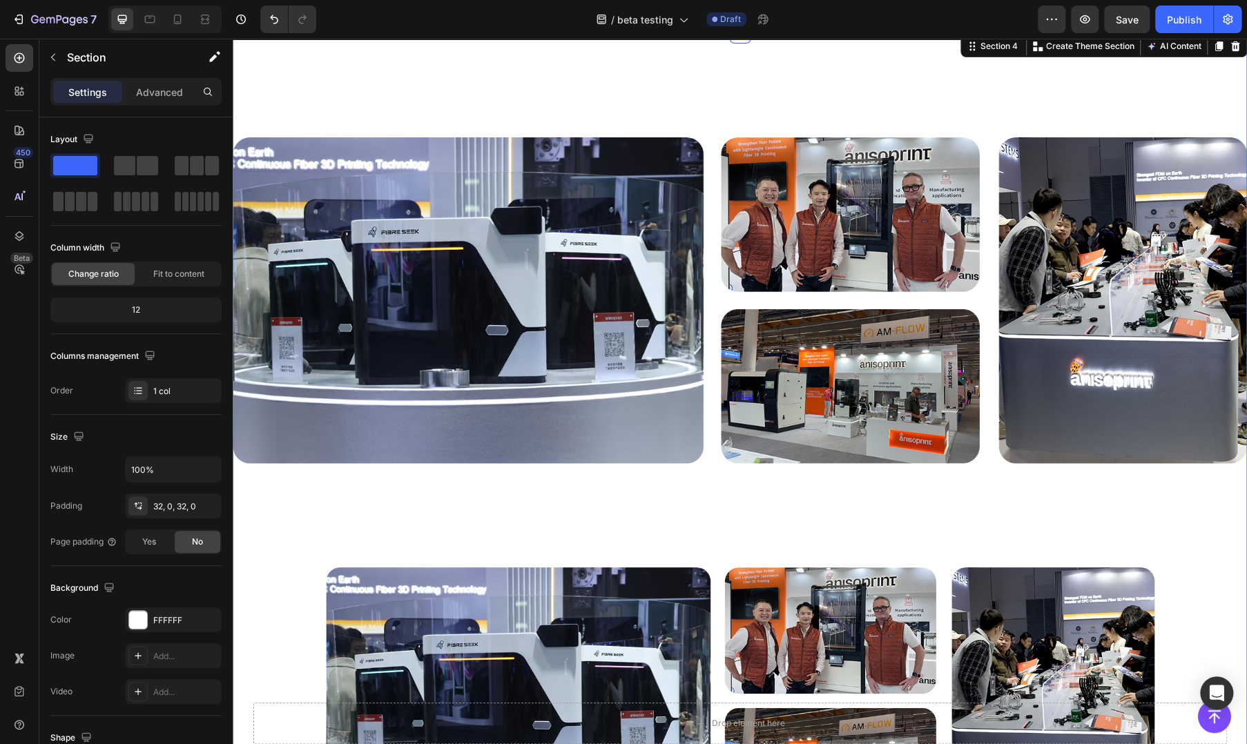
click at [380, 430] on img at bounding box center [740, 300] width 1015 height 327
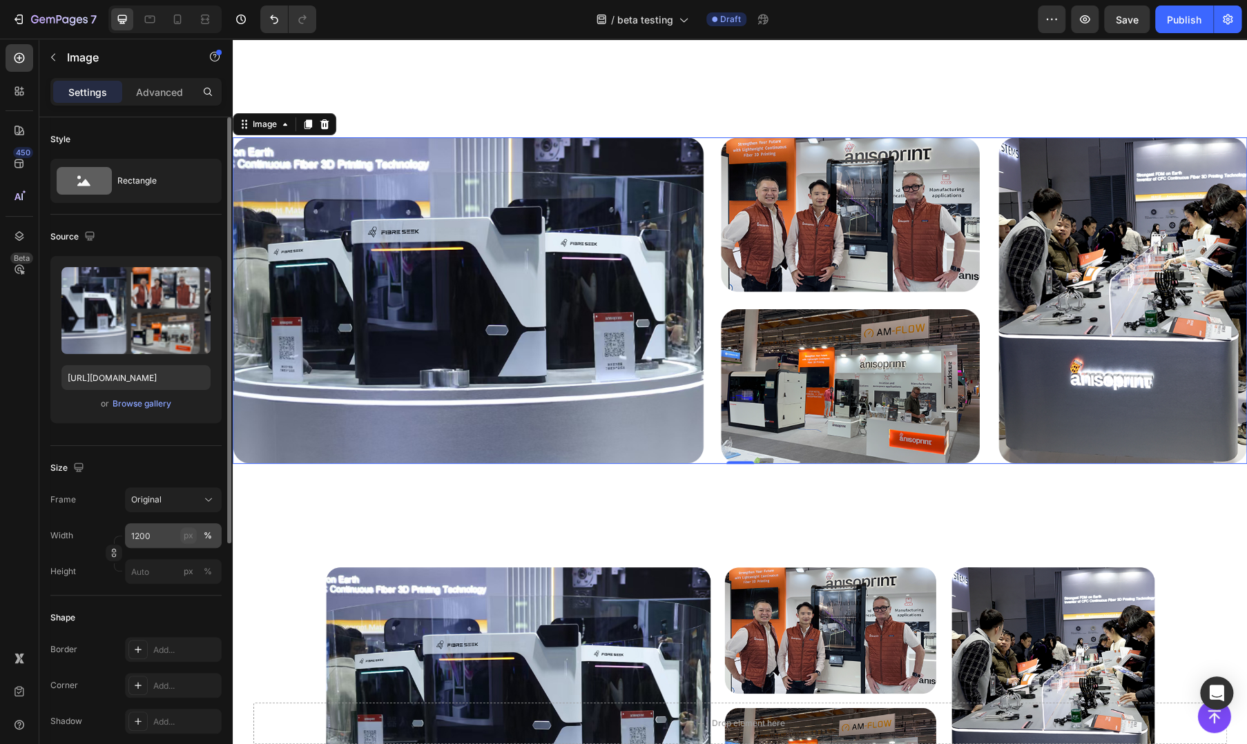
click at [200, 564] on button "px" at bounding box center [208, 572] width 17 height 17
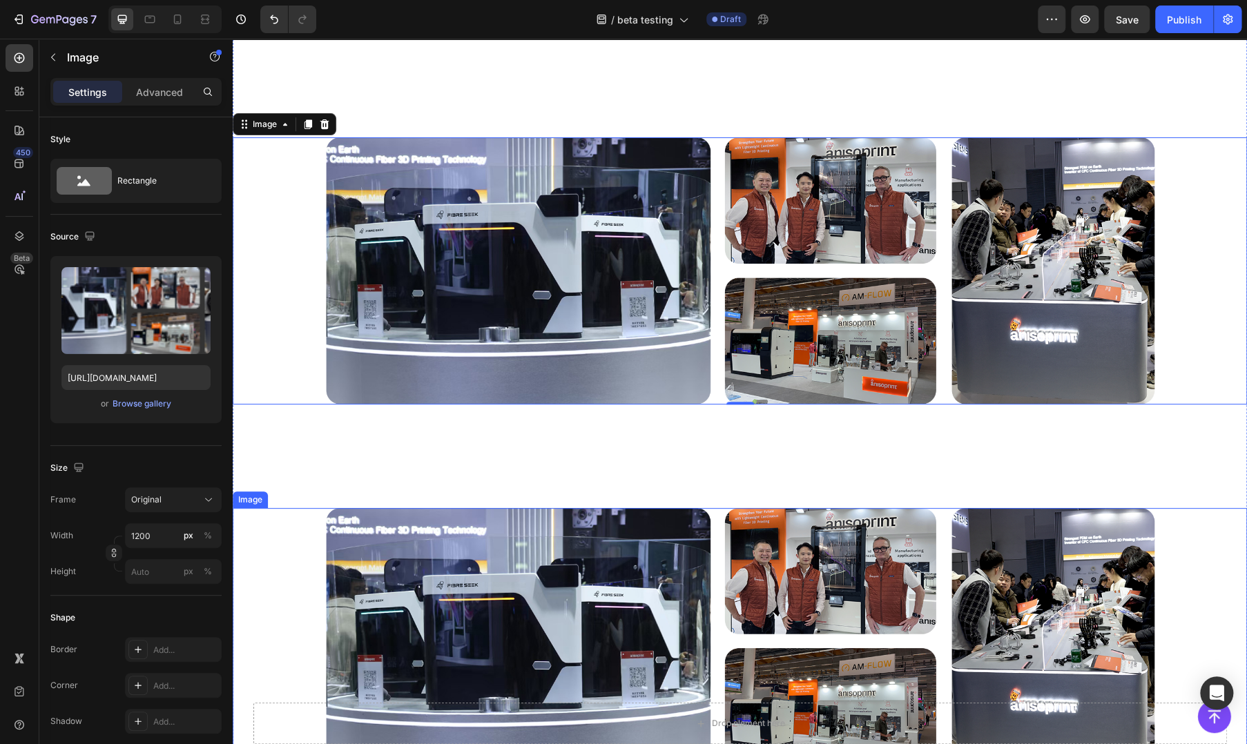
click at [407, 527] on img at bounding box center [740, 641] width 829 height 267
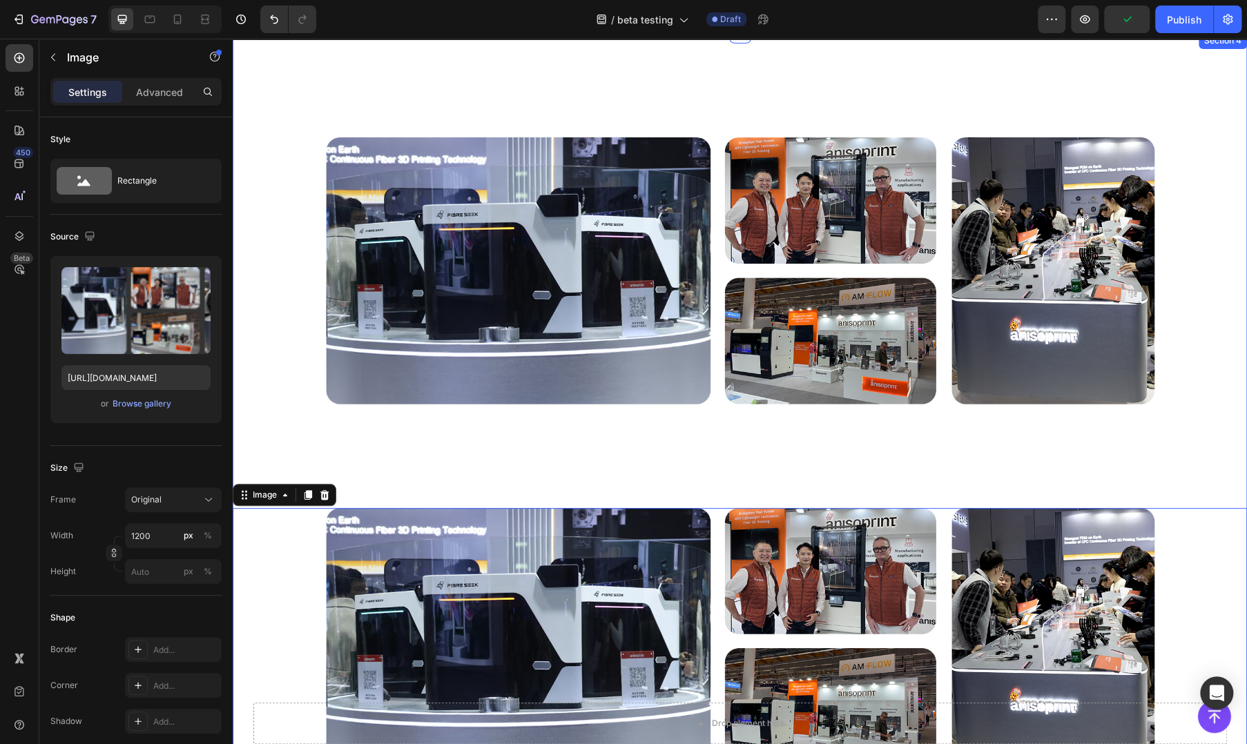
click at [468, 441] on div "Image Image 0" at bounding box center [740, 415] width 1015 height 720
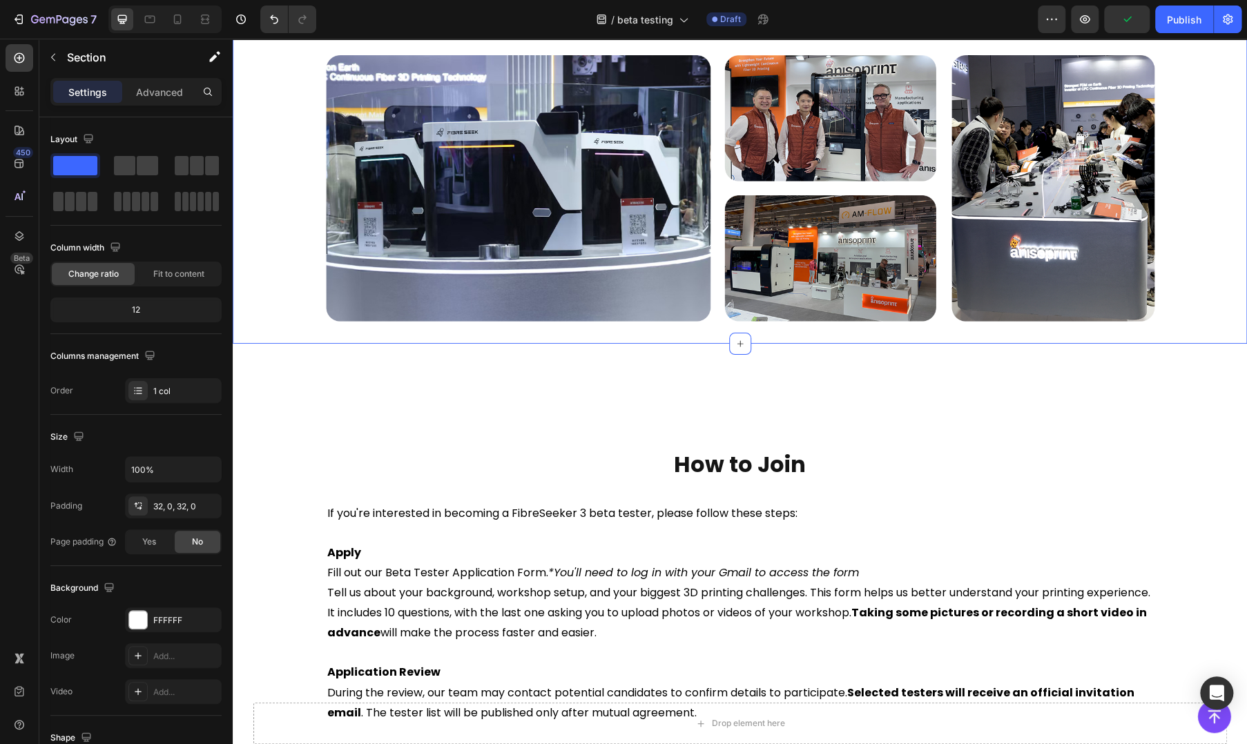
scroll to position [921, 0]
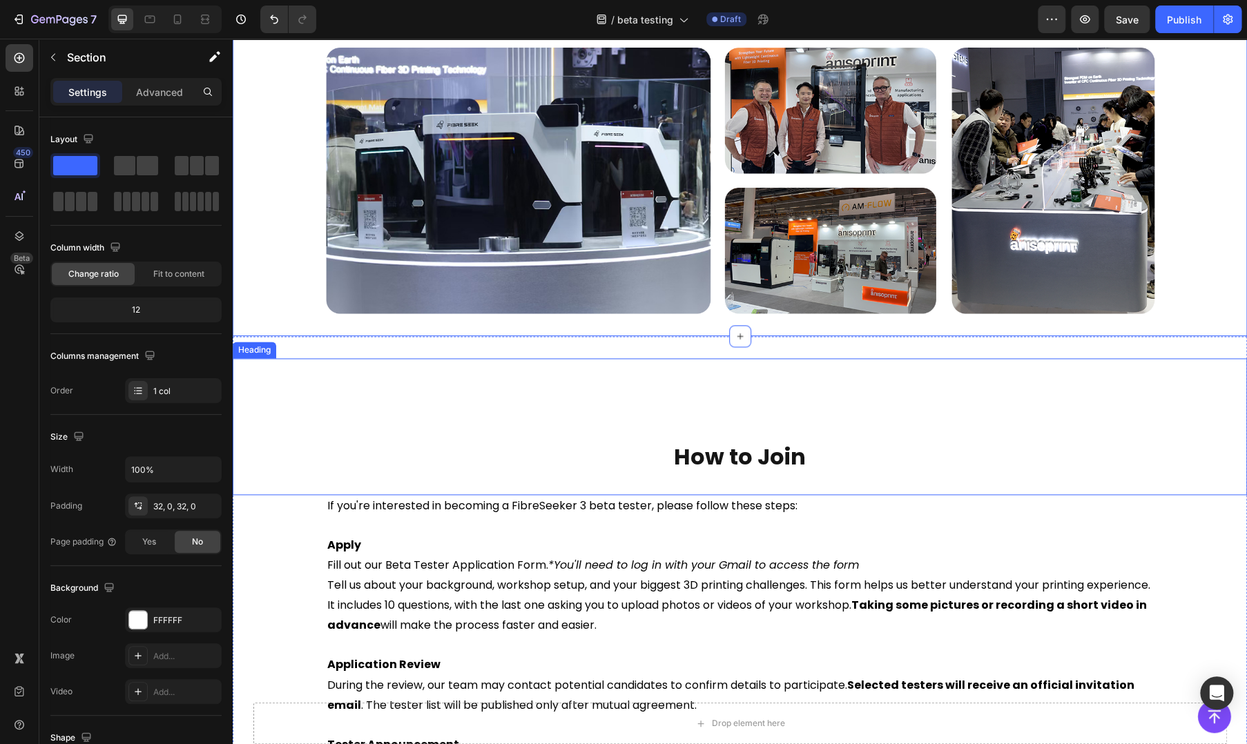
click at [358, 387] on div "How to Join Heading" at bounding box center [740, 426] width 1015 height 137
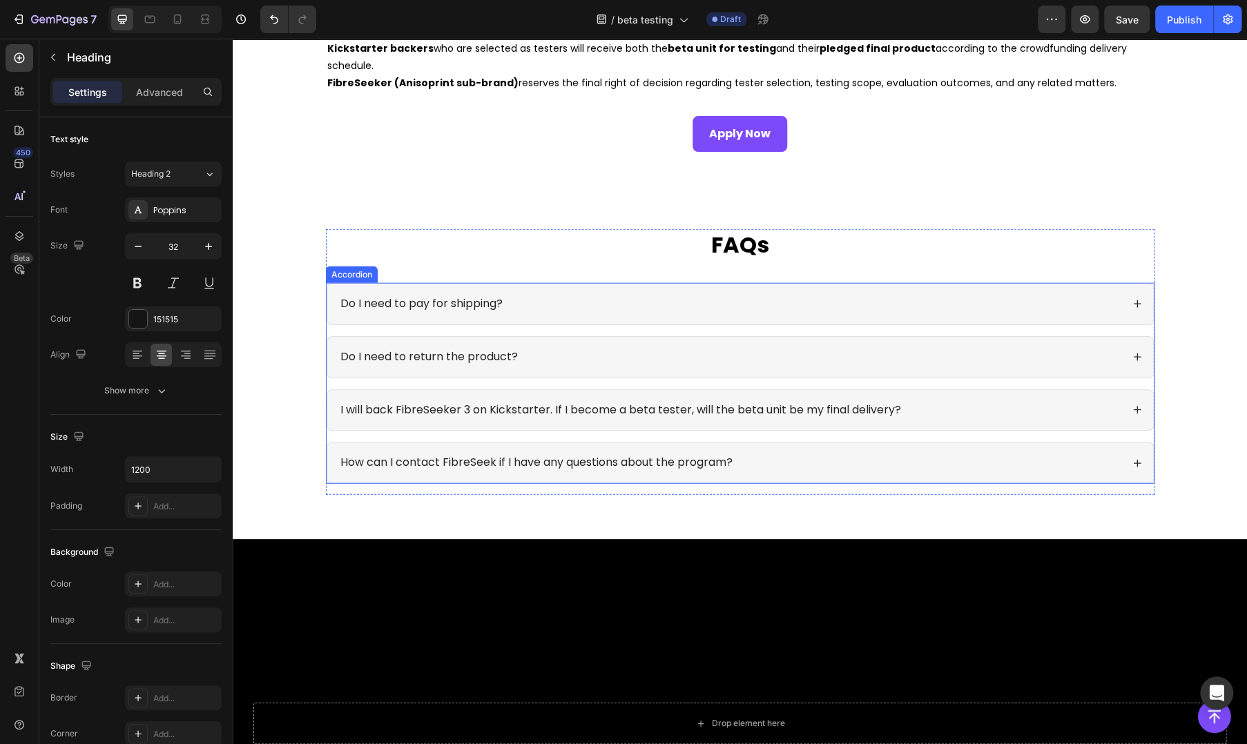
scroll to position [1590, 0]
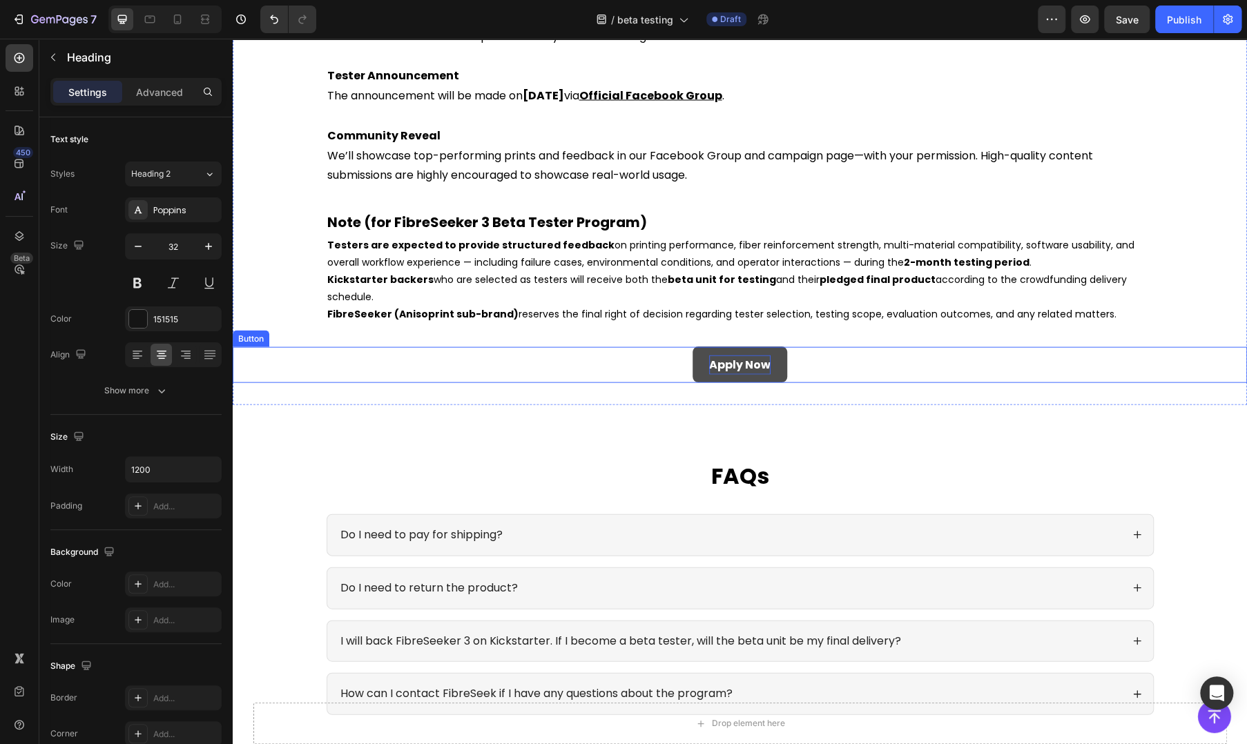
click at [711, 363] on strong "Apply Now" at bounding box center [739, 364] width 61 height 16
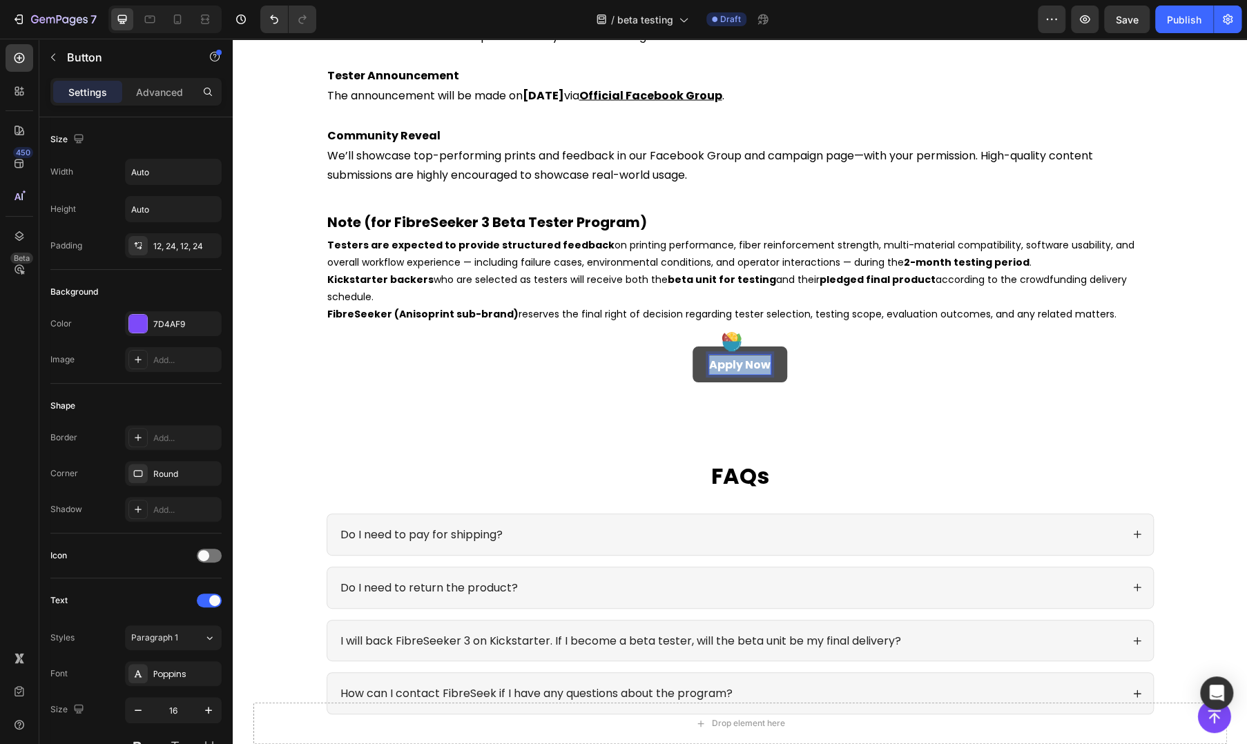
click at [711, 363] on strong "Apply Now" at bounding box center [739, 364] width 61 height 16
click at [879, 410] on div "FAQs Heading Do I need to pay for shipping? Do I need to return the product? I …" at bounding box center [740, 587] width 1015 height 365
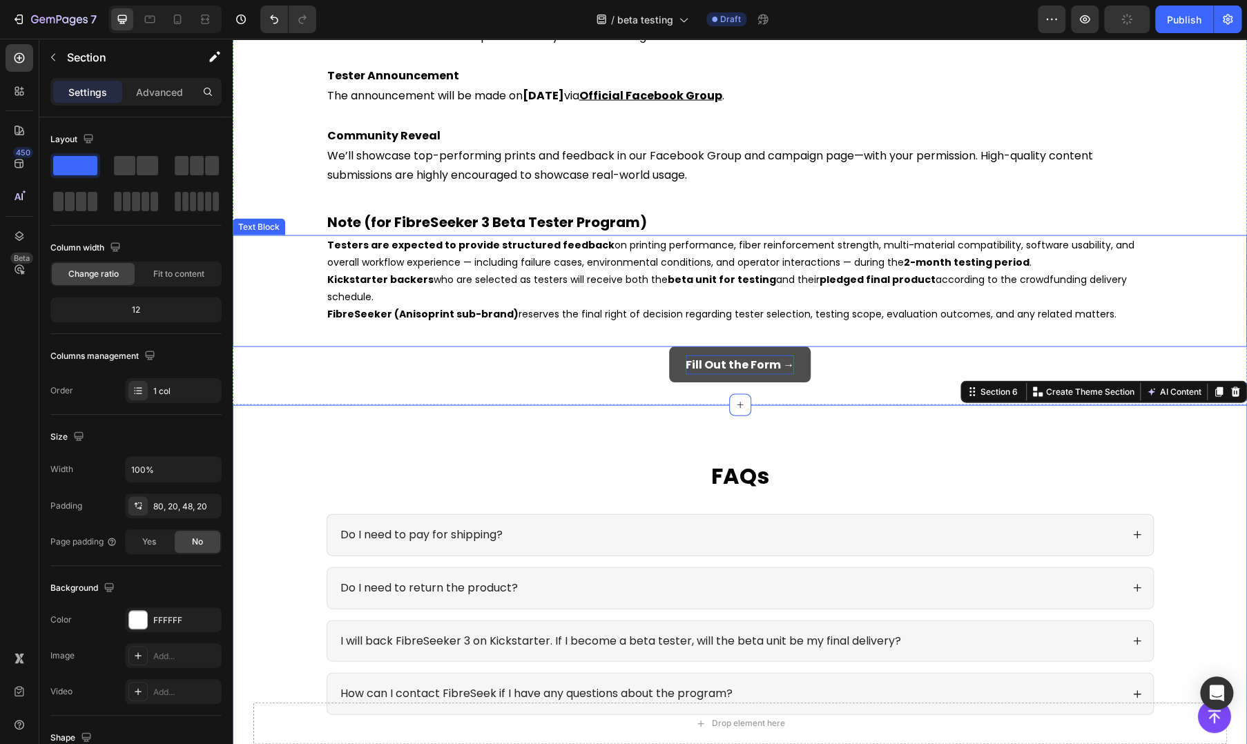
click at [858, 320] on span "FibreSeeker (Anisoprint sub-brand) reserves the final right of decision regardi…" at bounding box center [721, 314] width 789 height 14
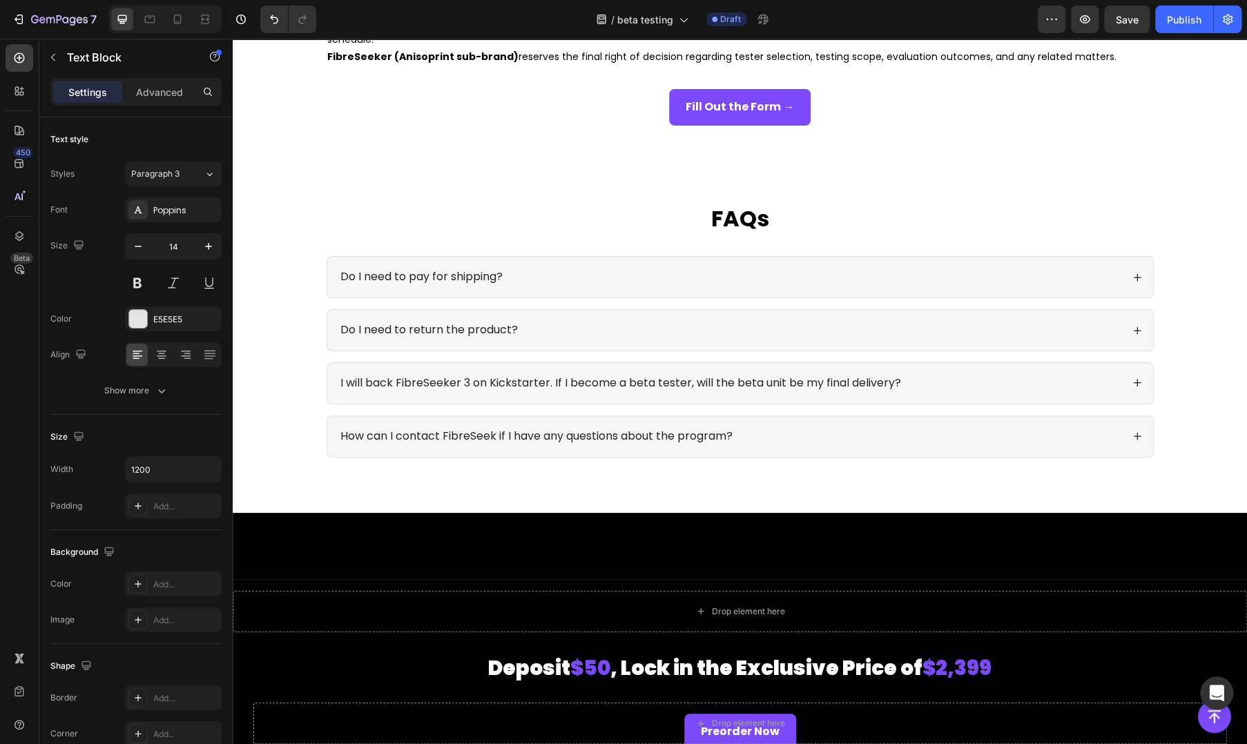
scroll to position [1841, 0]
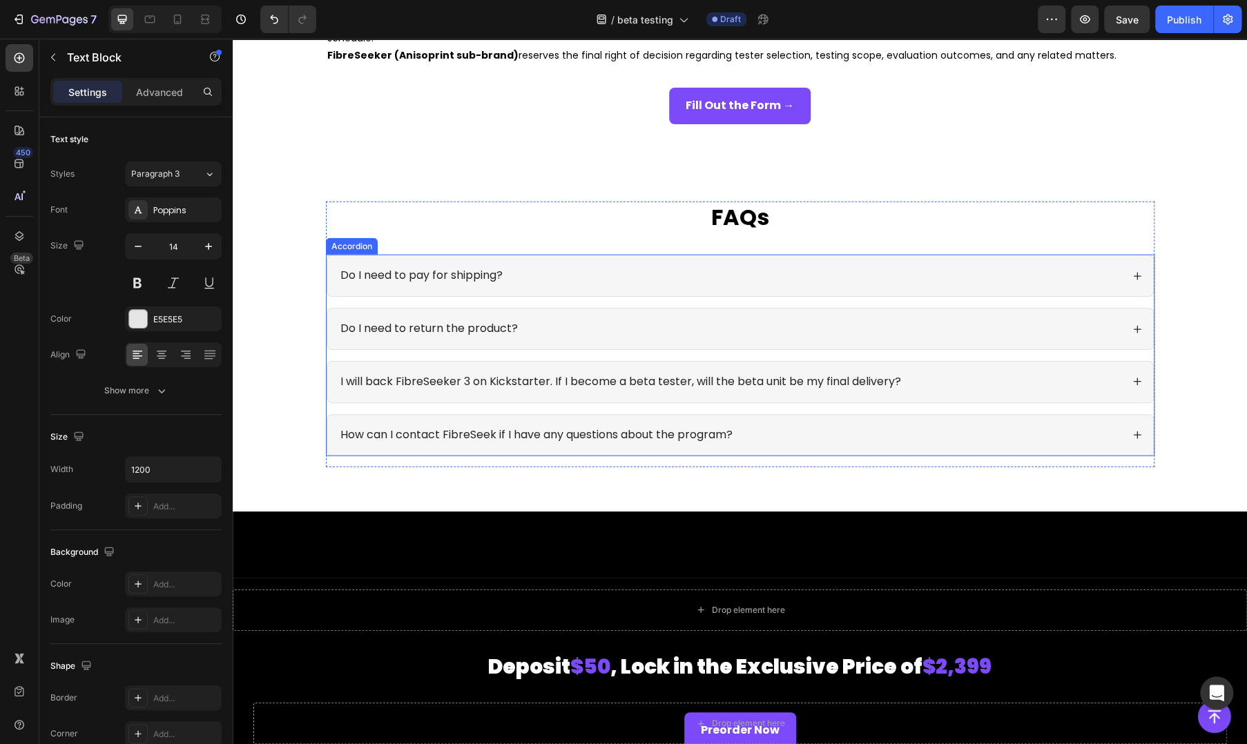
click at [882, 443] on div "How can I contact FibreSeek if I have any questions about the program?" at bounding box center [729, 435] width 783 height 19
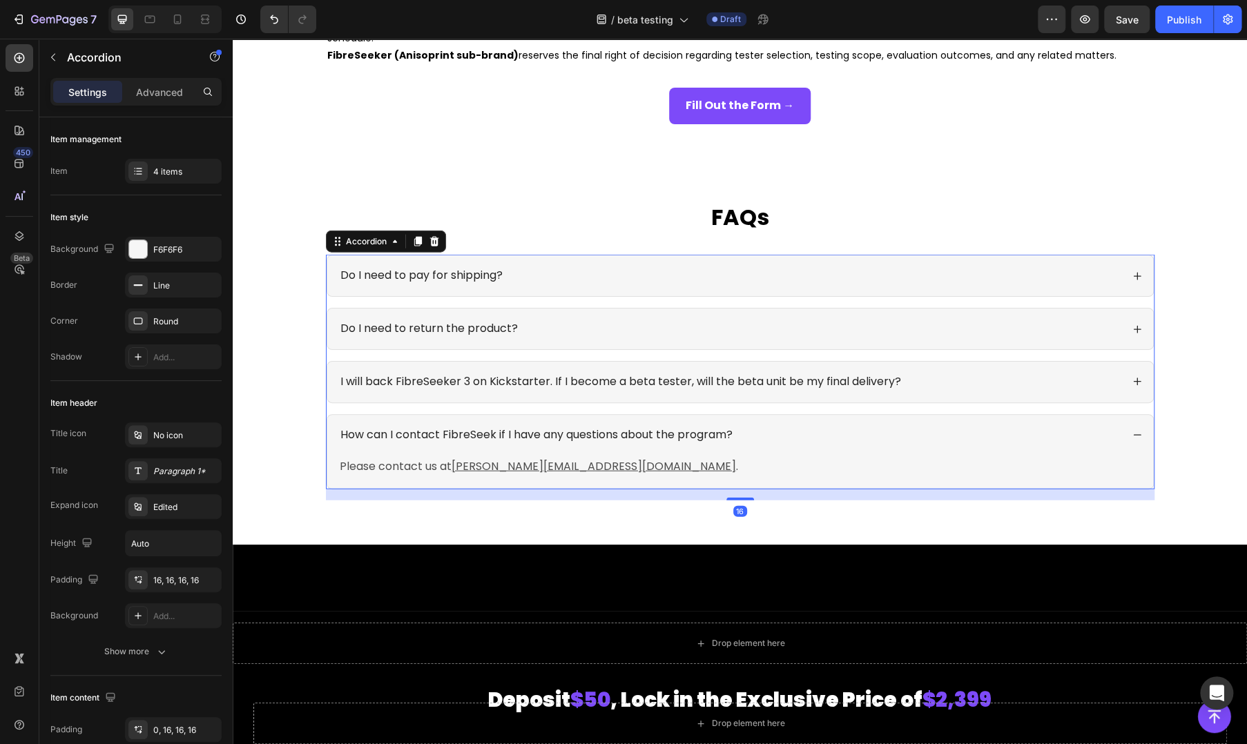
click at [964, 382] on div "I will back FibreSeeker 3 on Kickstarter. If I become a beta tester, will the b…" at bounding box center [729, 382] width 783 height 19
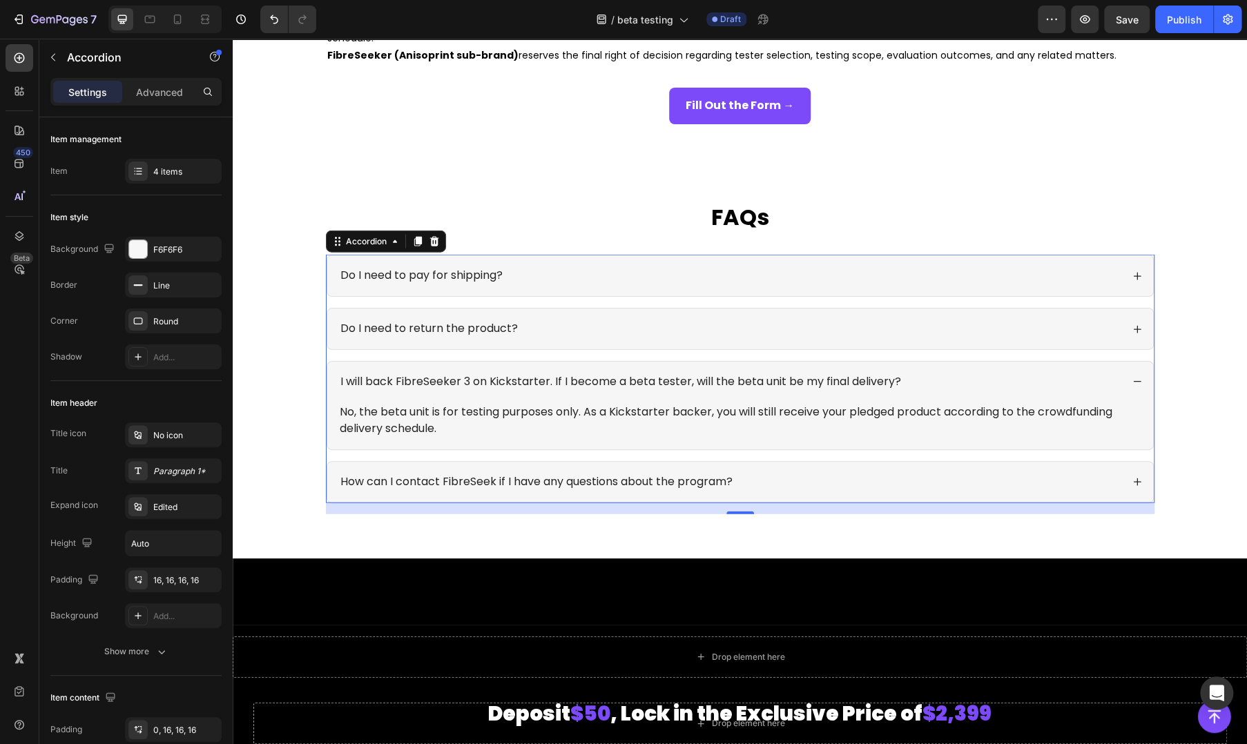
click at [897, 324] on div "Do I need to return the product?" at bounding box center [729, 329] width 783 height 19
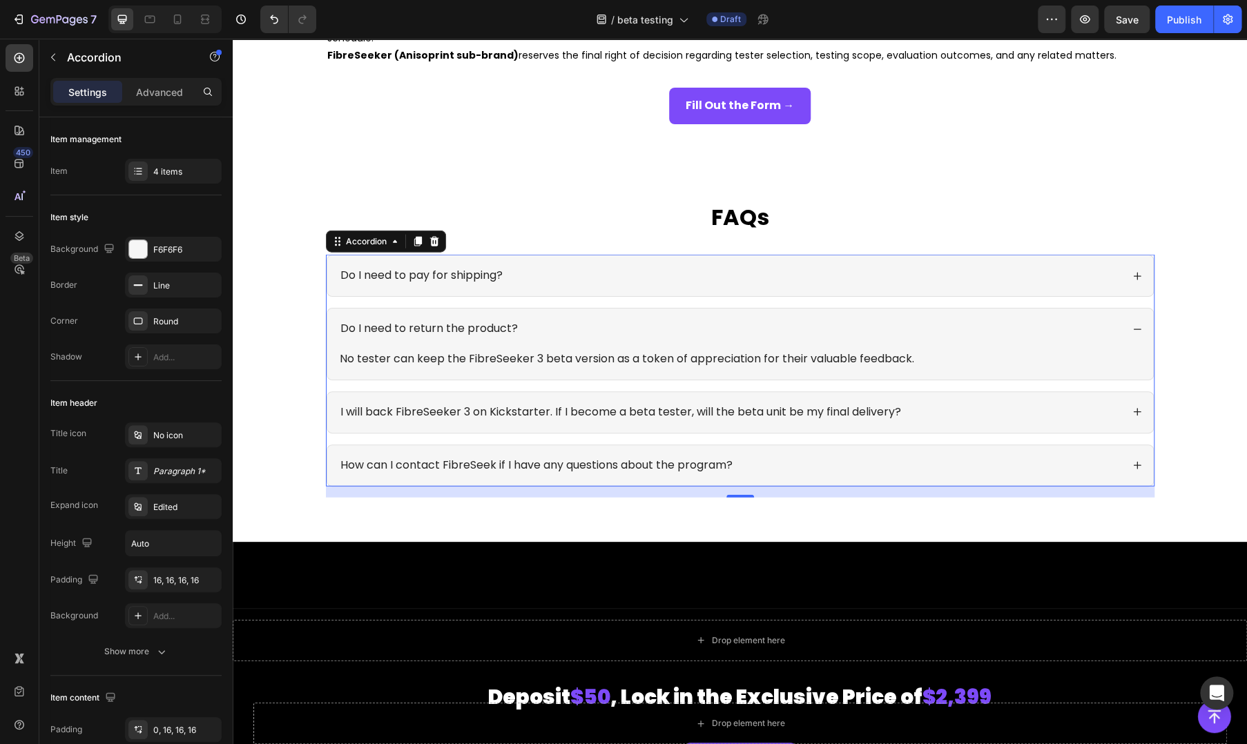
click at [957, 277] on div "Do I need to pay for shipping?" at bounding box center [729, 276] width 783 height 19
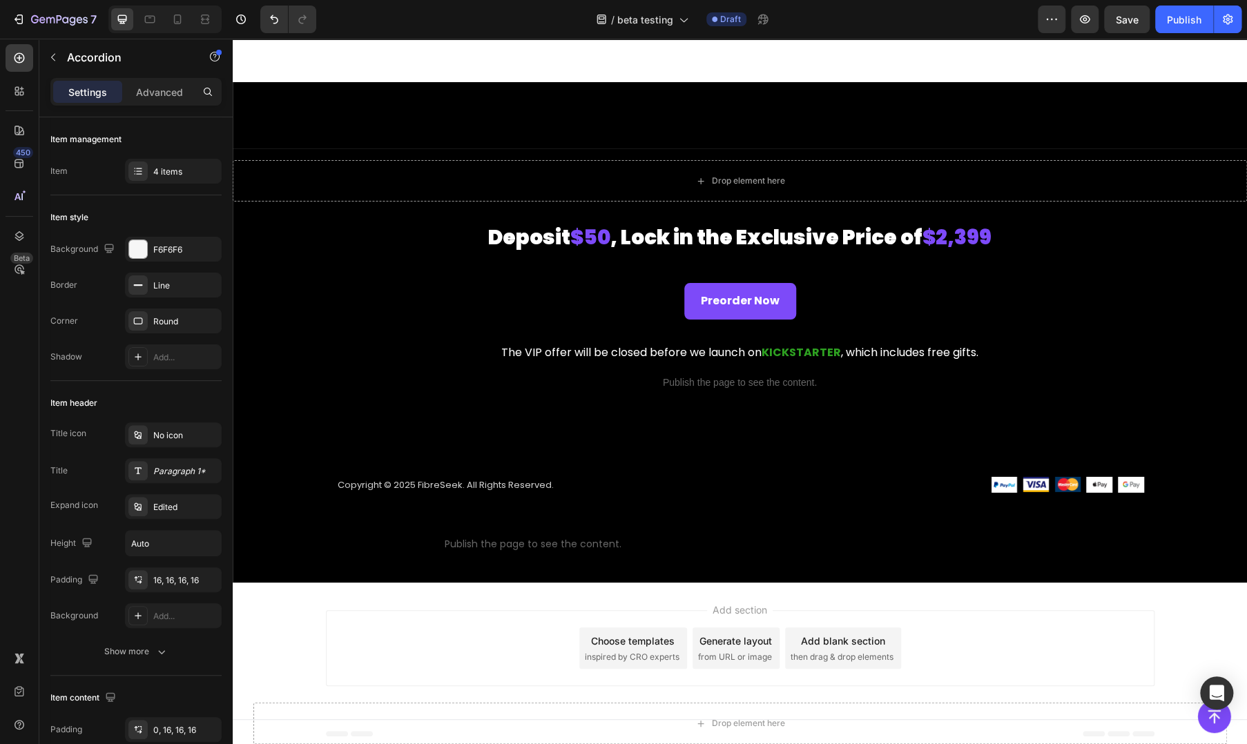
click at [340, 622] on div "Add section Choose templates inspired by CRO experts Generate layout from URL o…" at bounding box center [740, 649] width 829 height 76
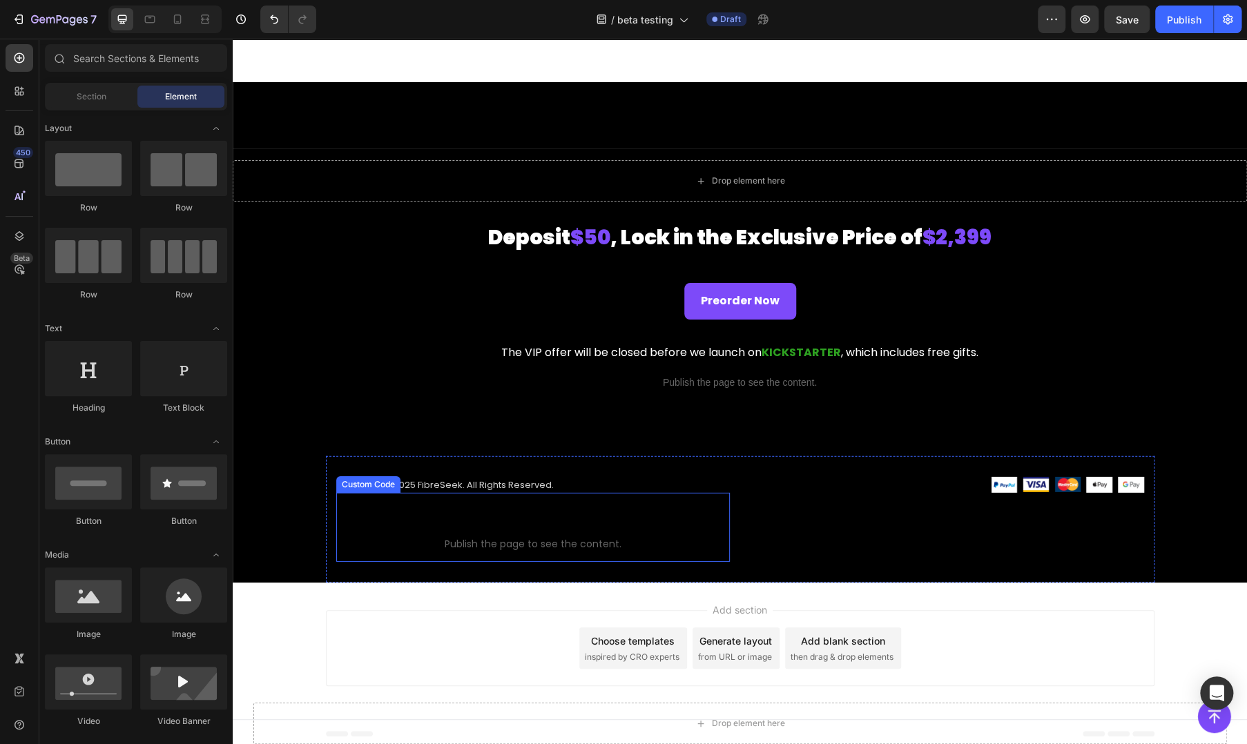
click at [405, 552] on p "Custom code Publish the page to see the content." at bounding box center [533, 534] width 394 height 55
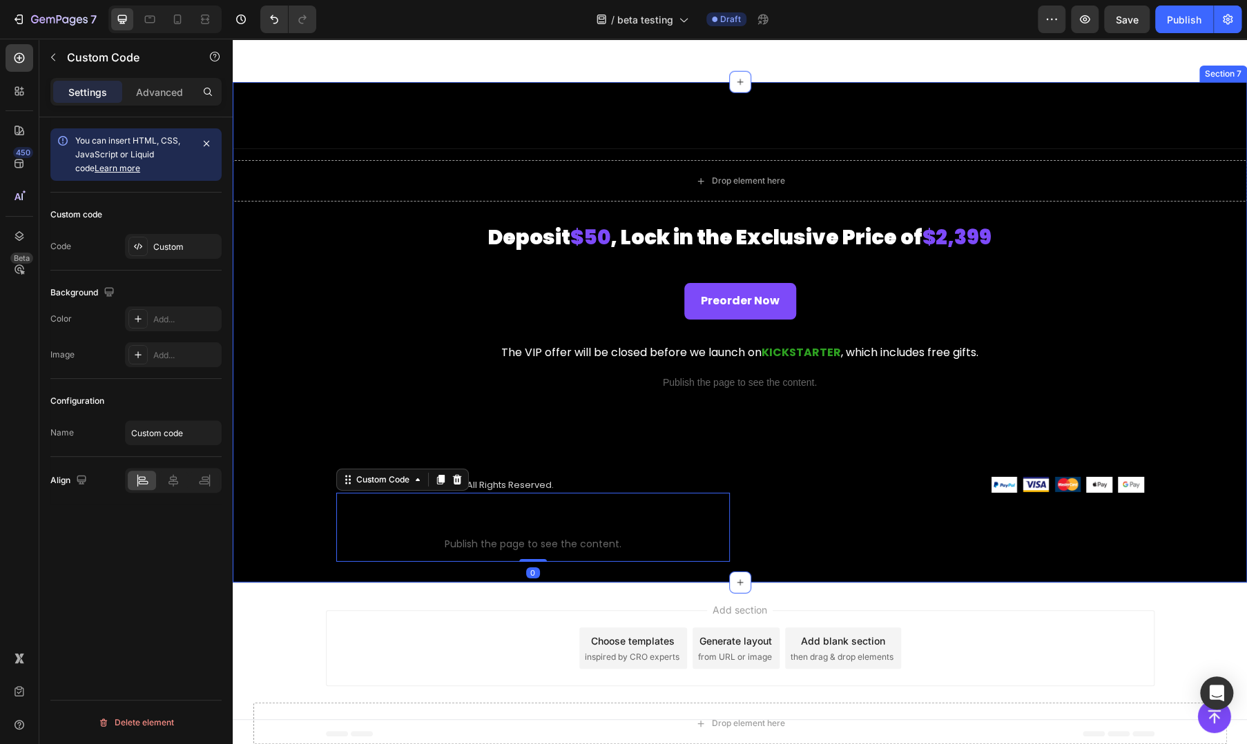
click at [282, 537] on div "Title Line Drop element here Deposit $50 , Lock in the Exclusive Price of $2,39…" at bounding box center [740, 359] width 1015 height 445
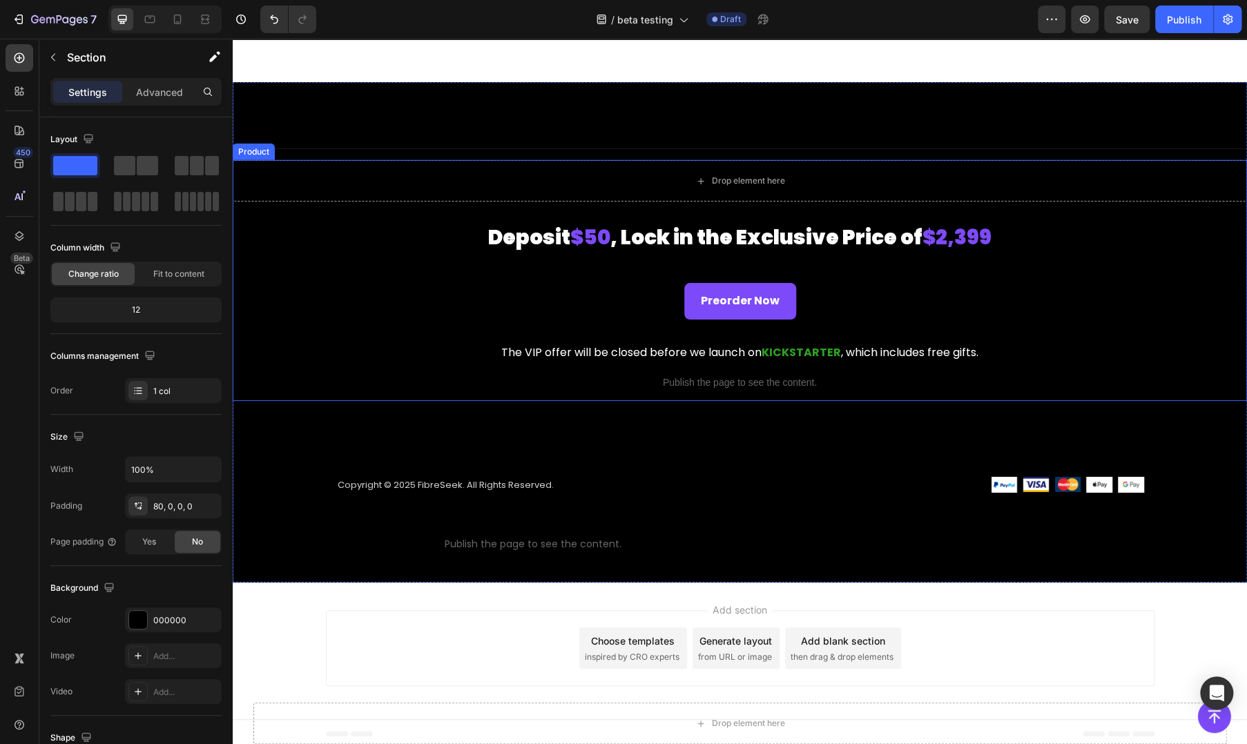
click at [321, 203] on div "Drop element here Deposit $50 , Lock in the Exclusive Price of $2,399 Product D…" at bounding box center [740, 280] width 1015 height 241
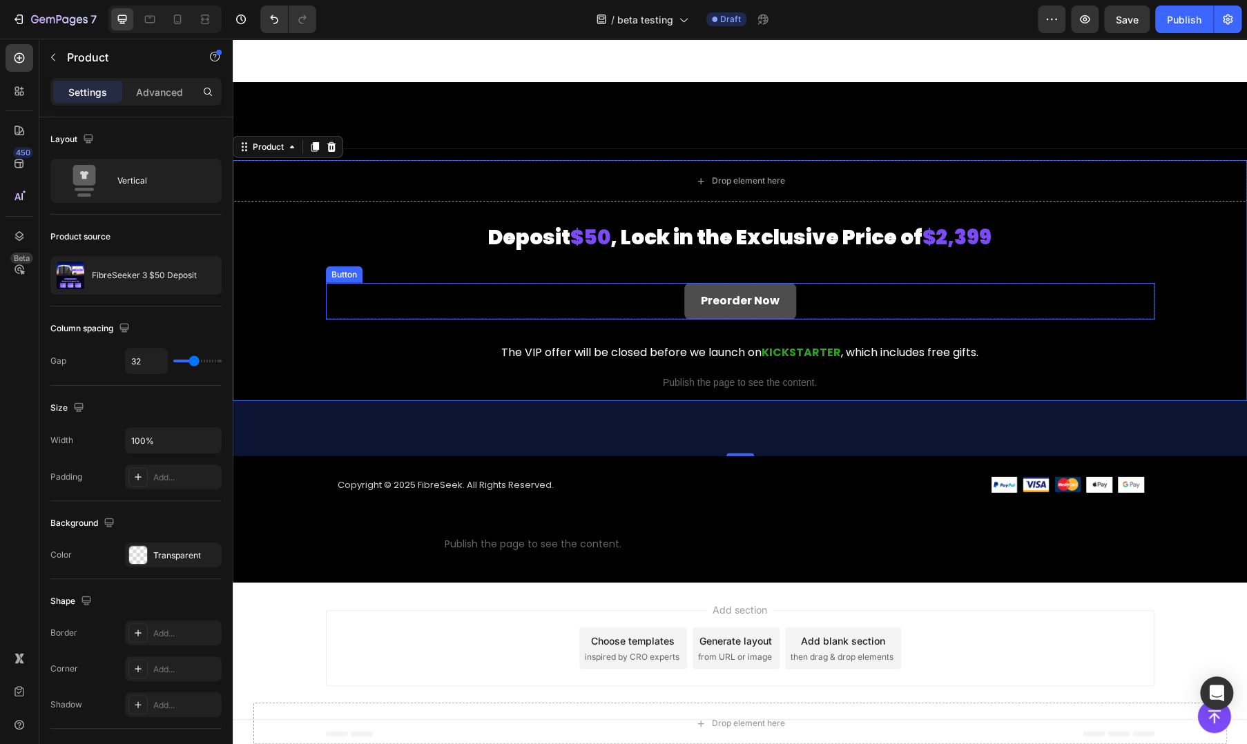
click at [738, 309] on link "Preorder Now" at bounding box center [740, 301] width 112 height 37
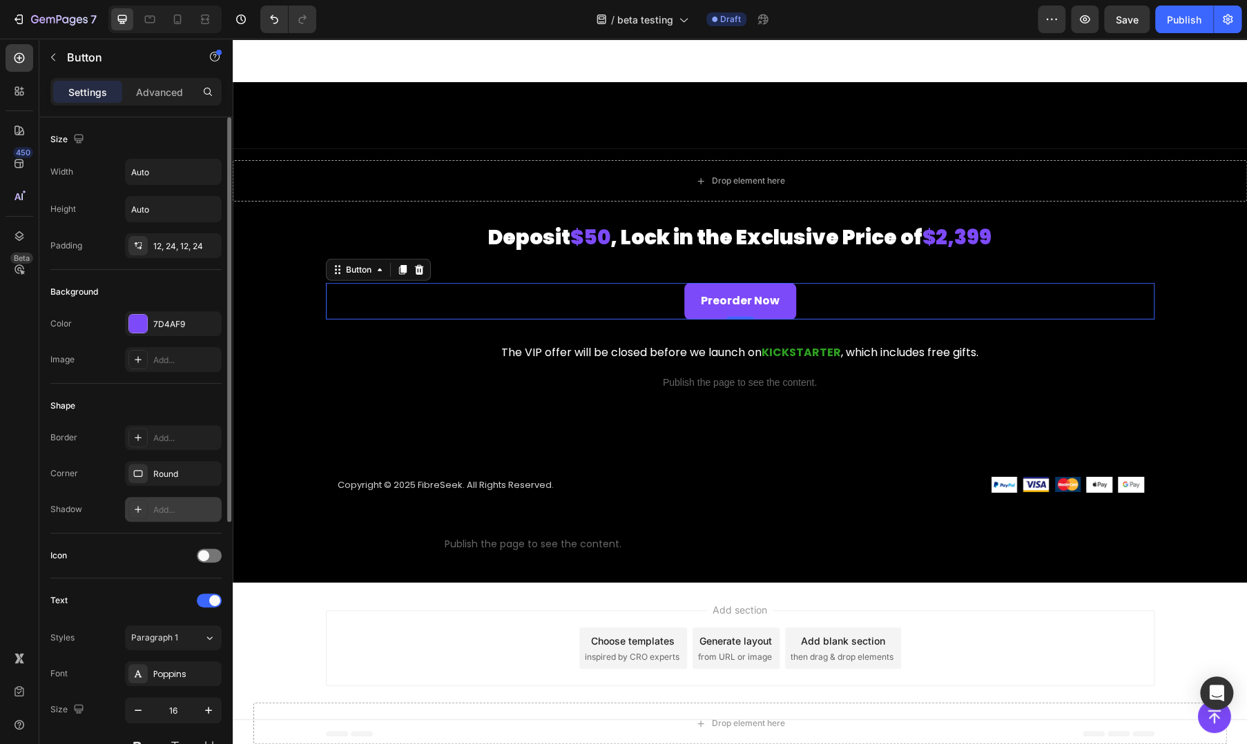
scroll to position [430, 0]
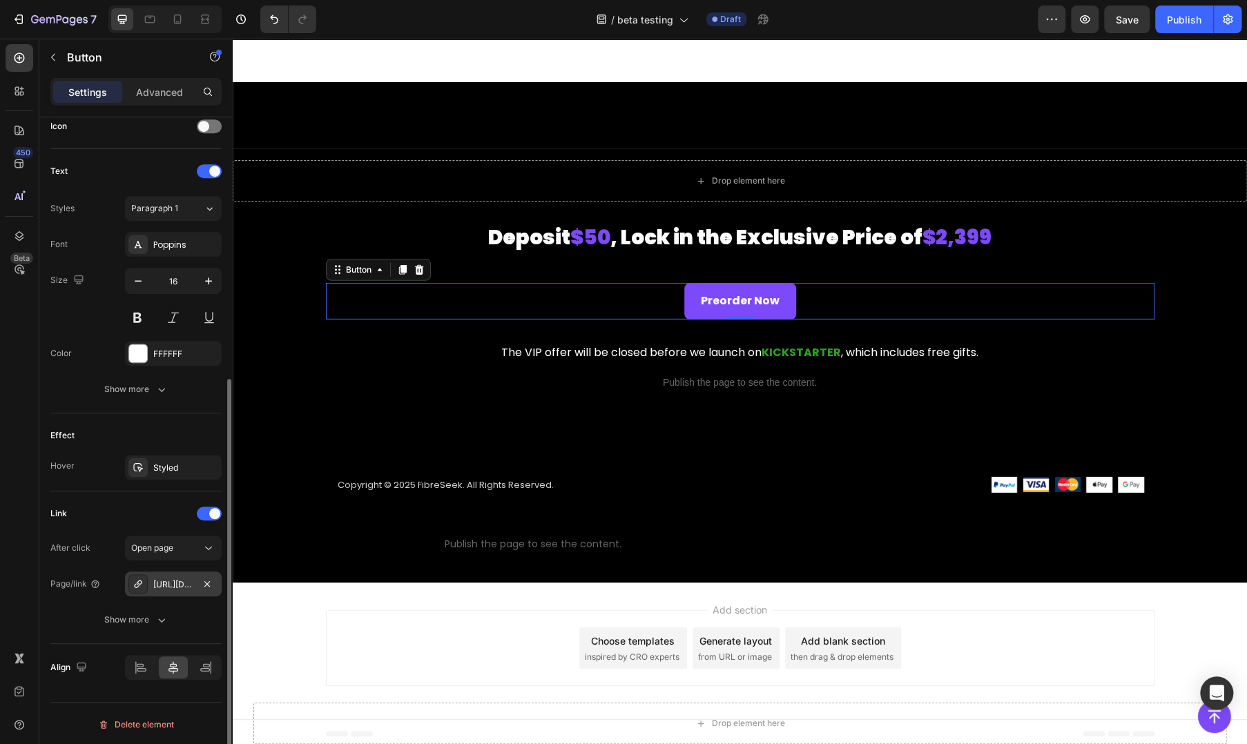
click at [171, 584] on div "[URL][DOMAIN_NAME]" at bounding box center [173, 585] width 40 height 12
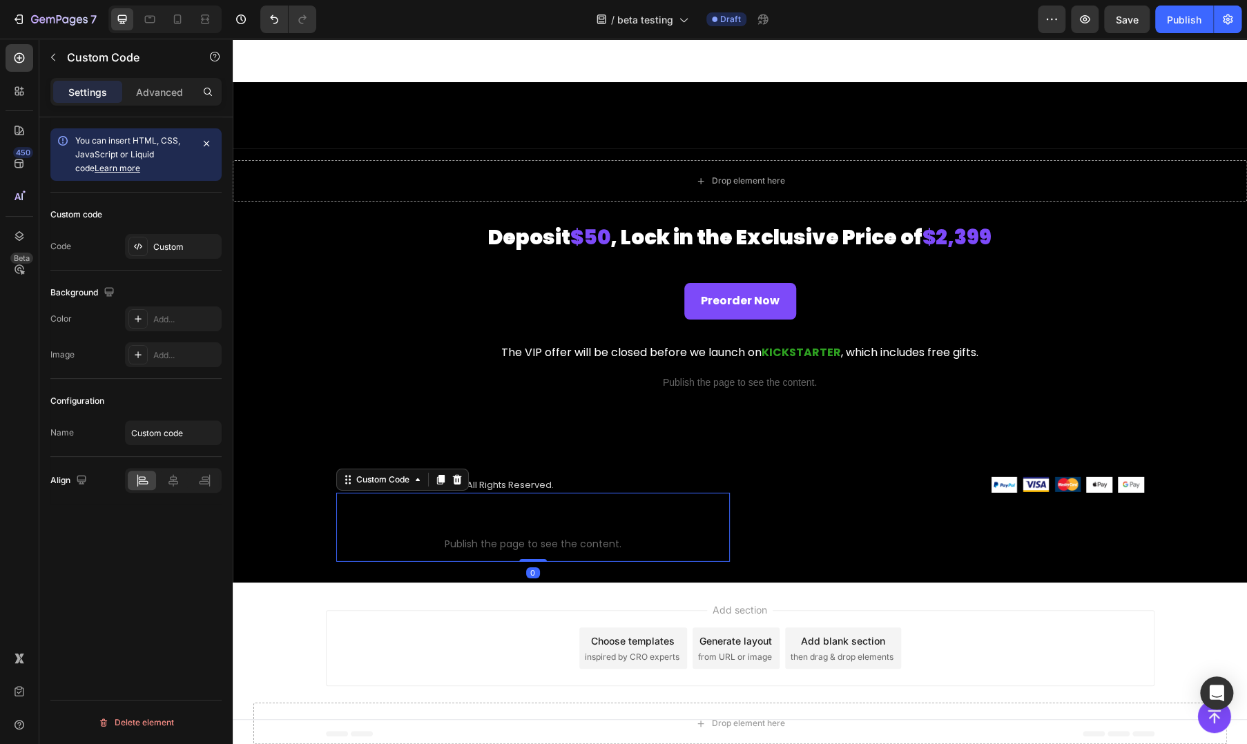
click at [642, 518] on span "Custom code" at bounding box center [533, 526] width 394 height 17
click at [843, 482] on div "Image Image Image Image Image Row" at bounding box center [948, 485] width 394 height 16
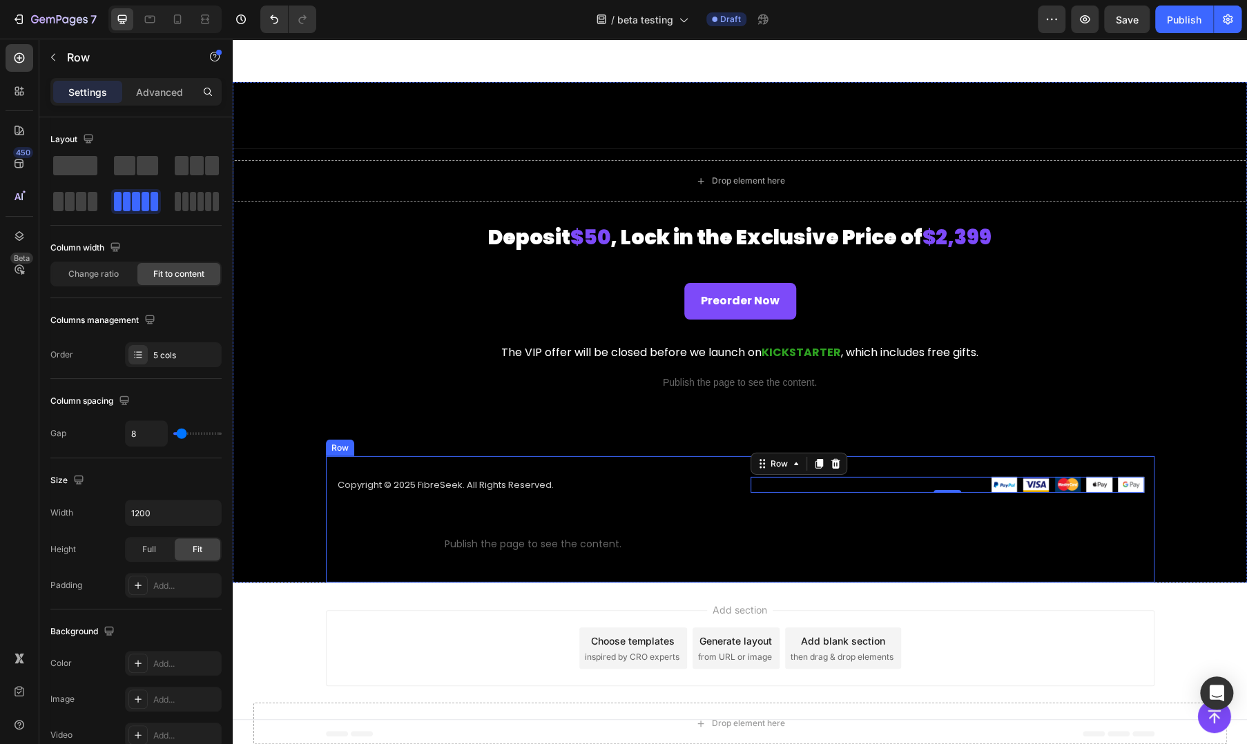
click at [376, 468] on div "Copyright © 2025 FibreSeek. All Rights Reserved. Text block Custom code Publish…" at bounding box center [740, 520] width 829 height 127
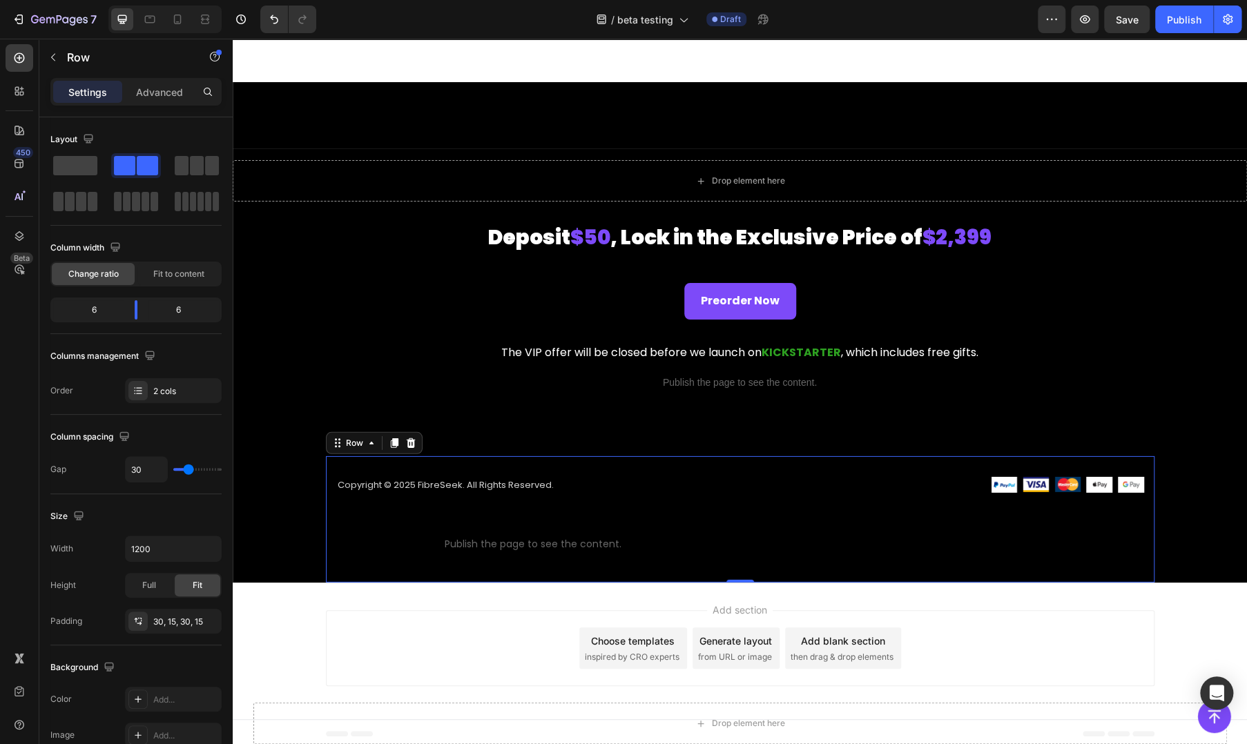
scroll to position [2072, 0]
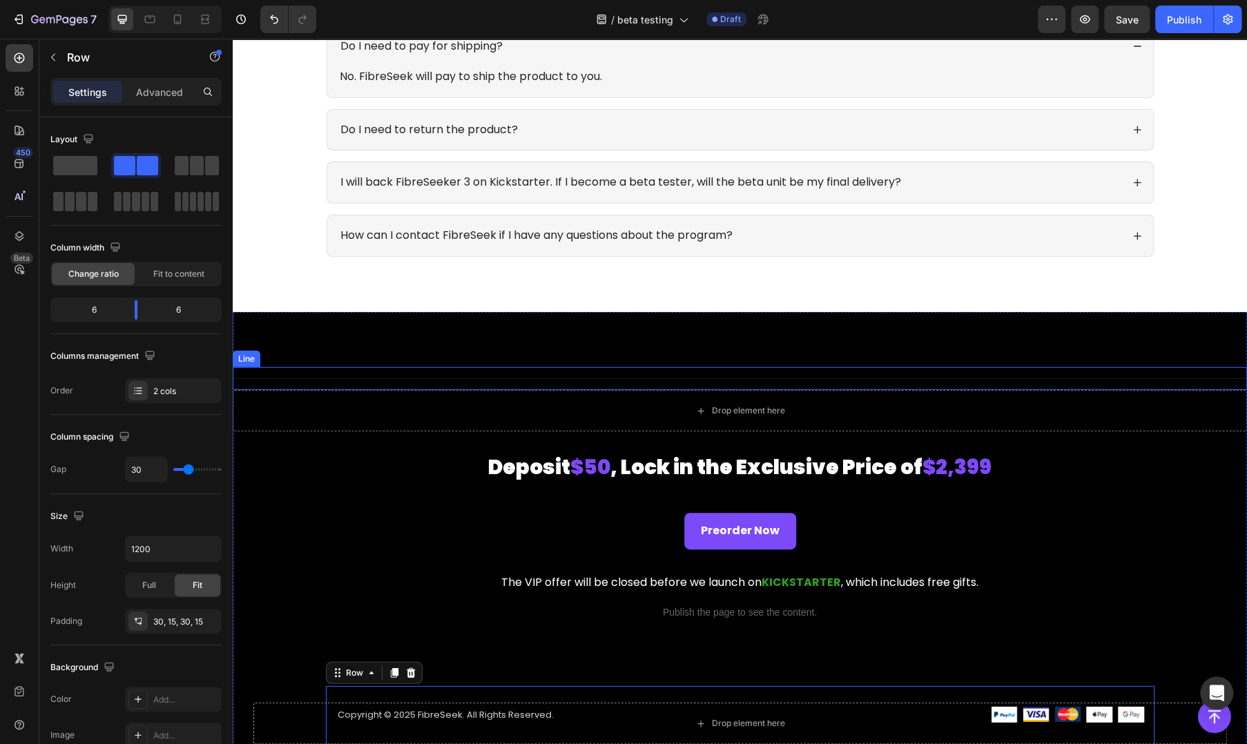
click at [731, 367] on div "Title Line" at bounding box center [740, 378] width 1015 height 23
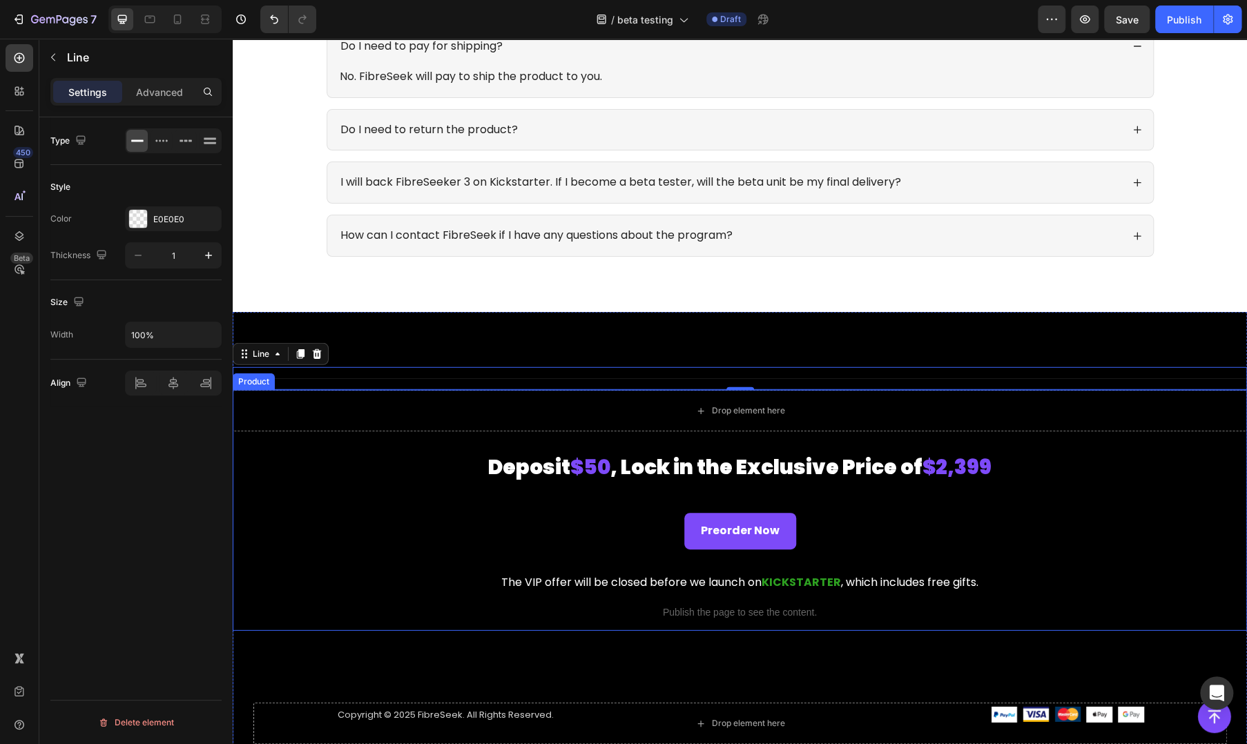
click at [564, 439] on div "Drop element here Deposit $50 , Lock in the Exclusive Price of $2,399 Product D…" at bounding box center [740, 510] width 1015 height 241
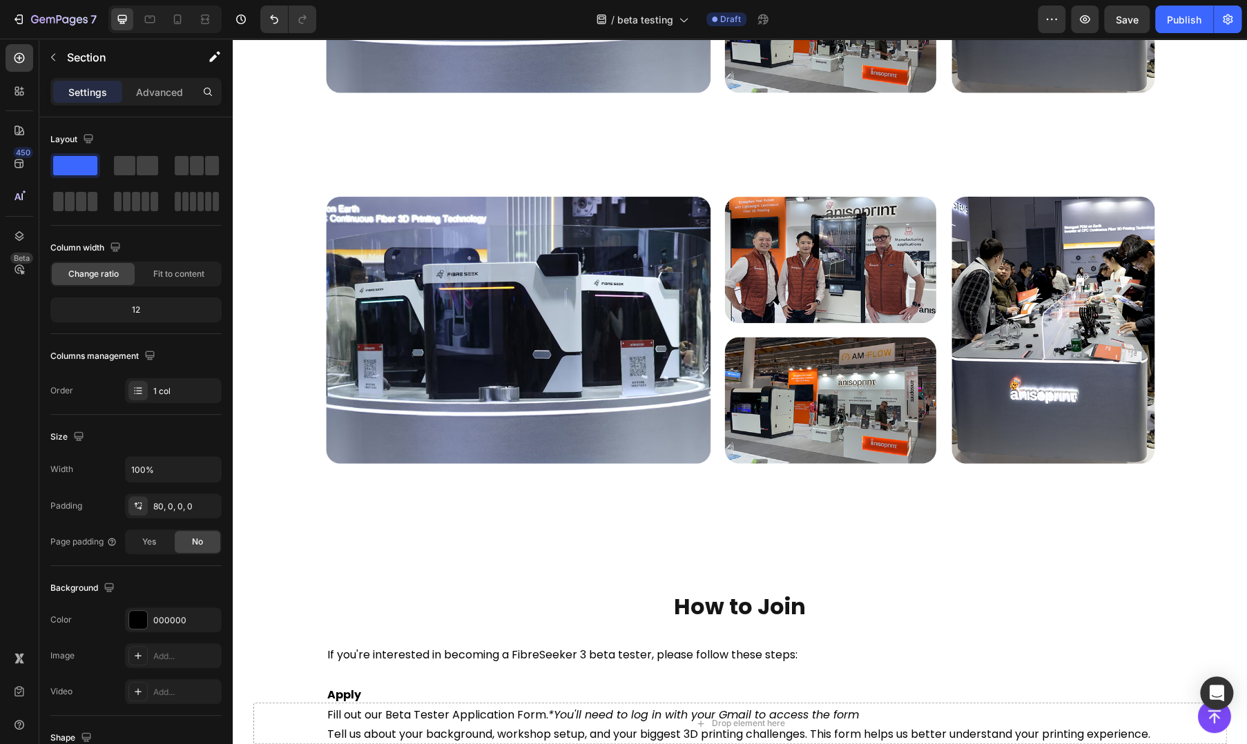
scroll to position [691, 0]
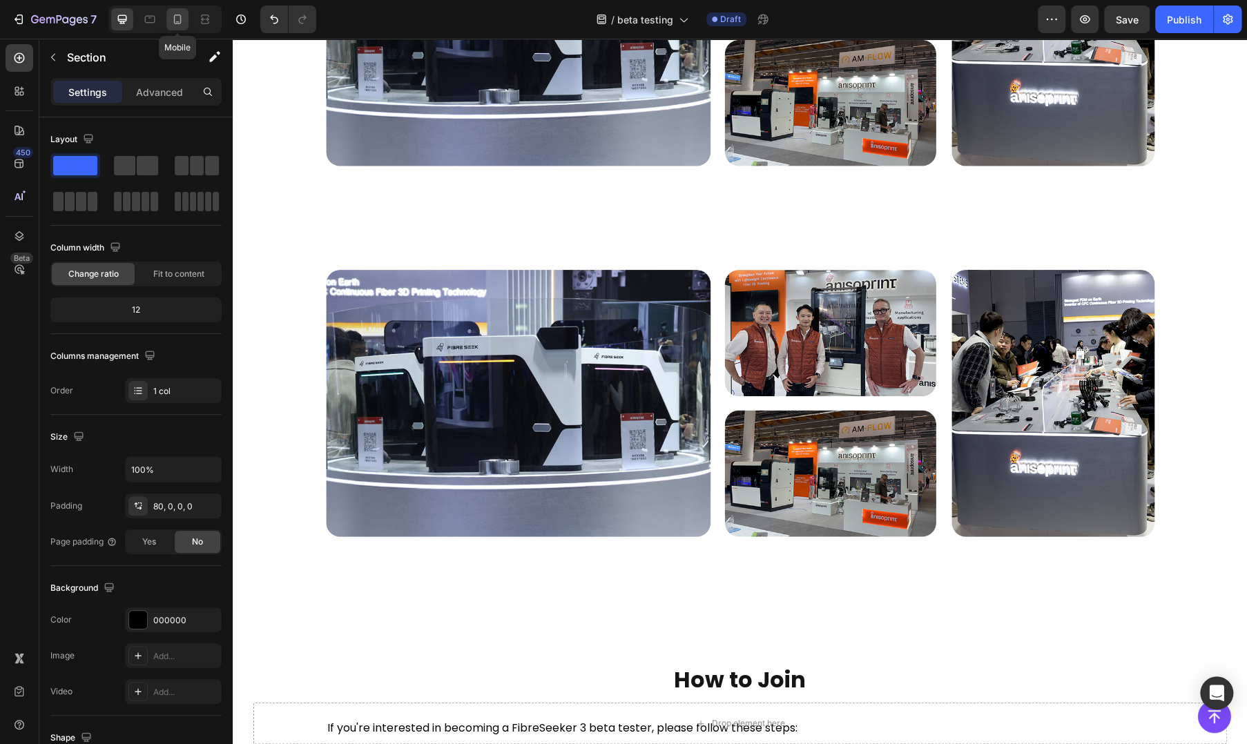
click at [175, 17] on icon at bounding box center [178, 19] width 14 height 14
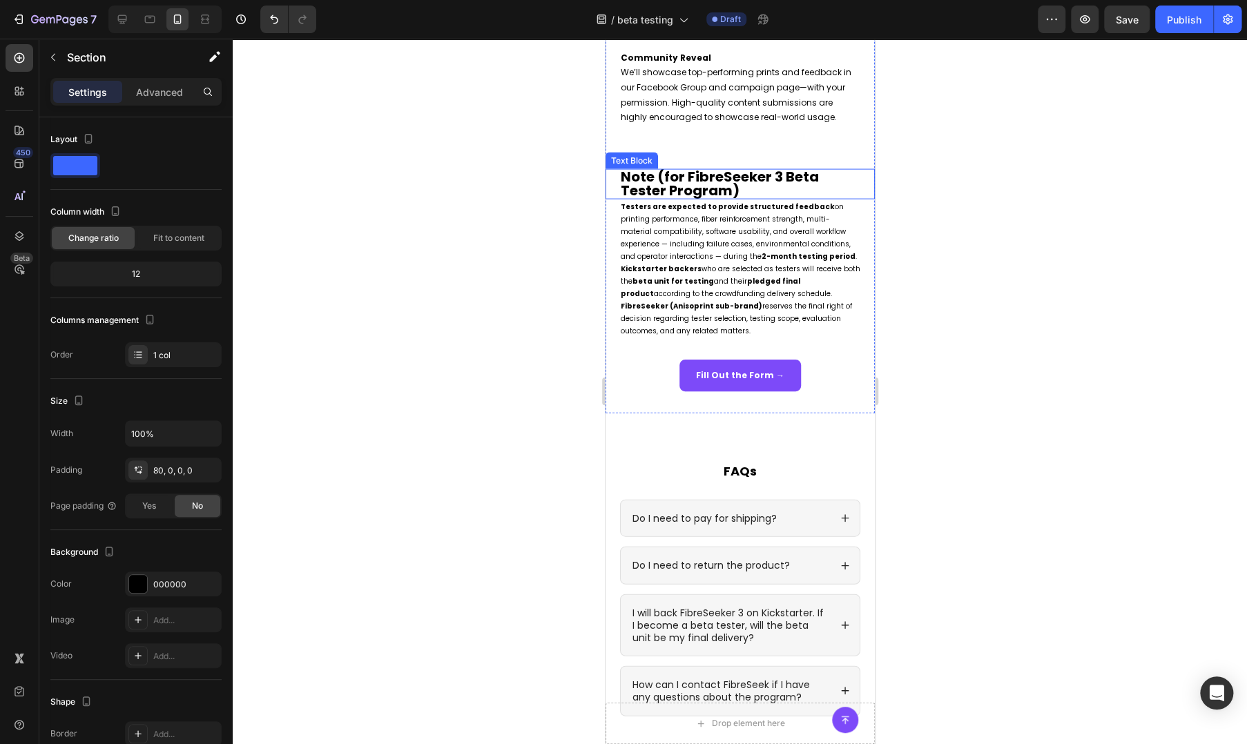
scroll to position [1705, 0]
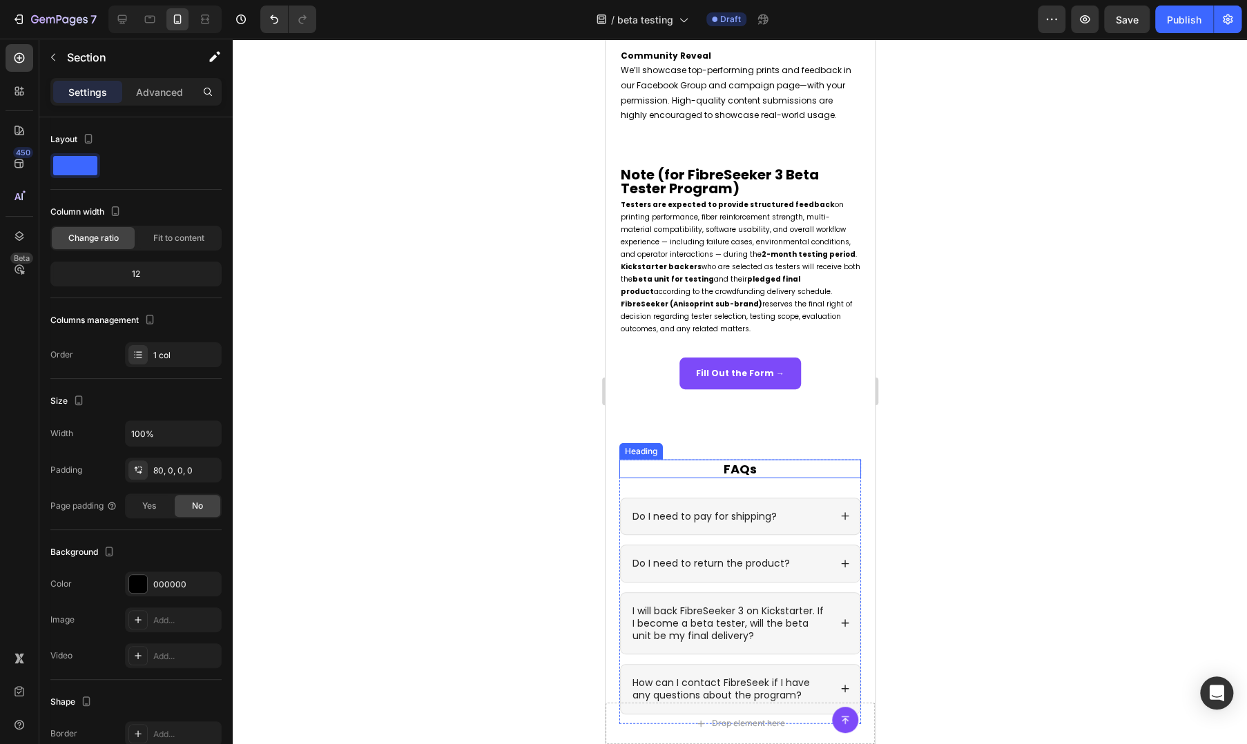
click at [732, 478] on strong "FAQs" at bounding box center [739, 469] width 33 height 17
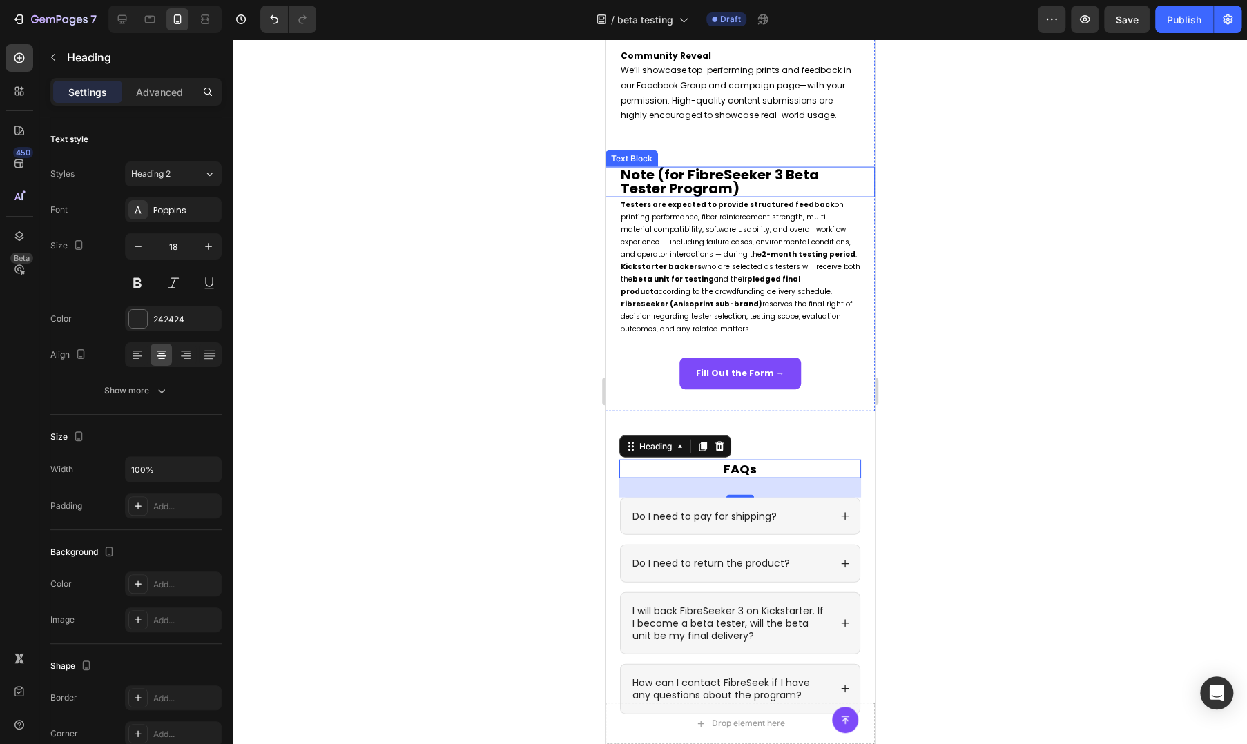
click at [693, 189] on strong "Note (for FibreSeeker 3 Beta Tester Program)" at bounding box center [719, 181] width 198 height 33
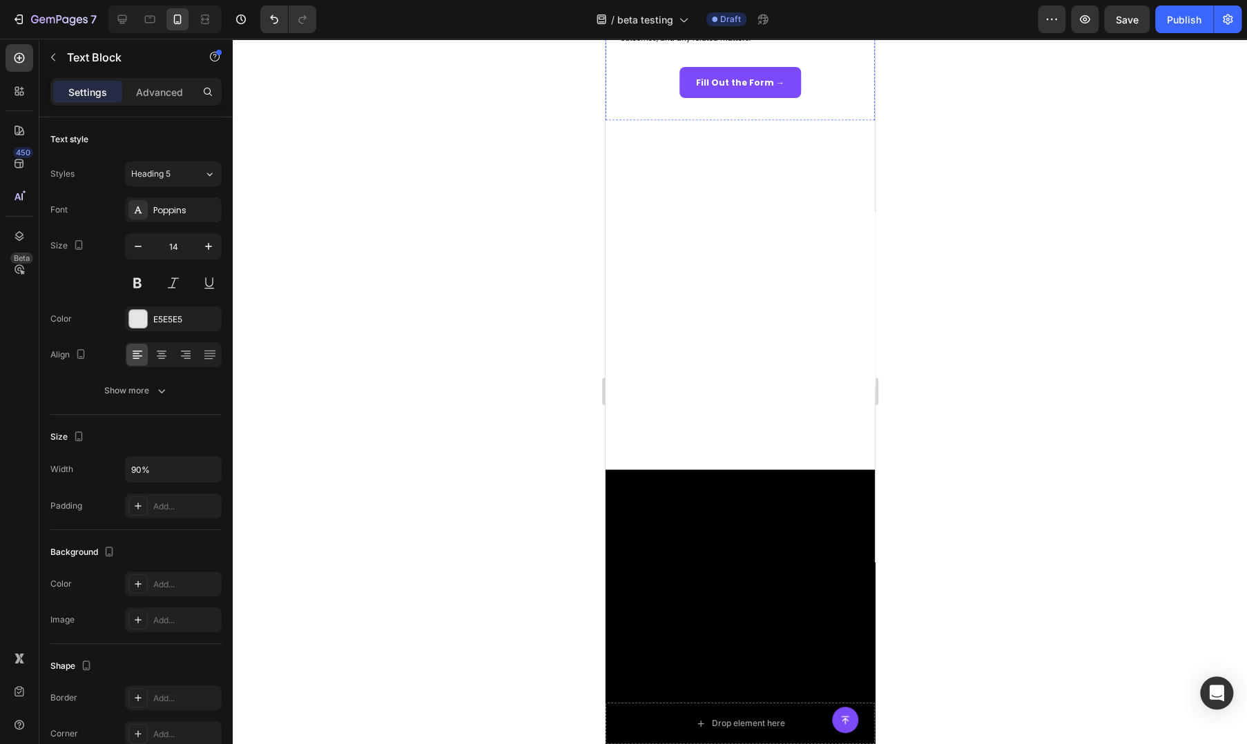
scroll to position [1245, 0]
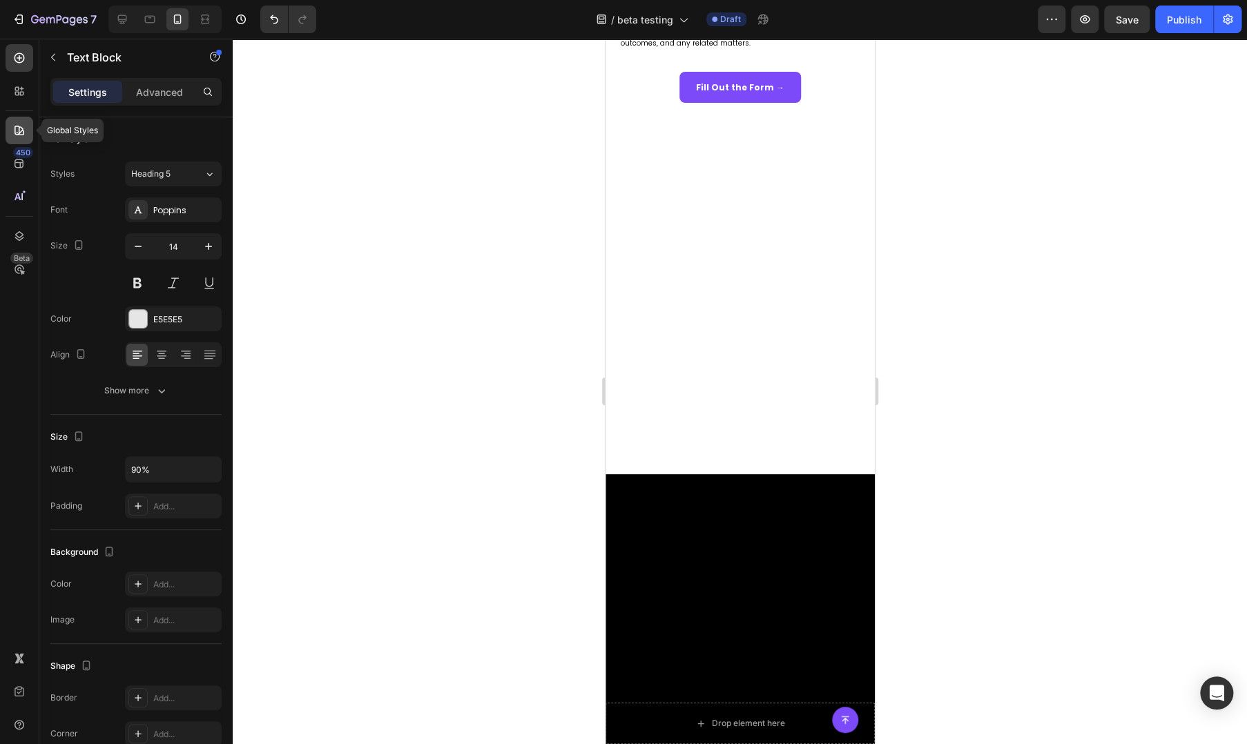
click at [25, 125] on icon at bounding box center [19, 131] width 14 height 14
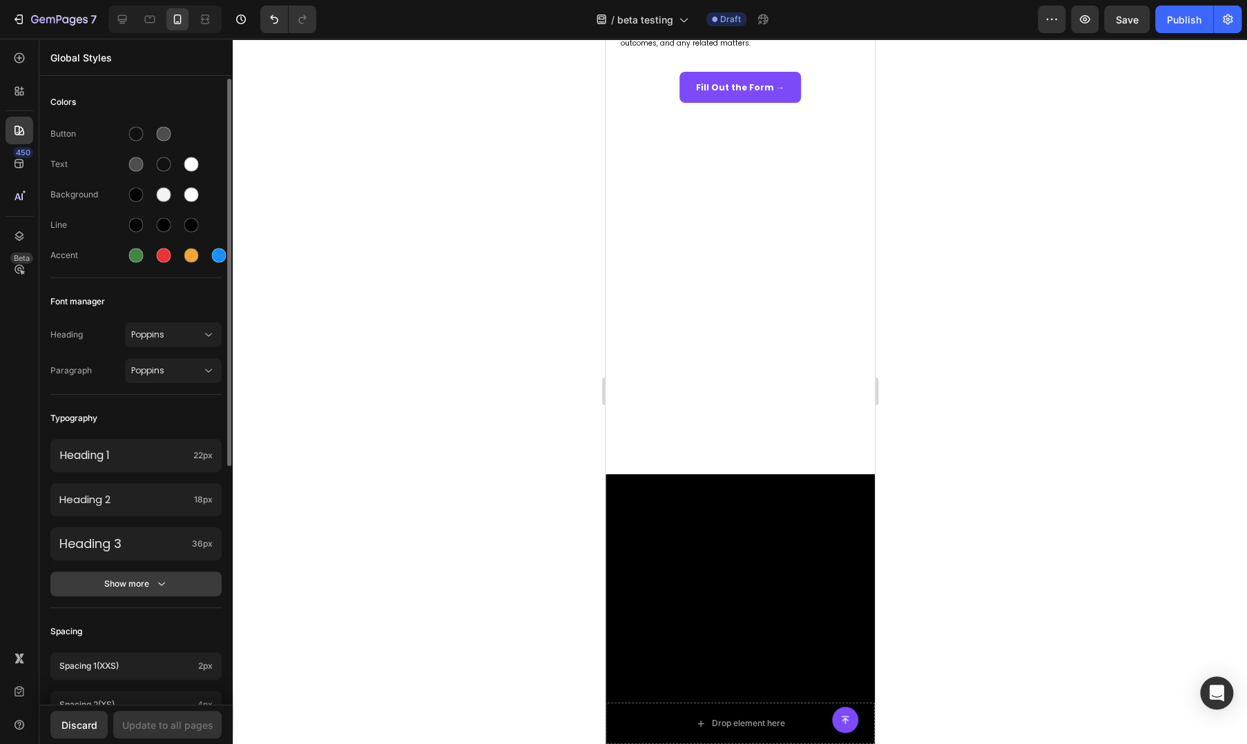
click at [144, 575] on button "Show more" at bounding box center [135, 584] width 171 height 25
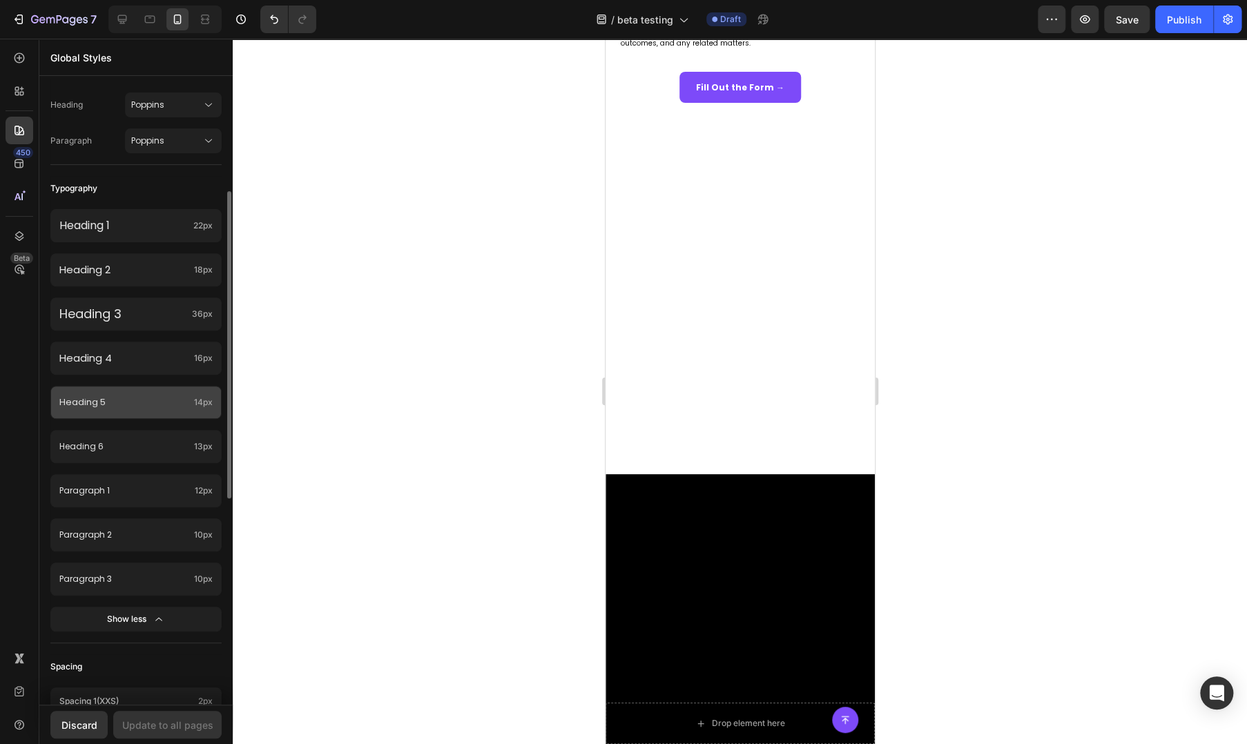
click at [141, 404] on p "Heading 5" at bounding box center [123, 403] width 129 height 12
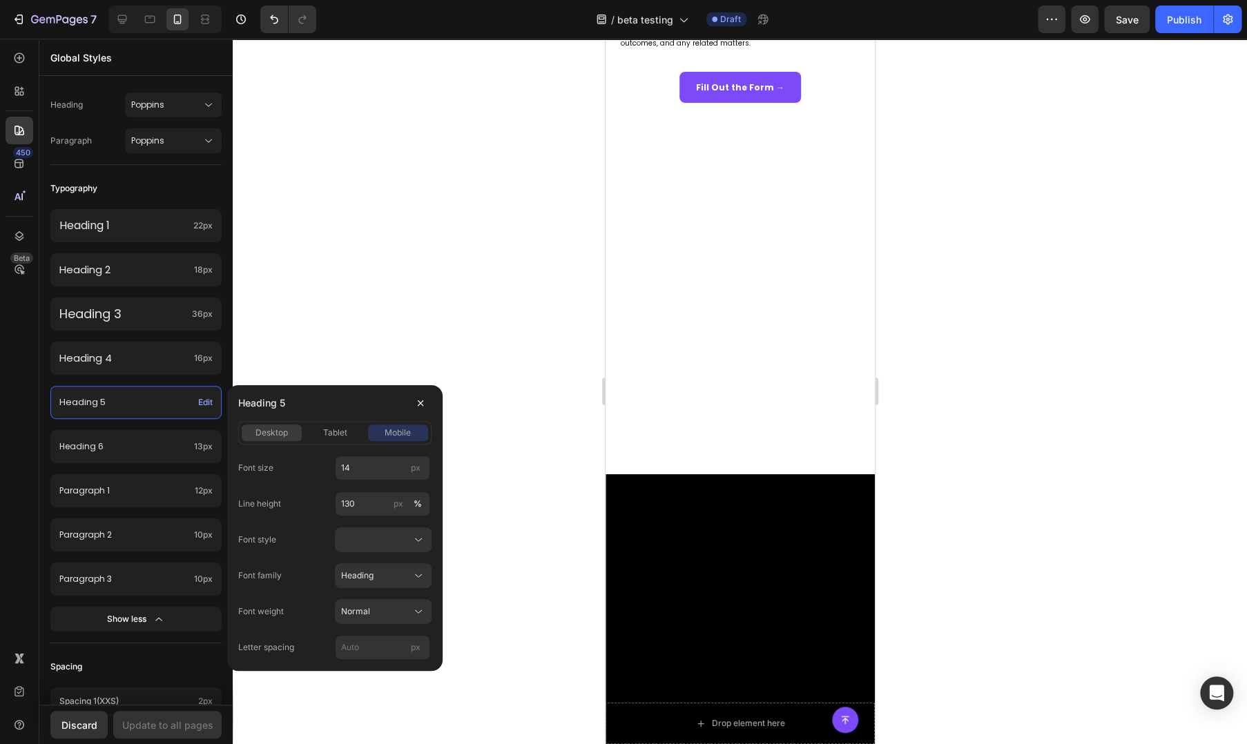
click at [272, 436] on span "desktop" at bounding box center [272, 433] width 32 height 12
click at [400, 434] on span "mobile" at bounding box center [398, 433] width 26 height 12
click at [141, 269] on p "Heading 2" at bounding box center [123, 270] width 129 height 14
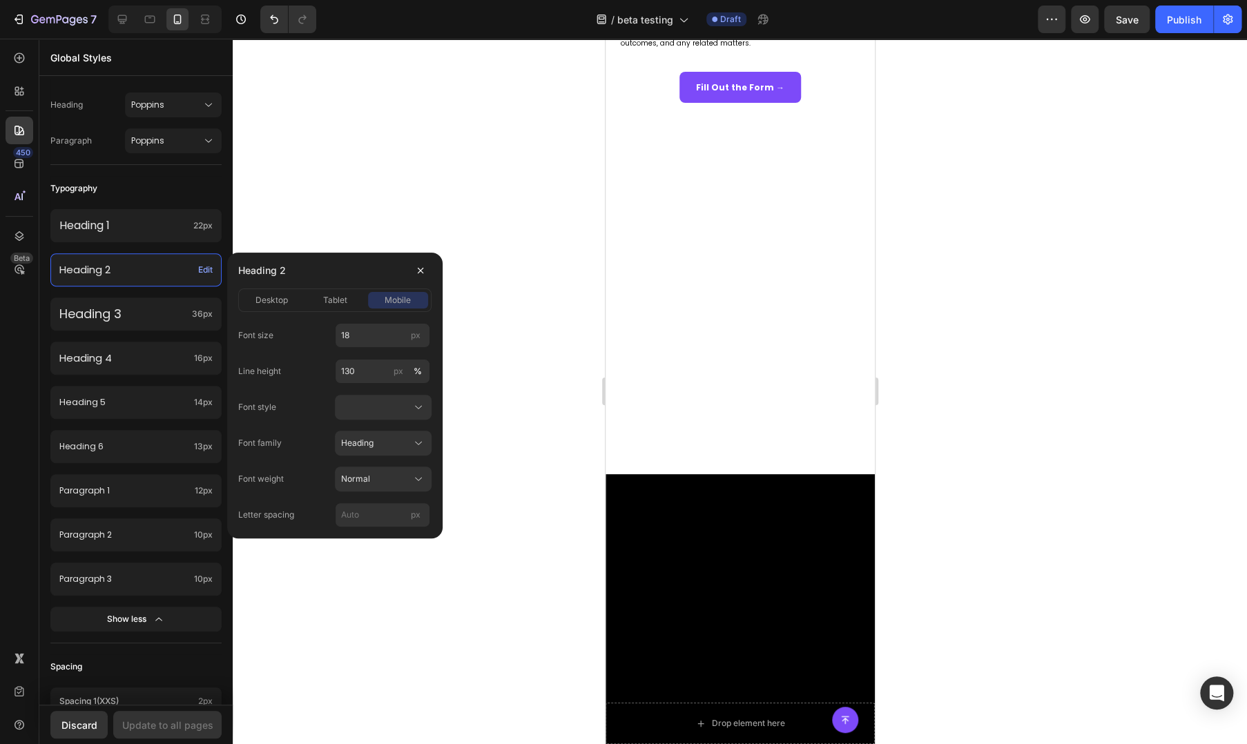
click at [406, 296] on span "mobile" at bounding box center [398, 300] width 26 height 12
click at [137, 390] on div "Heading 5 14px" at bounding box center [135, 402] width 171 height 33
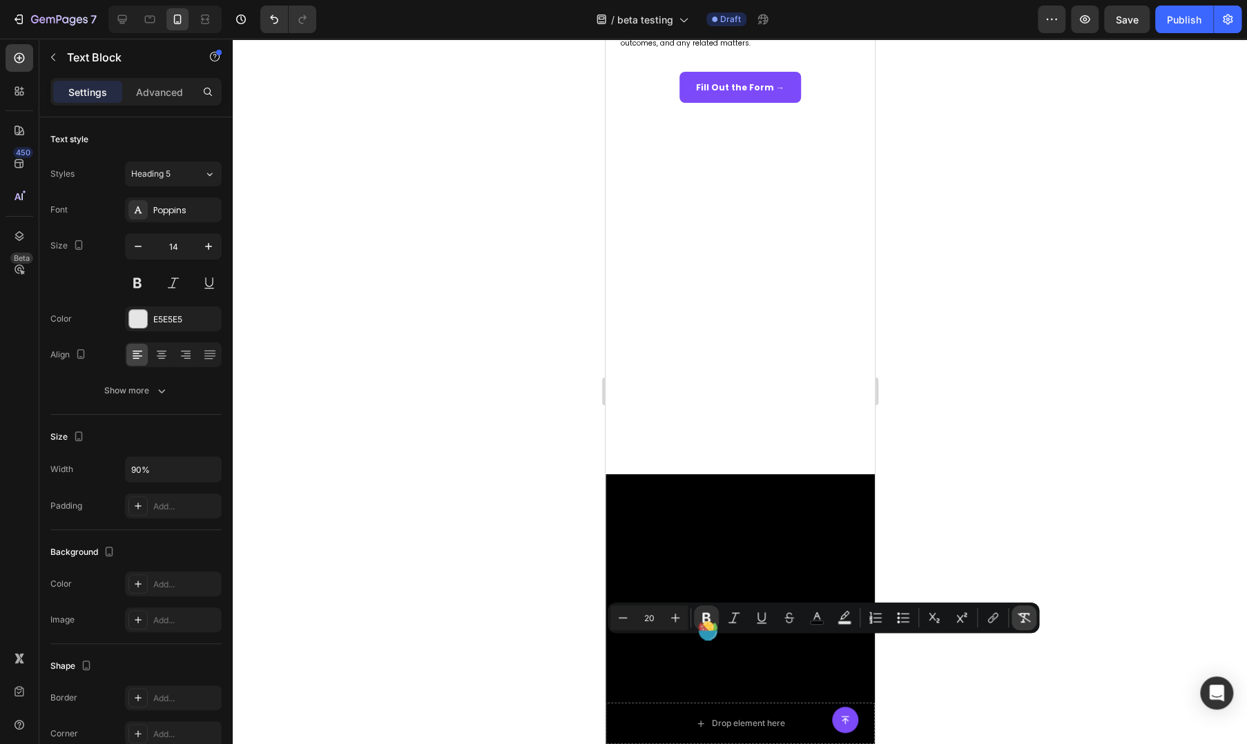
click at [1019, 619] on icon "Editor contextual toolbar" at bounding box center [1024, 618] width 14 height 14
type input "14"
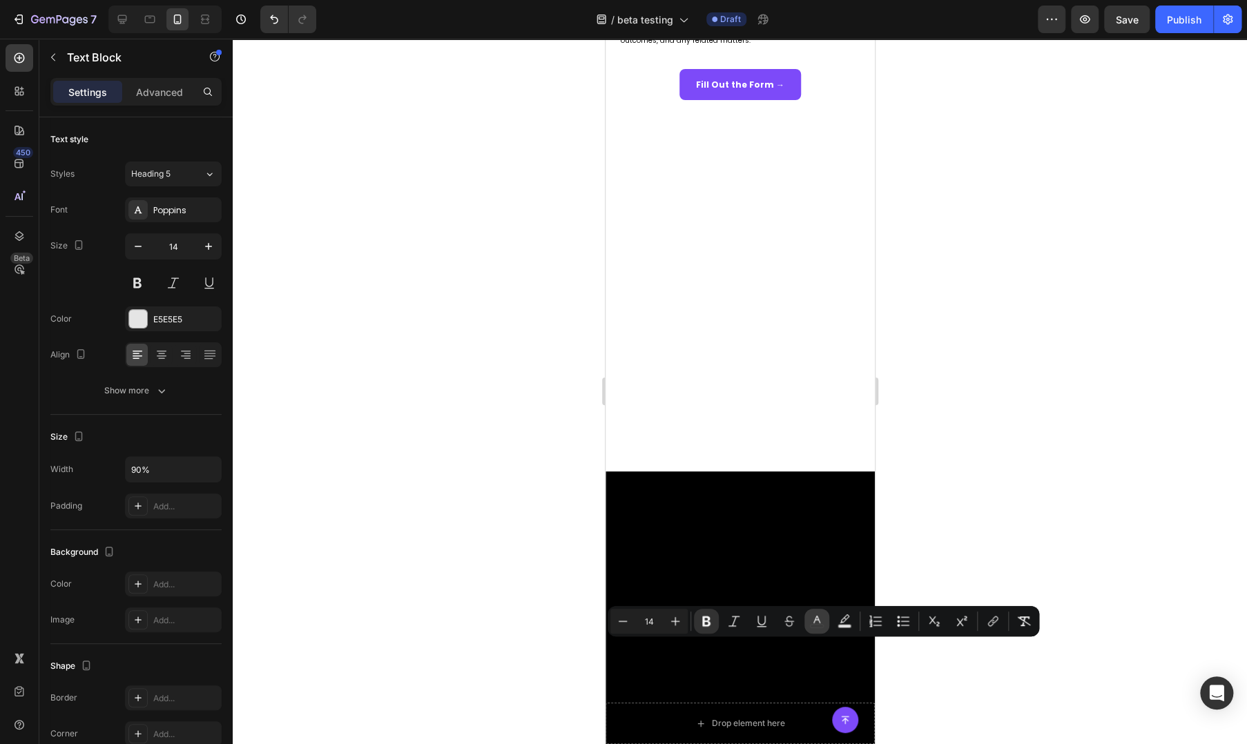
click at [818, 627] on icon "Editor contextual toolbar" at bounding box center [817, 622] width 14 height 14
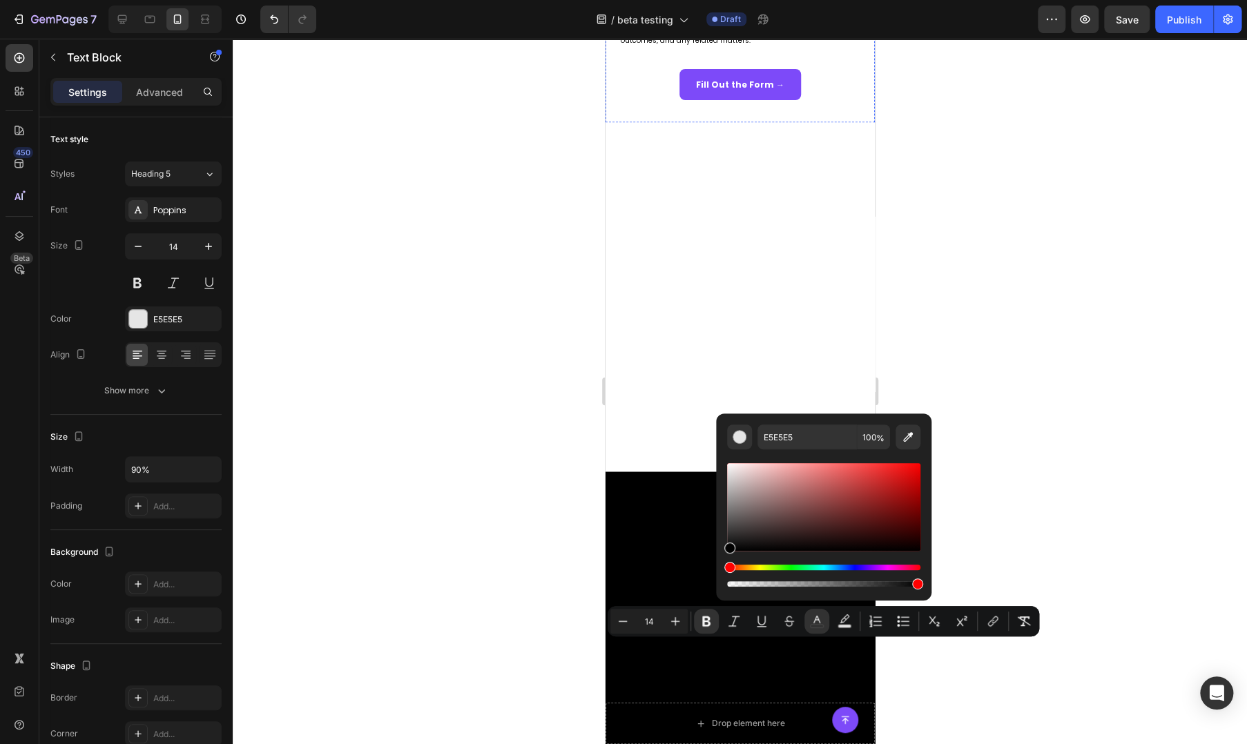
type input "000000"
drag, startPoint x: 1391, startPoint y: 575, endPoint x: 635, endPoint y: 600, distance: 756.0
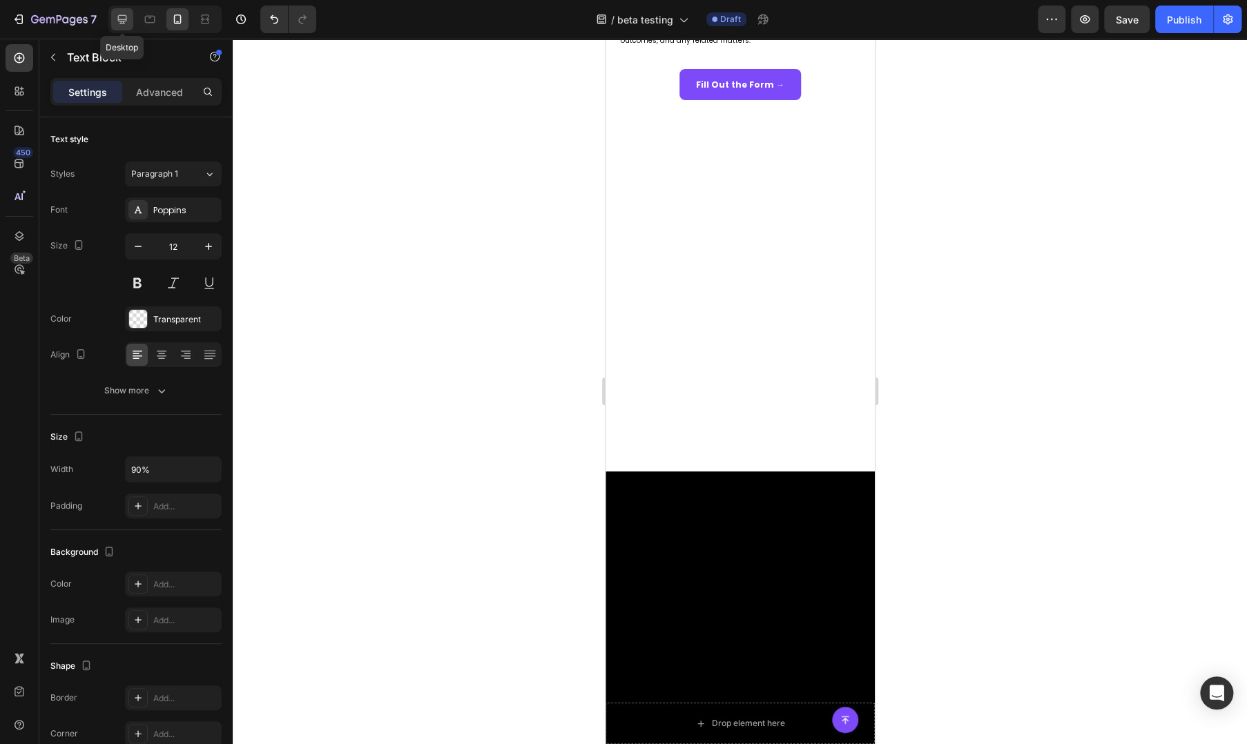
click at [122, 19] on icon at bounding box center [122, 19] width 14 height 14
type input "16"
type input "1200"
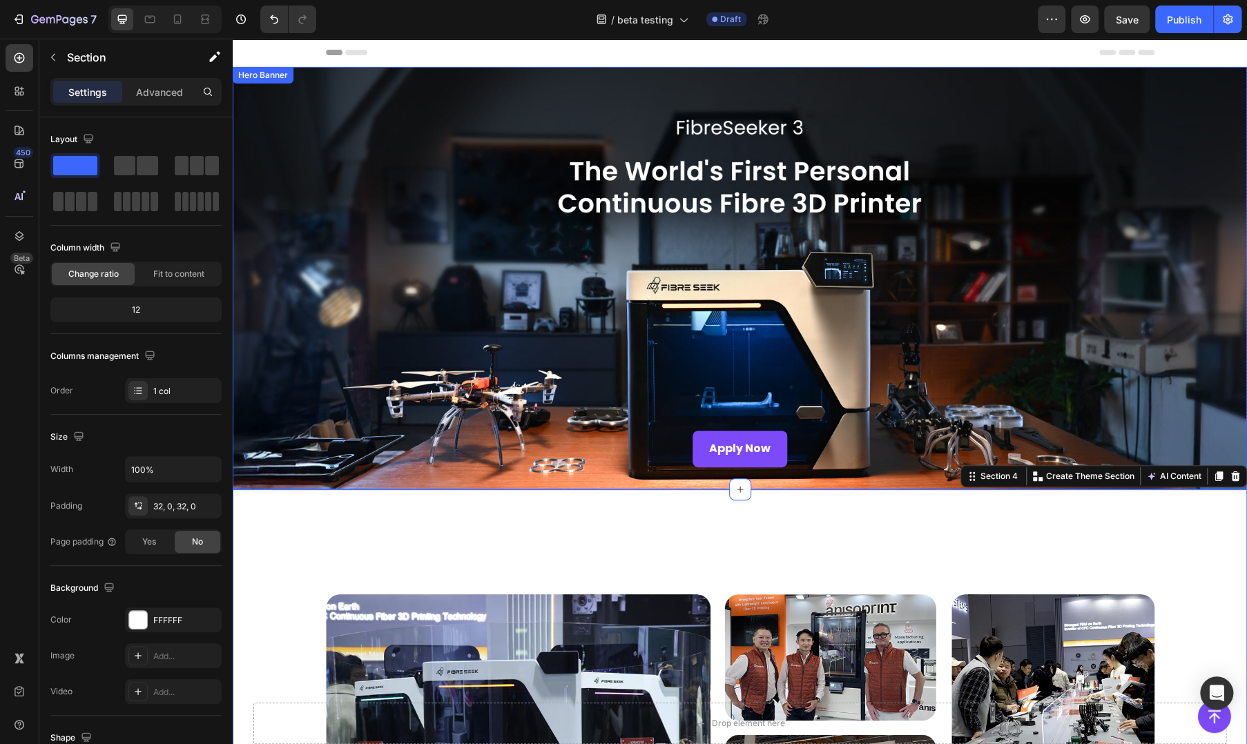
drag, startPoint x: 939, startPoint y: 385, endPoint x: 1112, endPoint y: 405, distance: 173.8
click at [1103, 405] on div "Apply Now Button" at bounding box center [740, 278] width 1015 height 423
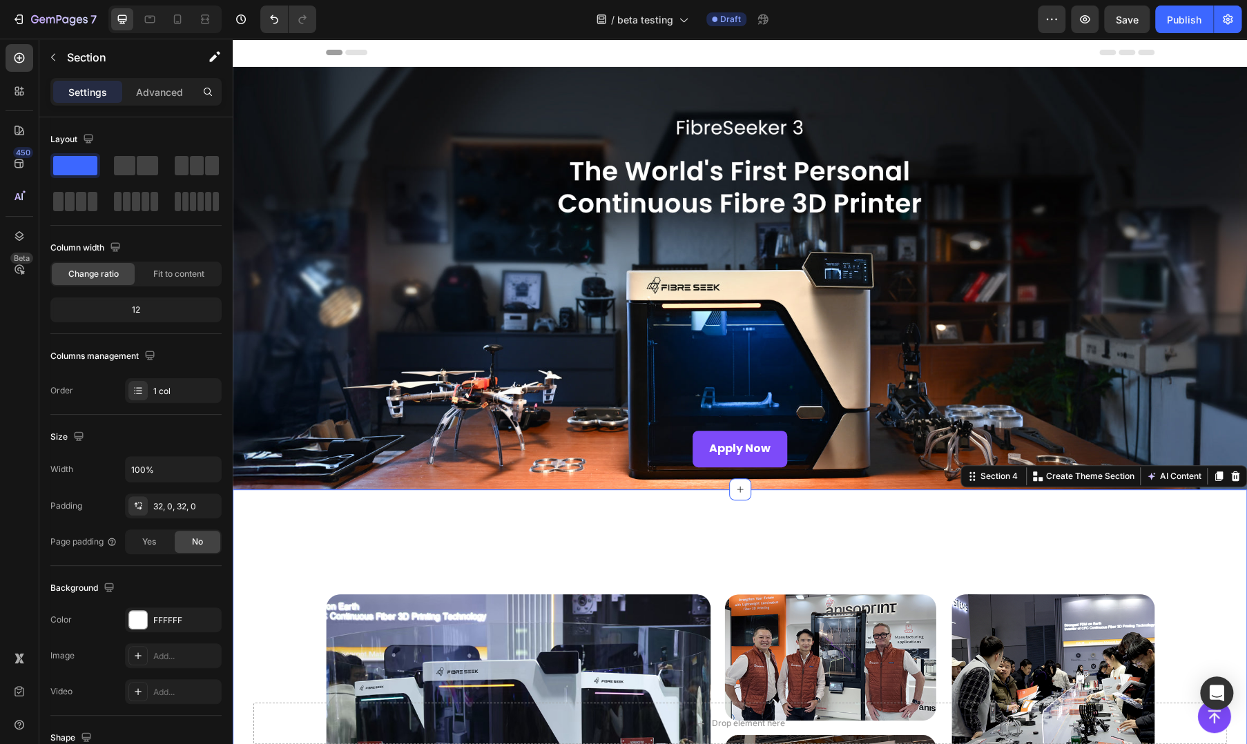
drag, startPoint x: 1149, startPoint y: 515, endPoint x: 912, endPoint y: 548, distance: 239.1
drag, startPoint x: 291, startPoint y: 492, endPoint x: 302, endPoint y: 484, distance: 13.4
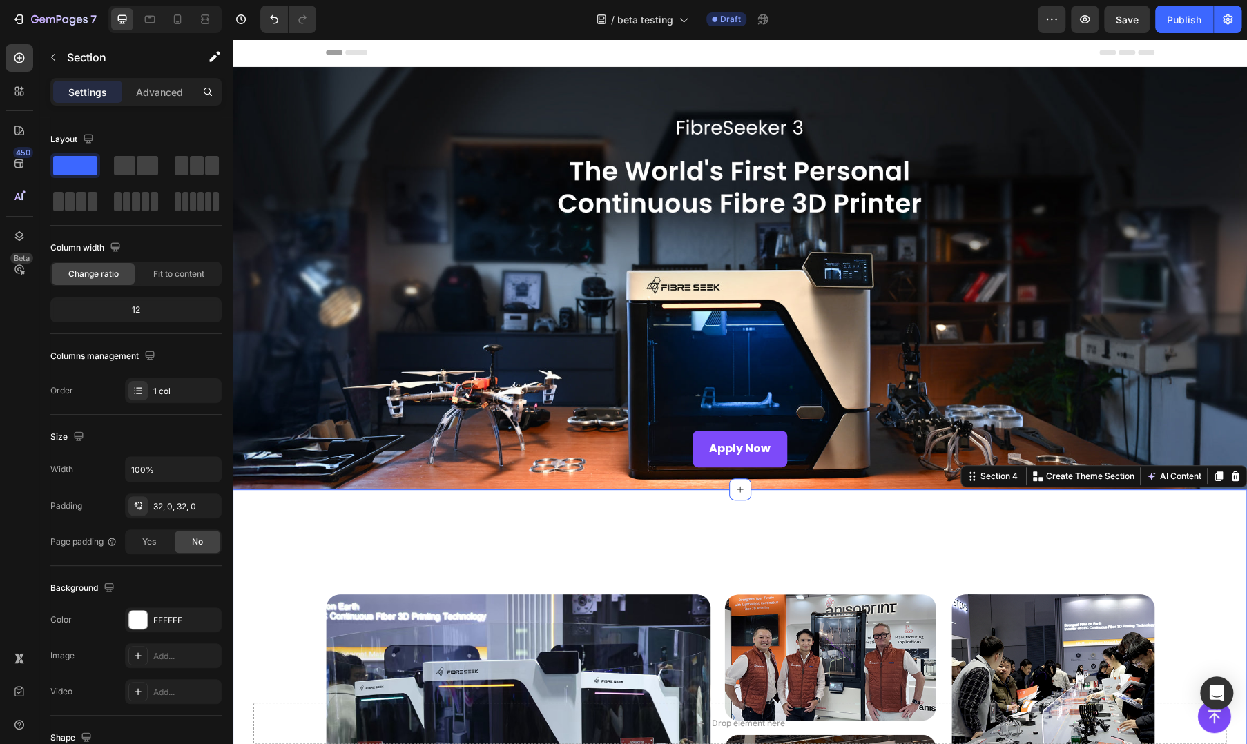
drag, startPoint x: 678, startPoint y: 517, endPoint x: 644, endPoint y: 542, distance: 42.4
drag, startPoint x: 336, startPoint y: 523, endPoint x: 343, endPoint y: 539, distance: 17.7
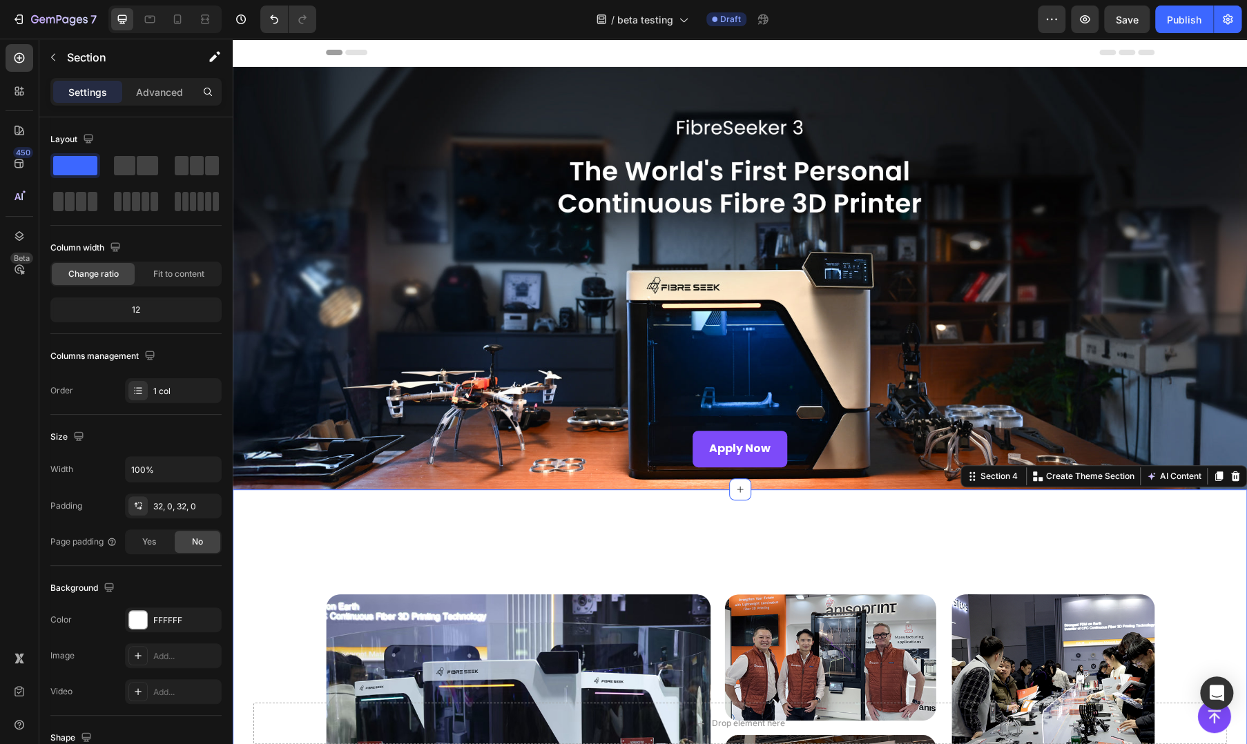
click at [869, 366] on div "Background Image" at bounding box center [740, 278] width 1015 height 423
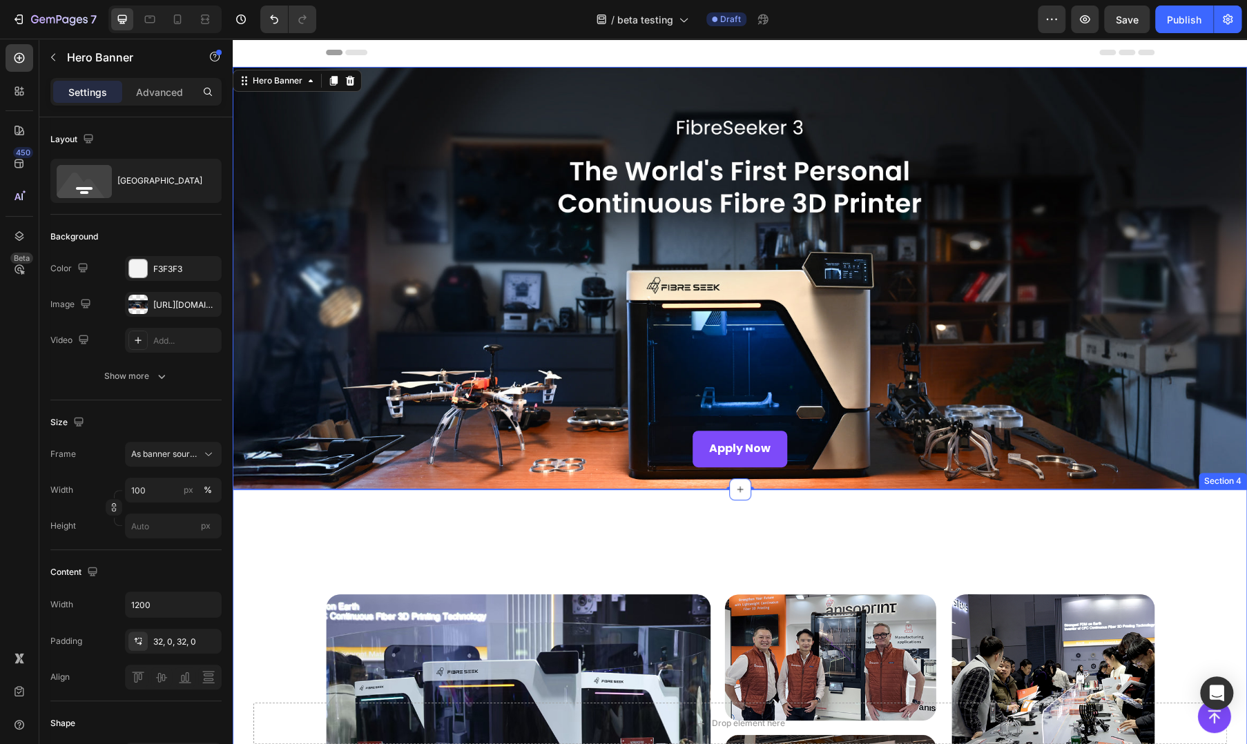
drag, startPoint x: 339, startPoint y: 553, endPoint x: 339, endPoint y: 646, distance: 93.2
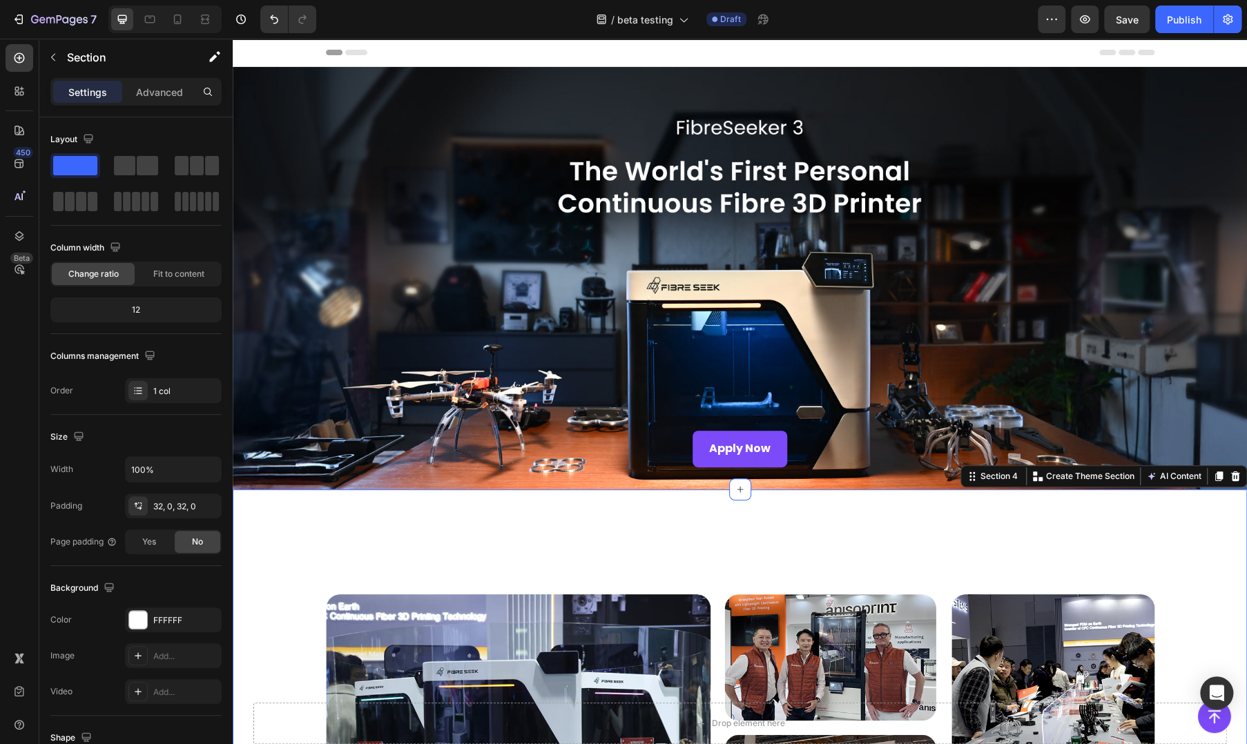
drag, startPoint x: 269, startPoint y: 451, endPoint x: 320, endPoint y: 483, distance: 60.8
click at [269, 451] on div "Background Image" at bounding box center [740, 278] width 1015 height 423
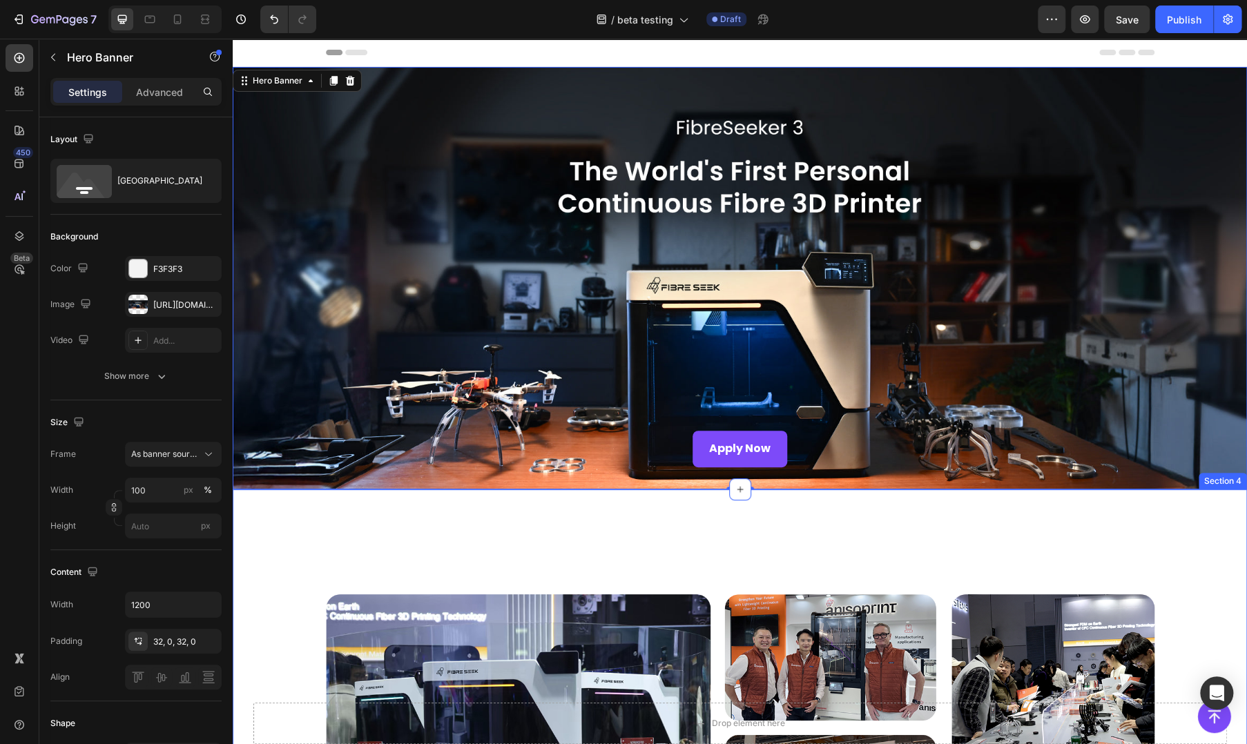
drag, startPoint x: 791, startPoint y: 533, endPoint x: 541, endPoint y: 649, distance: 274.7
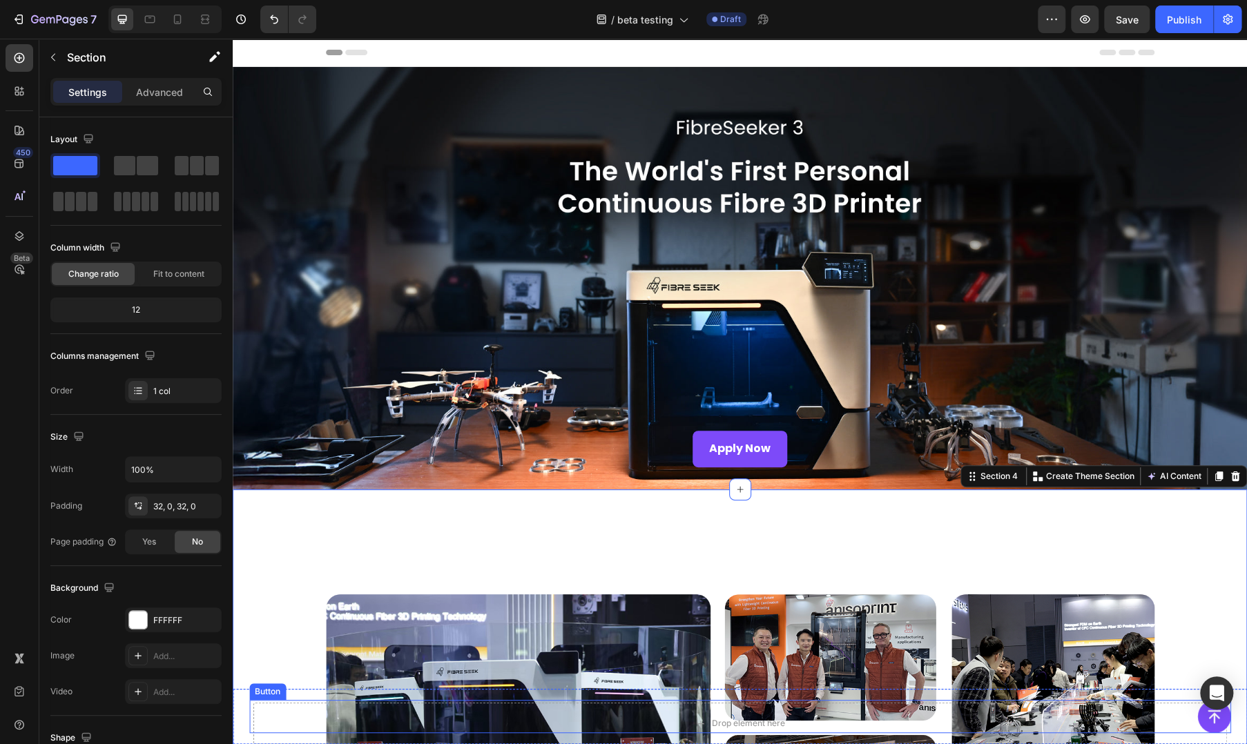
click at [302, 644] on div at bounding box center [740, 728] width 1015 height 267
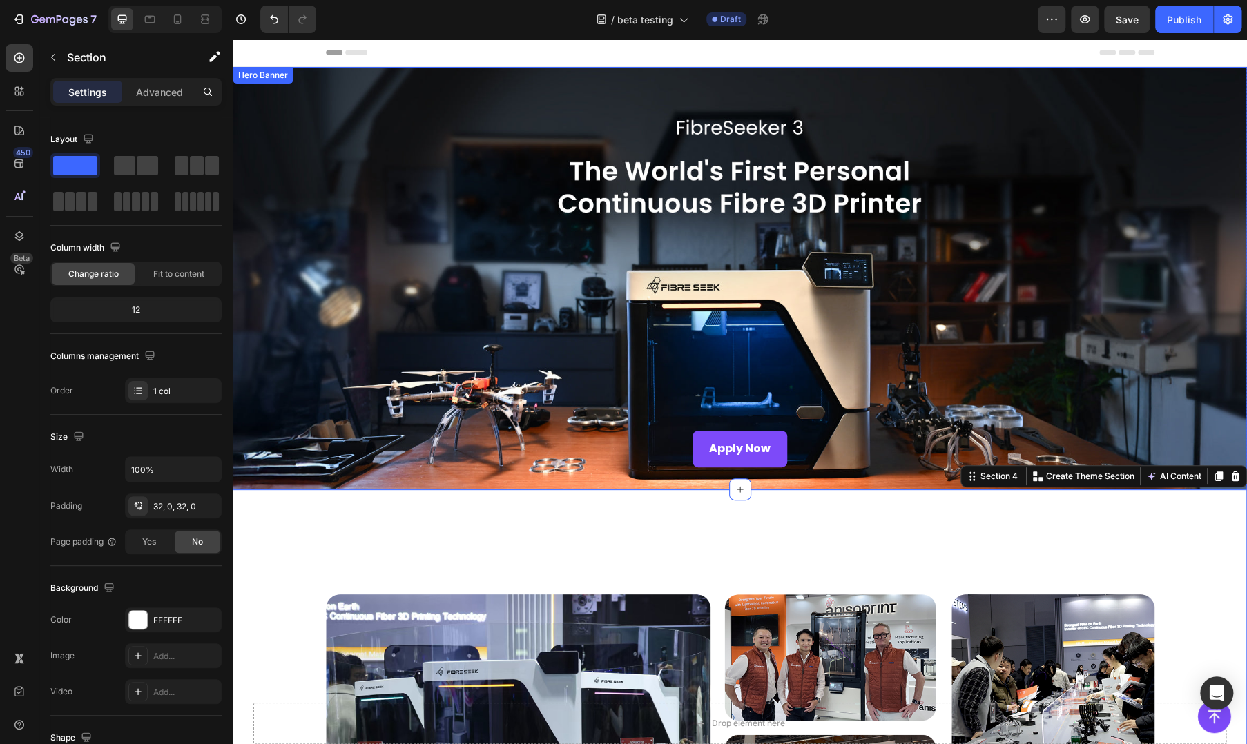
drag, startPoint x: 347, startPoint y: 236, endPoint x: 401, endPoint y: 345, distance: 121.7
click at [347, 236] on div "Background Image" at bounding box center [740, 278] width 1015 height 423
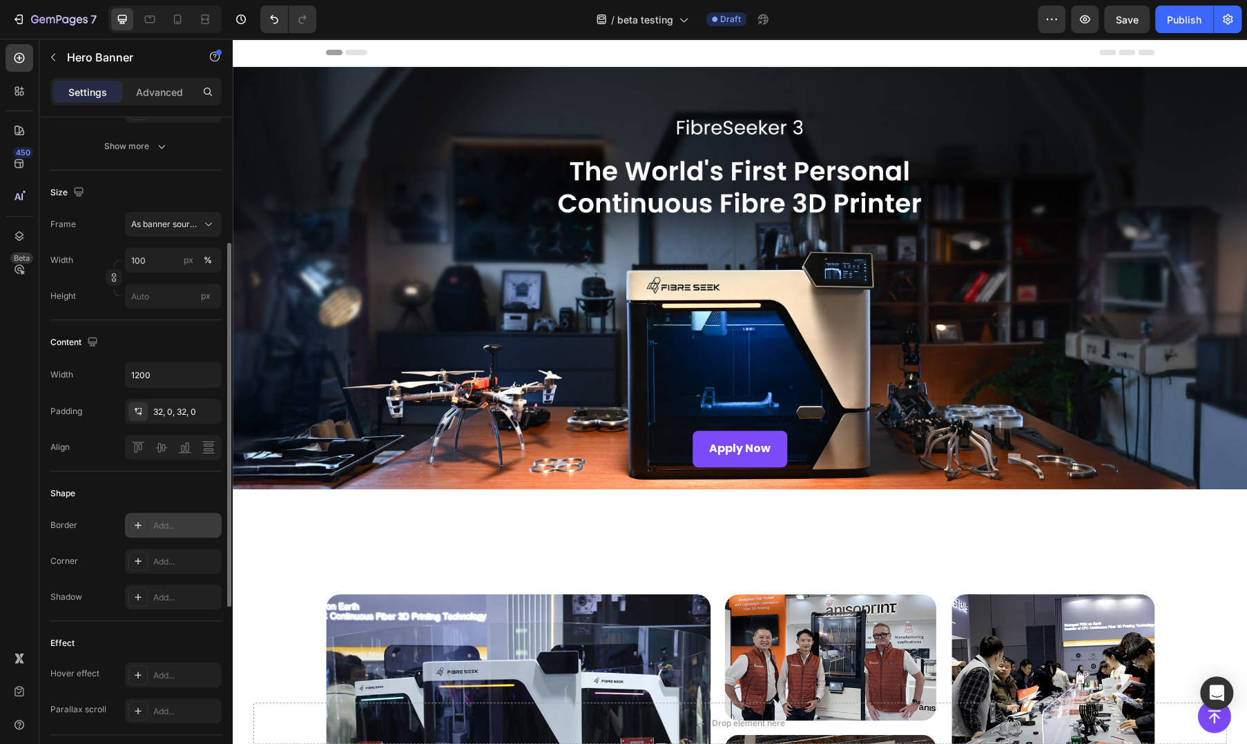
scroll to position [553, 0]
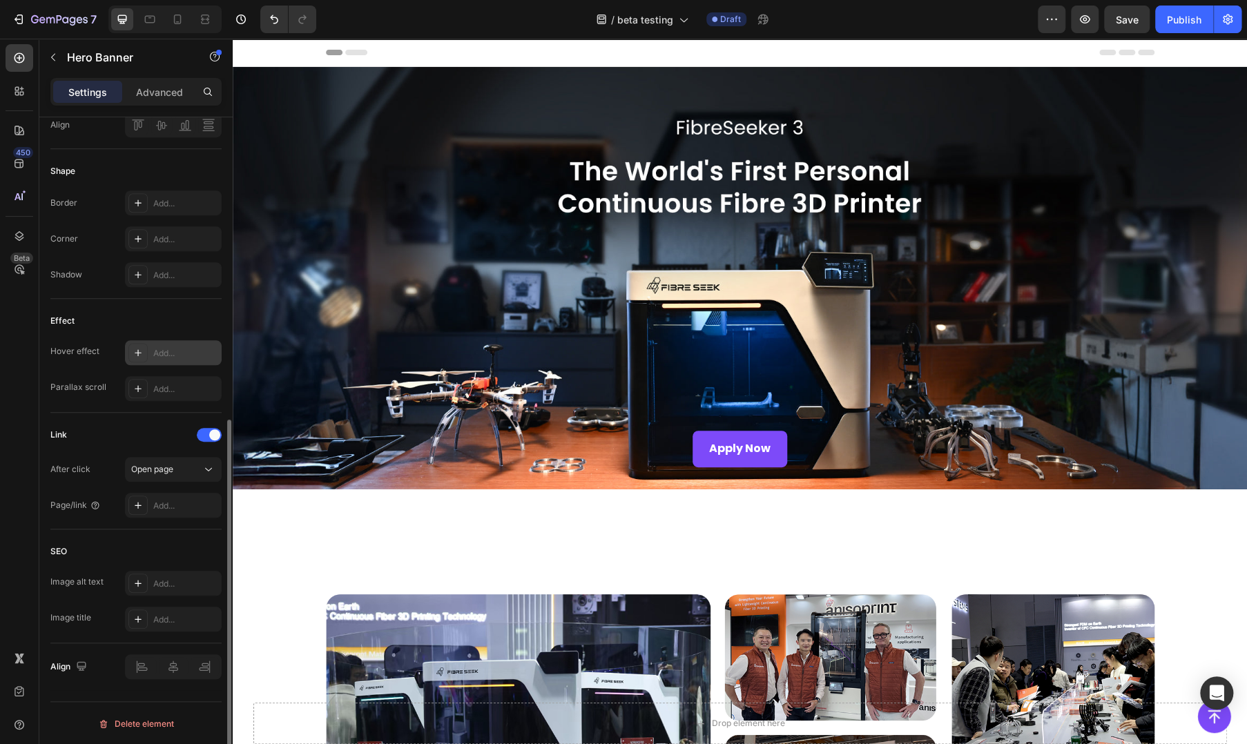
click at [160, 358] on div "Add..." at bounding box center [173, 352] width 97 height 25
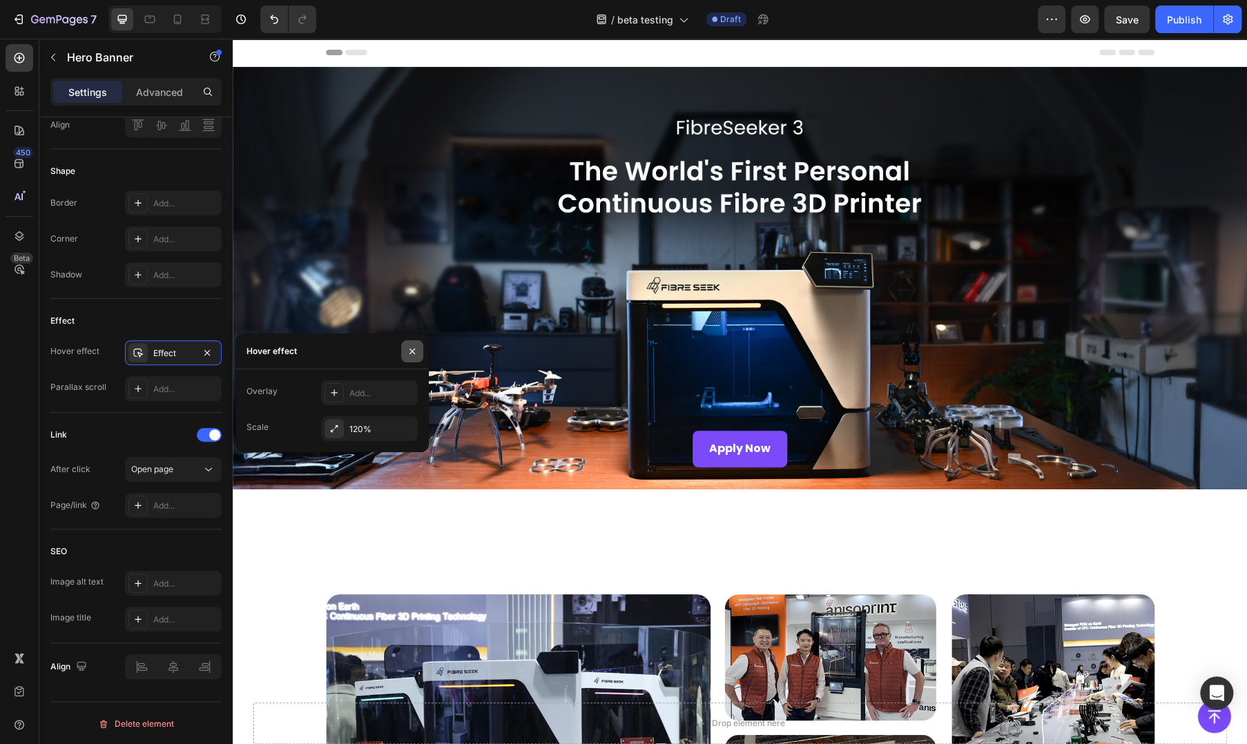
click at [409, 349] on icon "button" at bounding box center [412, 351] width 11 height 11
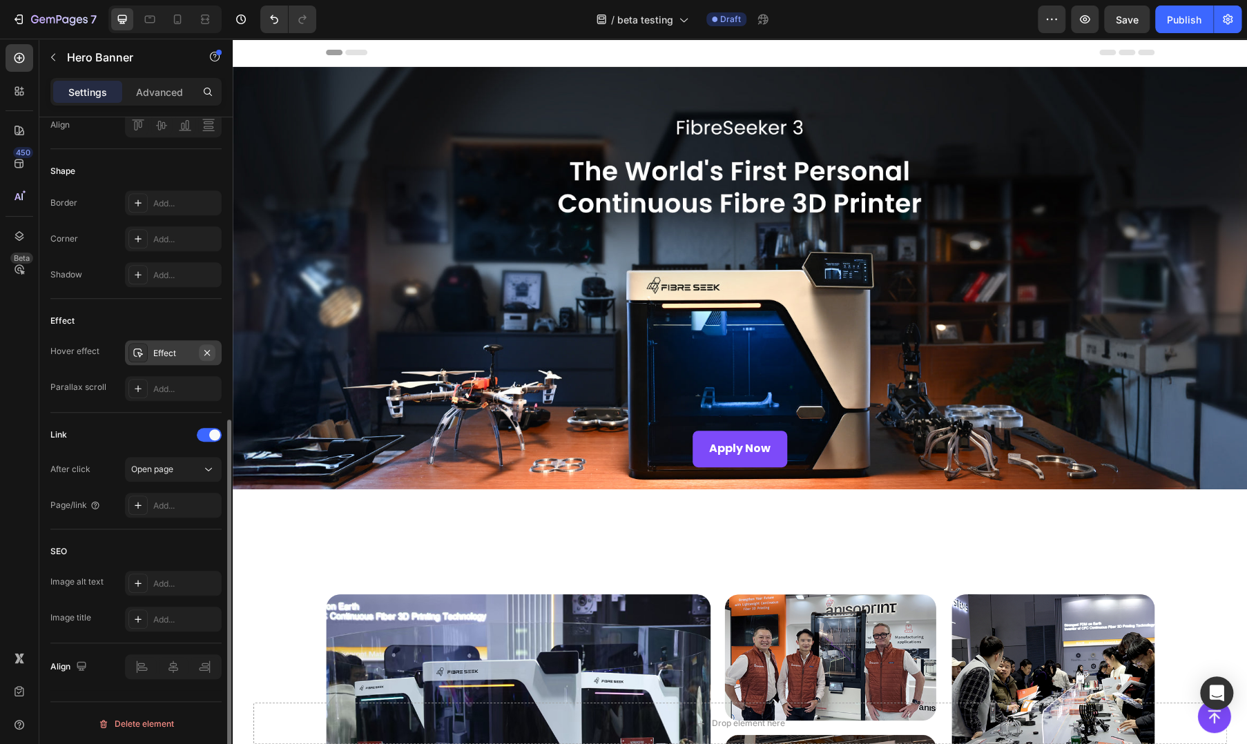
click at [206, 350] on icon "button" at bounding box center [207, 352] width 6 height 6
click at [658, 452] on div "Apply Now Button" at bounding box center [740, 449] width 829 height 37
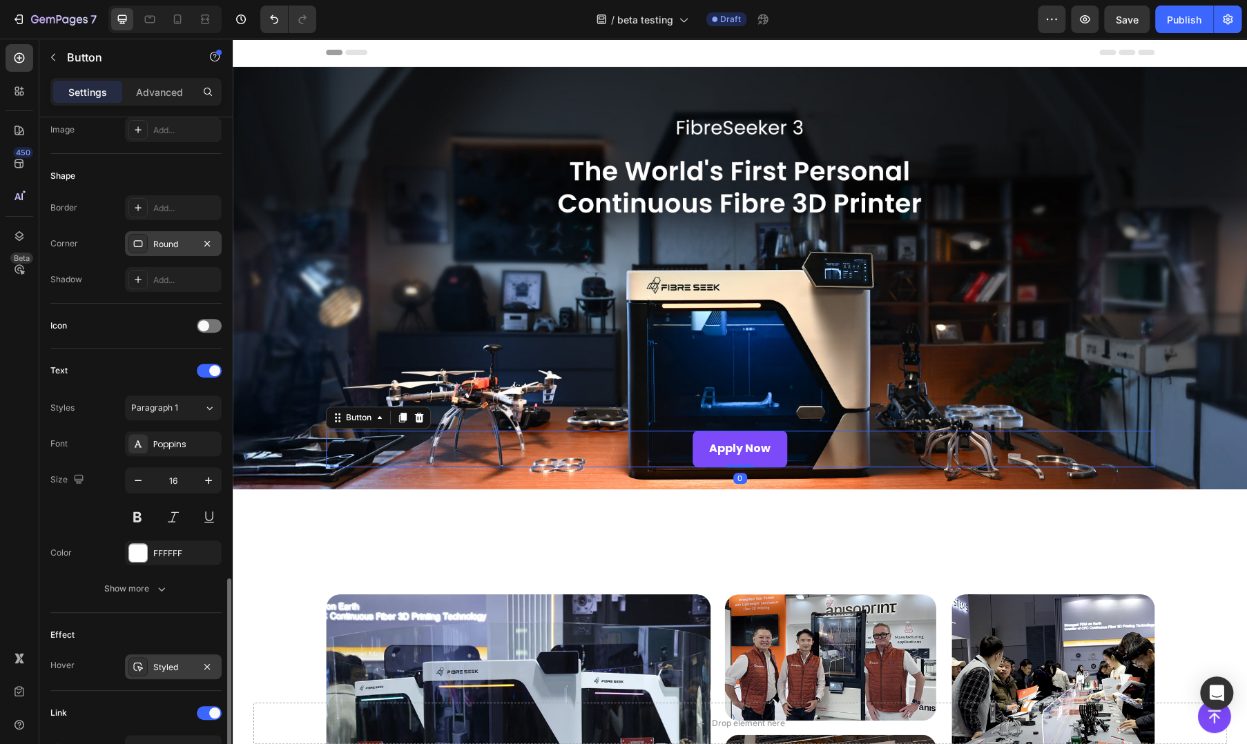
scroll to position [430, 0]
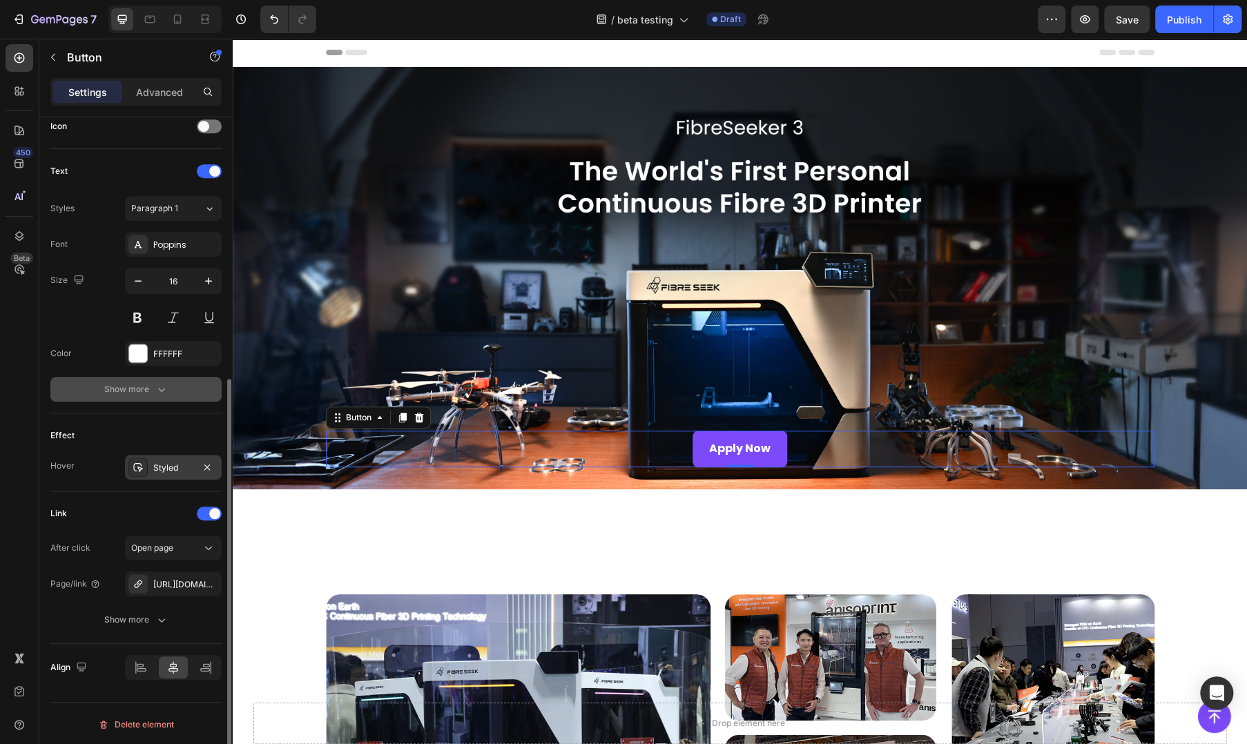
click at [160, 385] on icon "button" at bounding box center [162, 390] width 14 height 14
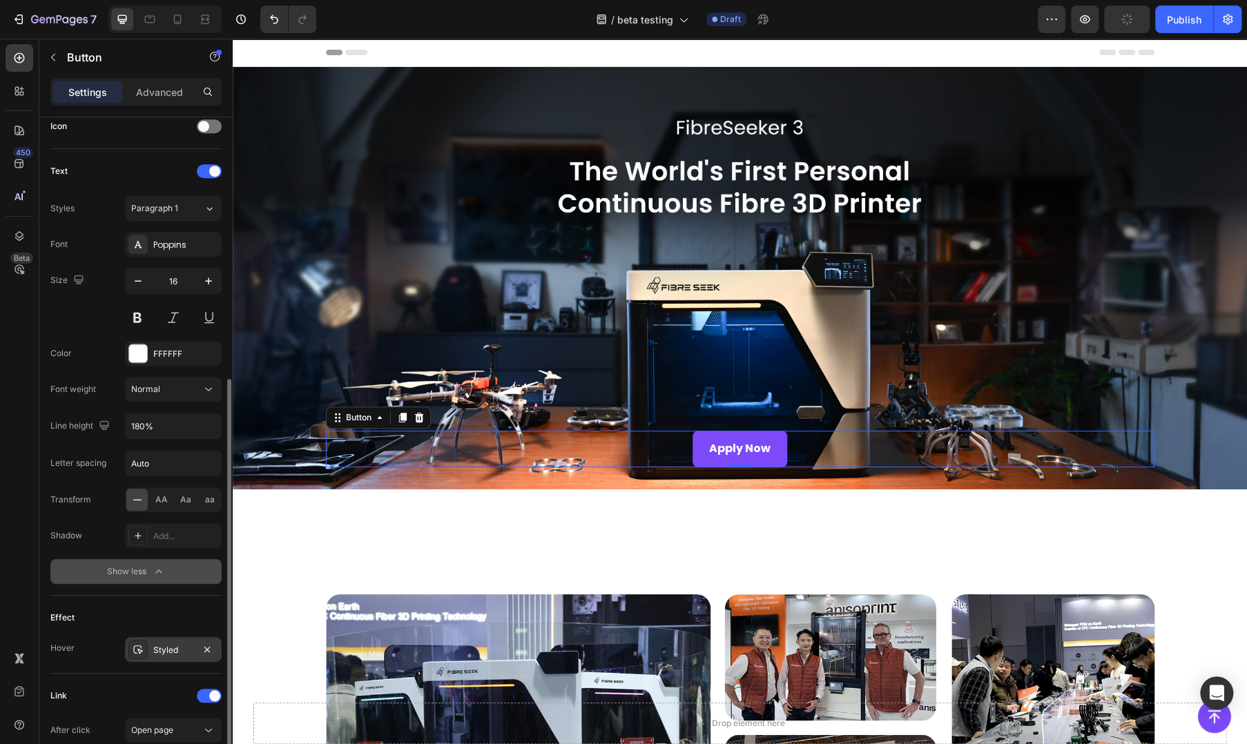
scroll to position [611, 0]
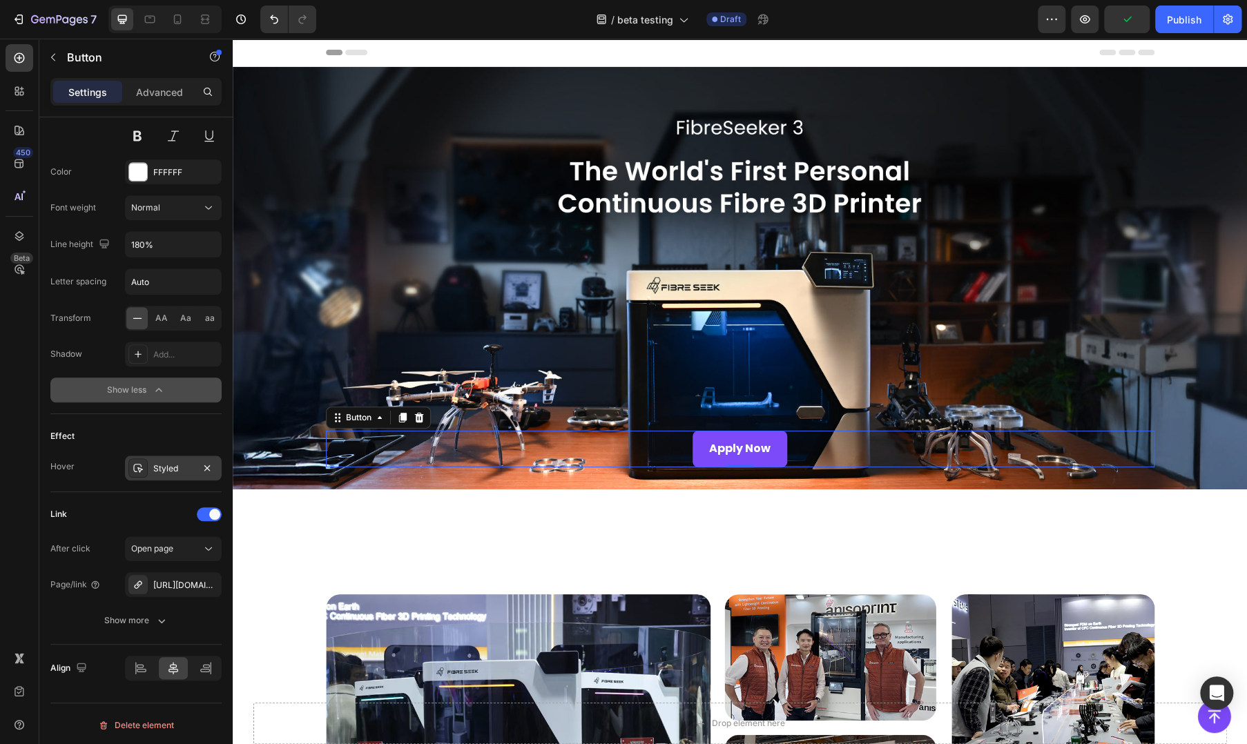
click at [163, 471] on div "Styled" at bounding box center [173, 469] width 40 height 12
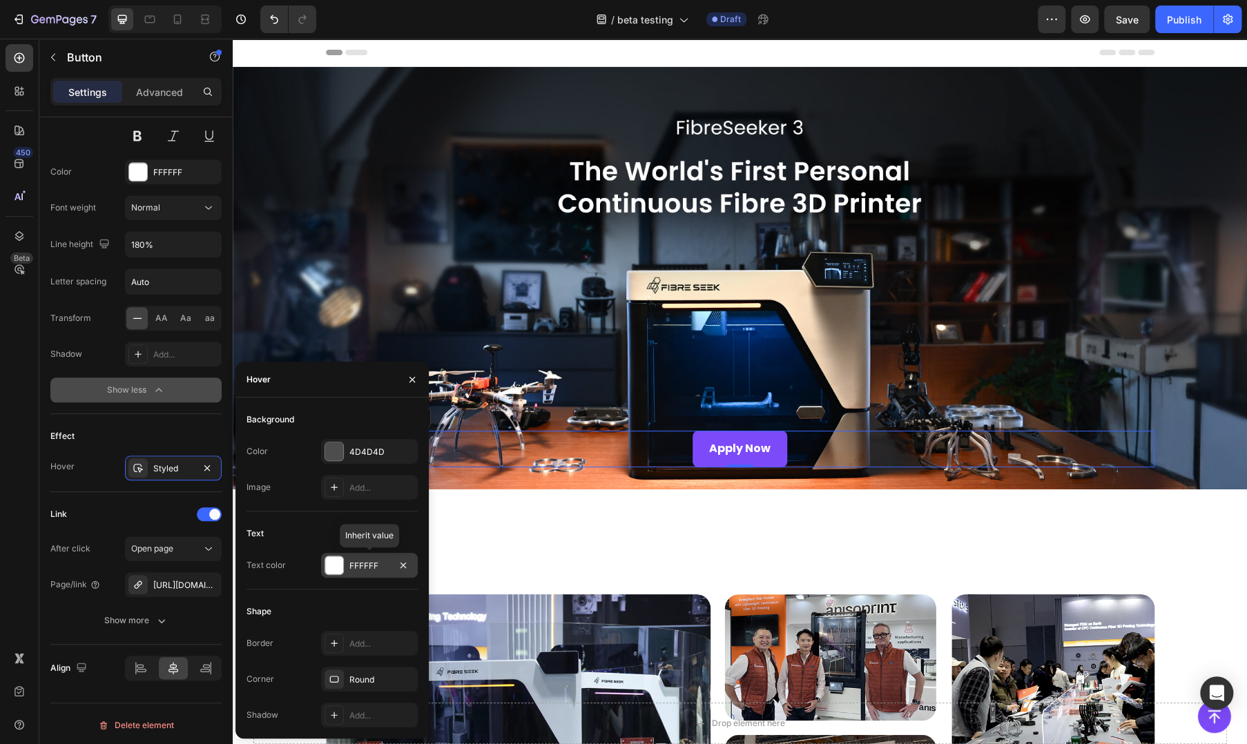
click at [341, 565] on div at bounding box center [334, 566] width 18 height 18
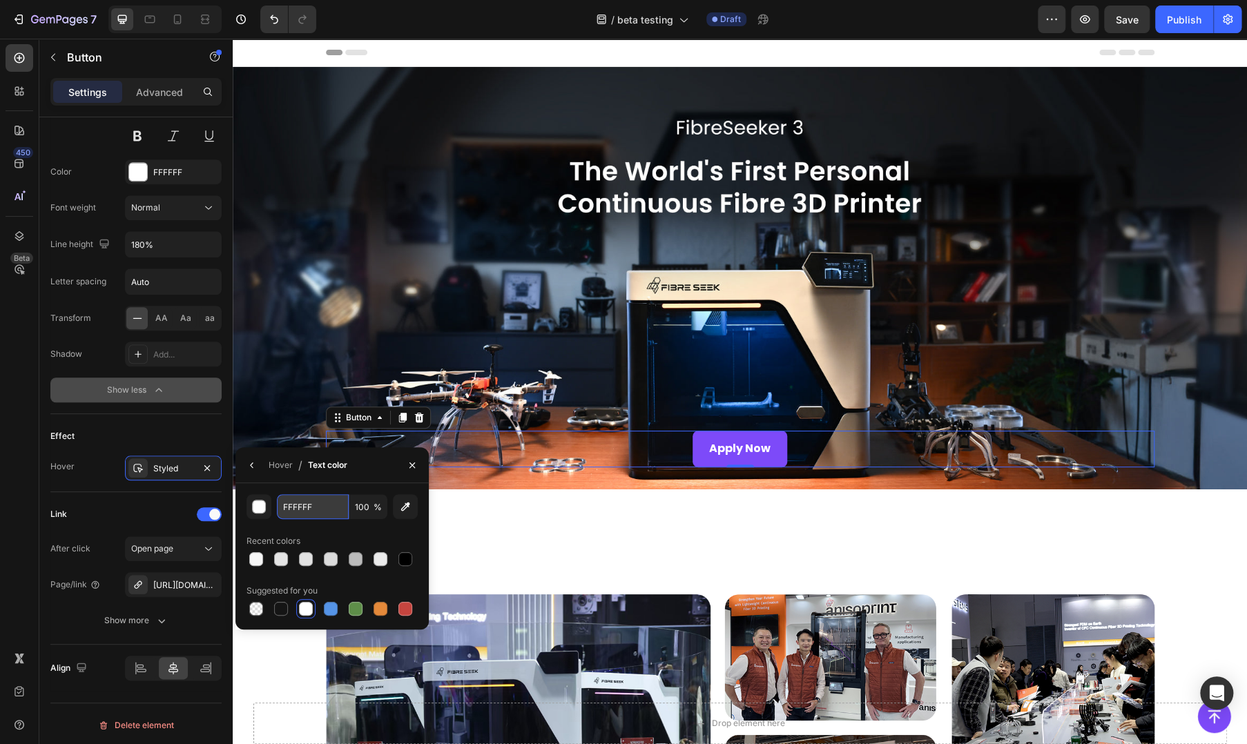
click at [327, 506] on input "FFFFFF" at bounding box center [313, 506] width 72 height 25
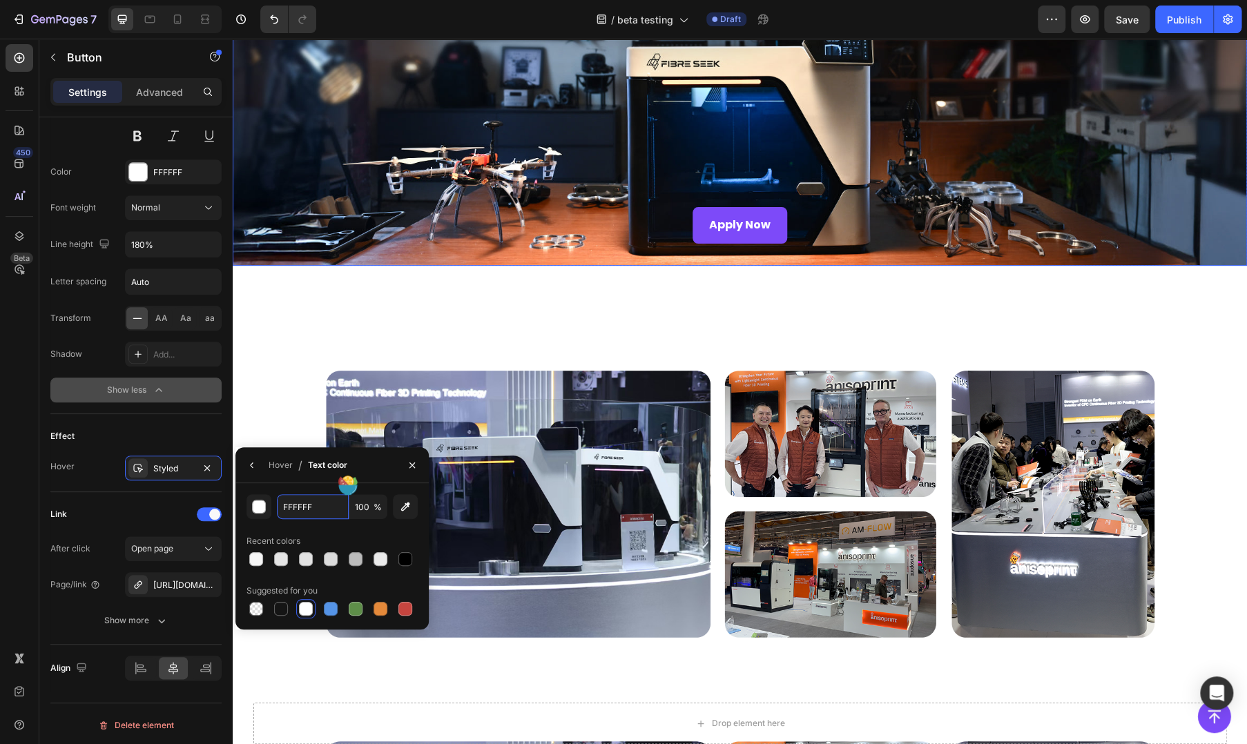
scroll to position [230, 0]
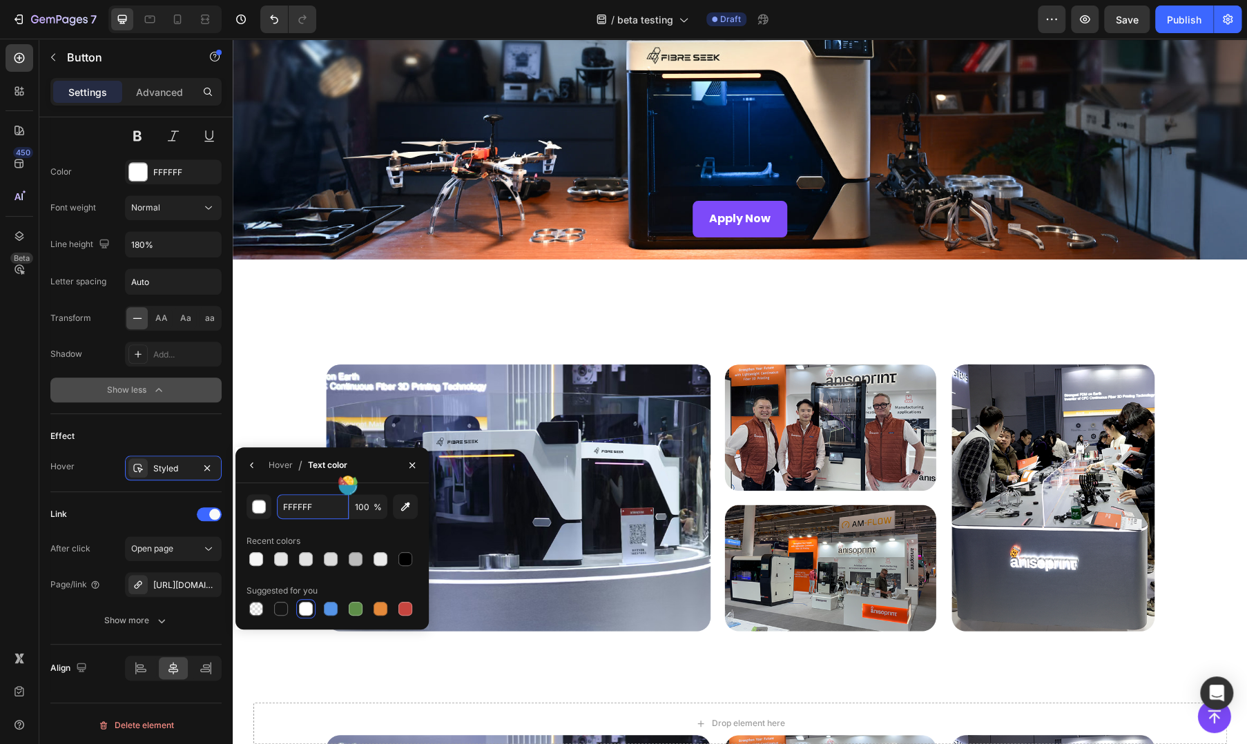
paste input "#7D4AF9"
click at [372, 537] on div "Recent colors" at bounding box center [332, 541] width 171 height 22
type input "7D4AF9"
click at [254, 463] on icon "button" at bounding box center [252, 465] width 11 height 11
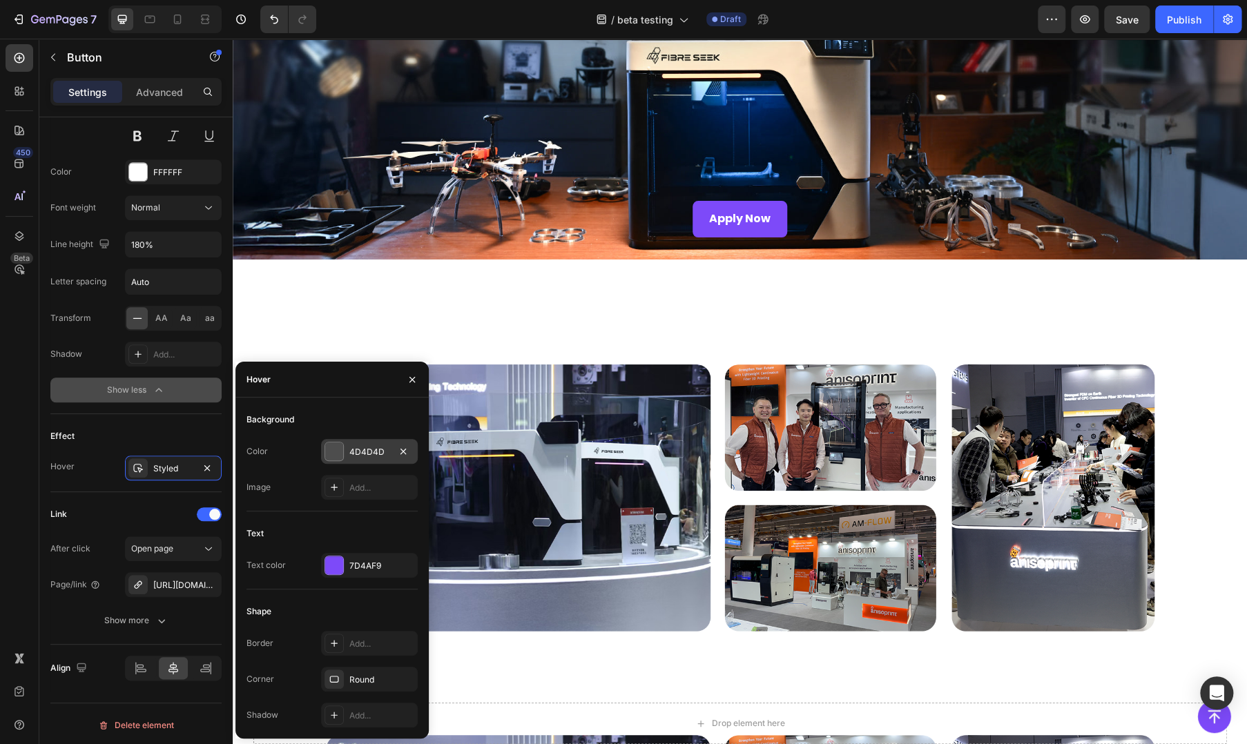
click at [361, 449] on div "4D4D4D" at bounding box center [369, 452] width 40 height 12
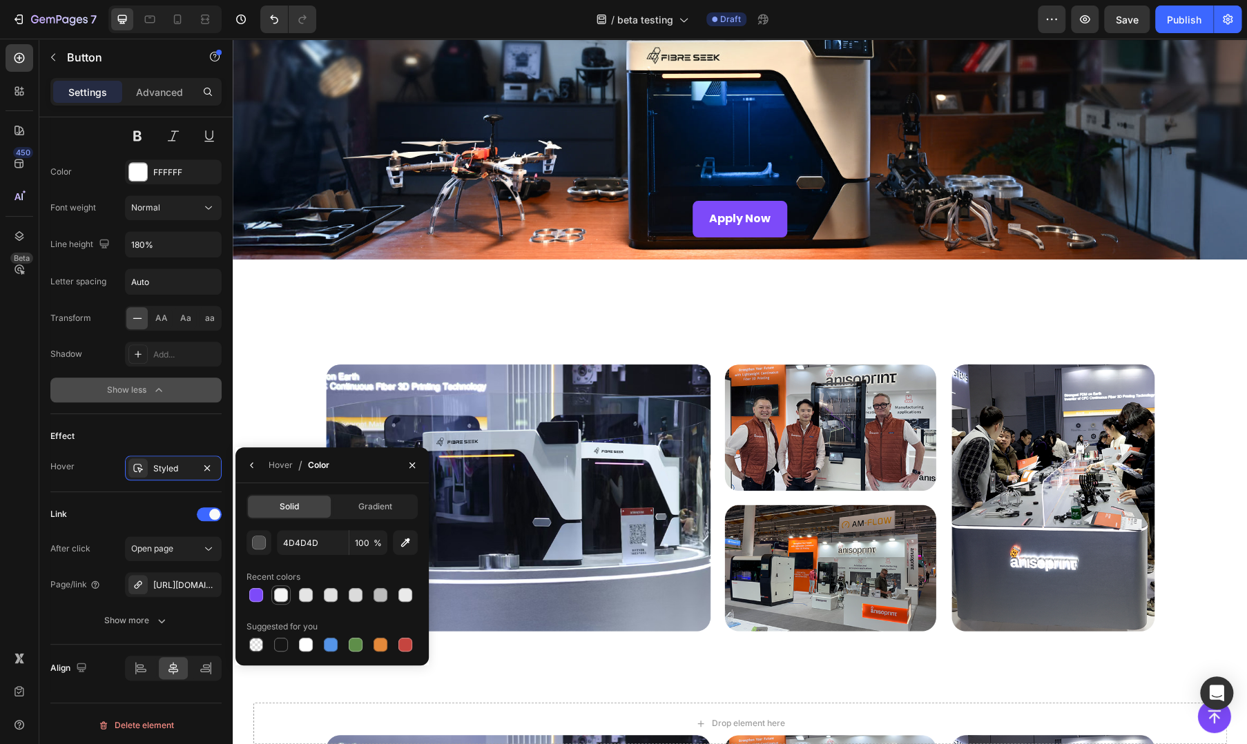
click at [285, 589] on div at bounding box center [281, 595] width 14 height 14
type input "F6F6F6"
click at [600, 287] on div "Image Image" at bounding box center [740, 642] width 1015 height 720
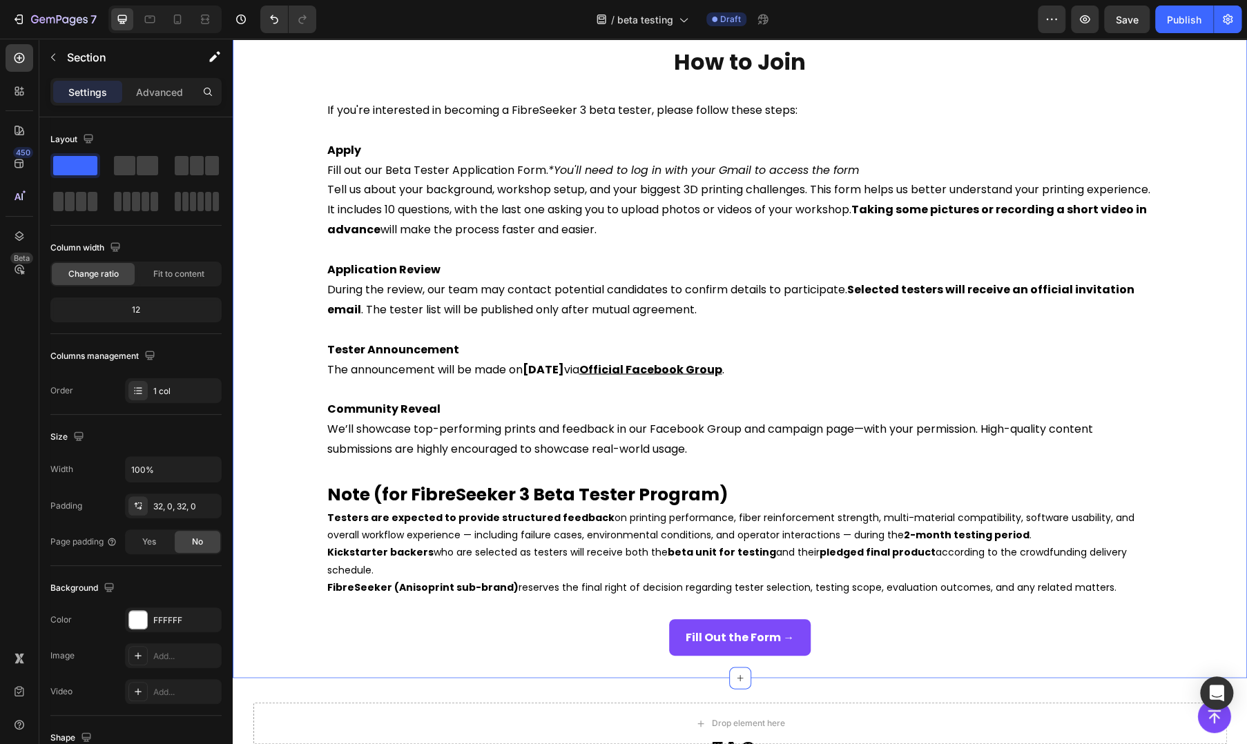
scroll to position [1381, 0]
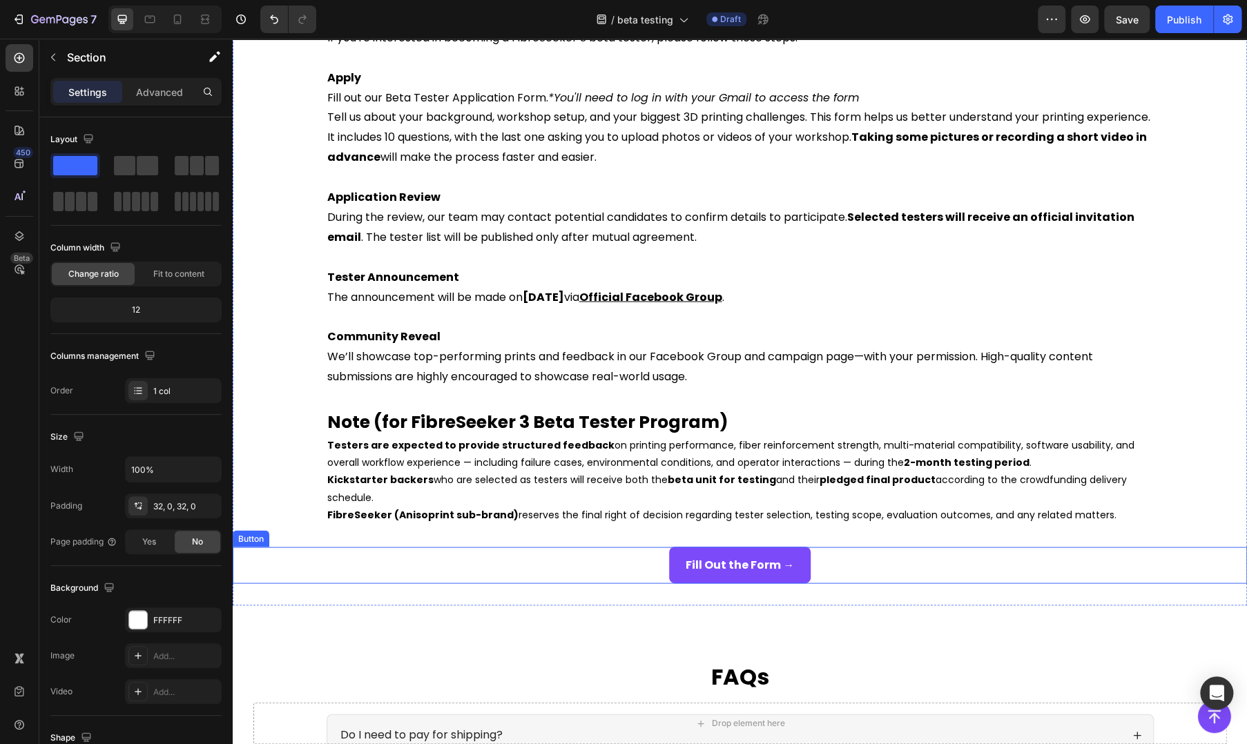
click at [661, 558] on div "Fill Out the Form → Button" at bounding box center [740, 565] width 1015 height 37
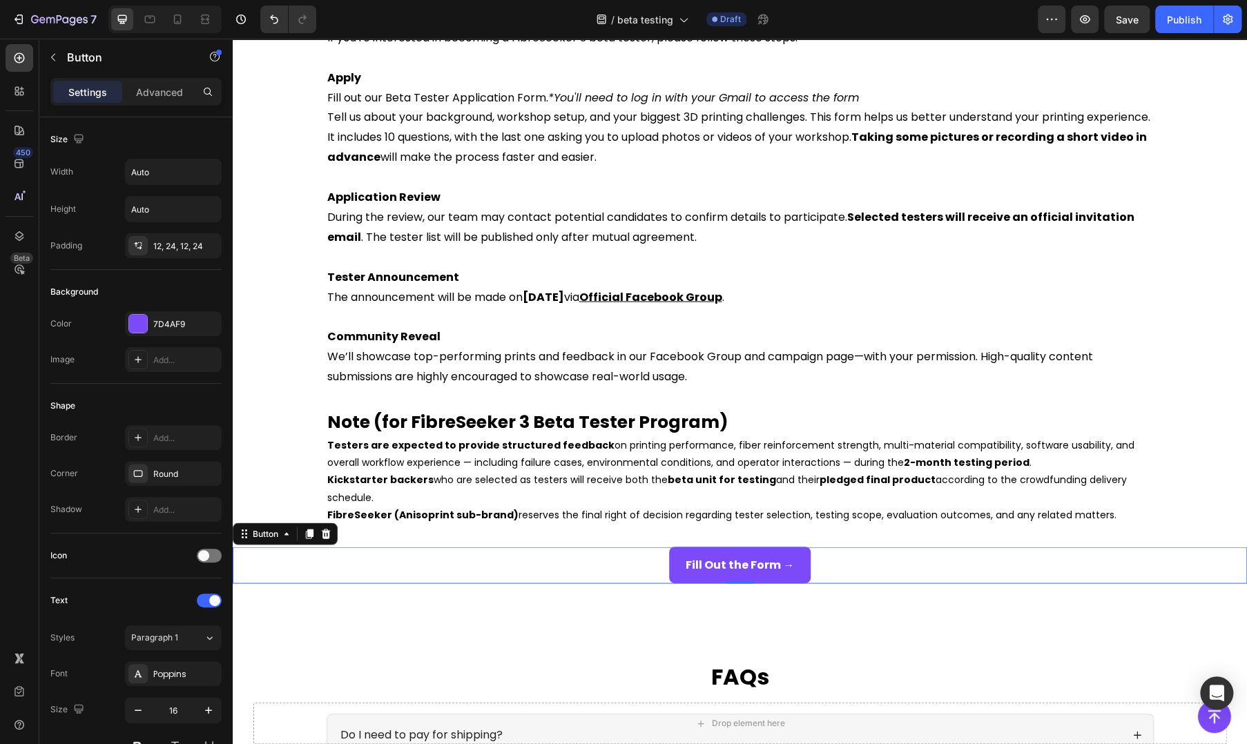
scroll to position [430, 0]
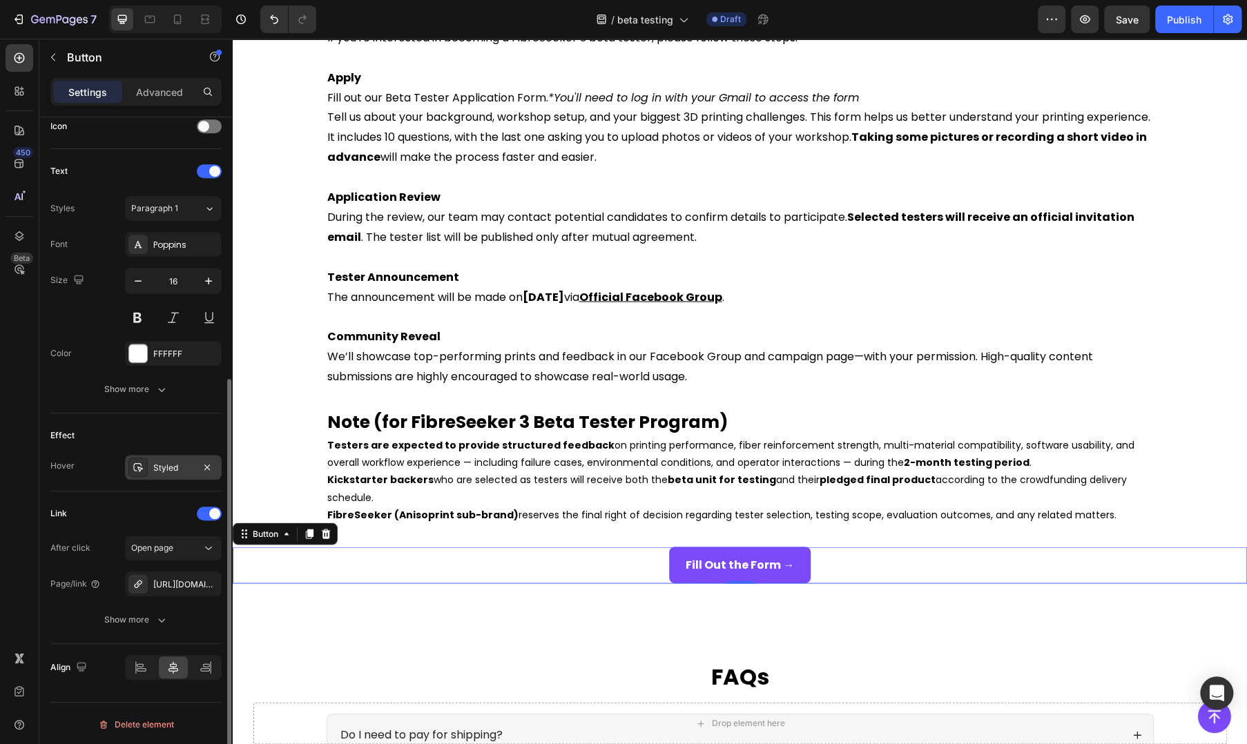
click at [157, 459] on div "Styled" at bounding box center [173, 467] width 97 height 25
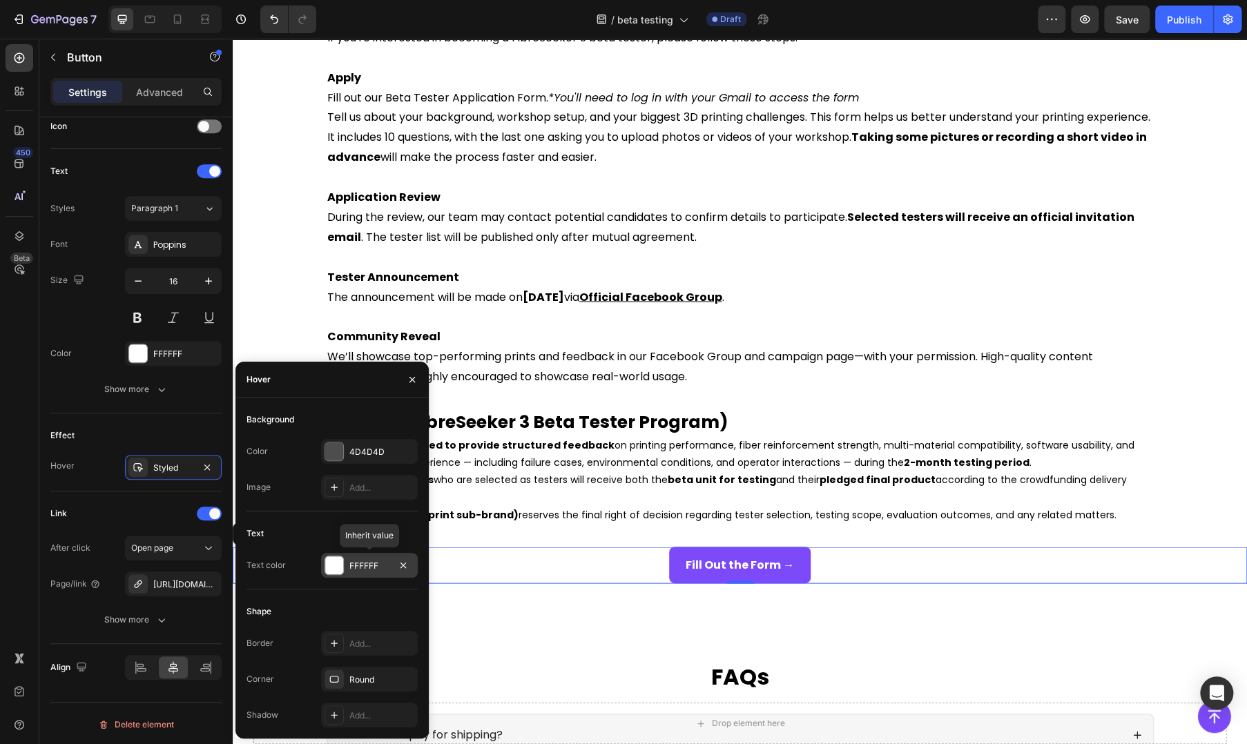
click at [356, 565] on div "FFFFFF" at bounding box center [369, 566] width 40 height 12
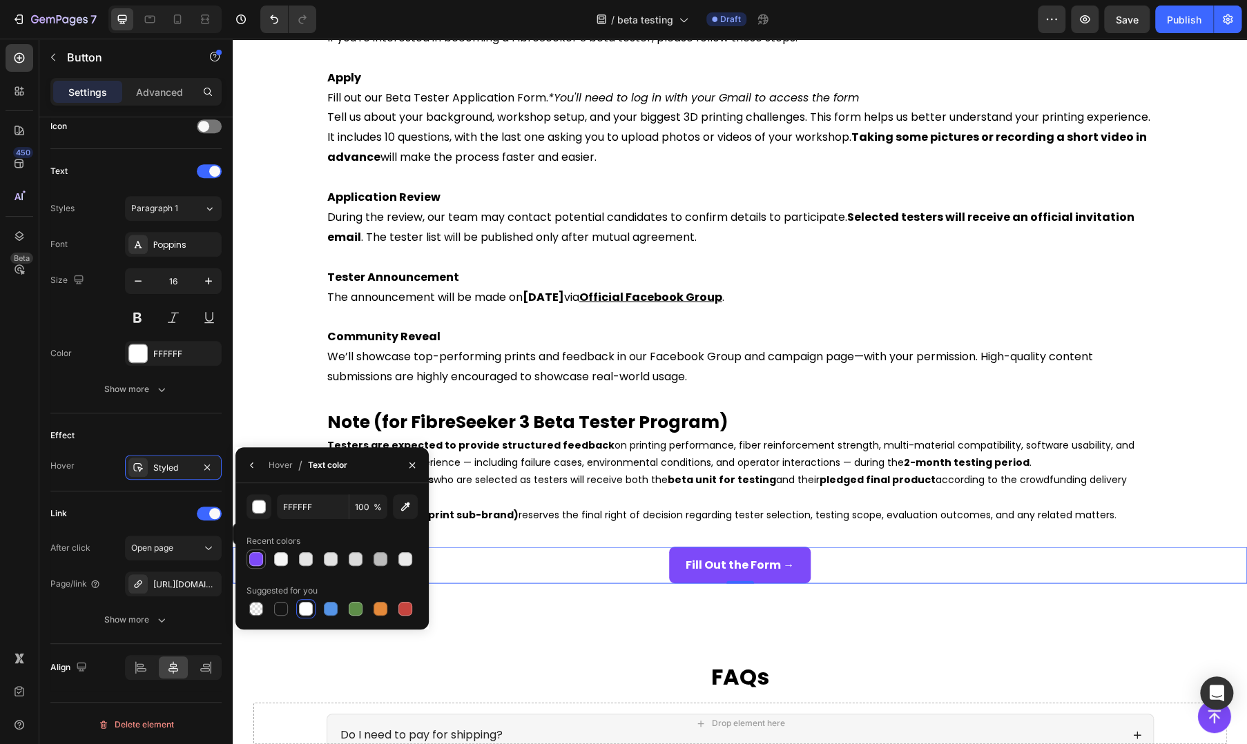
click at [256, 562] on div at bounding box center [256, 560] width 14 height 14
type input "7D4AF9"
click at [249, 465] on icon "button" at bounding box center [252, 465] width 11 height 11
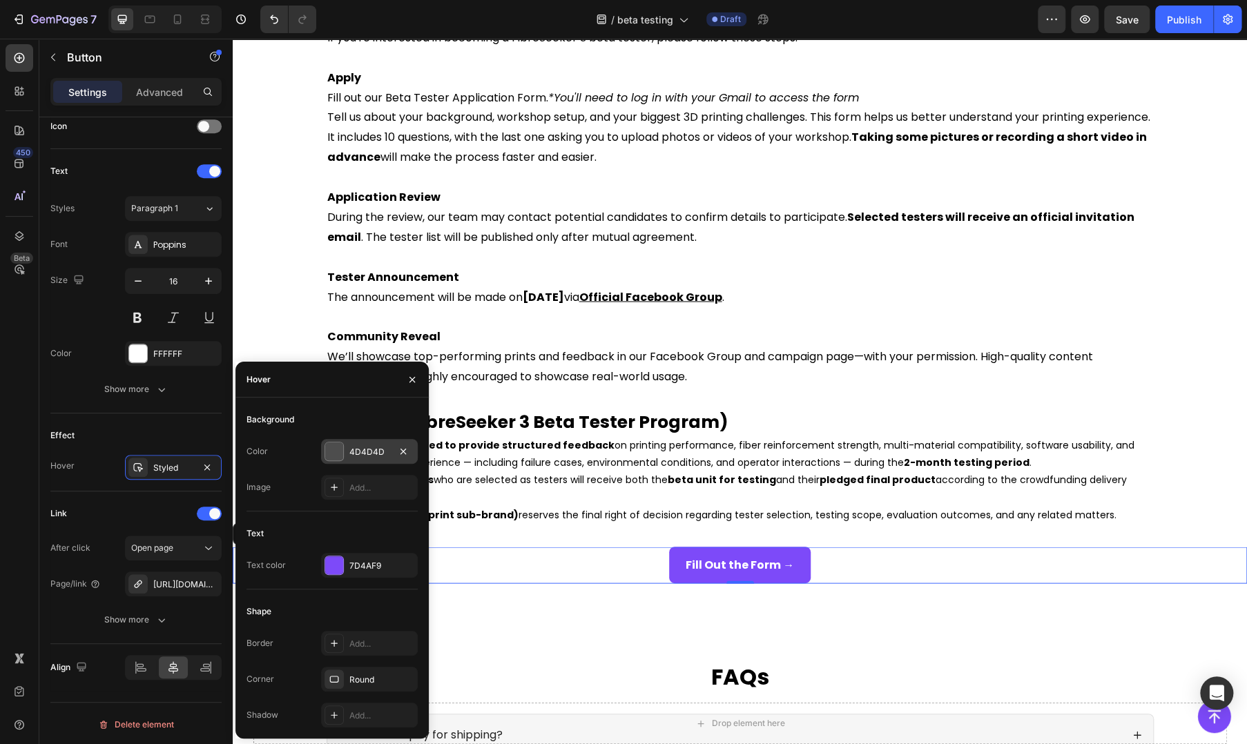
click at [343, 454] on div at bounding box center [334, 452] width 18 height 18
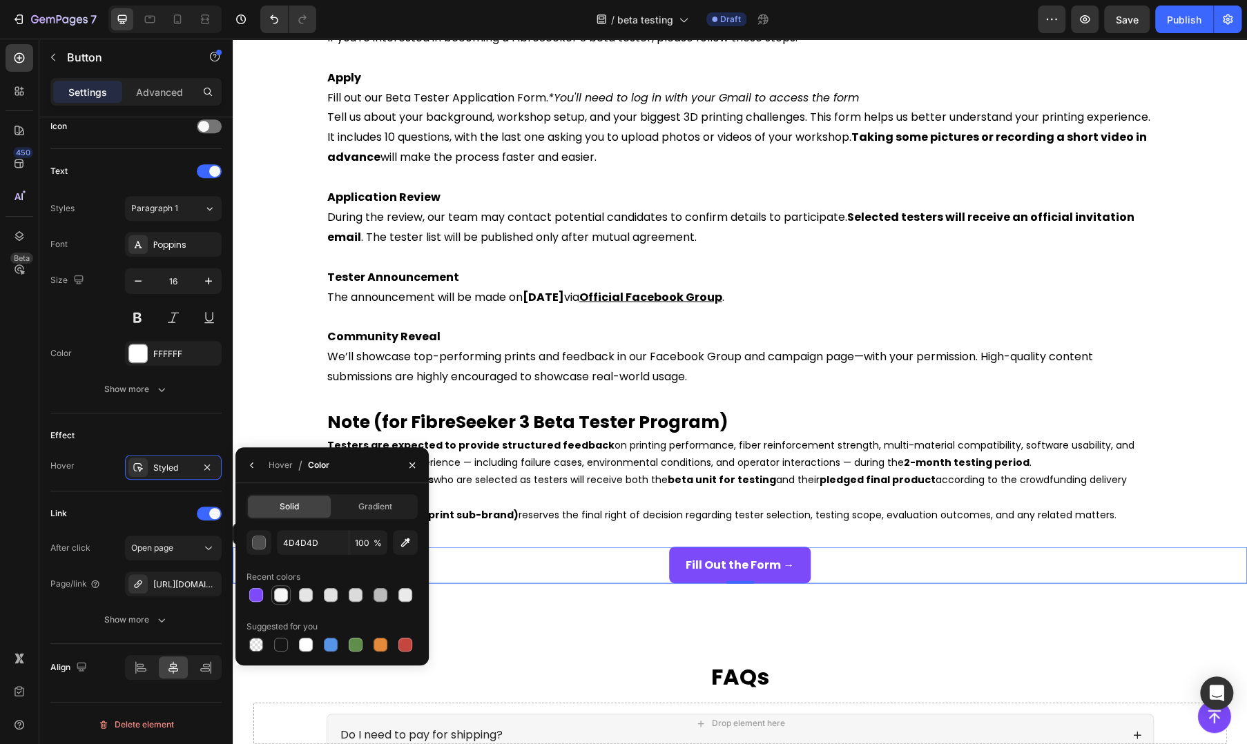
click at [279, 599] on div at bounding box center [281, 595] width 14 height 14
type input "F6F6F6"
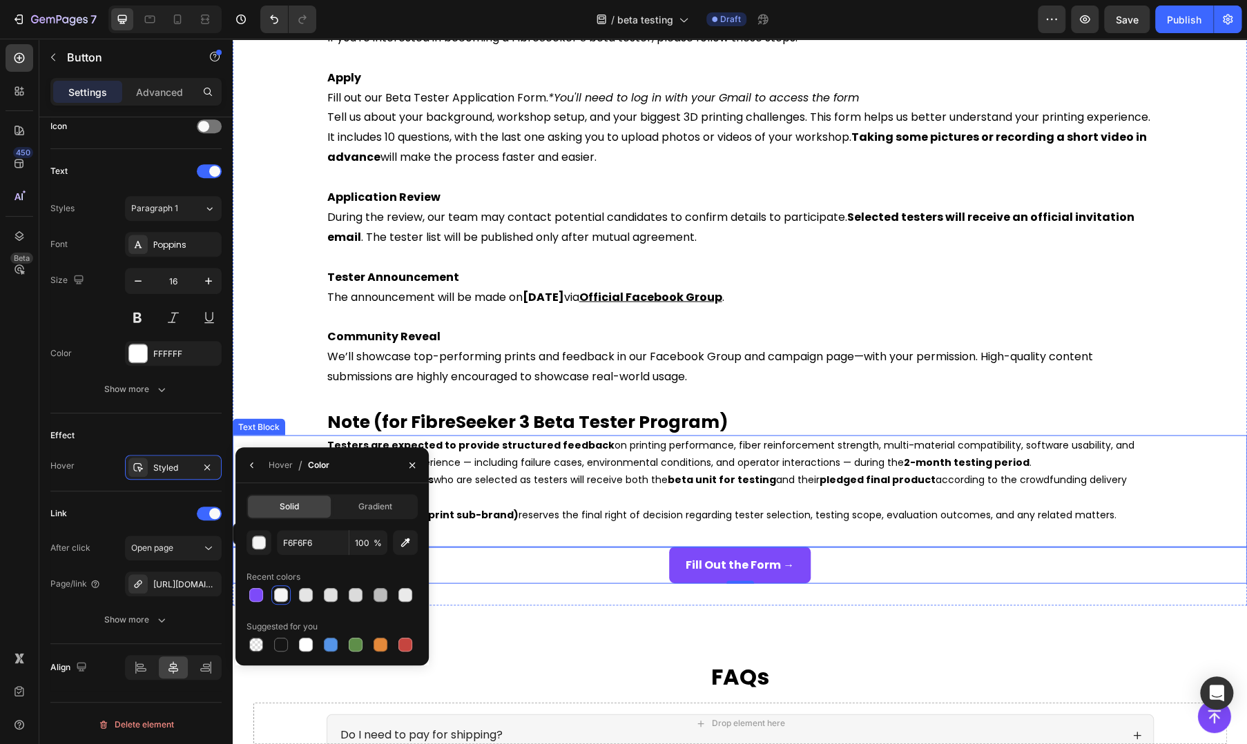
click at [581, 528] on div "Testers are expected to provide structured feedback on printing performance, fi…" at bounding box center [740, 491] width 1015 height 112
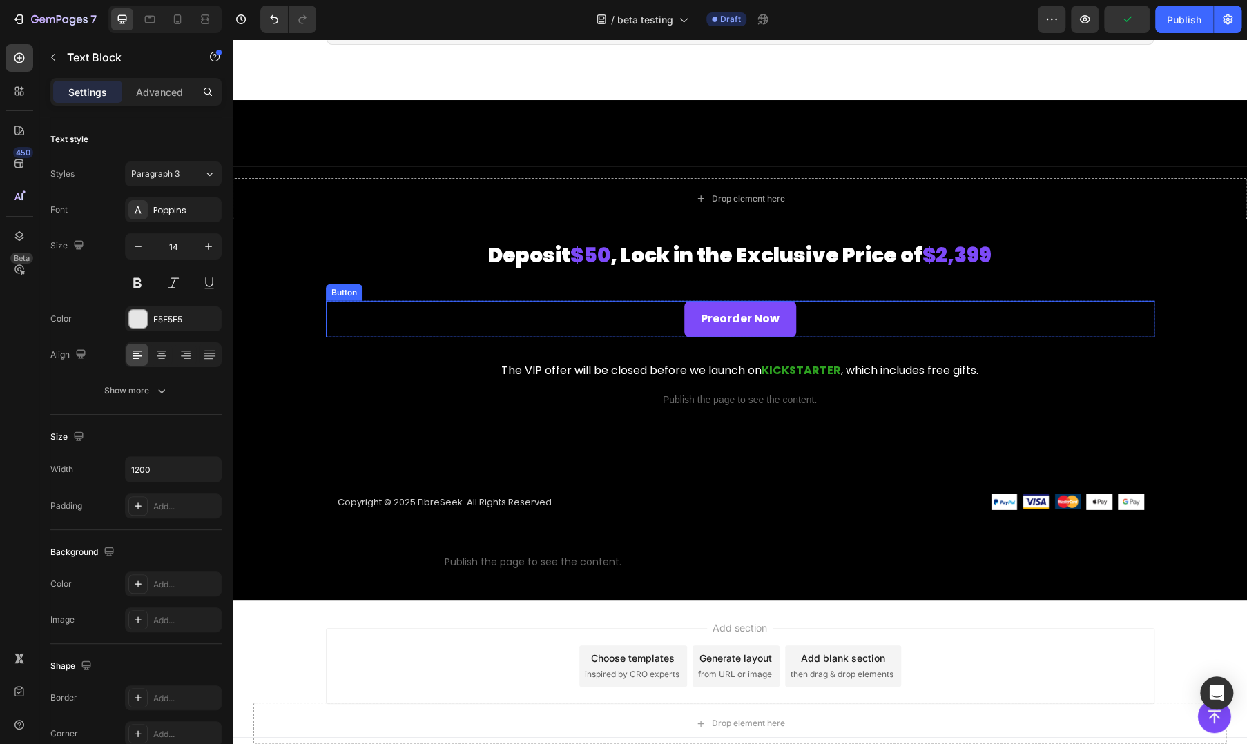
scroll to position [2271, 0]
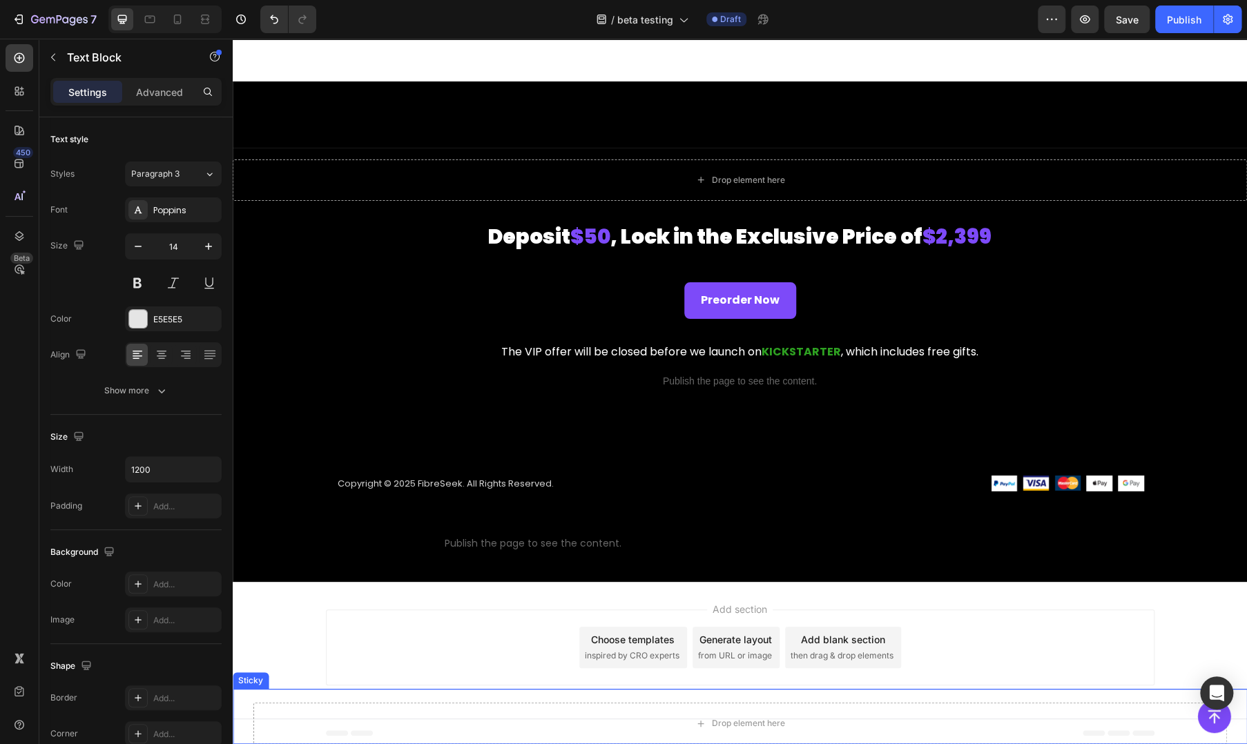
click at [410, 708] on div "Button" at bounding box center [739, 716] width 981 height 33
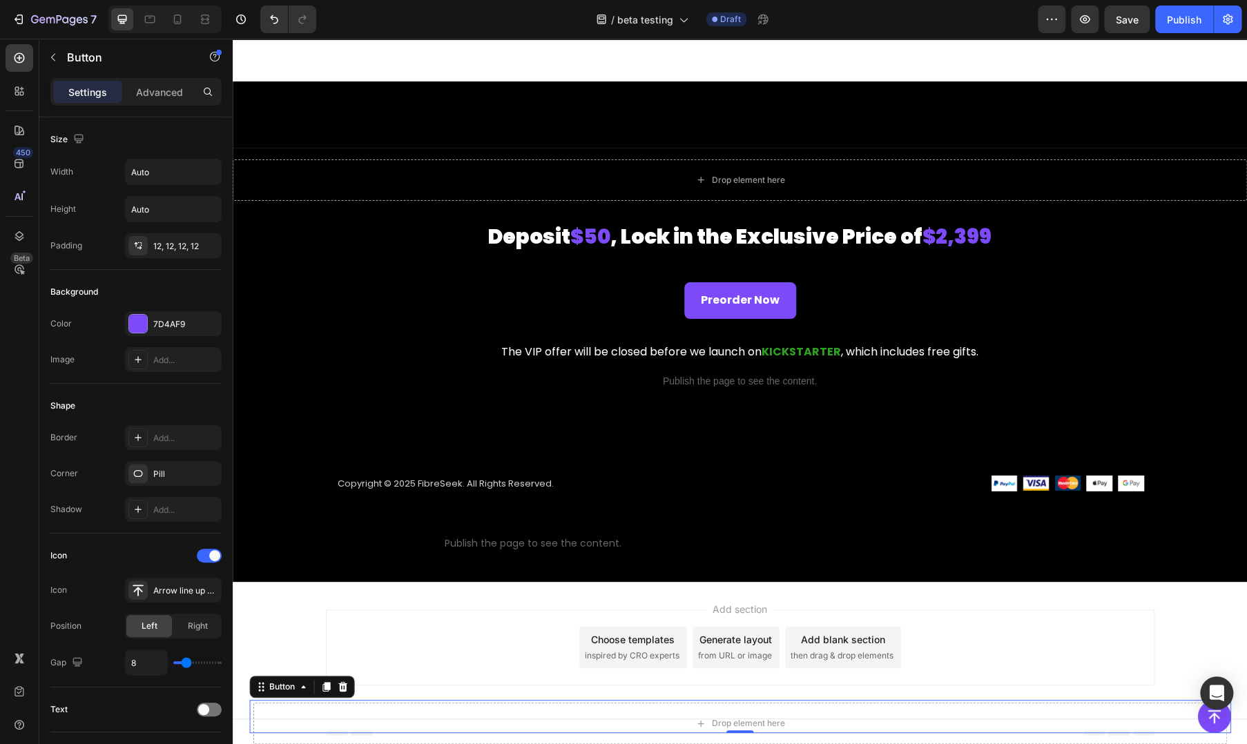
click at [481, 636] on div "Add section Choose templates inspired by CRO experts Generate layout from URL o…" at bounding box center [740, 648] width 829 height 76
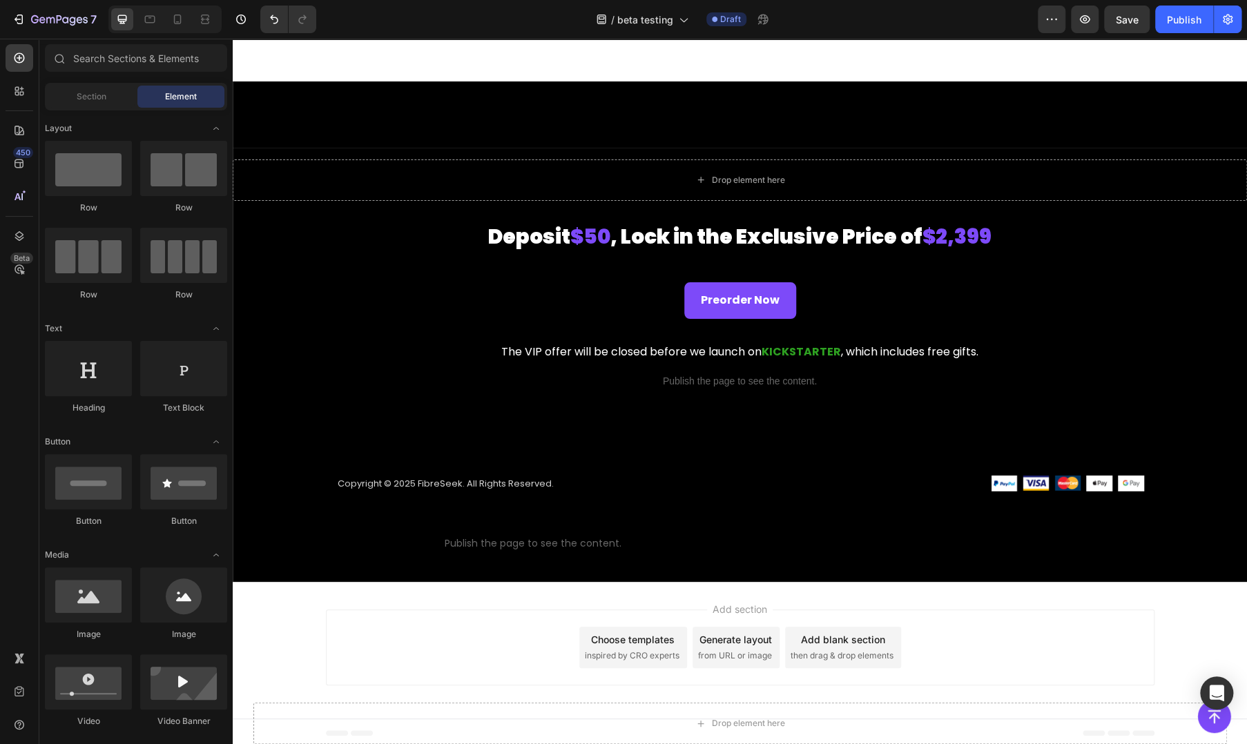
click at [930, 617] on div "Add section Choose templates inspired by CRO experts Generate layout from URL o…" at bounding box center [740, 648] width 829 height 76
click at [434, 614] on div "Add section Choose templates inspired by CRO experts Generate layout from URL o…" at bounding box center [740, 648] width 829 height 76
click at [364, 644] on div "Add section Choose templates inspired by CRO experts Generate layout from URL o…" at bounding box center [740, 648] width 829 height 76
click at [970, 633] on div "Add section Choose templates inspired by CRO experts Generate layout from URL o…" at bounding box center [740, 648] width 829 height 76
click at [351, 653] on div "Add section Choose templates inspired by CRO experts Generate layout from URL o…" at bounding box center [740, 648] width 829 height 76
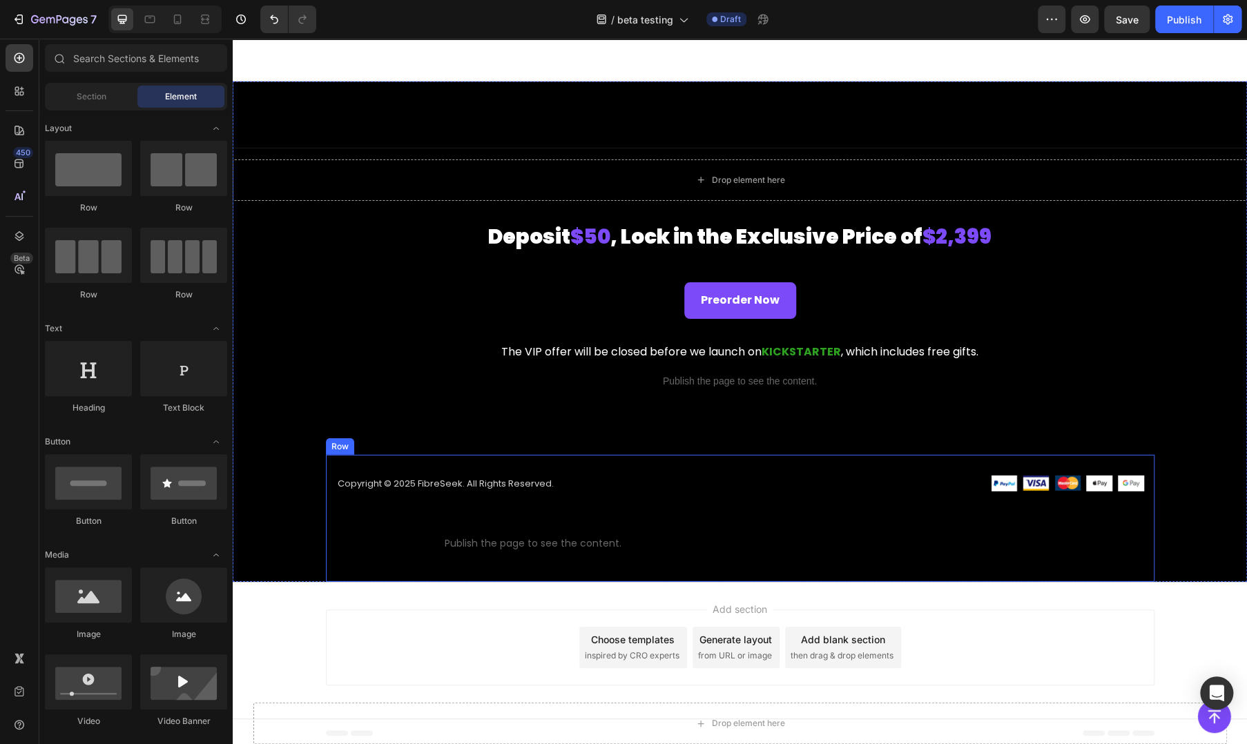
click at [702, 462] on div "Copyright © 2025 FibreSeek. All Rights Reserved. Text block Custom code Publish…" at bounding box center [740, 518] width 829 height 127
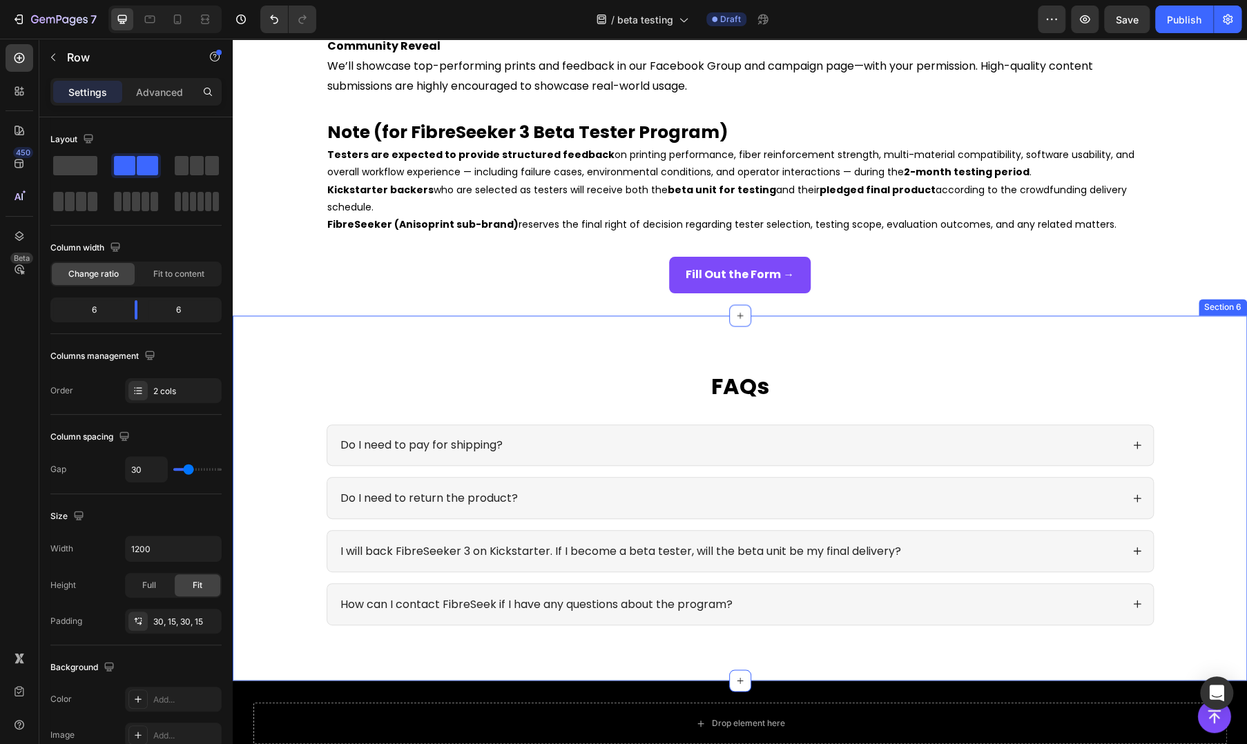
scroll to position [1120, 0]
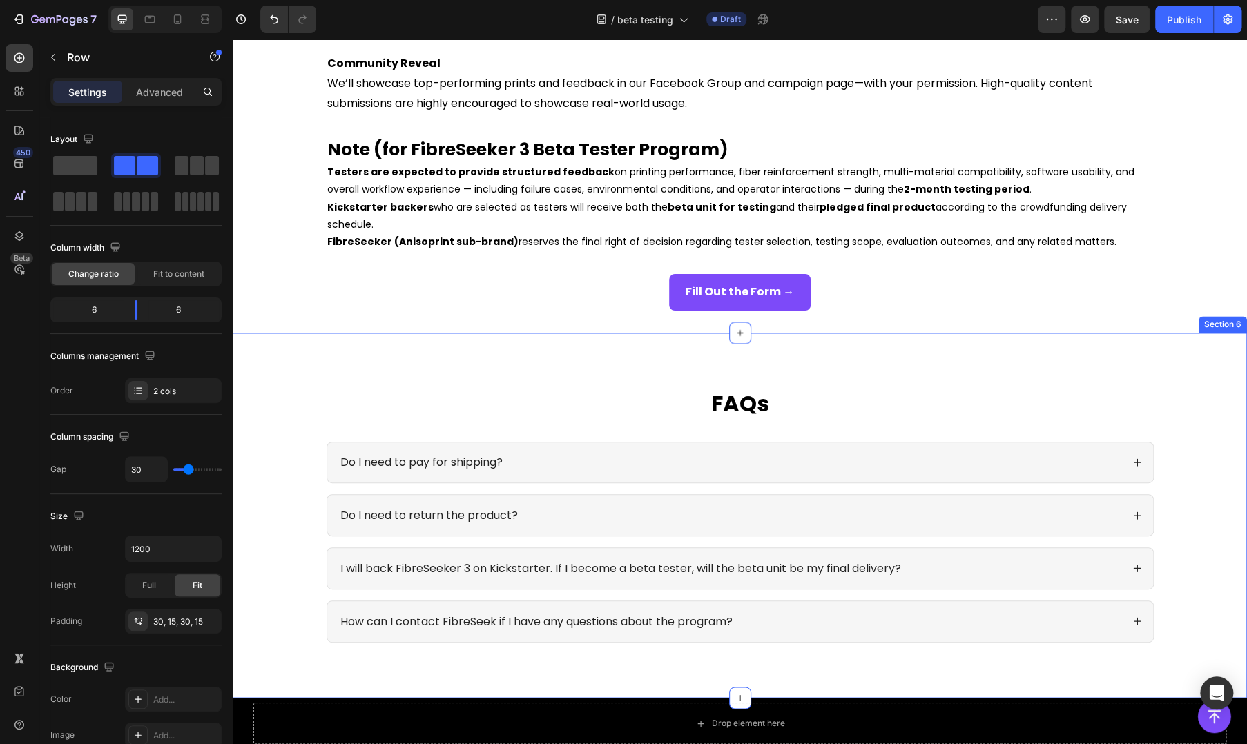
drag, startPoint x: 1181, startPoint y: 478, endPoint x: 588, endPoint y: 531, distance: 595.6
click at [1181, 478] on div "FAQs Heading Do I need to pay for shipping? Do I need to return the product? I …" at bounding box center [740, 526] width 987 height 277
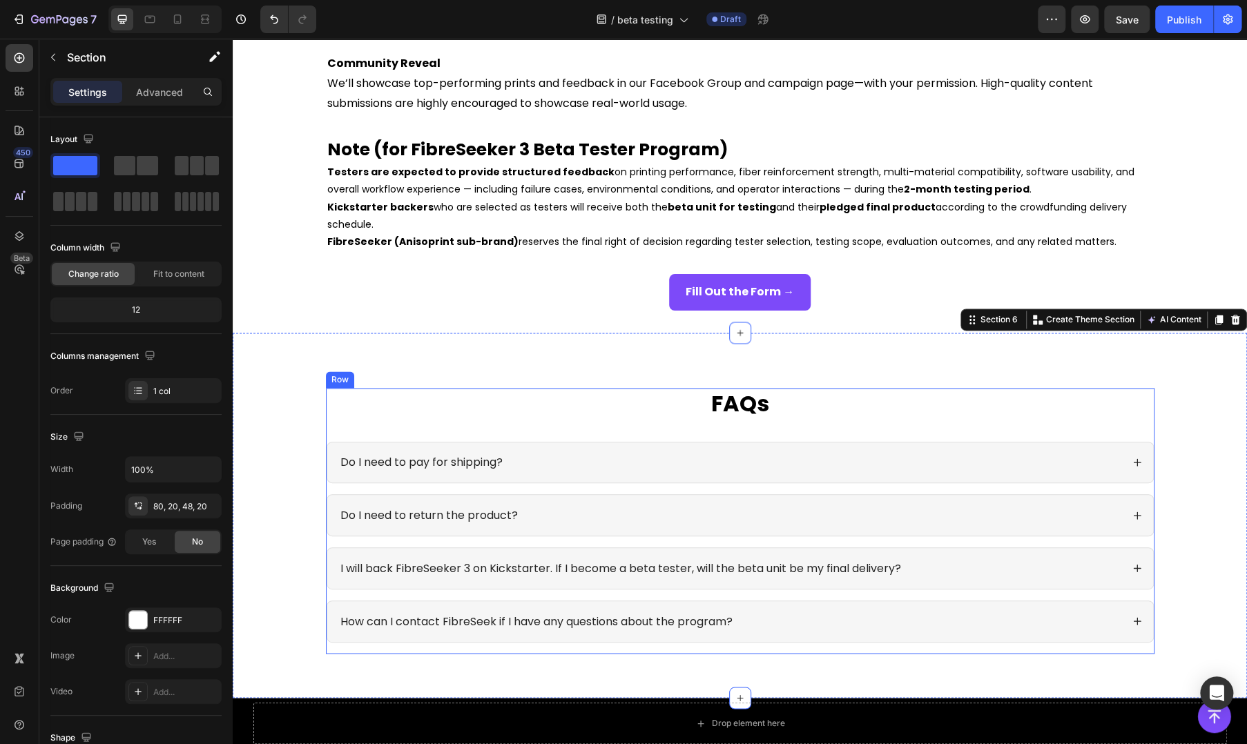
drag, startPoint x: 707, startPoint y: 424, endPoint x: 725, endPoint y: 412, distance: 22.4
click at [707, 424] on div "FAQs Heading Do I need to pay for shipping? Do I need to return the product? I …" at bounding box center [740, 521] width 829 height 266
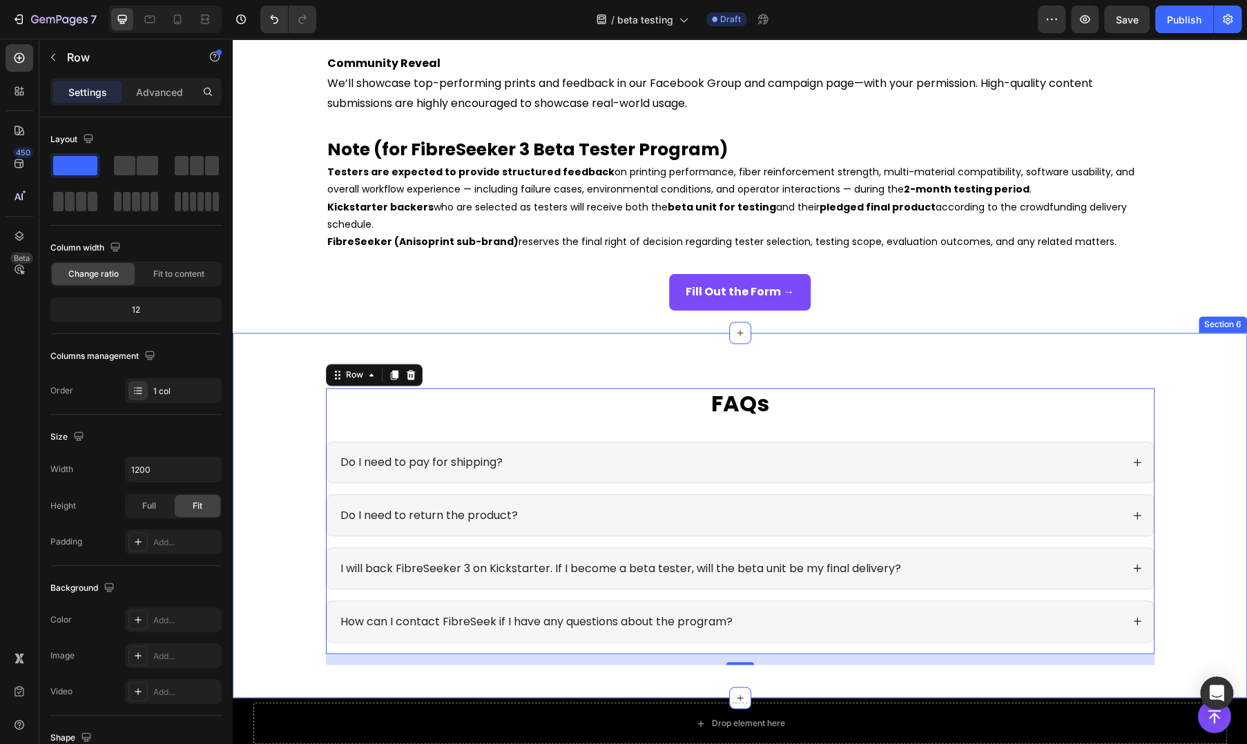
drag, startPoint x: 1202, startPoint y: 453, endPoint x: 1045, endPoint y: 529, distance: 174.8
click at [1202, 453] on div "FAQs Heading Do I need to pay for shipping? Do I need to return the product? I …" at bounding box center [740, 526] width 987 height 277
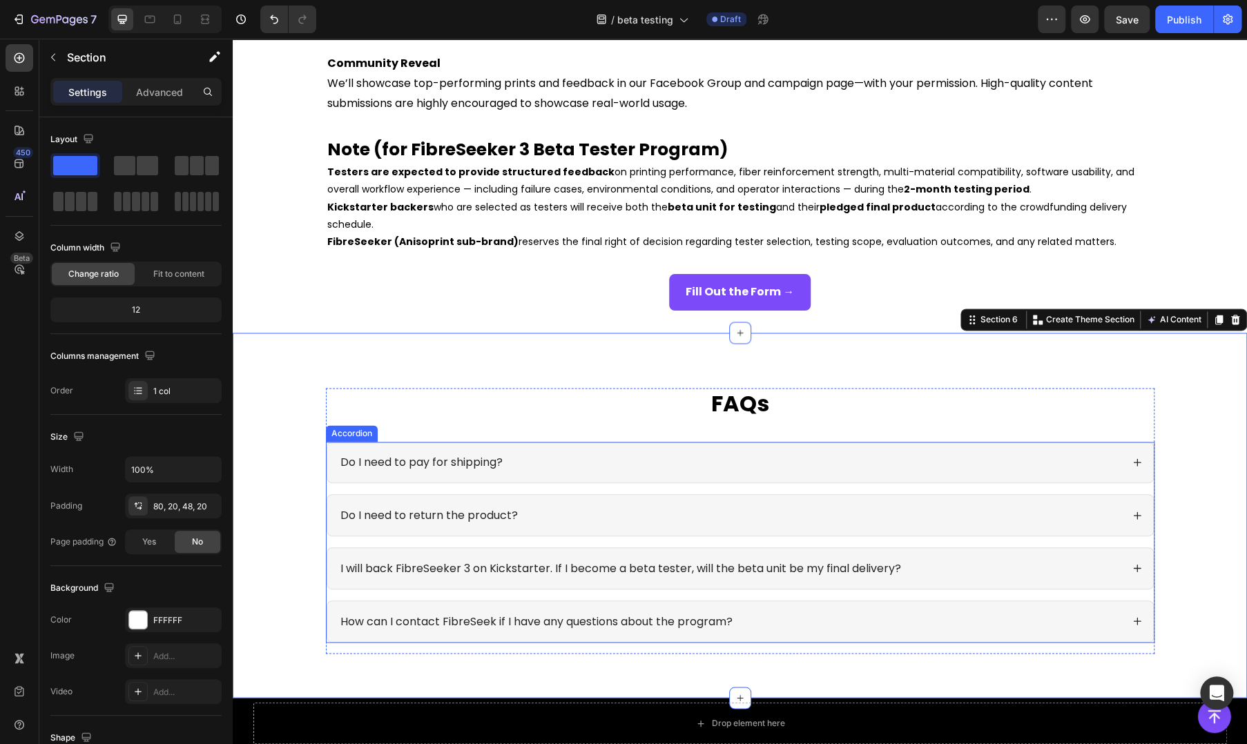
click at [291, 450] on div "FAQs Heading Do I need to pay for shipping? Do I need to return the product? I …" at bounding box center [740, 526] width 987 height 277
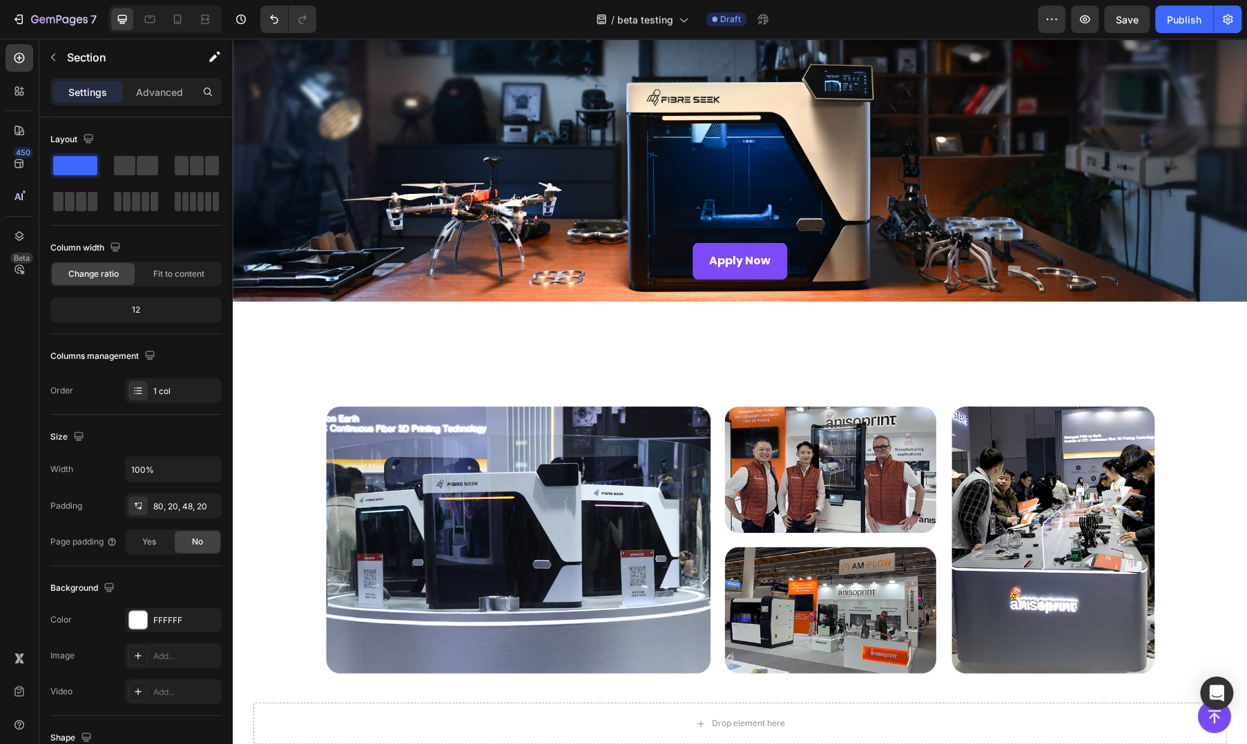
scroll to position [0, 0]
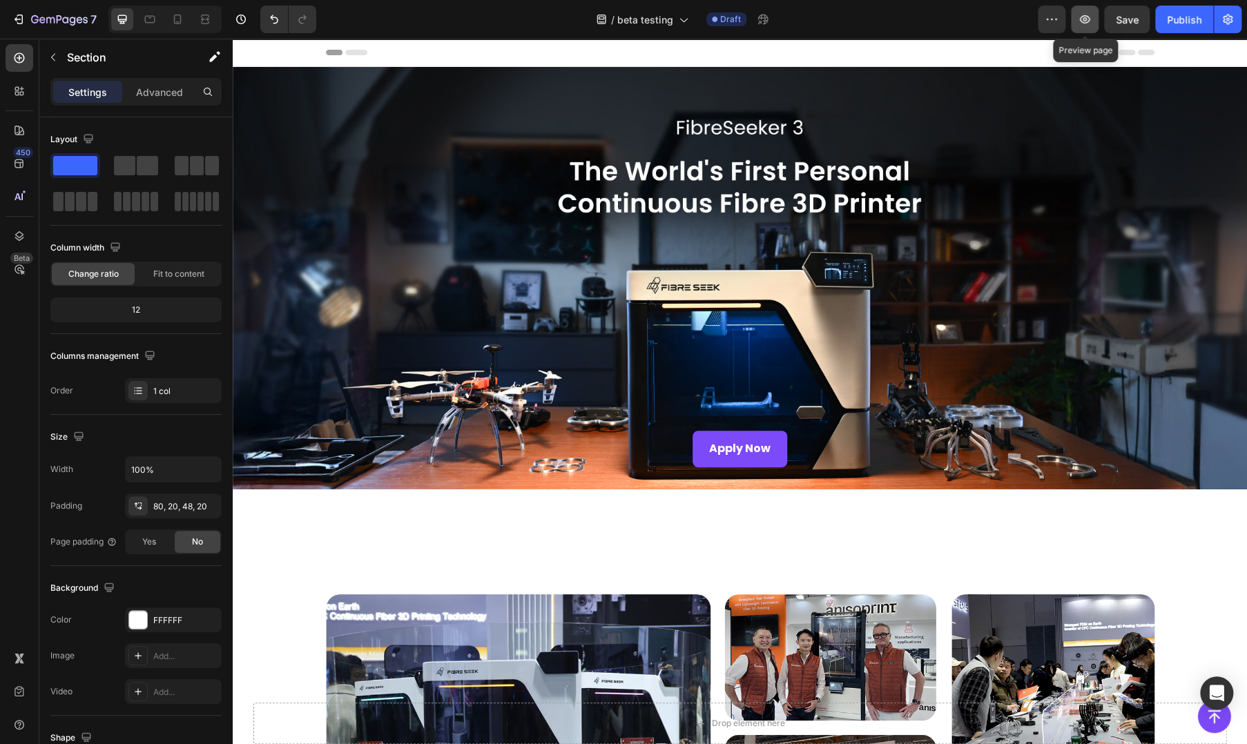
click at [1079, 18] on icon "button" at bounding box center [1085, 19] width 14 height 14
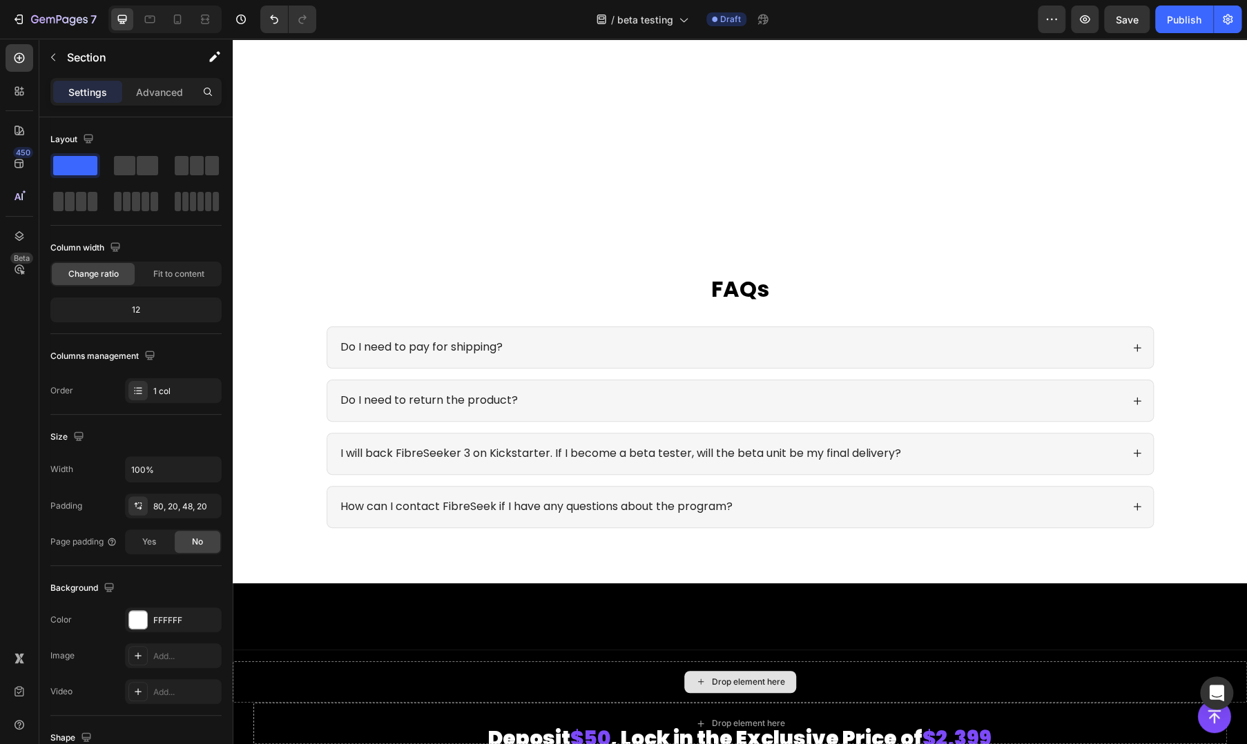
scroll to position [2271, 0]
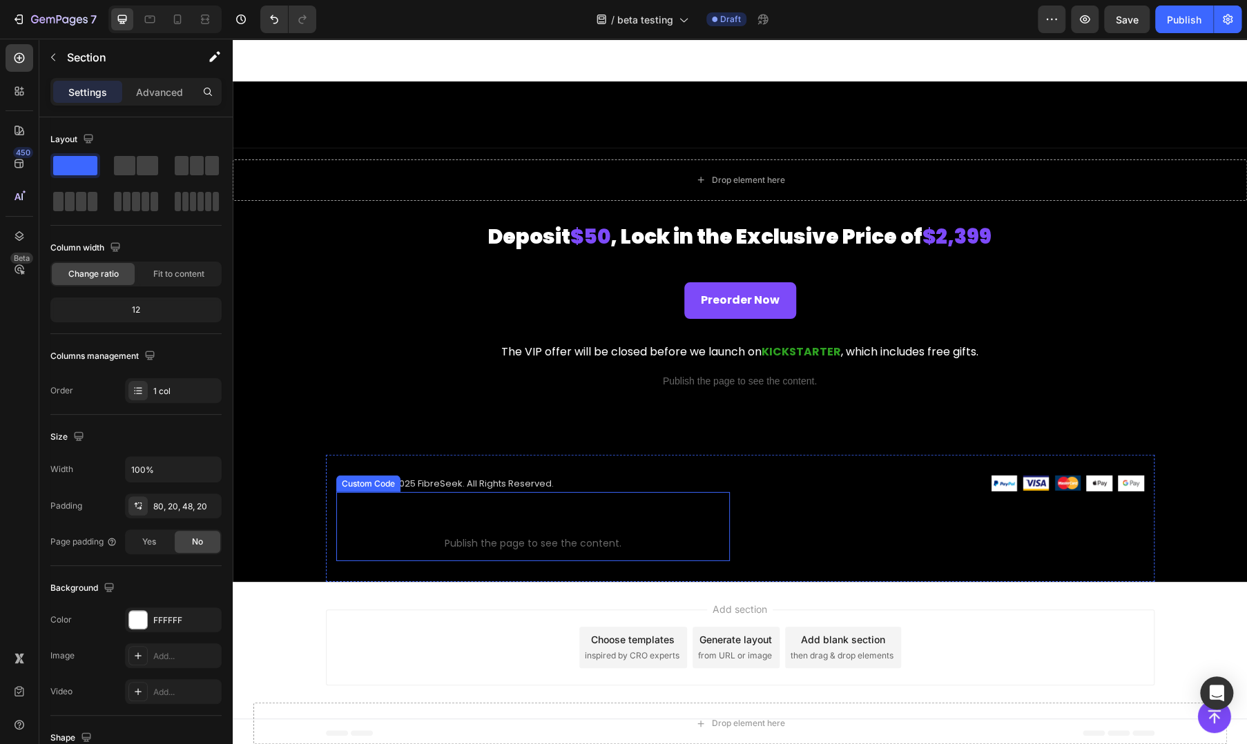
click at [470, 526] on span "Custom code" at bounding box center [533, 525] width 394 height 17
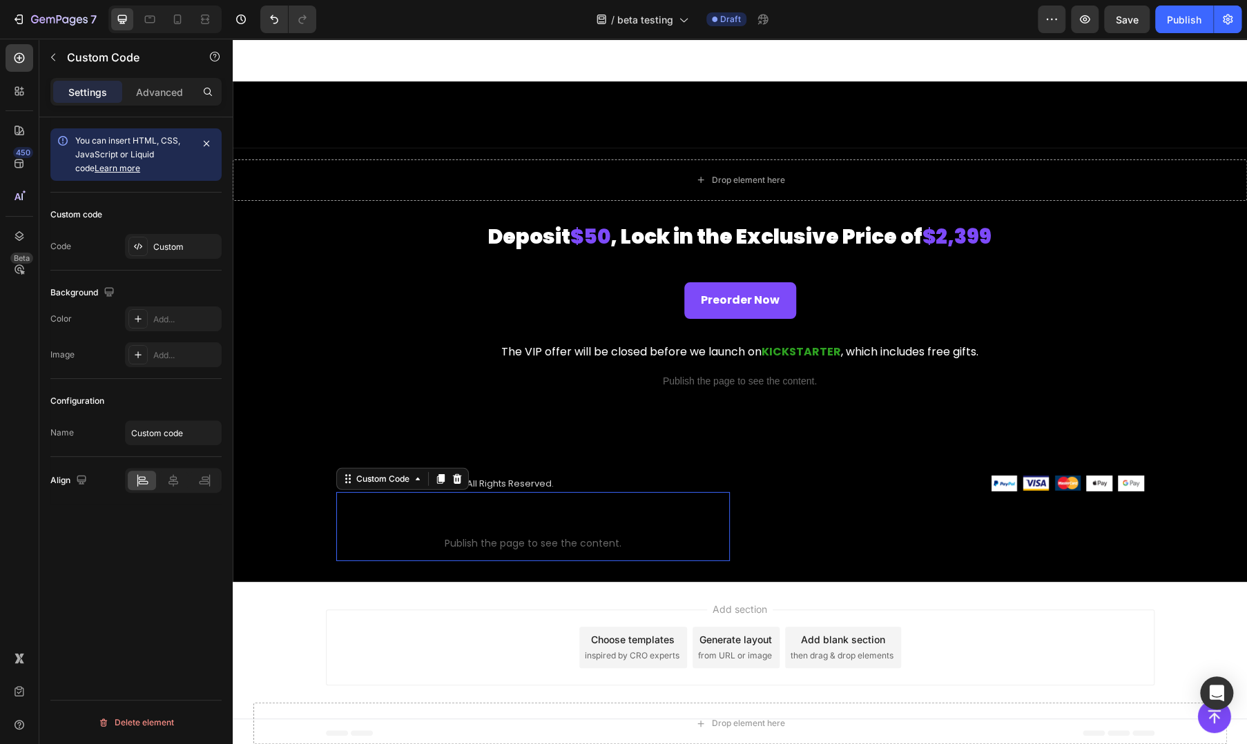
click at [470, 526] on span "Custom code" at bounding box center [533, 525] width 394 height 17
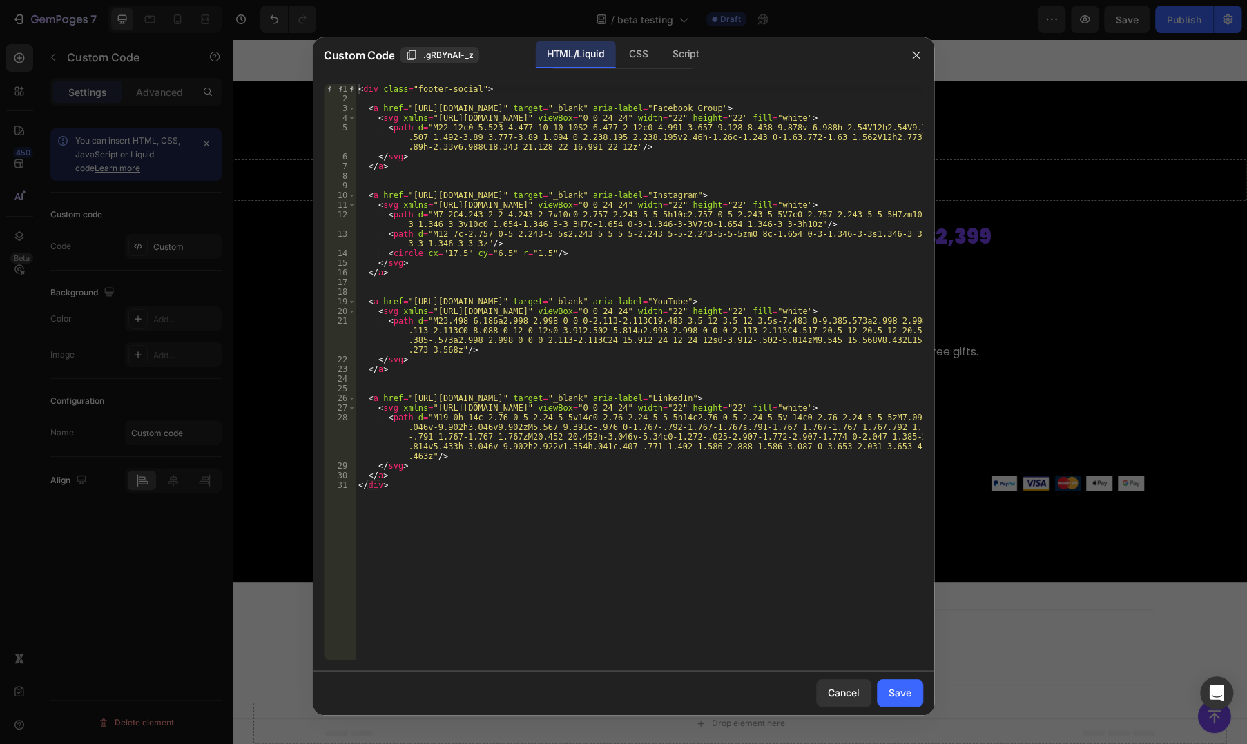
drag, startPoint x: 427, startPoint y: 400, endPoint x: 468, endPoint y: 398, distance: 41.5
click at [427, 400] on div "< div class = "footer-social" > < a href = "[URL][DOMAIN_NAME]" target = "_blan…" at bounding box center [640, 381] width 568 height 595
click at [586, 396] on div "< div class = "footer-social" > < a href = "[URL][DOMAIN_NAME]" target = "_blan…" at bounding box center [640, 381] width 568 height 595
click at [644, 395] on div "< div class = "footer-social" > < a href = "[URL][DOMAIN_NAME]" target = "_blan…" at bounding box center [640, 381] width 568 height 595
click at [700, 395] on div "< div class = "footer-social" > < a href = "[URL][DOMAIN_NAME]" target = "_blan…" at bounding box center [640, 381] width 568 height 595
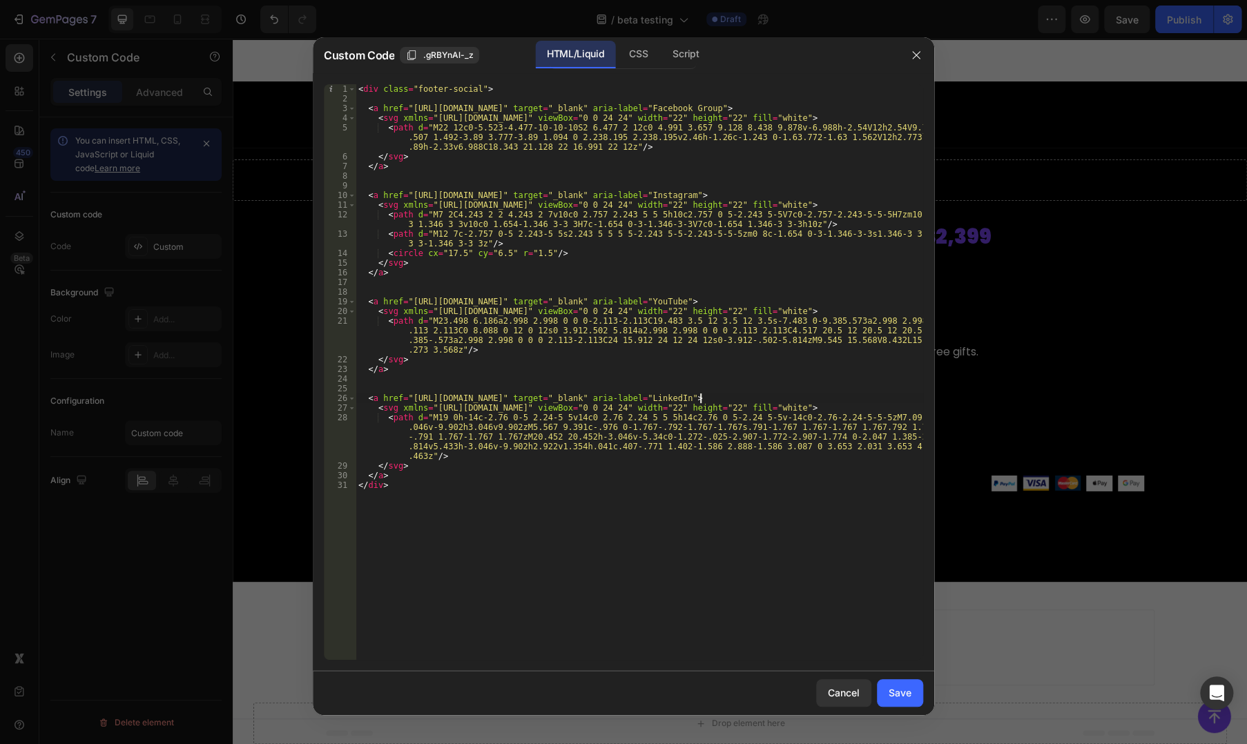
click at [521, 414] on div "< div class = "footer-social" > < a href = "[URL][DOMAIN_NAME]" target = "_blan…" at bounding box center [640, 381] width 568 height 595
click at [442, 410] on div "< div class = "footer-social" > < a href = "[URL][DOMAIN_NAME]" target = "_blan…" at bounding box center [640, 381] width 568 height 595
drag, startPoint x: 373, startPoint y: 407, endPoint x: 863, endPoint y: 403, distance: 490.4
click at [863, 403] on div "< div class = "footer-social" > < a href = "[URL][DOMAIN_NAME]" target = "_blan…" at bounding box center [640, 381] width 568 height 595
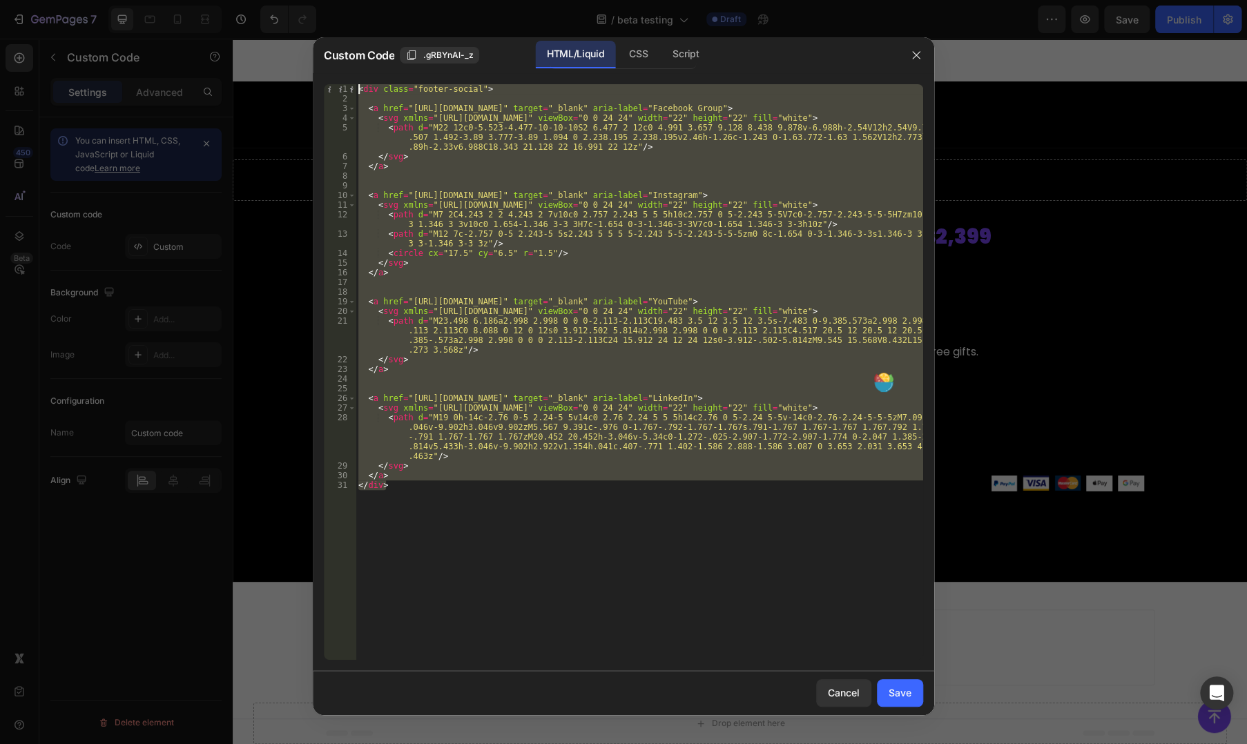
drag, startPoint x: 403, startPoint y: 487, endPoint x: 270, endPoint y: 75, distance: 433.3
click at [270, 75] on div "Custom Code .gRBYnAl-_z HTML/Liquid CSS Script <svg xmlns="[URL][DOMAIN_NAME]" …" at bounding box center [623, 372] width 1247 height 744
type textarea "<div class="footer-social">"
click at [596, 177] on div "< div class = "footer-social" > < a href = "[URL][DOMAIN_NAME]" target = "_blan…" at bounding box center [640, 372] width 568 height 576
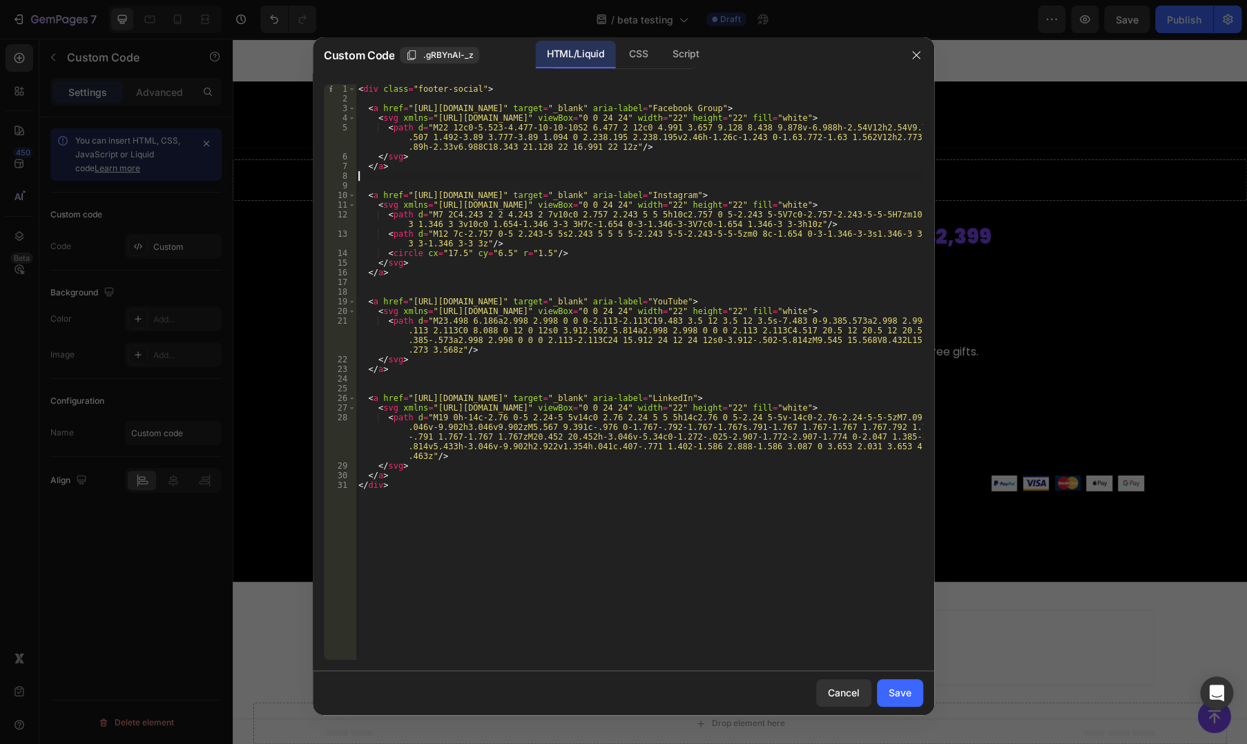
type textarea "</a> </div>"
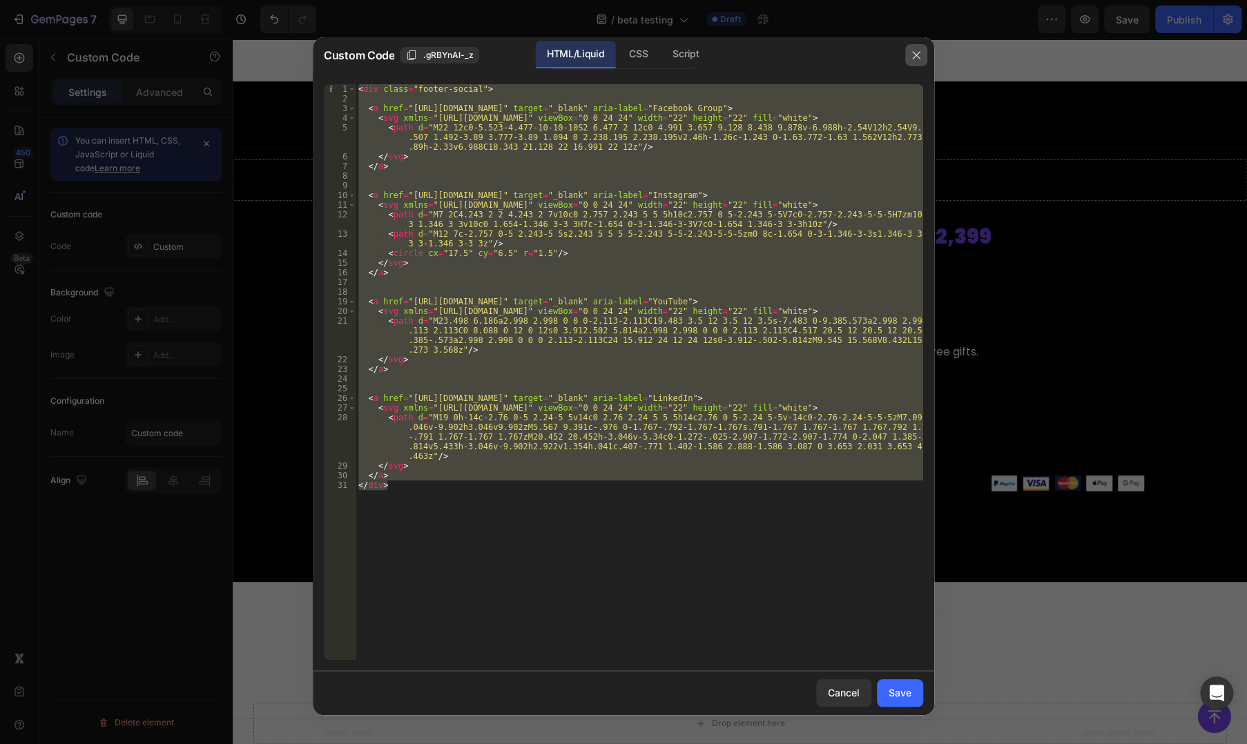
click at [911, 56] on icon "button" at bounding box center [916, 55] width 11 height 11
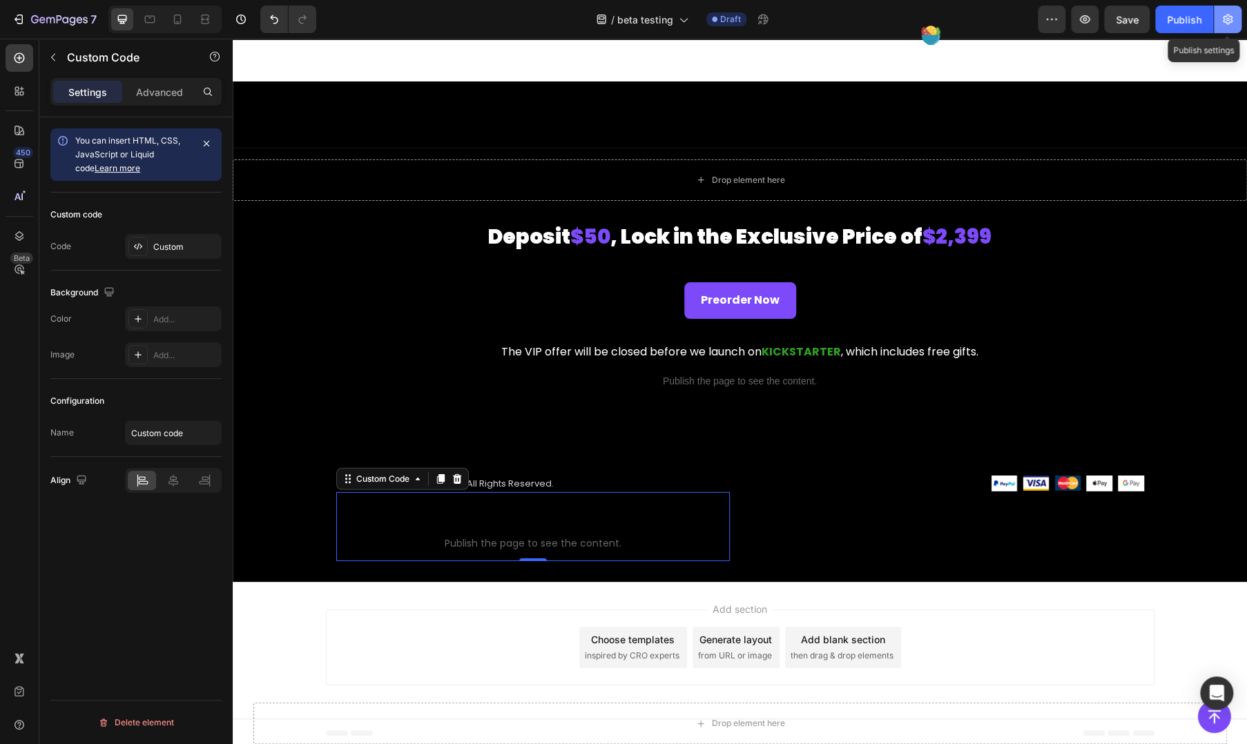
drag, startPoint x: 1232, startPoint y: 22, endPoint x: 966, endPoint y: 26, distance: 266.6
click at [1232, 22] on icon "button" at bounding box center [1228, 19] width 14 height 14
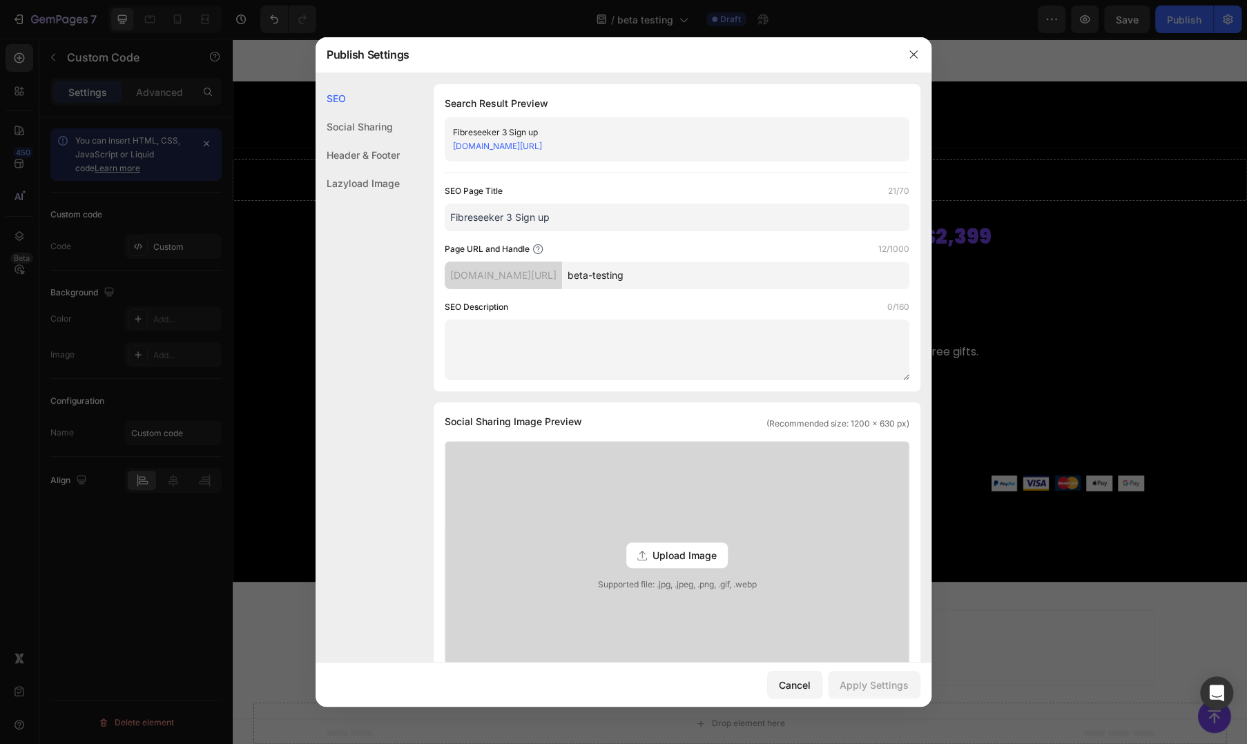
click at [675, 273] on input "beta-testing" at bounding box center [735, 276] width 347 height 28
drag, startPoint x: 705, startPoint y: 274, endPoint x: 419, endPoint y: 267, distance: 286.7
click at [419, 267] on div "SEO Search Result Preview Fibreseeker 3 Sign up [DOMAIN_NAME][URL] SEO Page Tit…" at bounding box center [624, 599] width 616 height 1030
click at [517, 273] on div "[DOMAIN_NAME][URL]" at bounding box center [503, 276] width 117 height 28
click at [1069, 271] on div at bounding box center [623, 372] width 1247 height 744
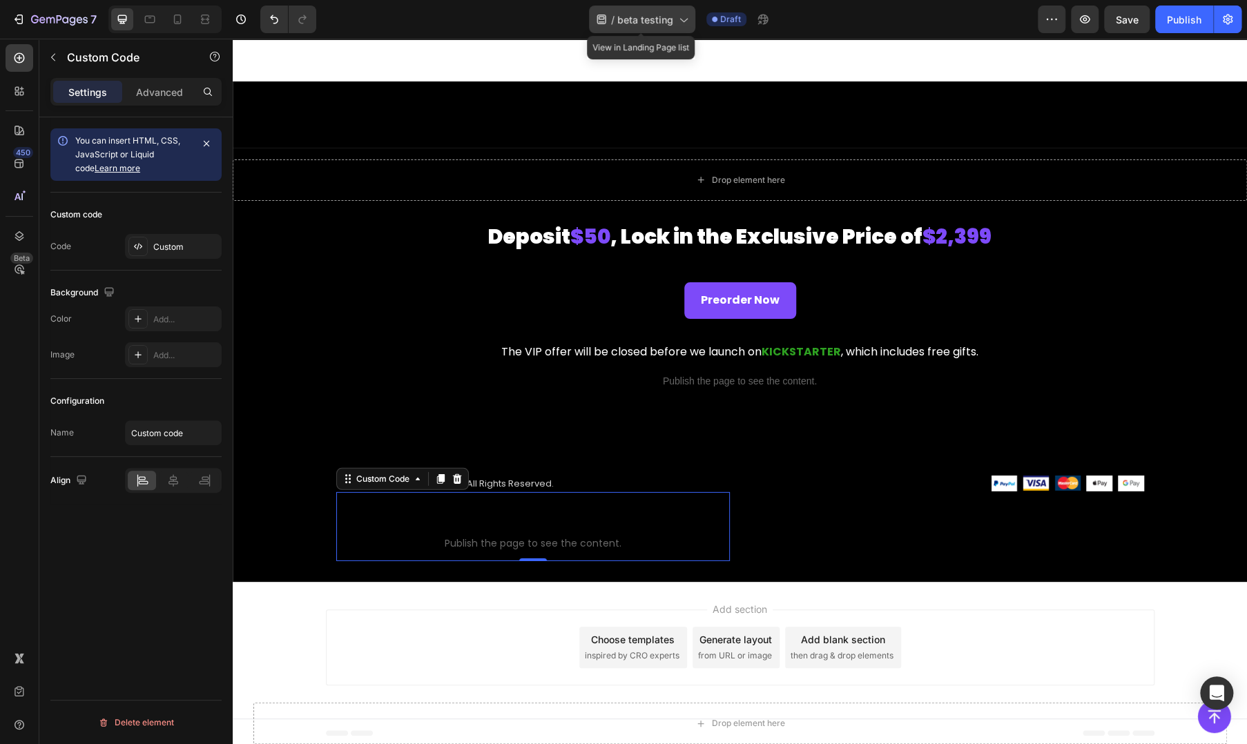
click at [644, 22] on span "beta testing" at bounding box center [645, 19] width 56 height 15
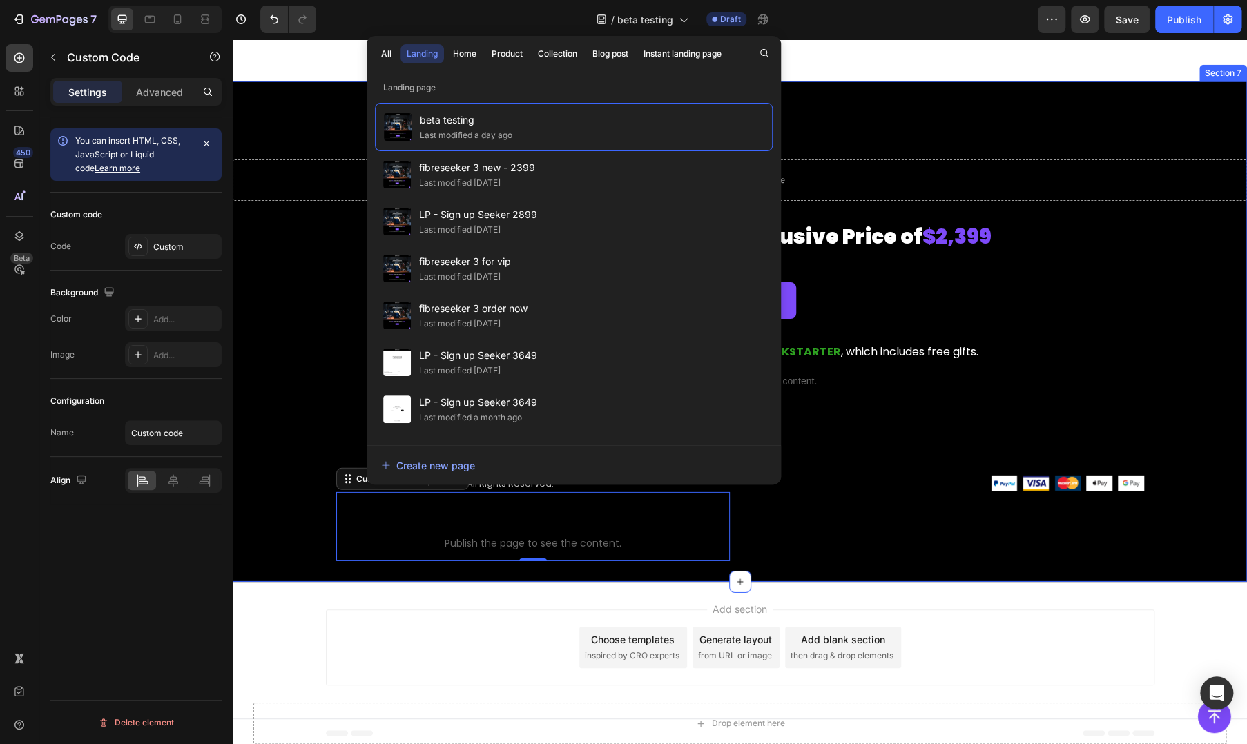
click at [865, 90] on div "Title Line Drop element here Deposit $50 , Lock in the Exclusive Price of $2,39…" at bounding box center [740, 331] width 1015 height 501
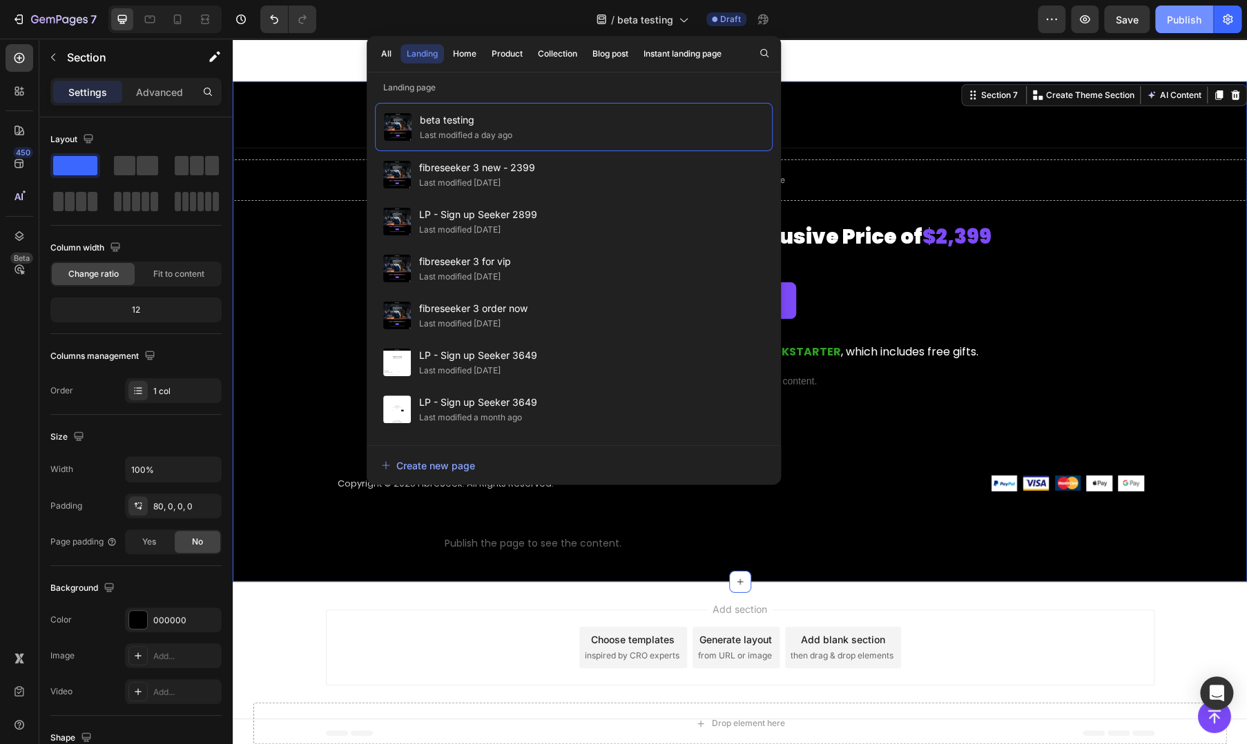
click at [1162, 18] on button "Publish" at bounding box center [1184, 20] width 58 height 28
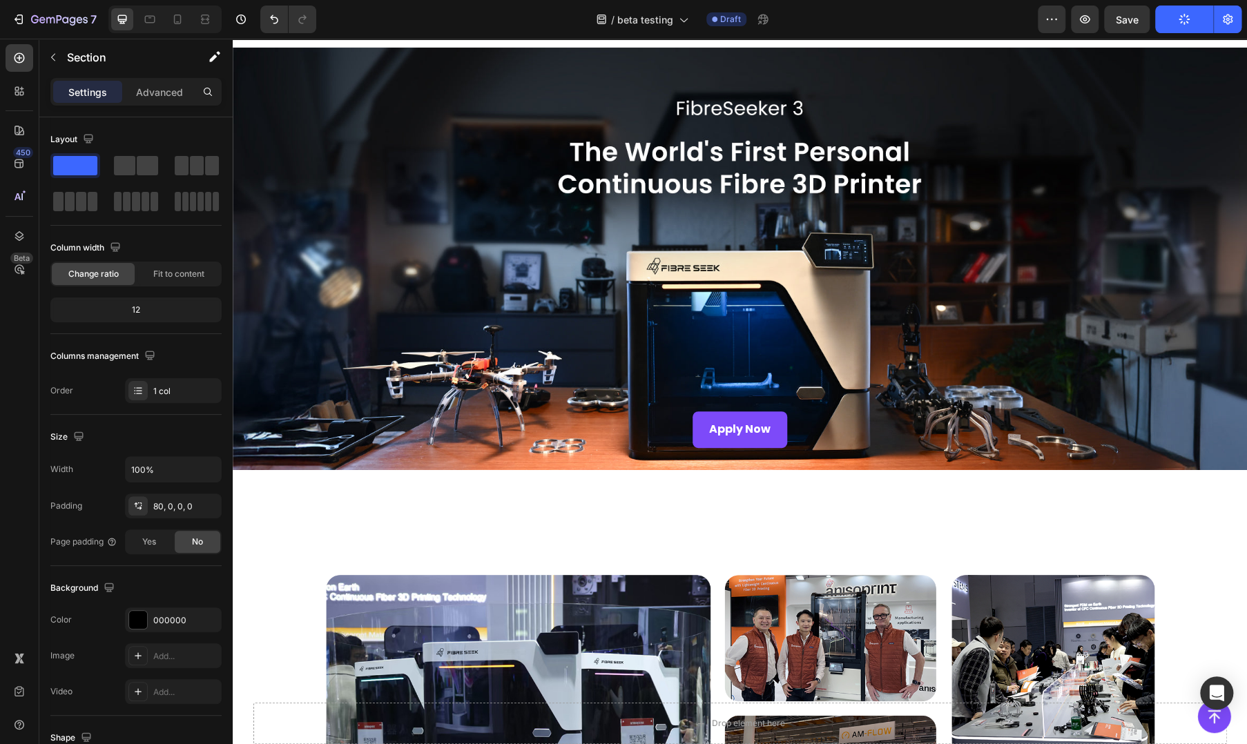
scroll to position [0, 0]
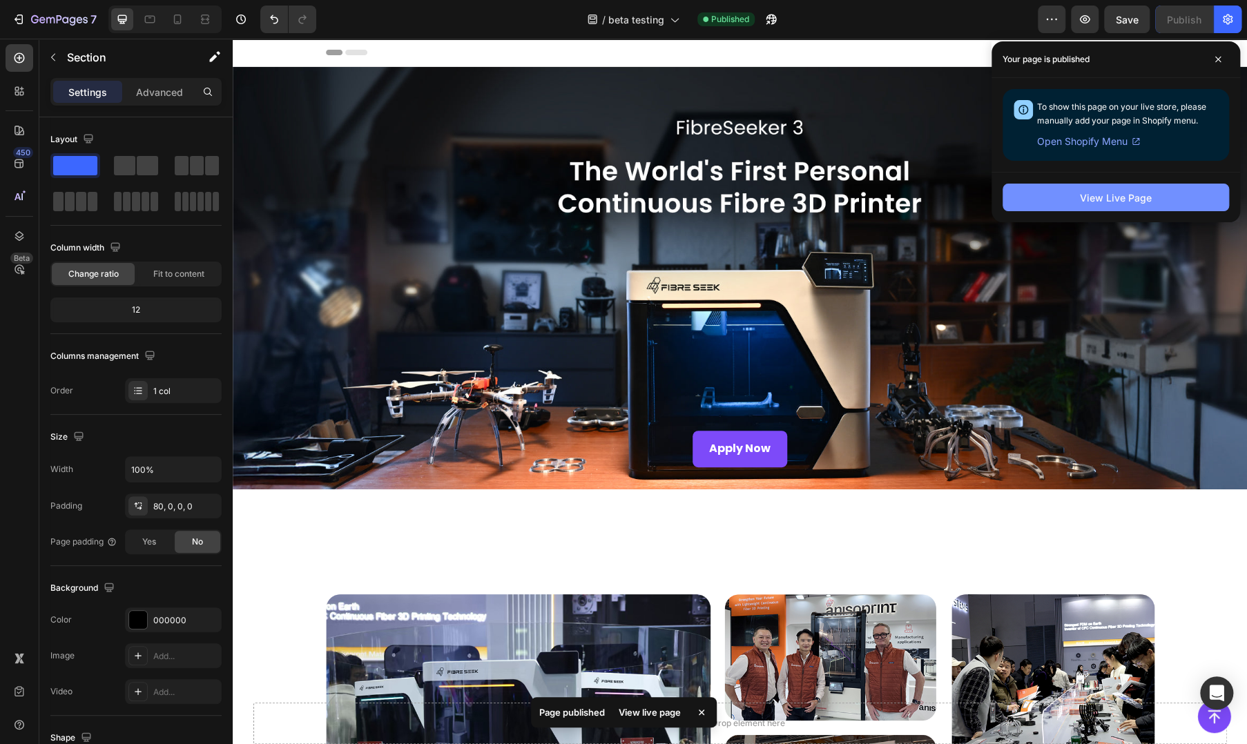
click at [1140, 192] on div "View Live Page" at bounding box center [1116, 198] width 72 height 15
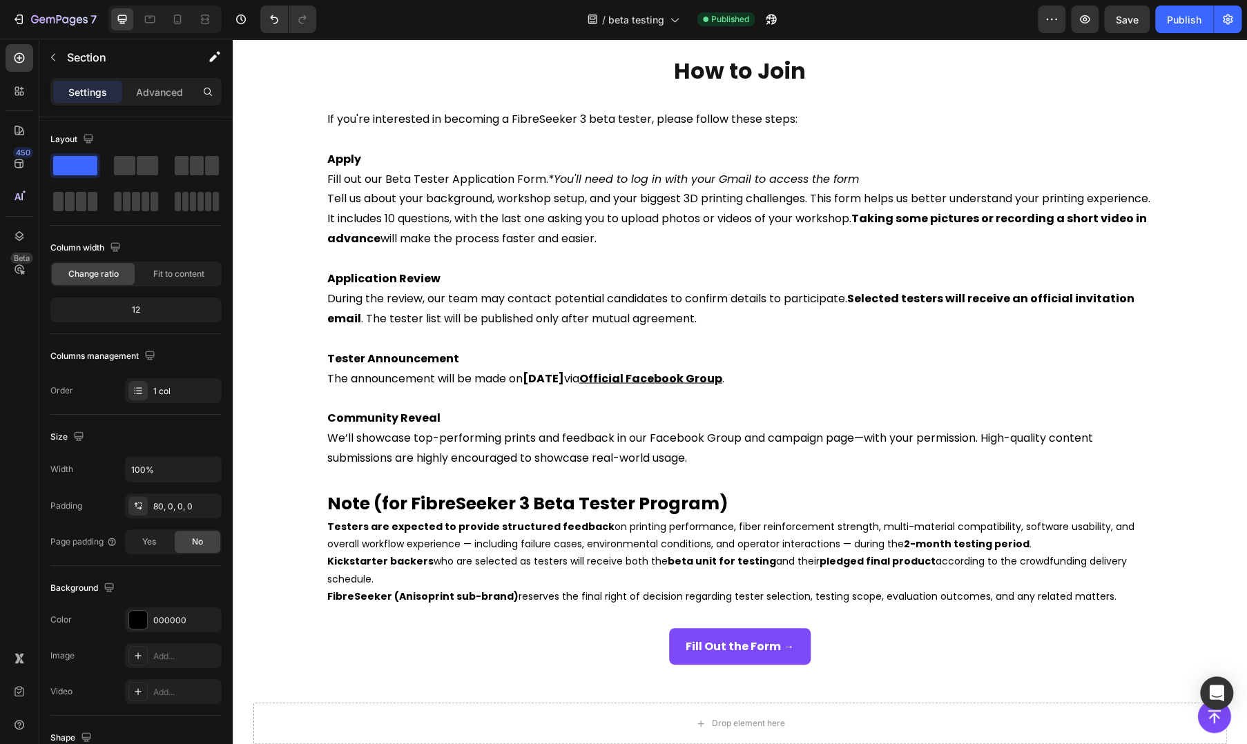
scroll to position [2271, 0]
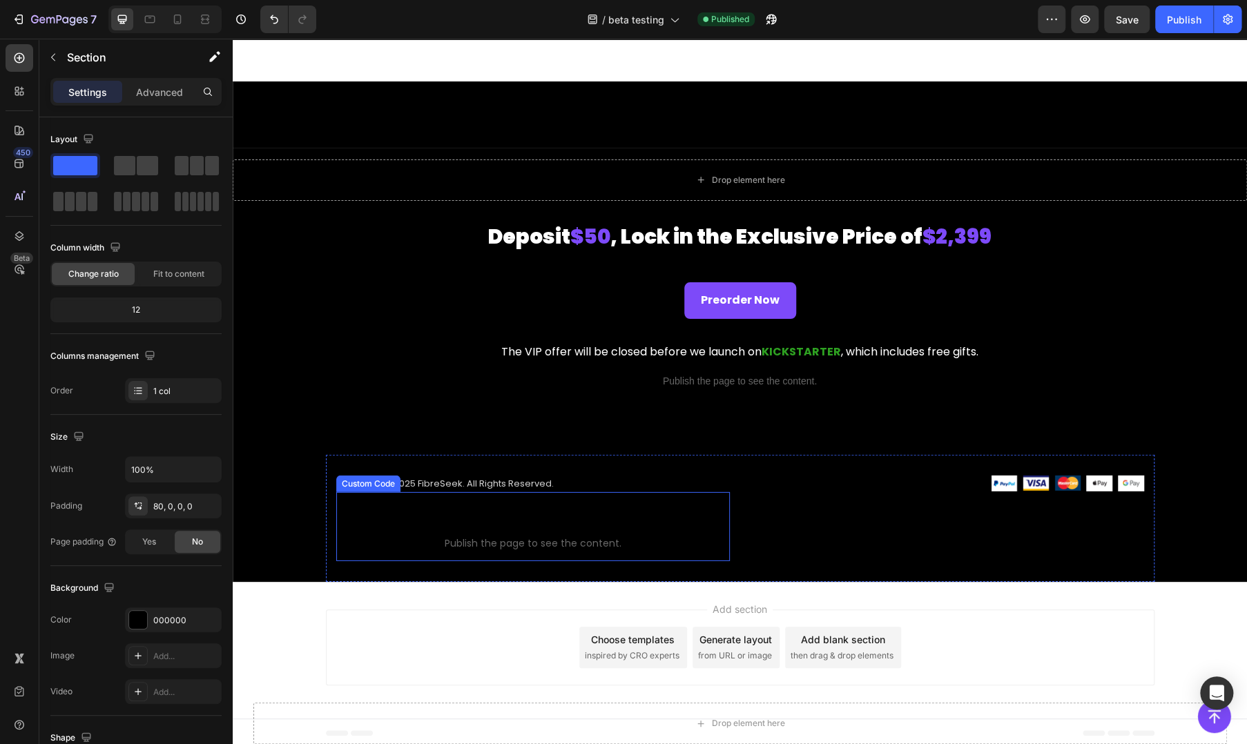
click at [433, 519] on span "Custom code" at bounding box center [533, 525] width 394 height 17
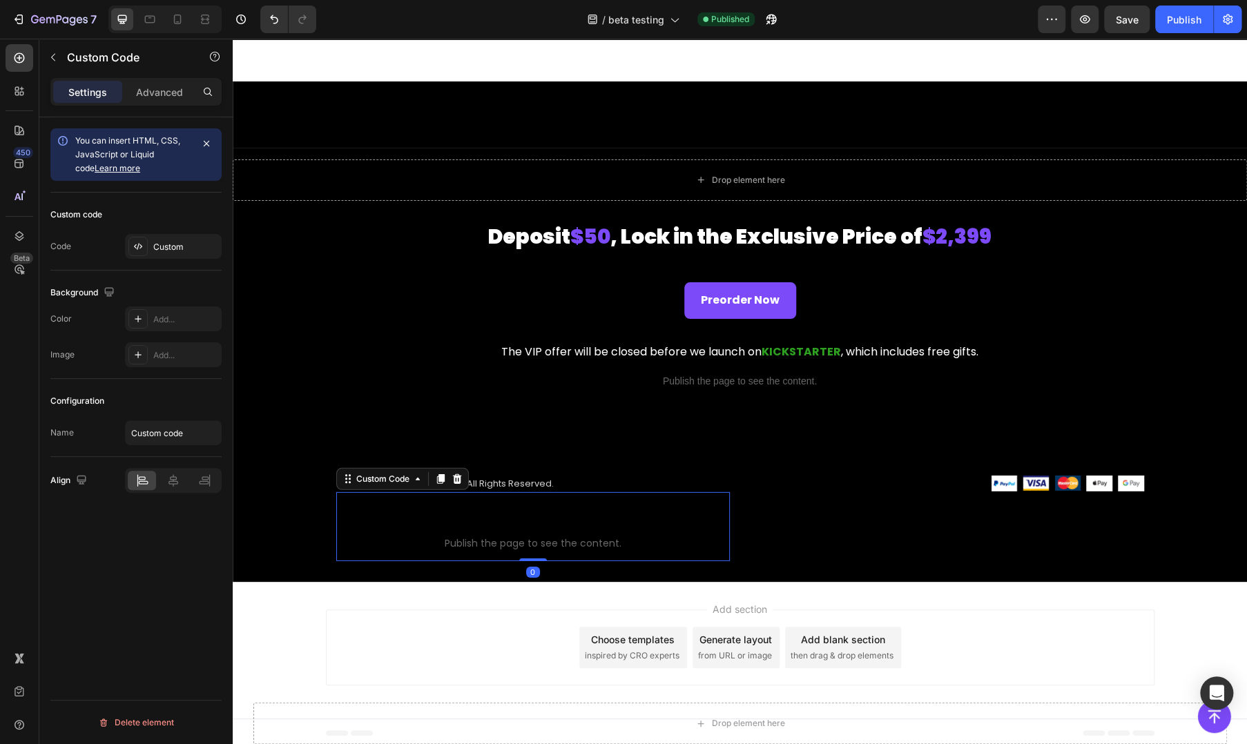
click at [433, 519] on span "Custom code" at bounding box center [533, 525] width 394 height 17
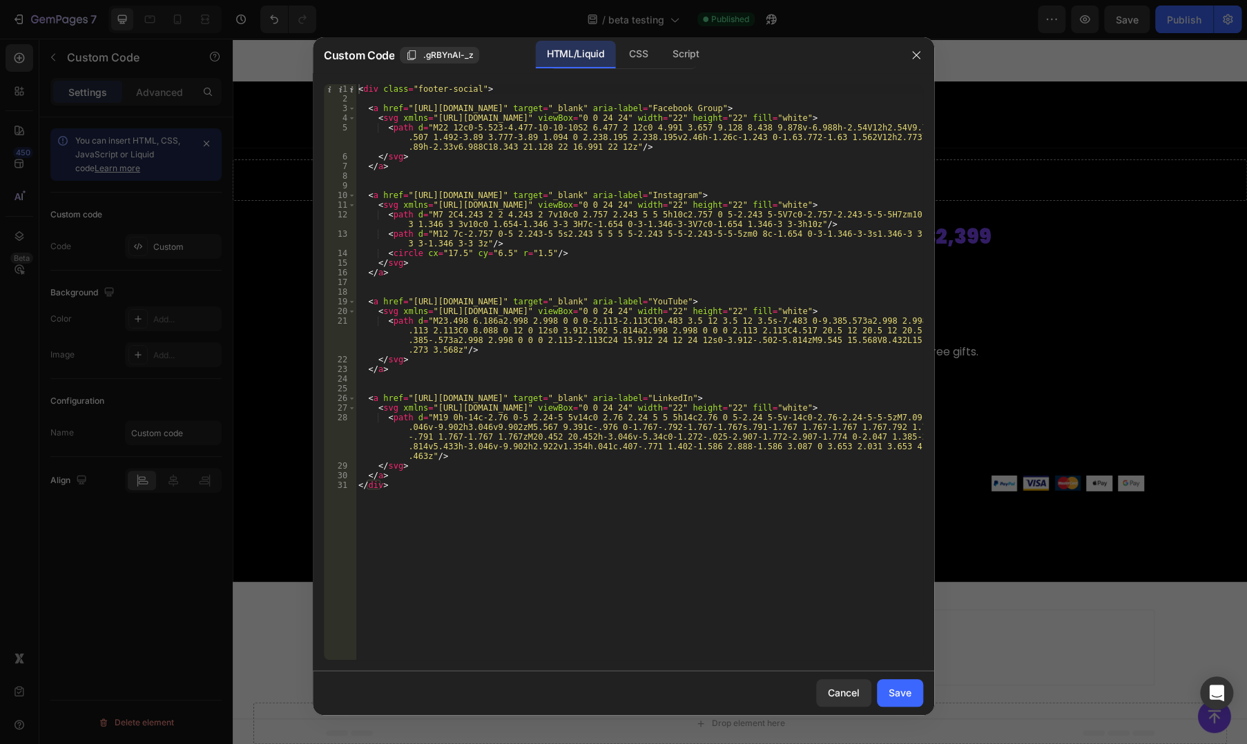
click at [548, 253] on div "< div class = "footer-social" > < a href = "[URL][DOMAIN_NAME]" target = "_blan…" at bounding box center [640, 381] width 568 height 595
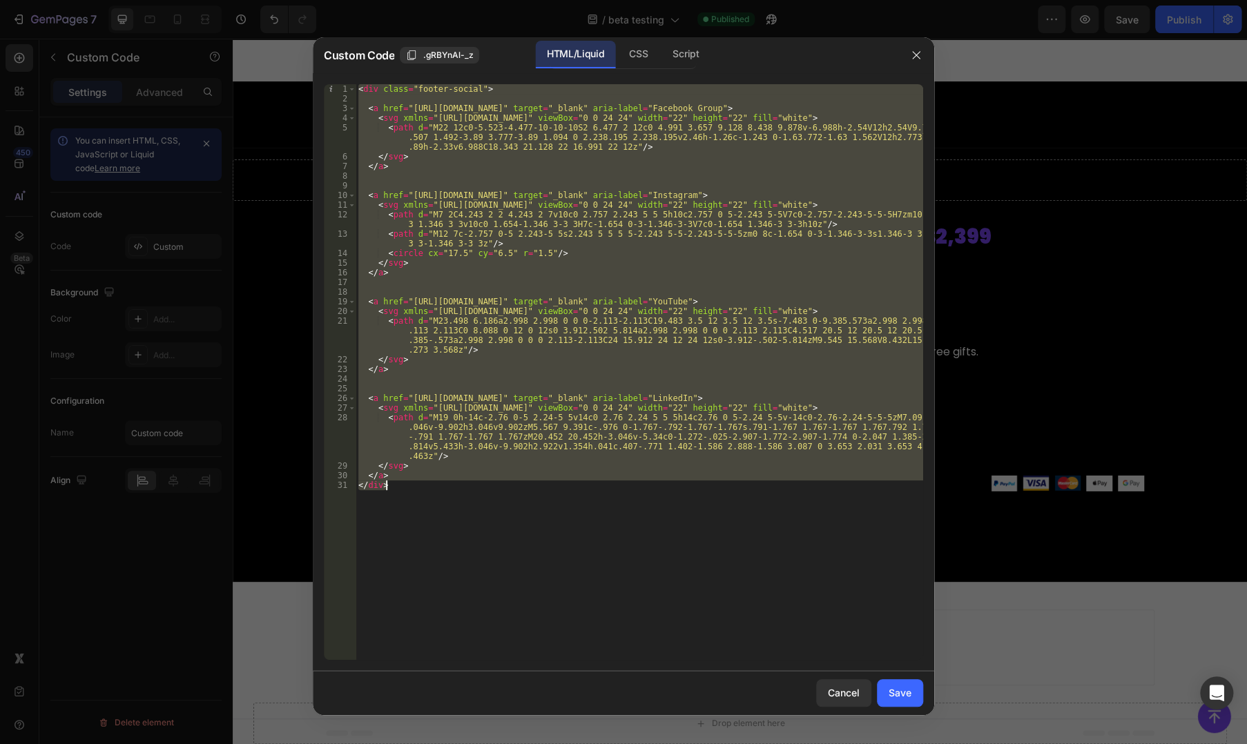
paste textarea
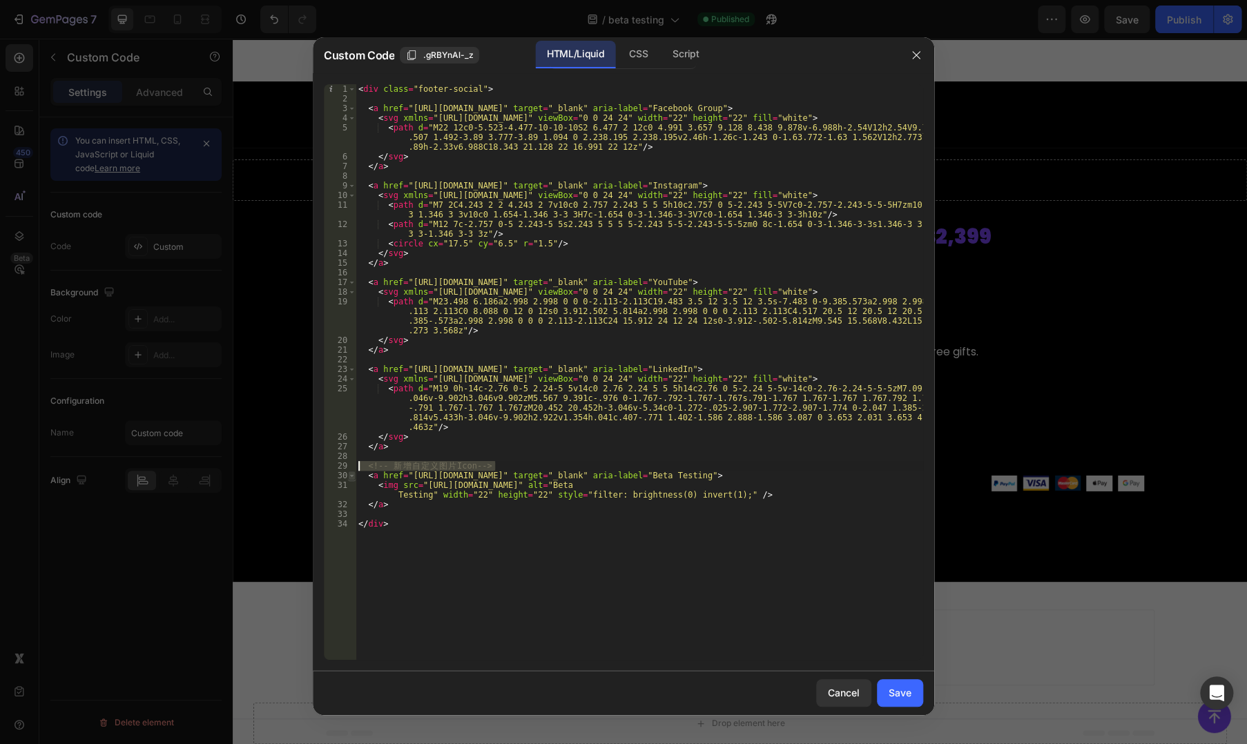
drag, startPoint x: 519, startPoint y: 465, endPoint x: 354, endPoint y: 470, distance: 165.8
click at [354, 470] on div "</div> 1 2 3 4 5 6 7 8 9 10 11 12 13 14 15 16 17 18 19 20 21 22 23 24 25 26 27 …" at bounding box center [623, 372] width 599 height 576
type textarea "<!-- 新增自定义图片 Icon -->"
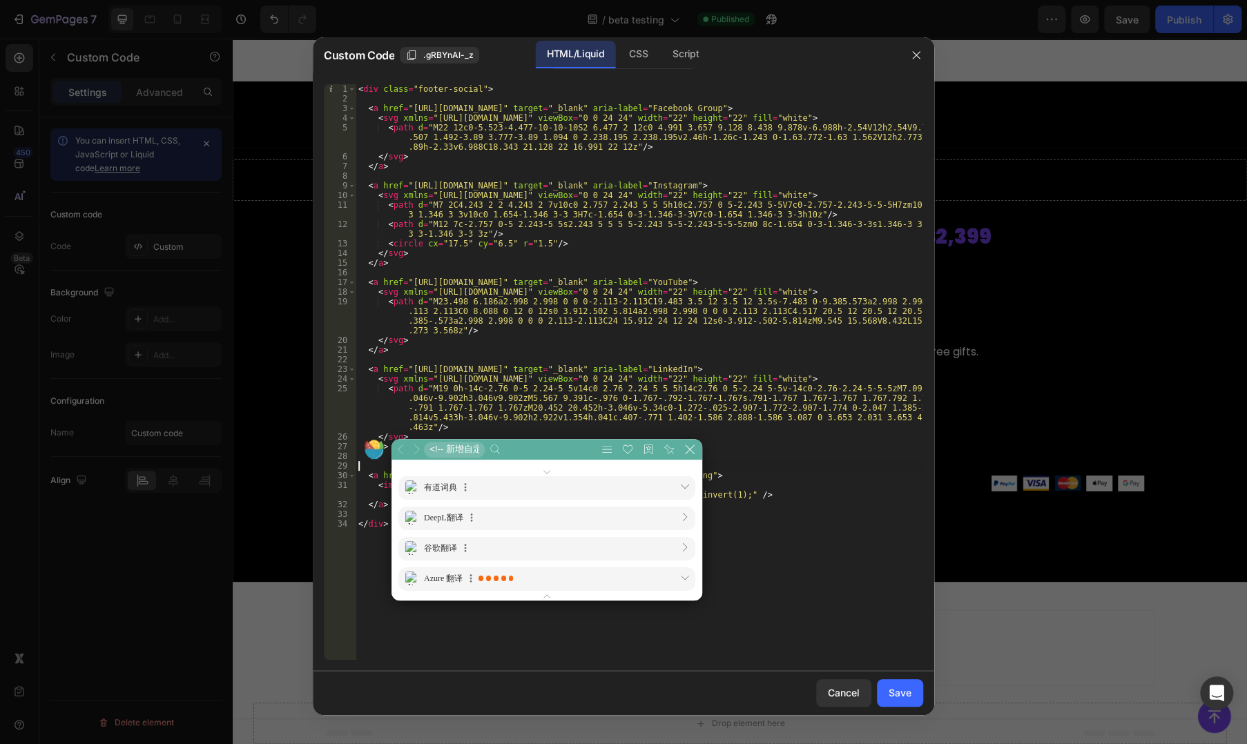
scroll to position [70, 416]
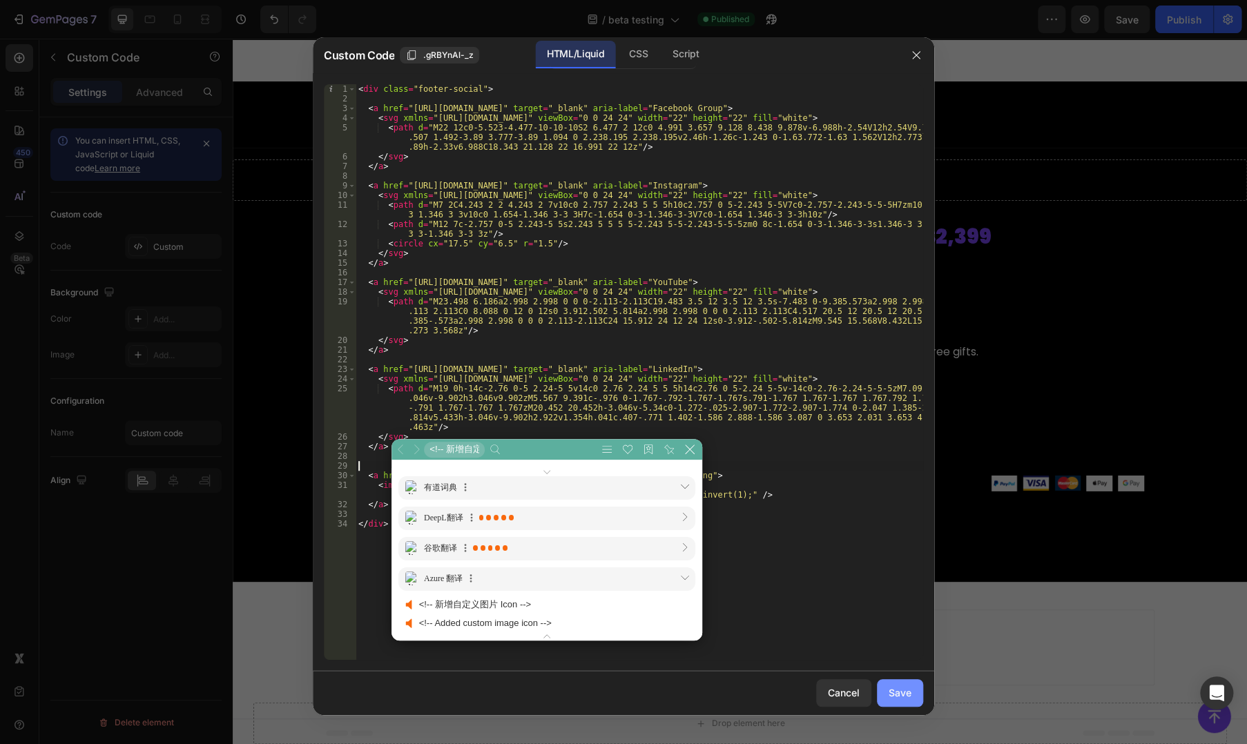
click at [905, 702] on button "Save" at bounding box center [900, 694] width 46 height 28
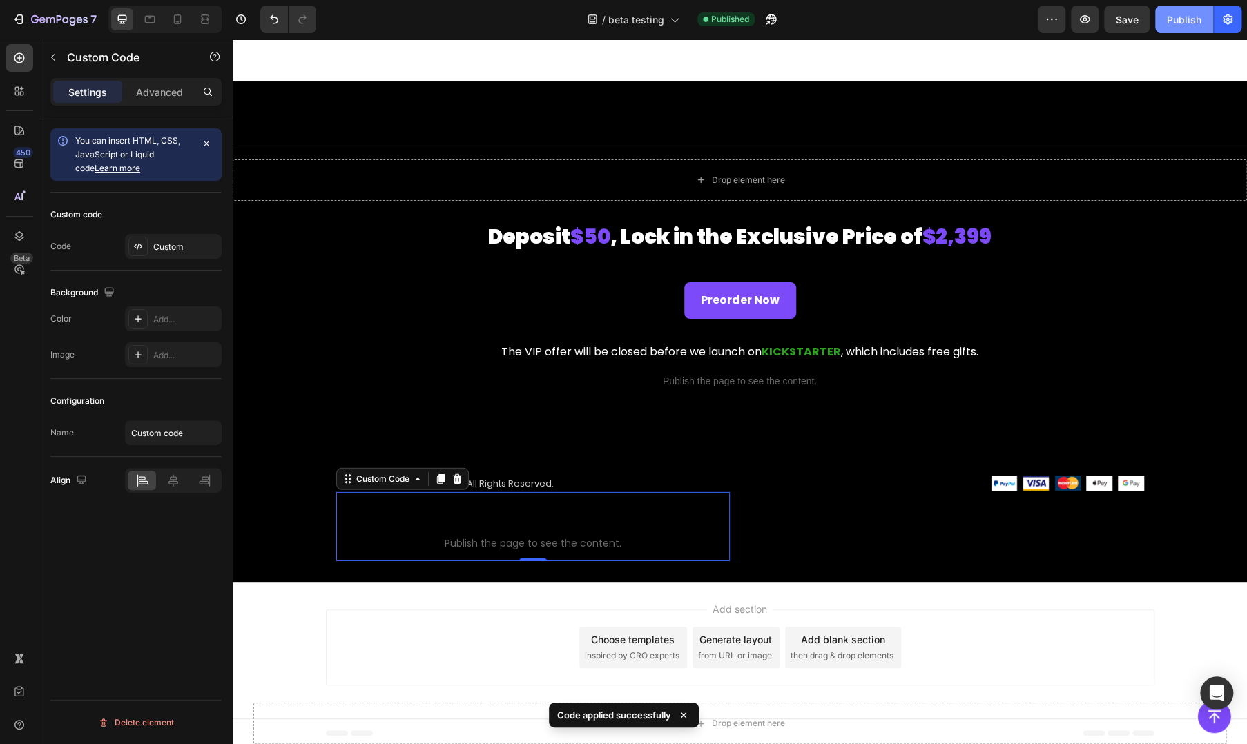
click at [1177, 20] on div "Publish" at bounding box center [1184, 19] width 35 height 15
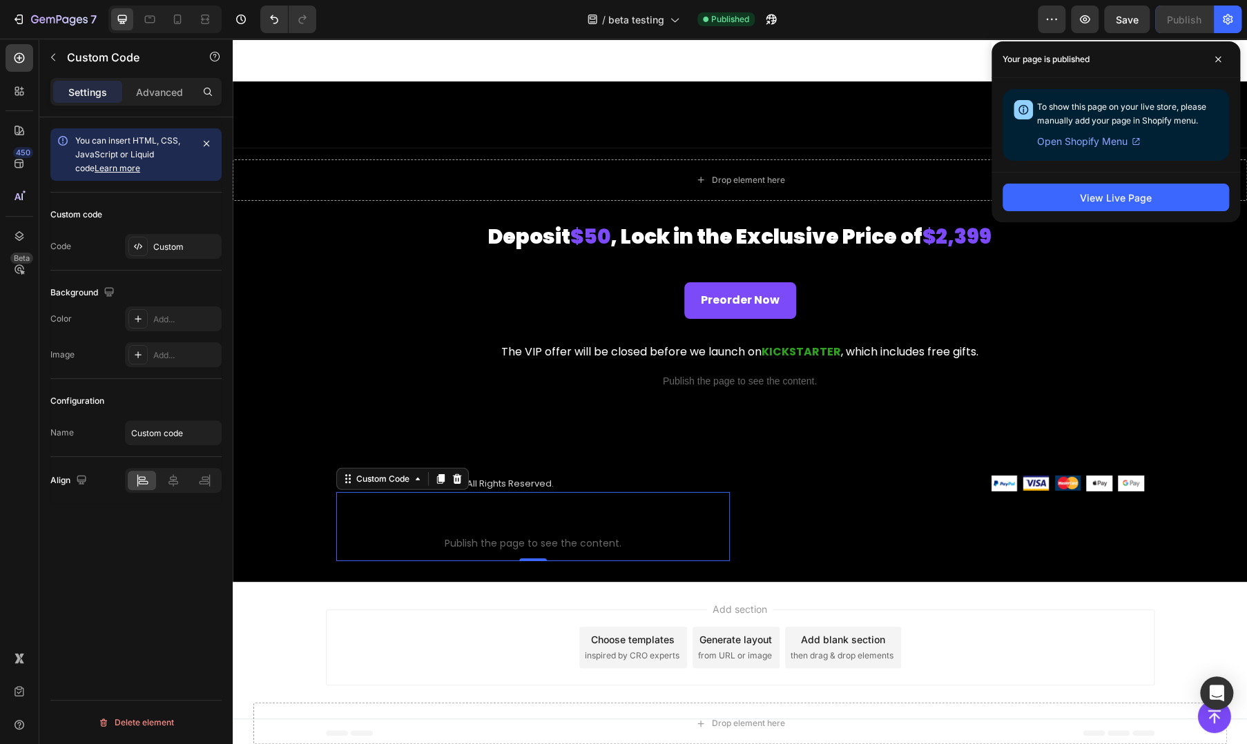
click at [526, 506] on p "Custom code Publish the page to see the content." at bounding box center [533, 533] width 394 height 55
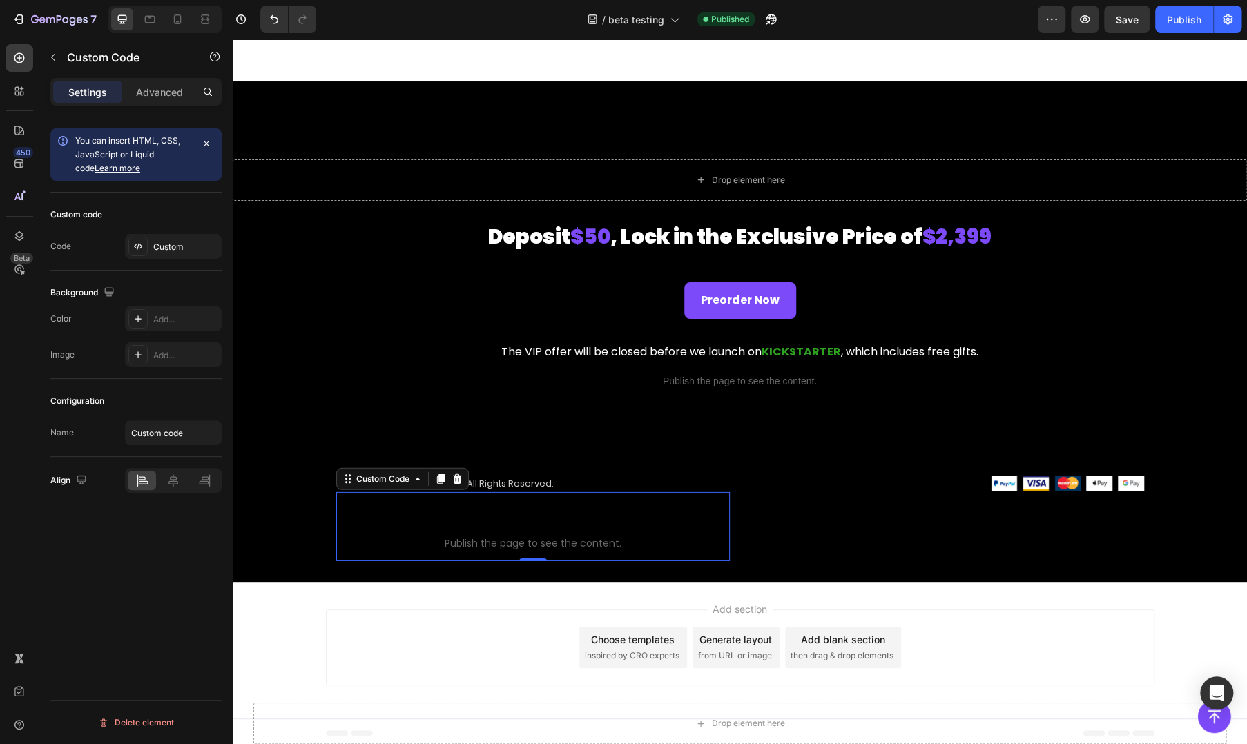
click at [526, 506] on p "Custom code Publish the page to see the content." at bounding box center [533, 533] width 394 height 55
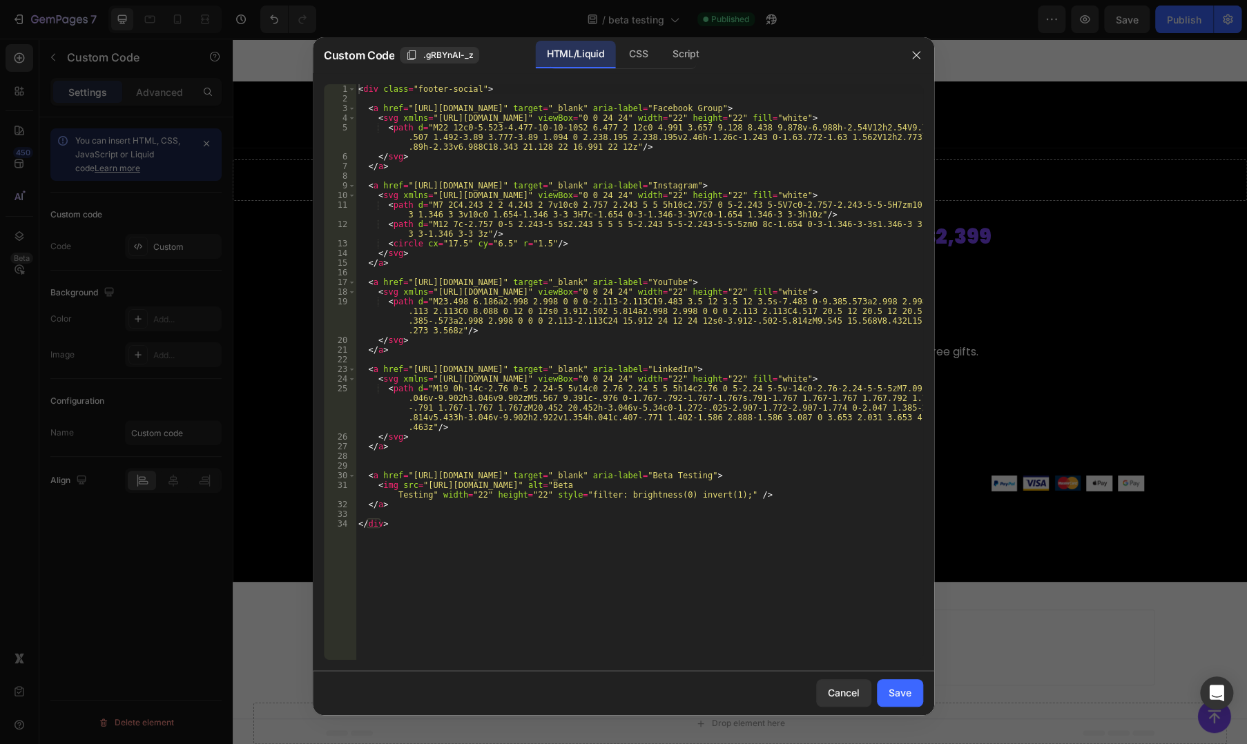
click at [682, 375] on div "< div class = "footer-social" > < a href = "[URL][DOMAIN_NAME]" target = "_blan…" at bounding box center [640, 381] width 568 height 595
type textarea "</div>"
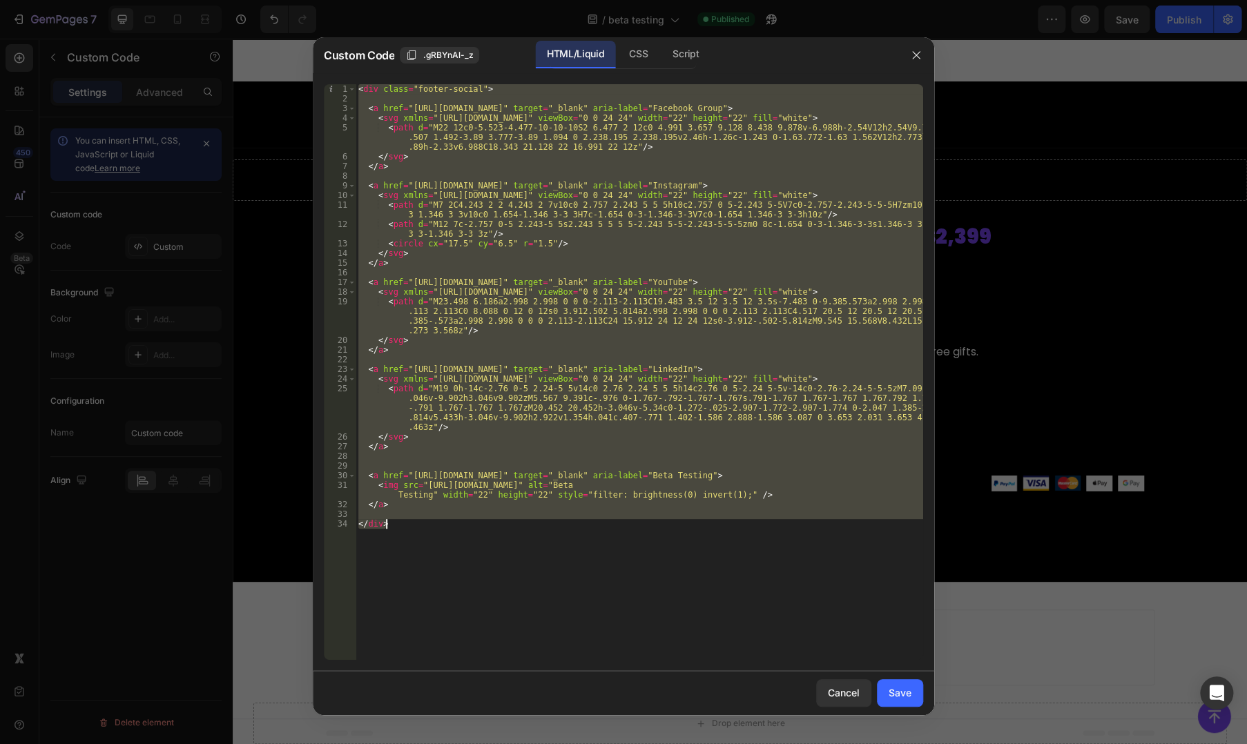
paste textarea
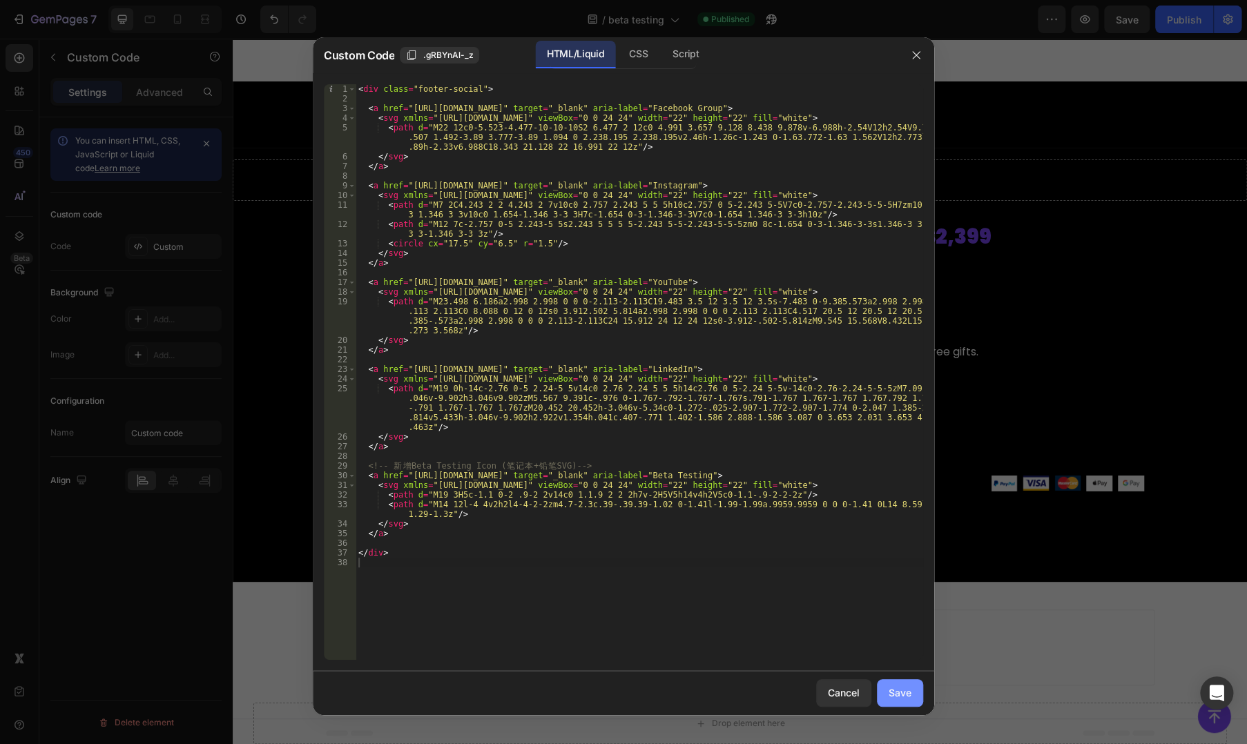
click at [892, 687] on div "Save" at bounding box center [900, 693] width 23 height 15
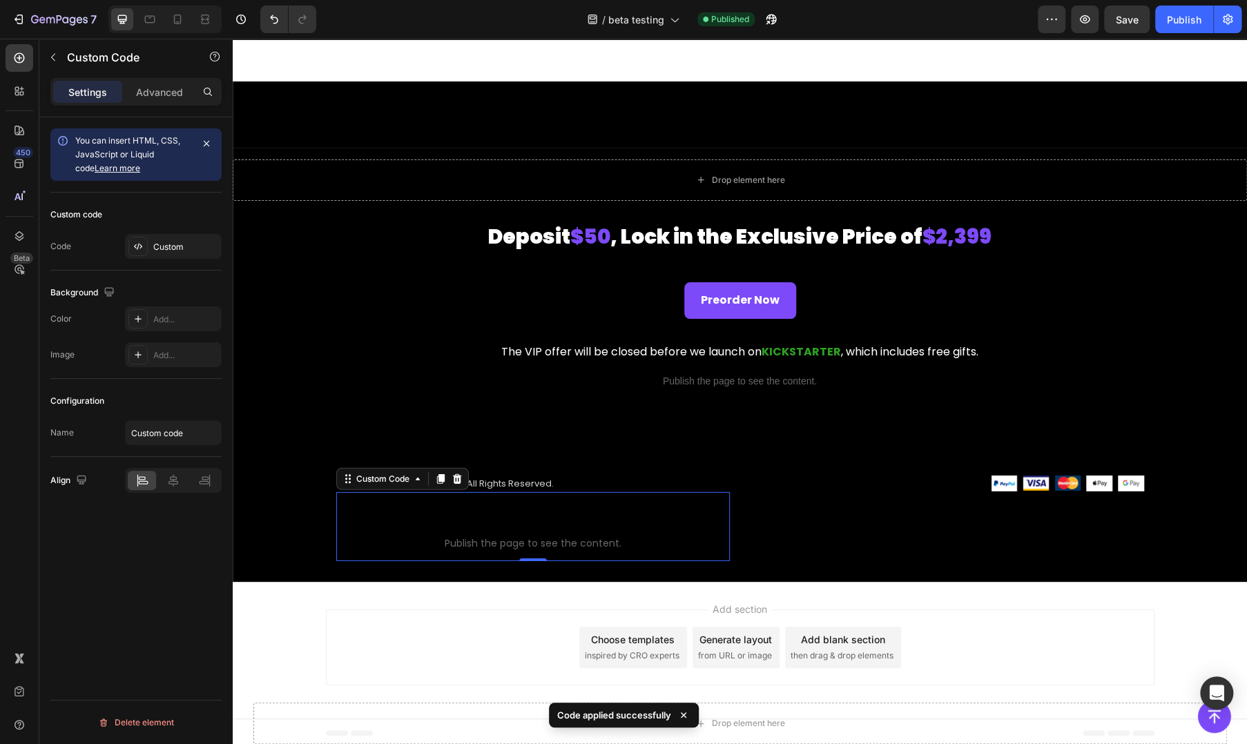
click at [1175, 34] on div "7 Version history / beta testing Published Preview Save Publish" at bounding box center [623, 19] width 1247 height 39
click at [1179, 28] on button "Publish" at bounding box center [1184, 20] width 58 height 28
